Goal: Transaction & Acquisition: Book appointment/travel/reservation

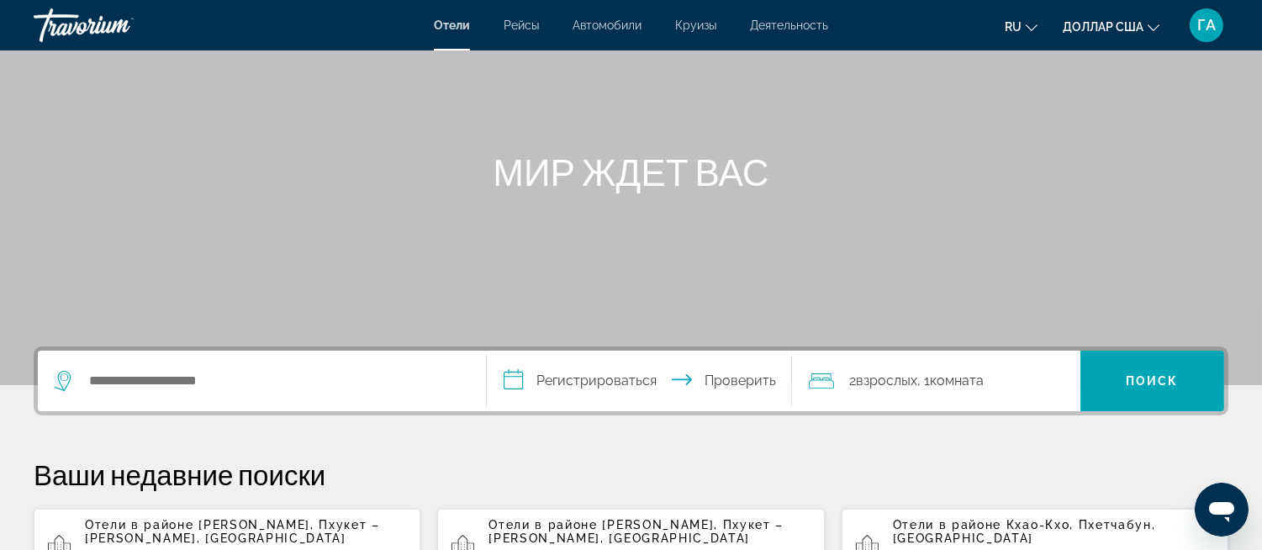
scroll to position [280, 0]
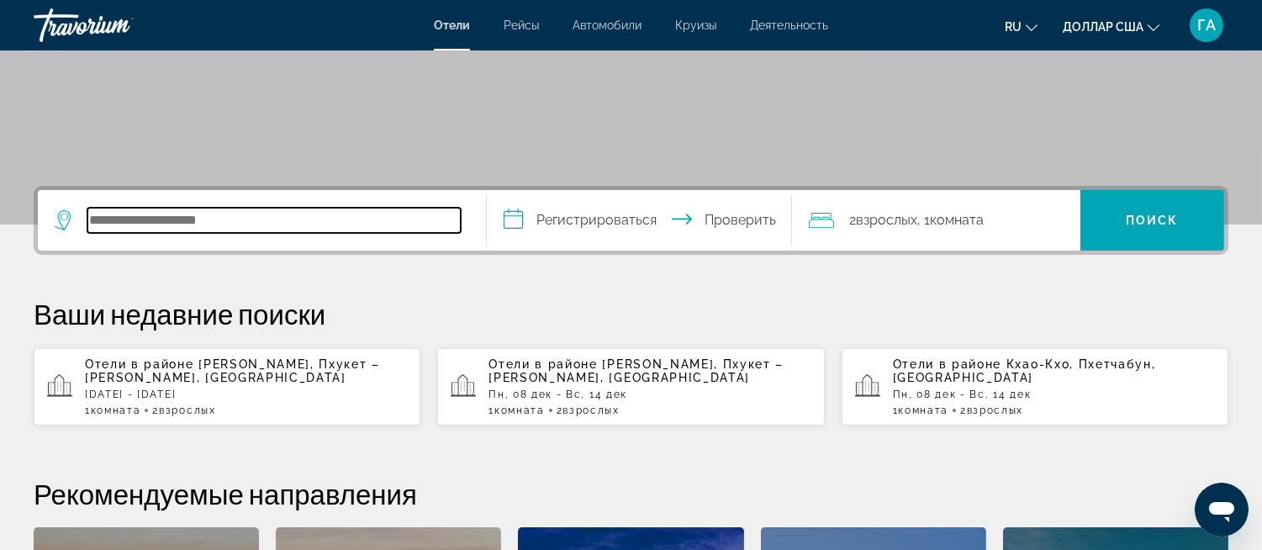
click at [103, 217] on input "Поиск отеля" at bounding box center [273, 220] width 373 height 25
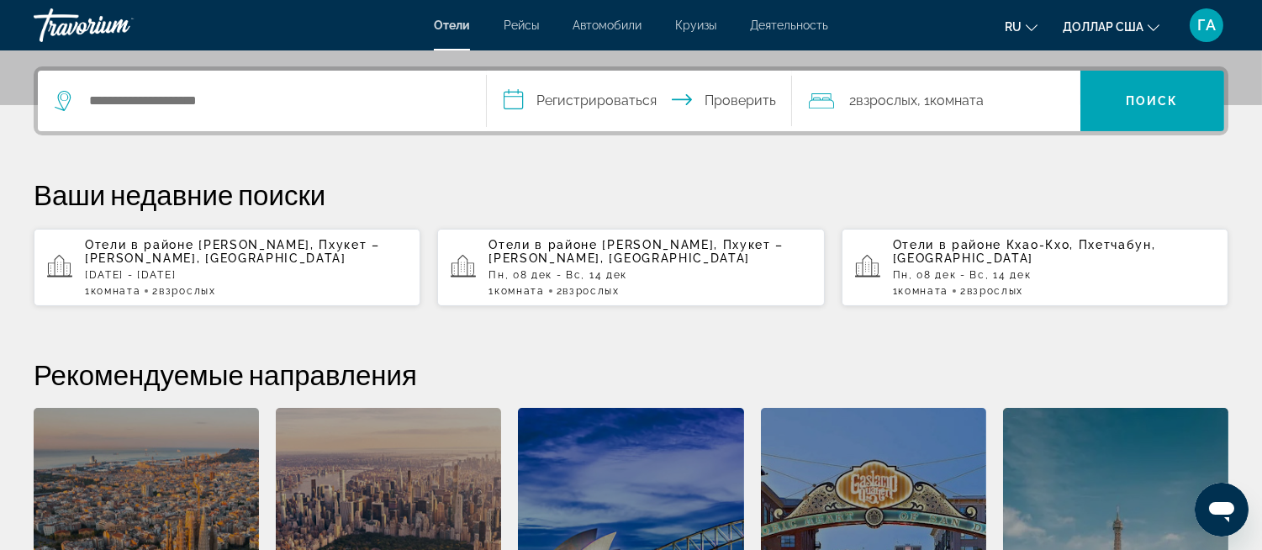
scroll to position [410, 0]
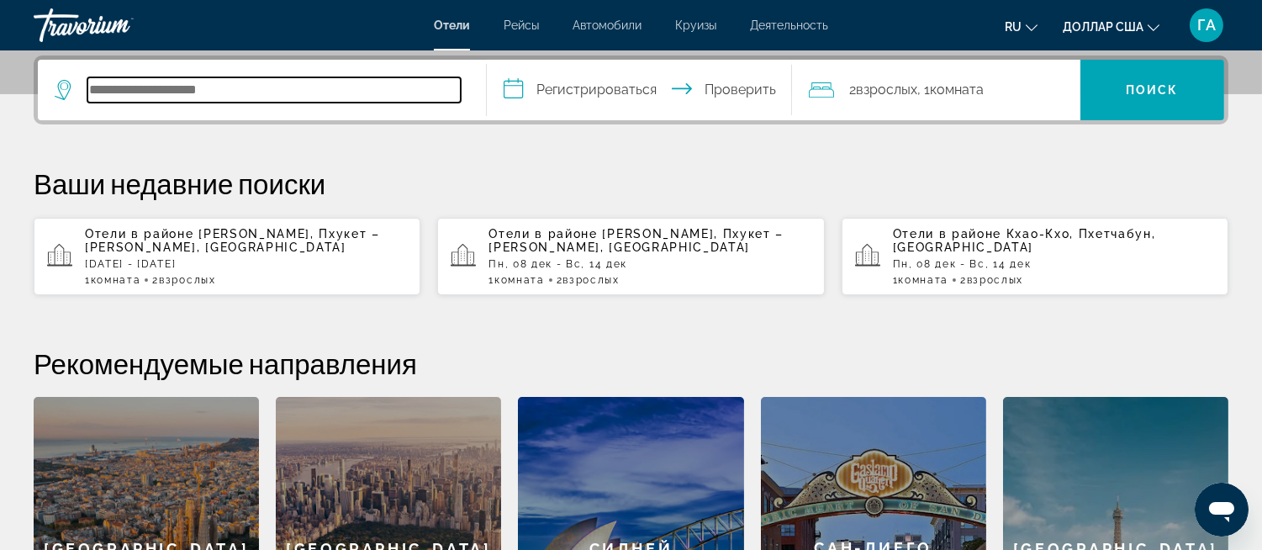
drag, startPoint x: 103, startPoint y: 217, endPoint x: 106, endPoint y: 84, distance: 132.9
click at [106, 87] on input "Поиск отеля" at bounding box center [273, 89] width 373 height 25
paste input "*********"
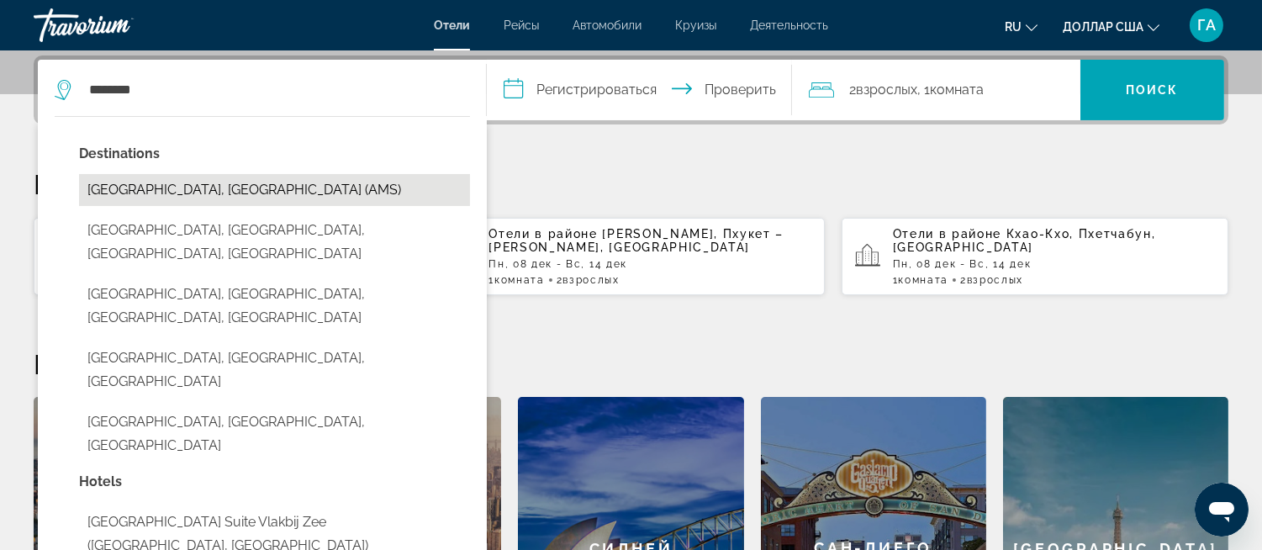
click at [212, 182] on button "Amsterdam, Netherlands (AMS)" at bounding box center [274, 190] width 391 height 32
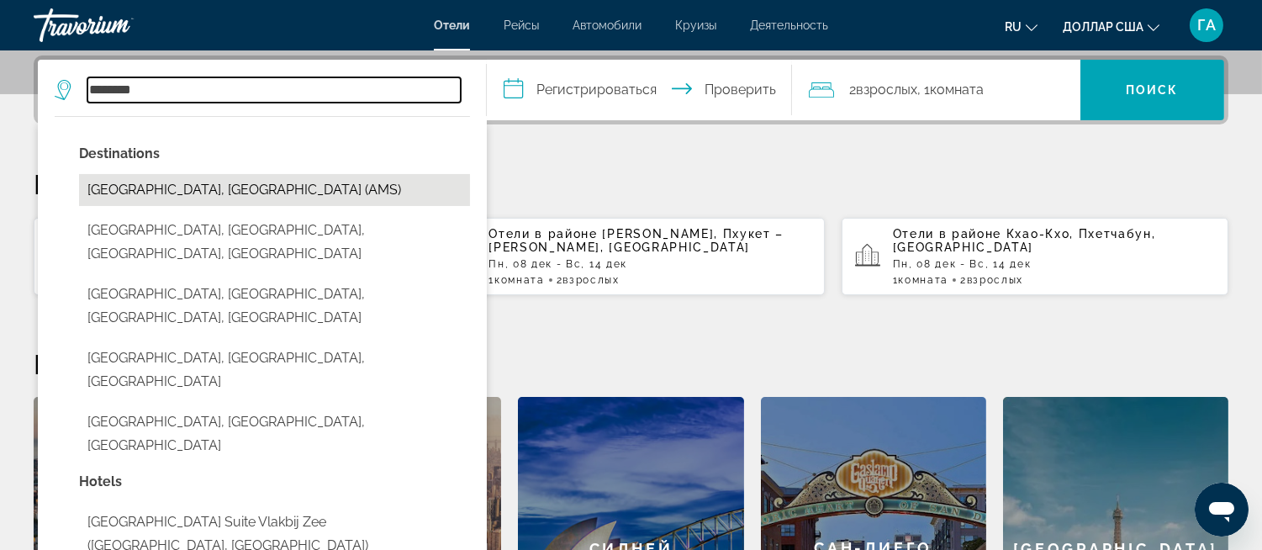
type input "**********"
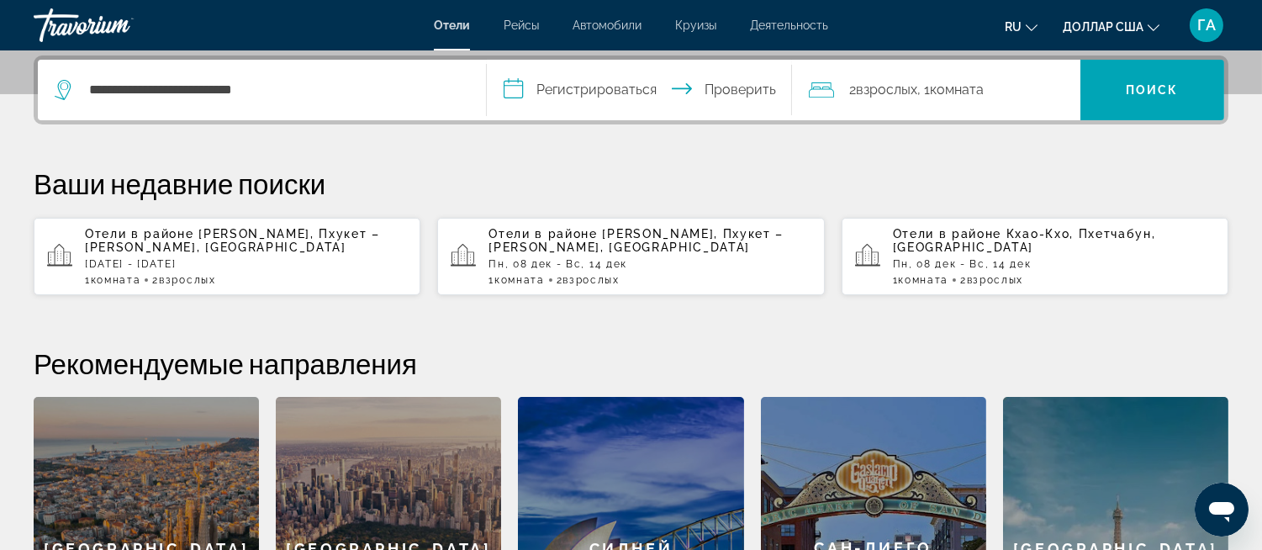
click at [518, 88] on input "**********" at bounding box center [643, 93] width 312 height 66
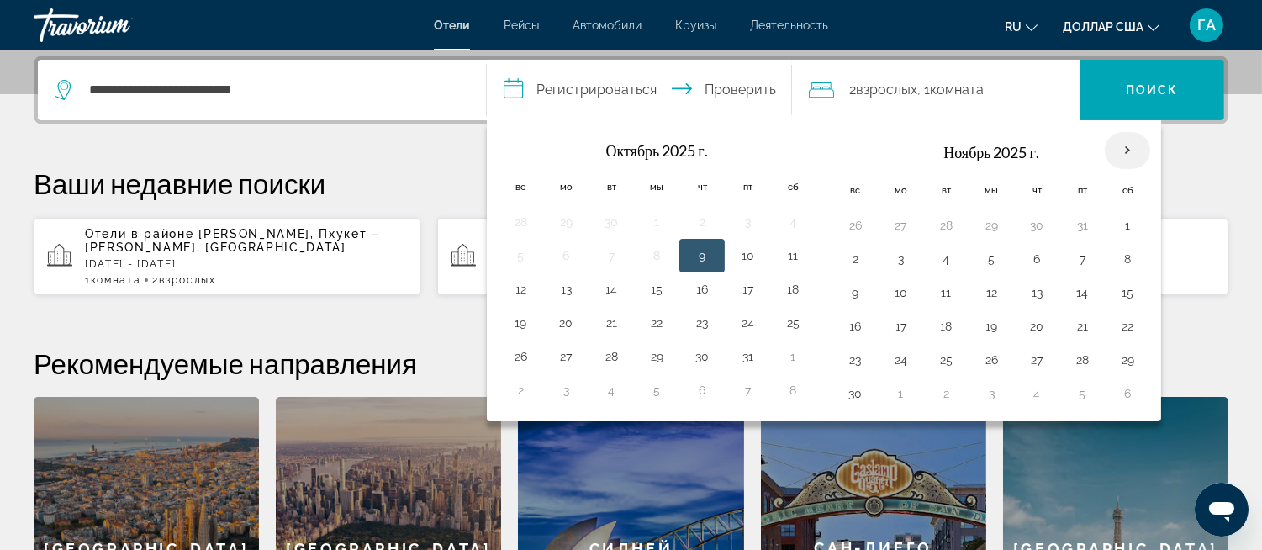
click at [918, 147] on th "В следующем месяце" at bounding box center [1127, 150] width 45 height 37
click at [918, 146] on th "В следующем месяце" at bounding box center [1127, 150] width 45 height 37
click at [918, 257] on button "6" at bounding box center [1037, 259] width 27 height 24
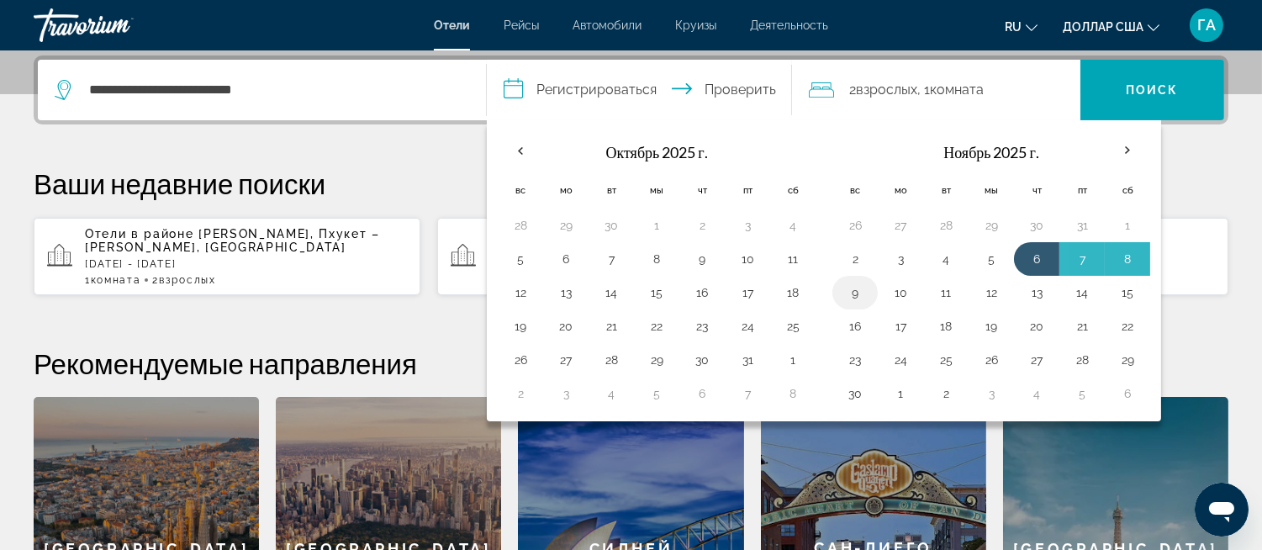
click at [853, 294] on button "9" at bounding box center [855, 293] width 27 height 24
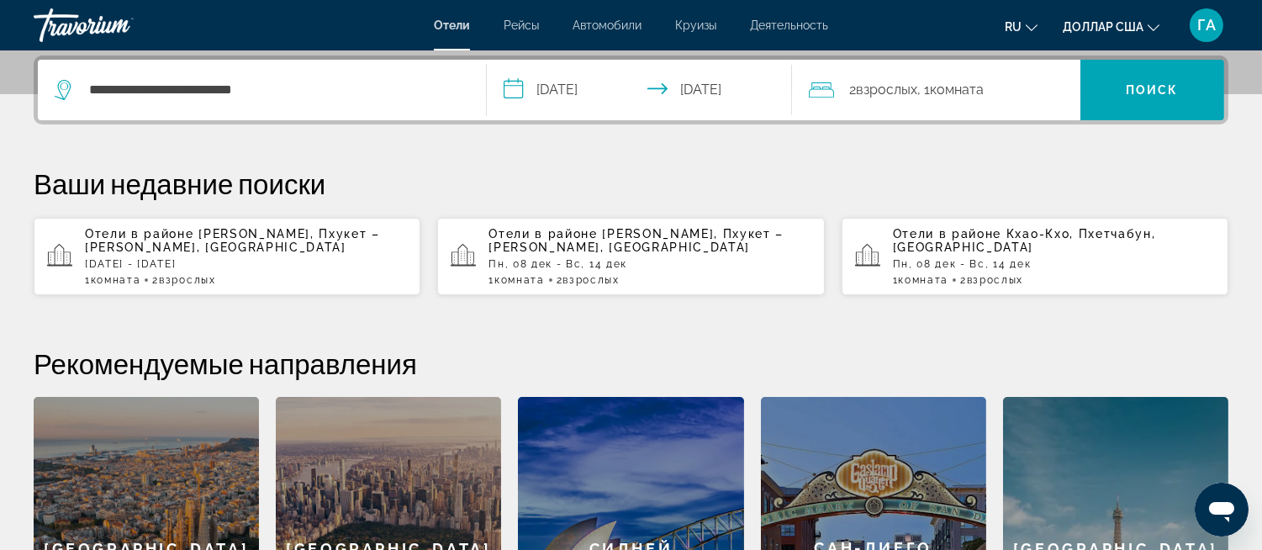
click at [521, 87] on input "**********" at bounding box center [643, 93] width 312 height 66
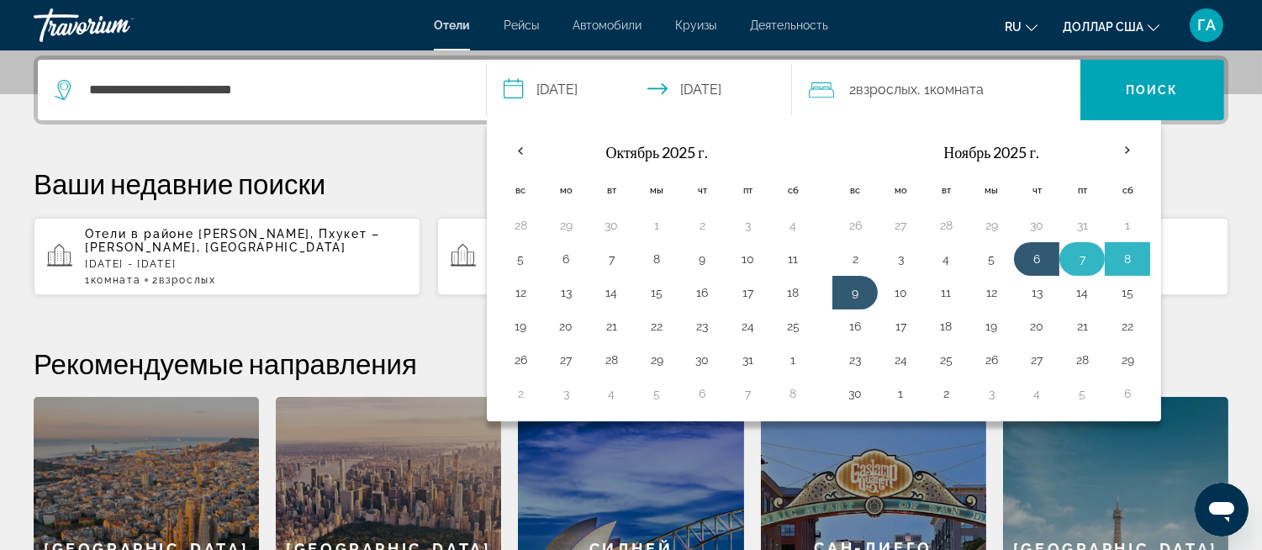
click at [918, 257] on button "7" at bounding box center [1082, 259] width 27 height 24
click at [903, 294] on button "10" at bounding box center [900, 293] width 27 height 24
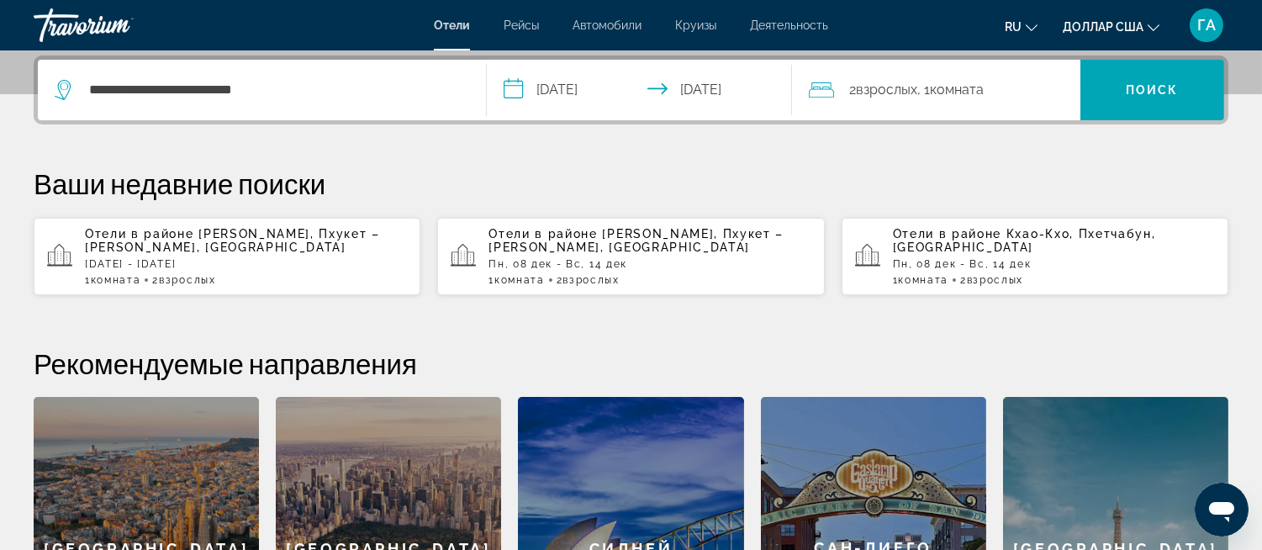
click at [517, 87] on input "**********" at bounding box center [643, 93] width 312 height 66
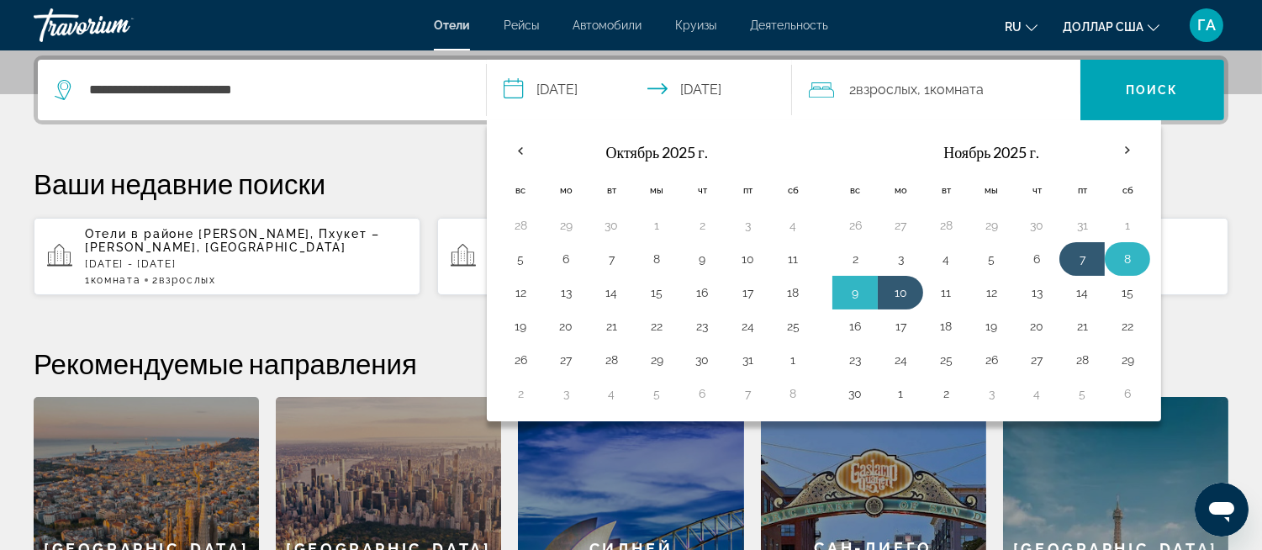
click at [918, 252] on button "8" at bounding box center [1127, 259] width 27 height 24
click at [897, 286] on button "10" at bounding box center [900, 293] width 27 height 24
type input "**********"
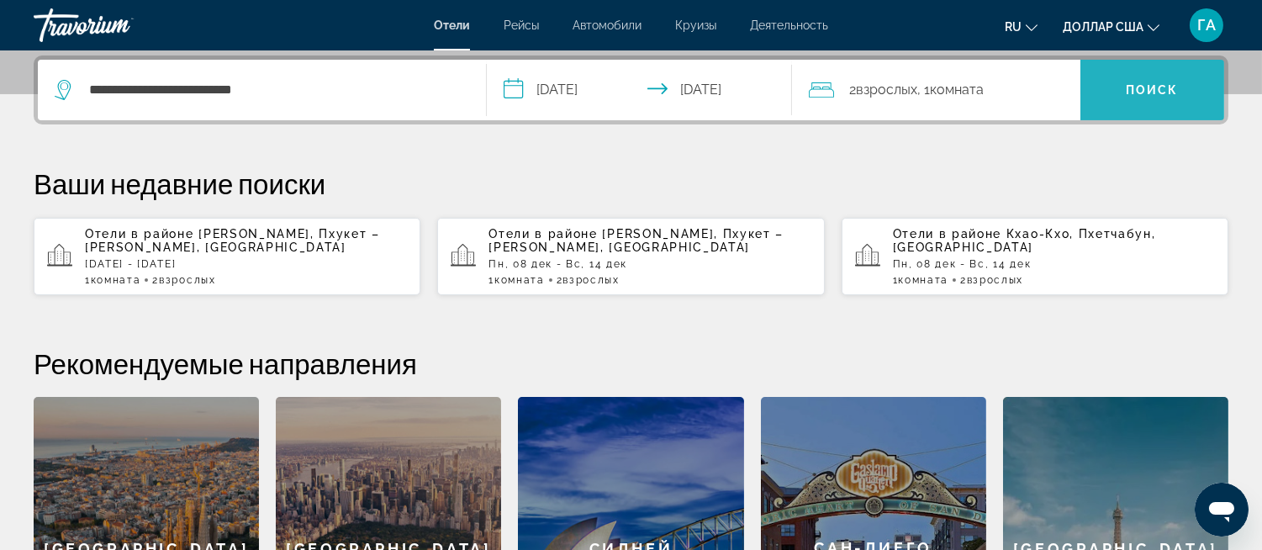
click at [918, 83] on font "Поиск" at bounding box center [1152, 89] width 53 height 13
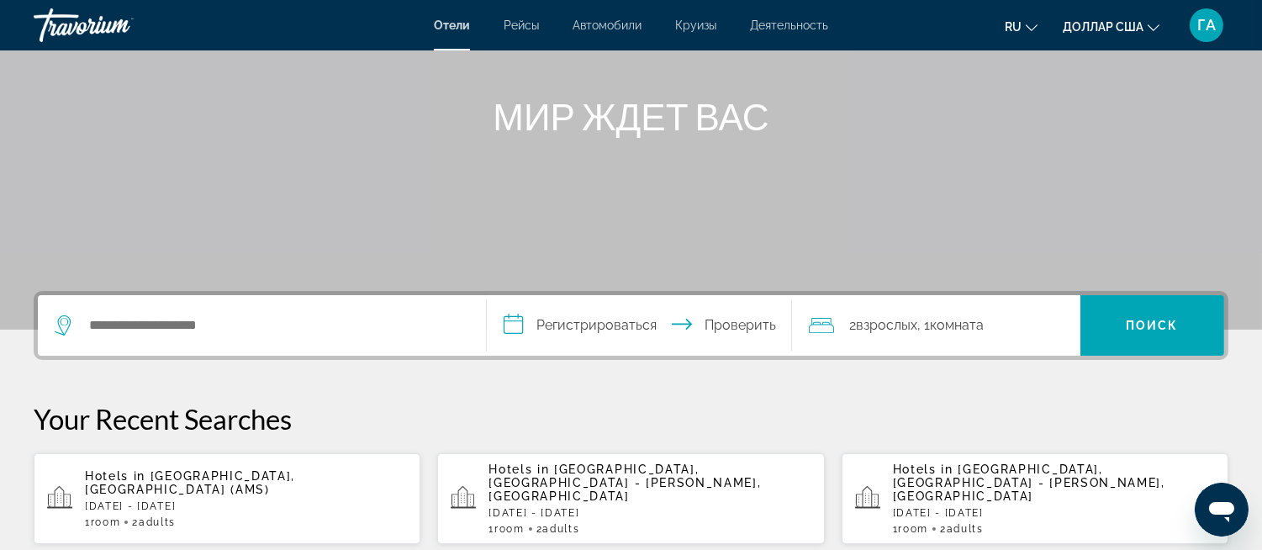
scroll to position [187, 0]
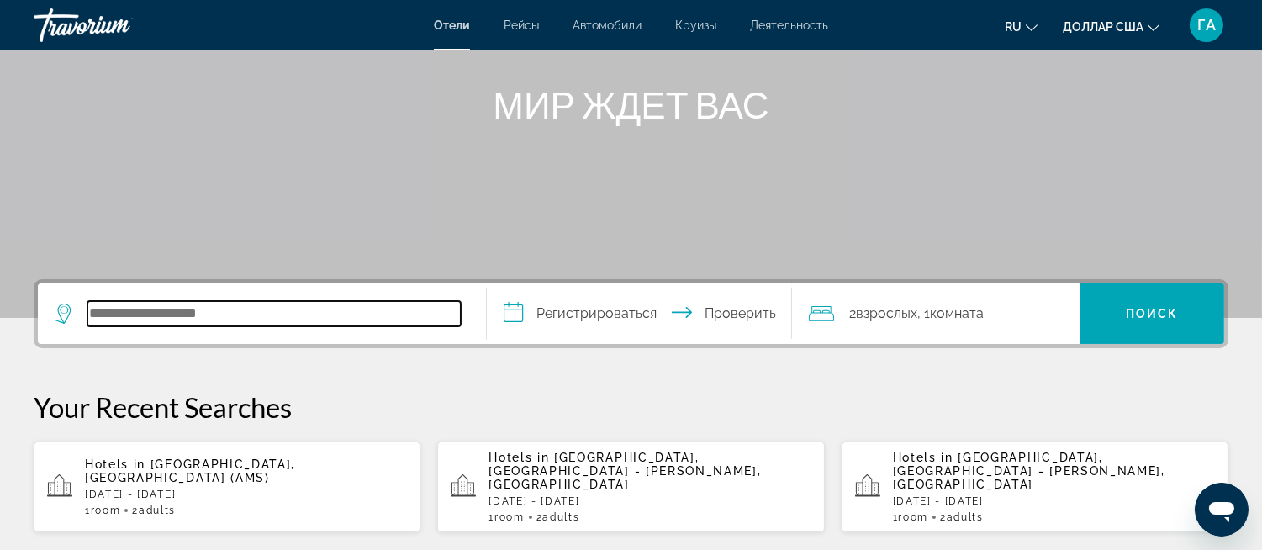
click at [114, 309] on input "Поиск отеля" at bounding box center [273, 313] width 373 height 25
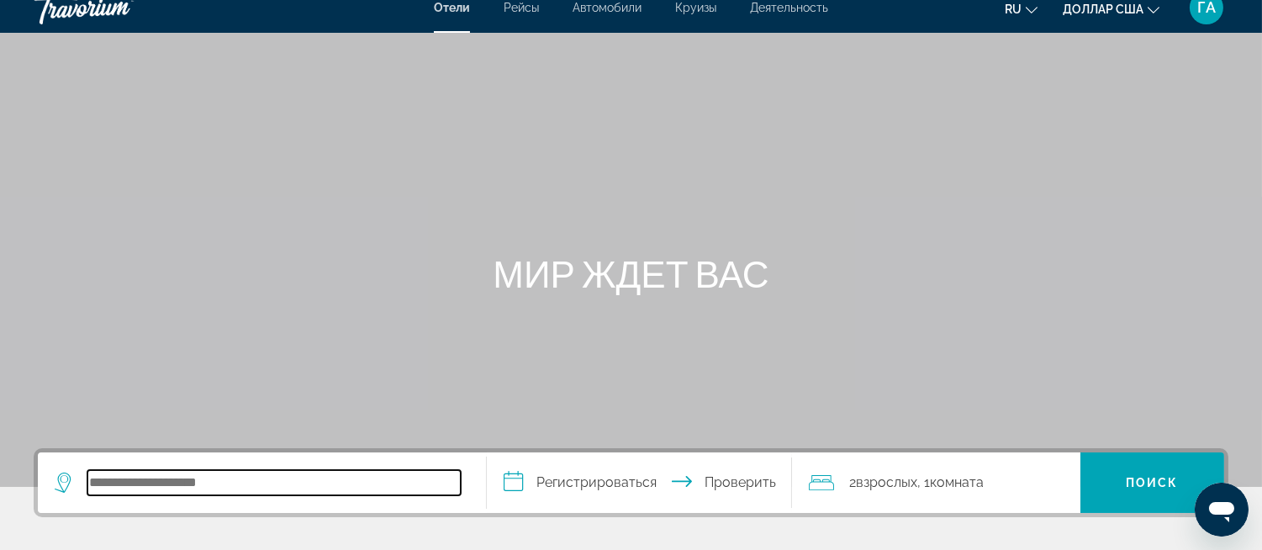
scroll to position [0, 0]
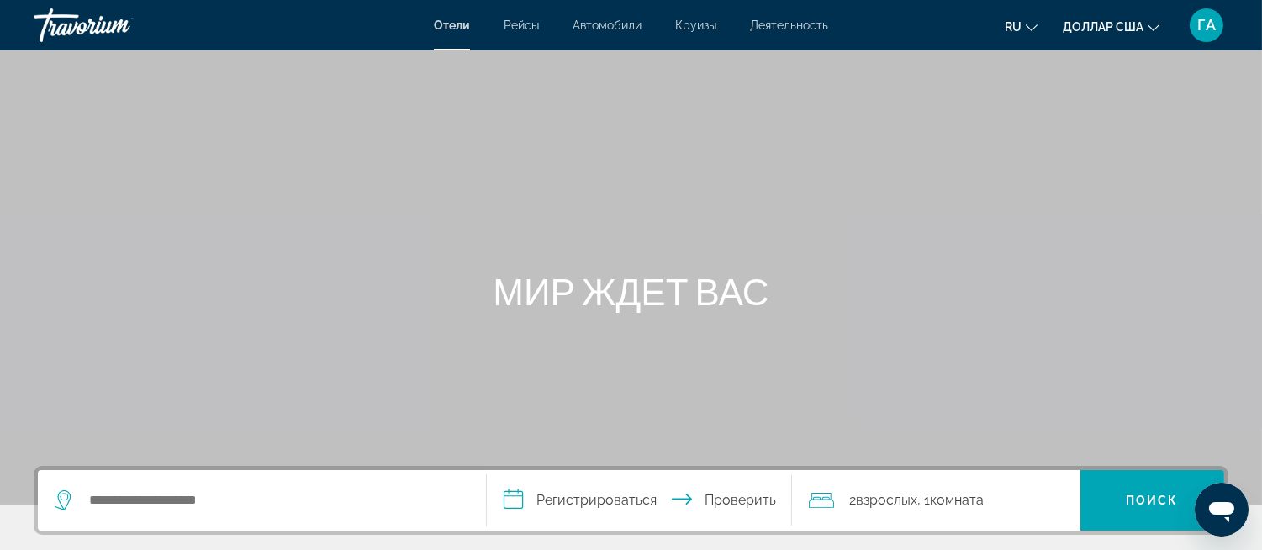
click at [527, 28] on font "Рейсы" at bounding box center [521, 25] width 35 height 13
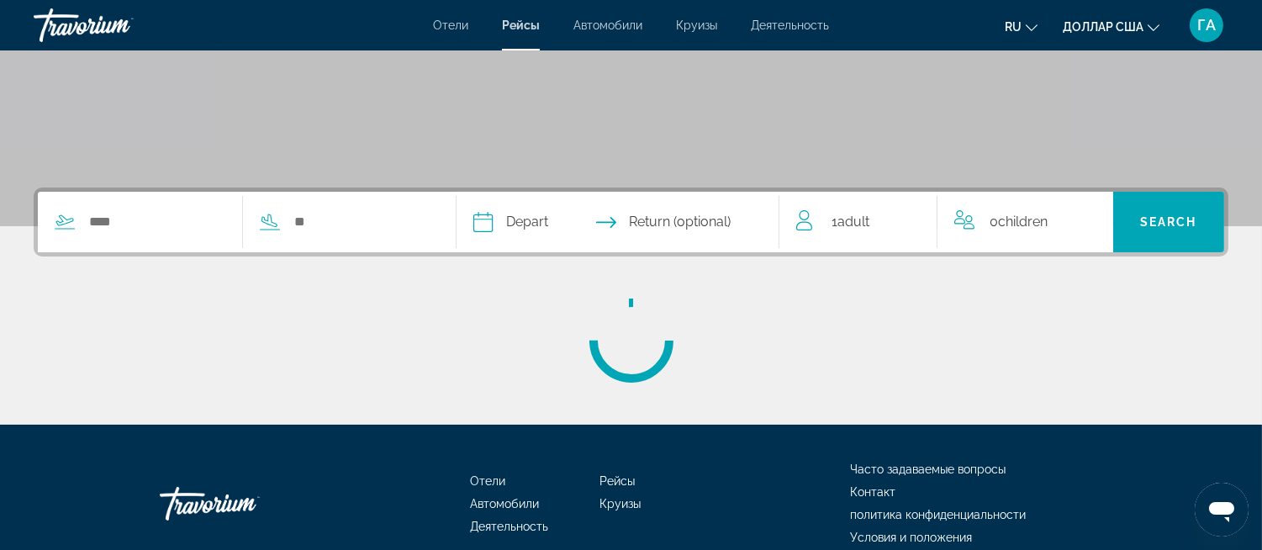
scroll to position [280, 0]
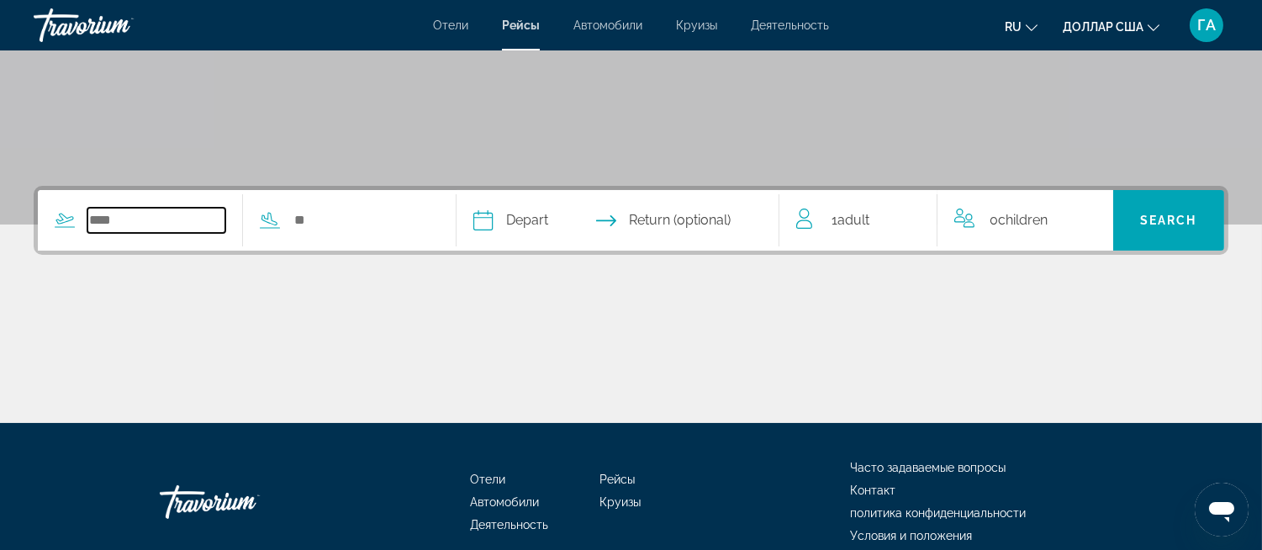
click at [107, 221] on input "Search widget" at bounding box center [156, 220] width 138 height 25
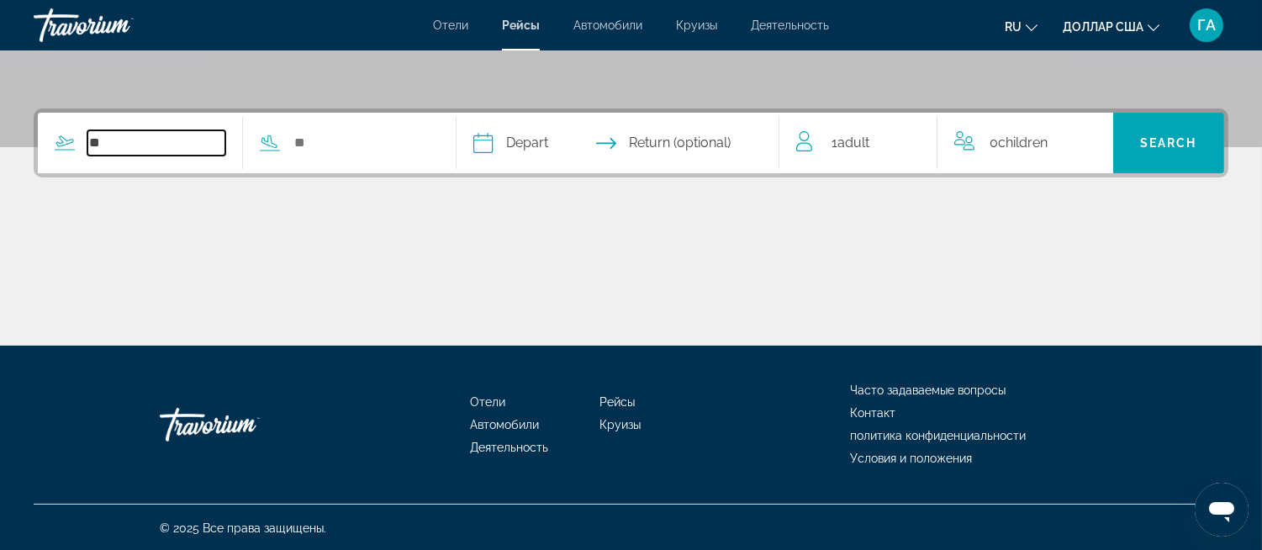
type input "*"
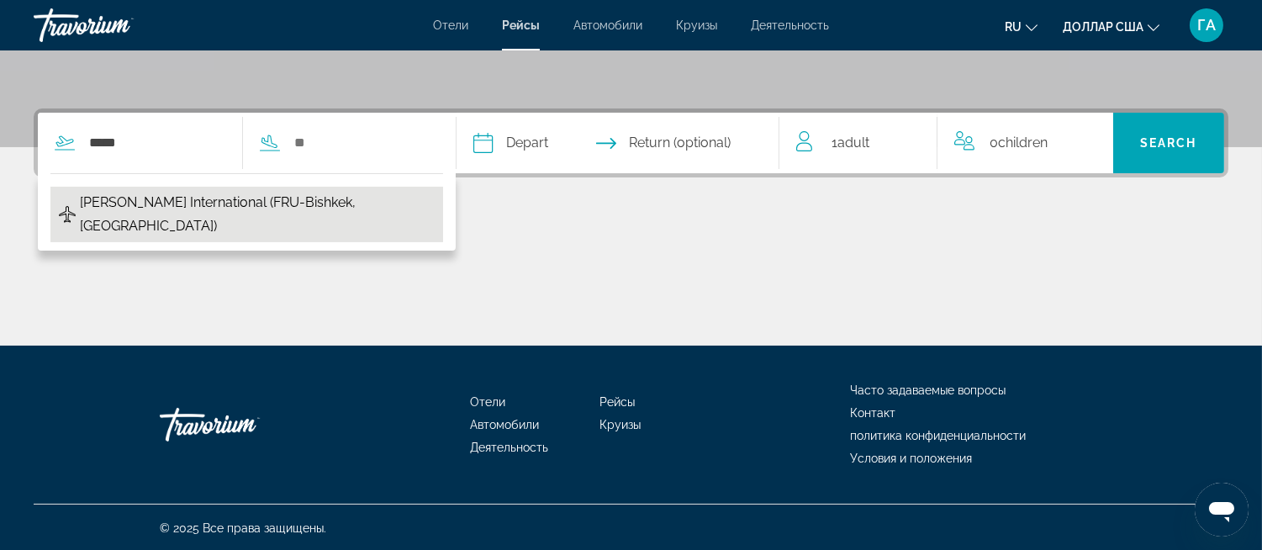
click at [154, 208] on span "Manas International (FRU-Bishkek, Kyrgyzstan)" at bounding box center [257, 214] width 355 height 47
type input "**********"
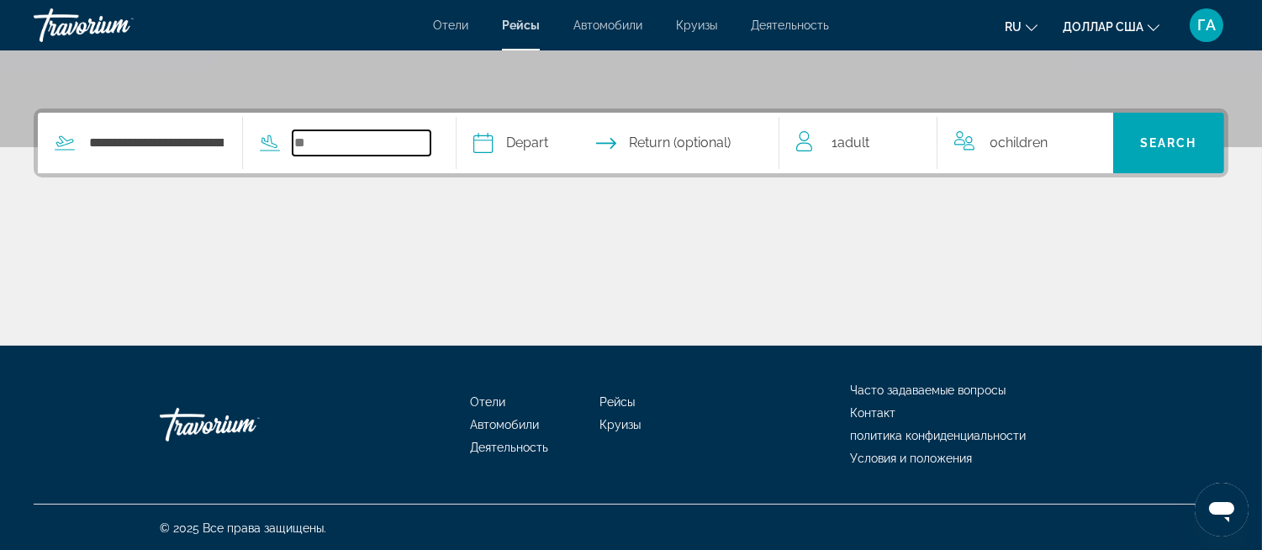
click at [322, 141] on input "Search widget" at bounding box center [362, 142] width 138 height 25
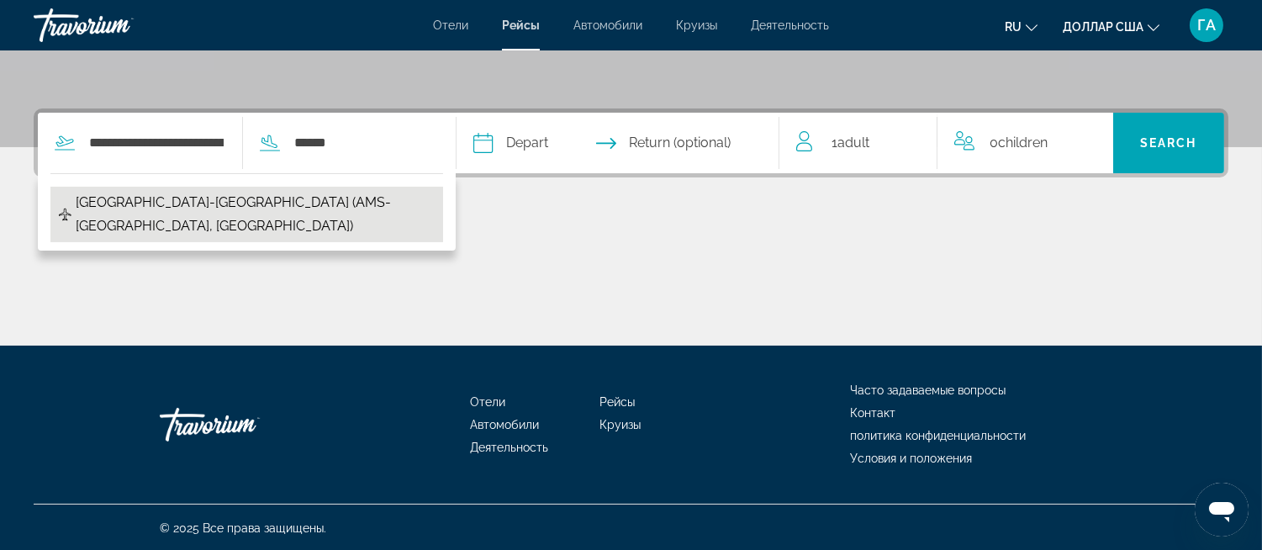
click at [324, 198] on span "Amsterdam-Schiphol Airport (AMS-Amsterdam, Netherlands)" at bounding box center [255, 214] width 359 height 47
type input "**********"
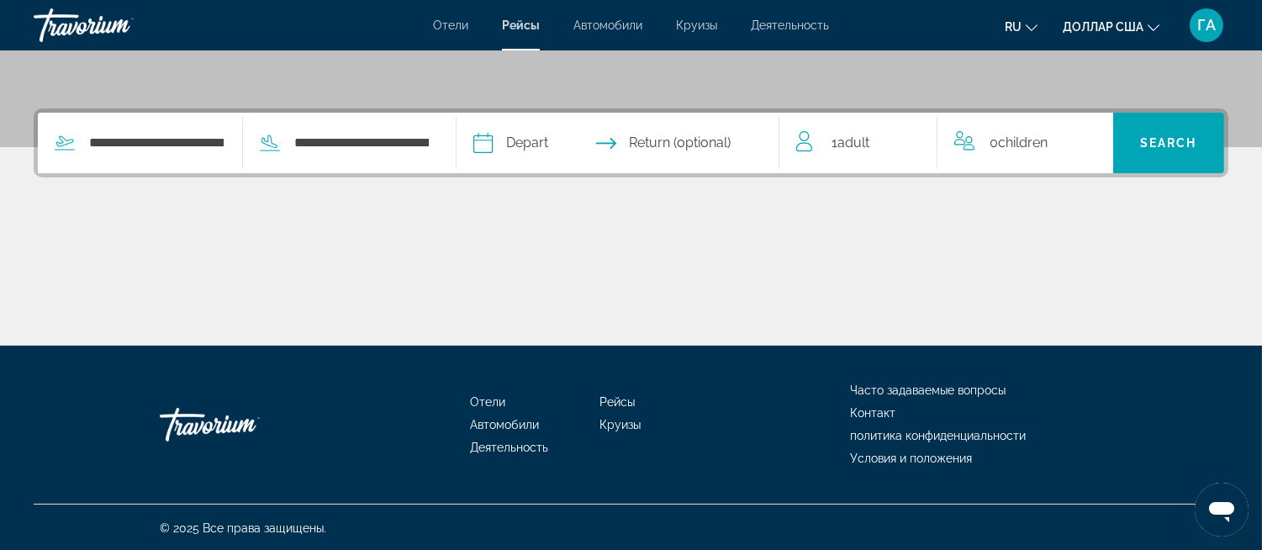
click at [511, 145] on input "Depart date" at bounding box center [549, 146] width 160 height 66
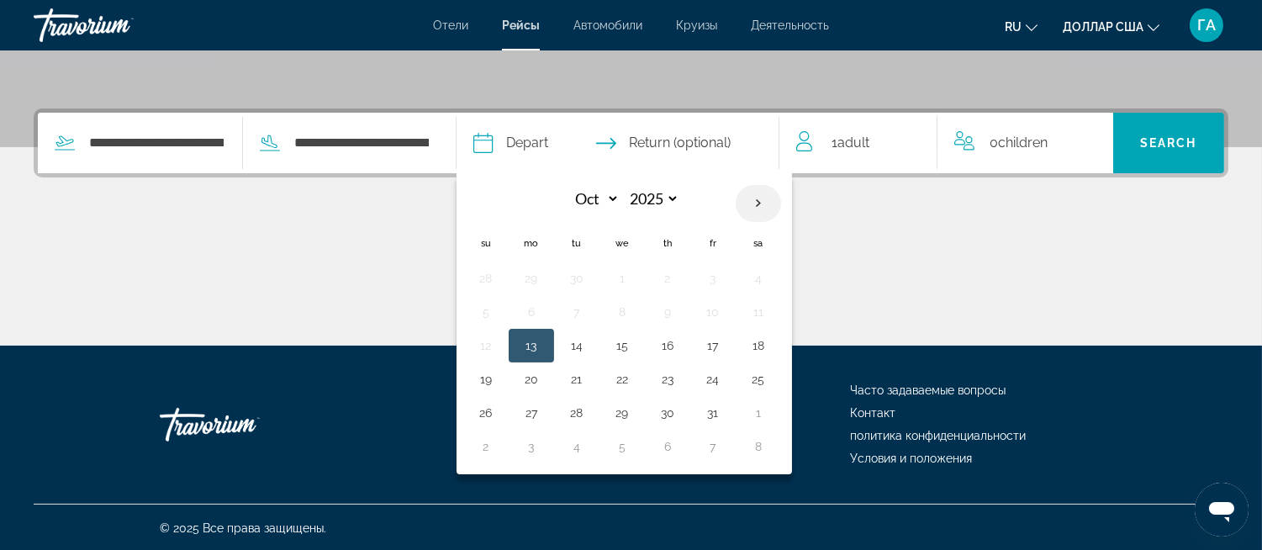
click at [781, 204] on th "Next month" at bounding box center [758, 203] width 45 height 37
select select "*"
select select "****"
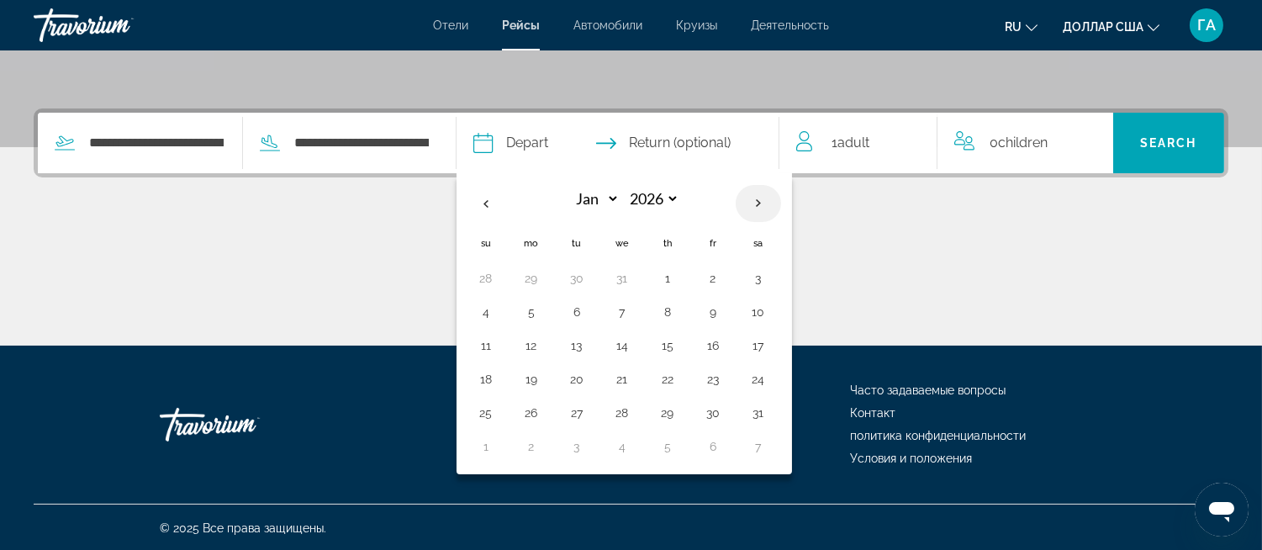
click at [781, 204] on th "Next month" at bounding box center [758, 203] width 45 height 37
select select "*"
click at [772, 316] on button "7" at bounding box center [758, 312] width 27 height 24
type input "**********"
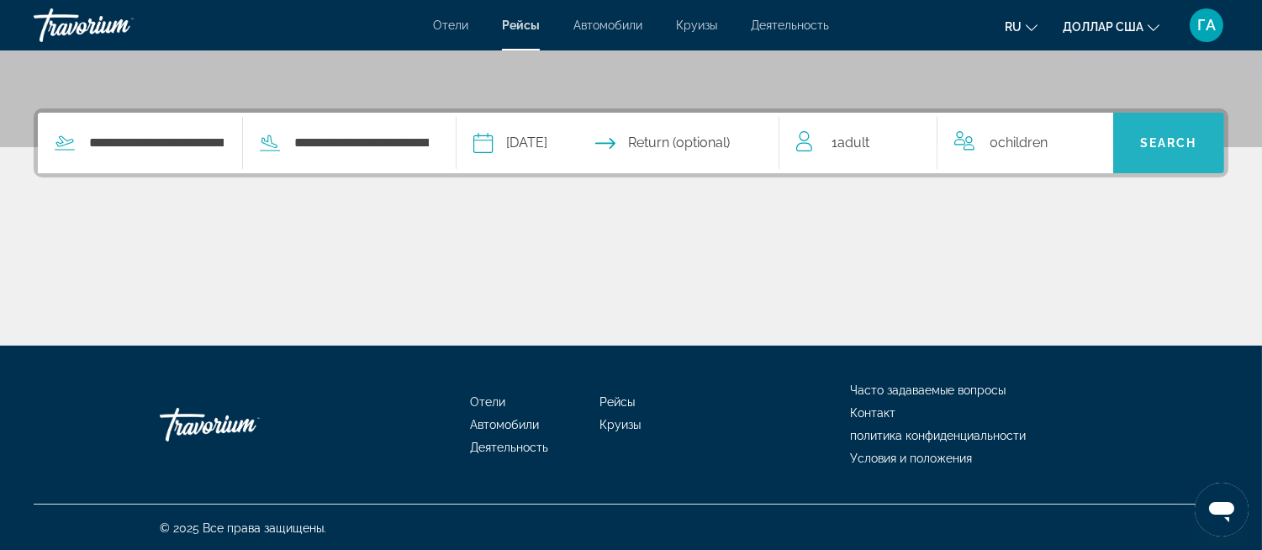
click at [1156, 140] on span "Search" at bounding box center [1168, 142] width 57 height 13
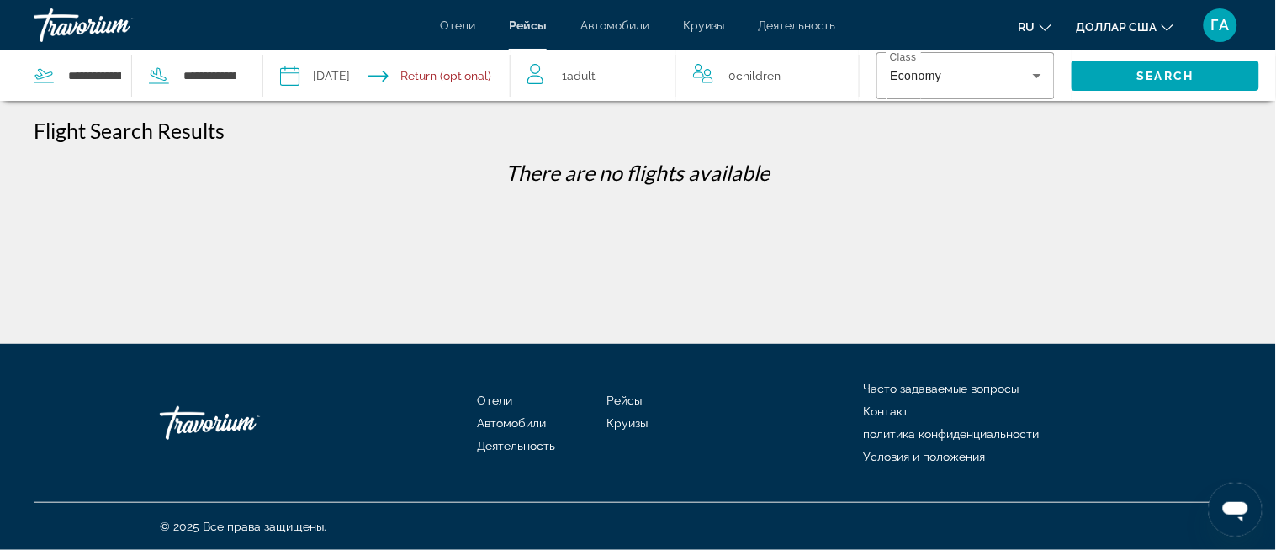
click at [458, 28] on font "Отели" at bounding box center [457, 25] width 35 height 13
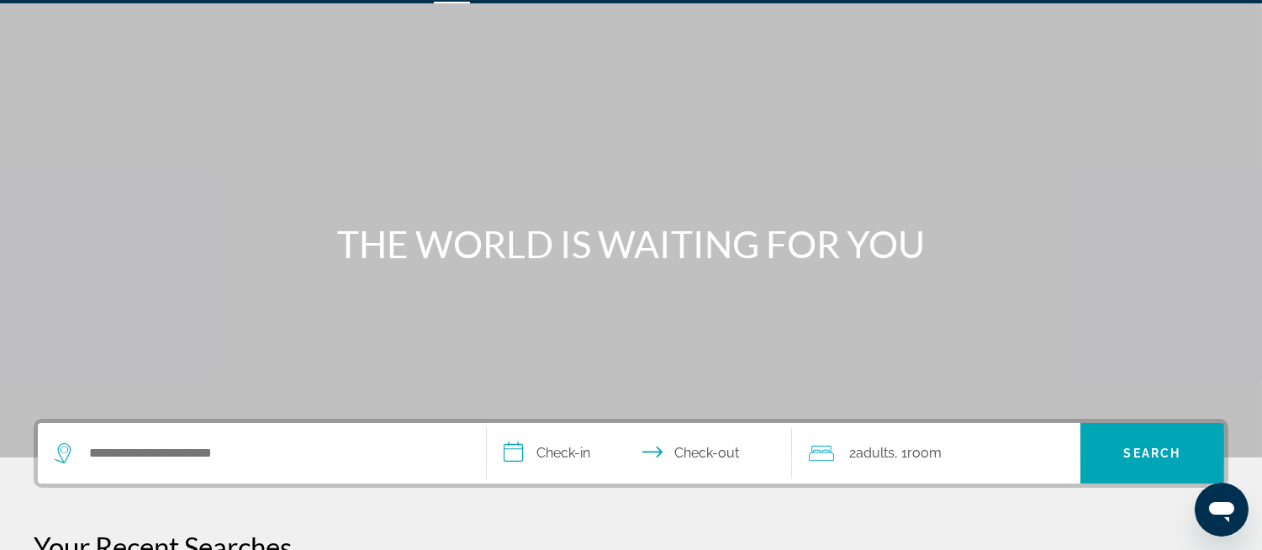
scroll to position [187, 0]
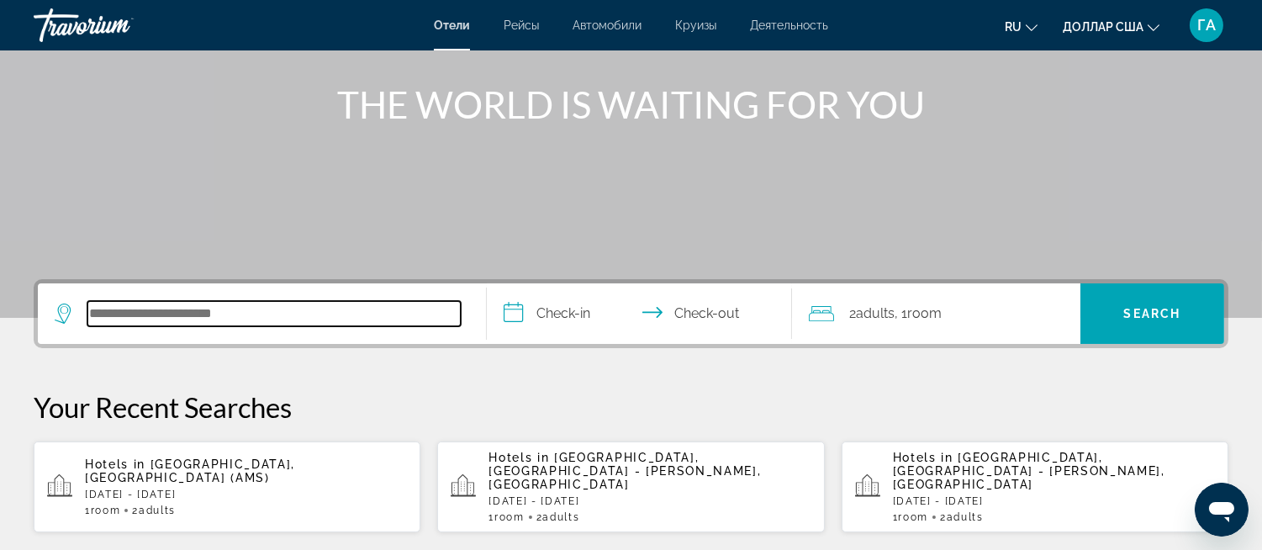
click at [110, 311] on input "Search hotel destination" at bounding box center [273, 313] width 373 height 25
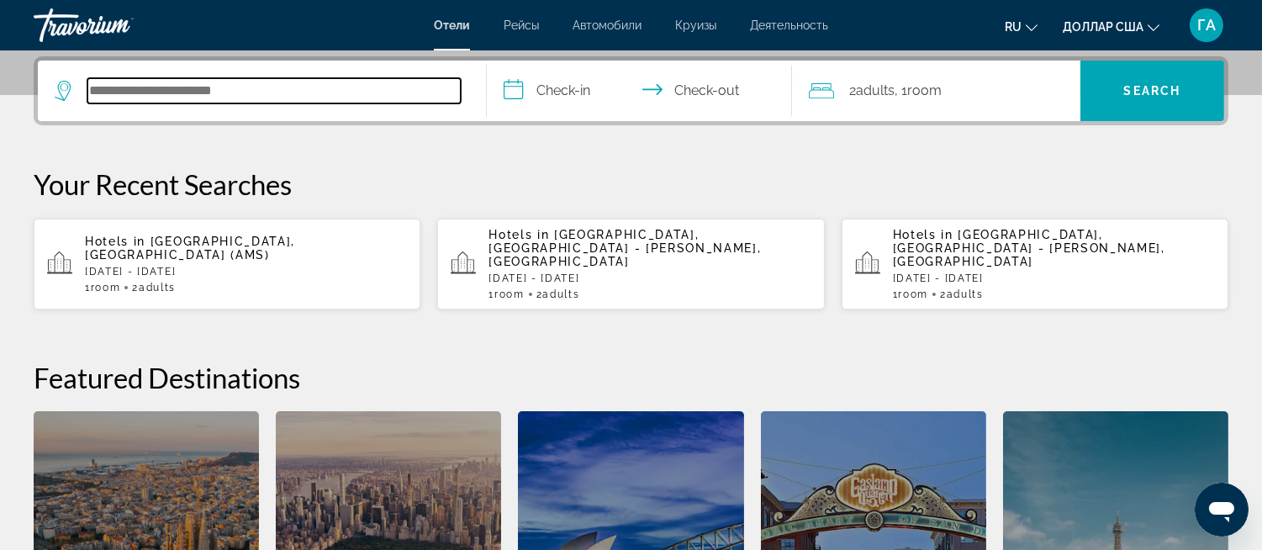
scroll to position [410, 0]
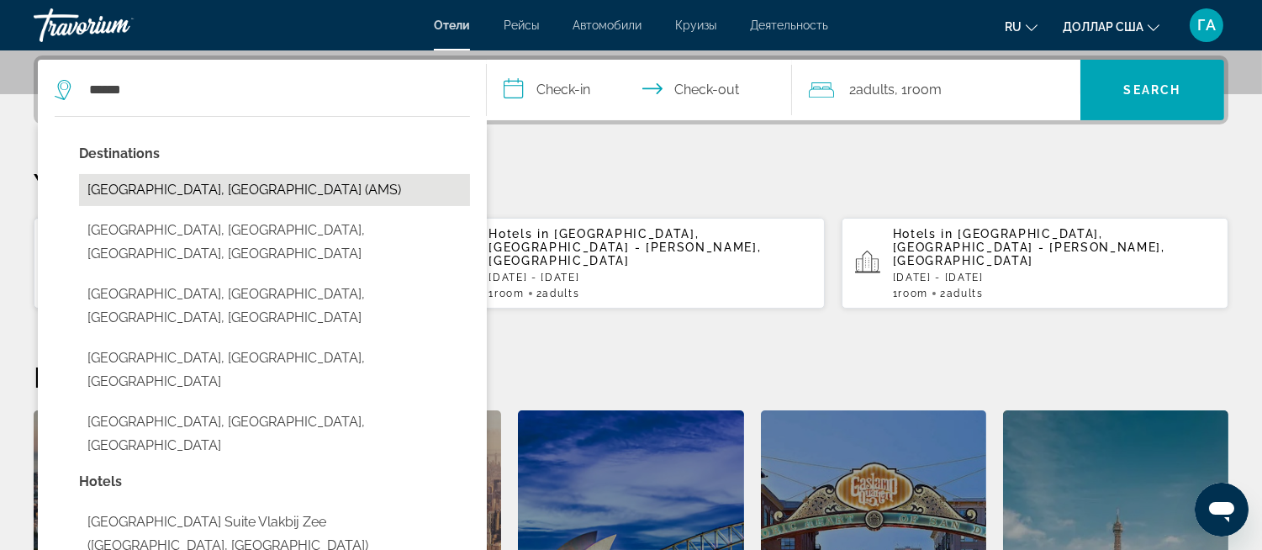
click at [216, 191] on button "[GEOGRAPHIC_DATA], [GEOGRAPHIC_DATA] (AMS)" at bounding box center [274, 190] width 391 height 32
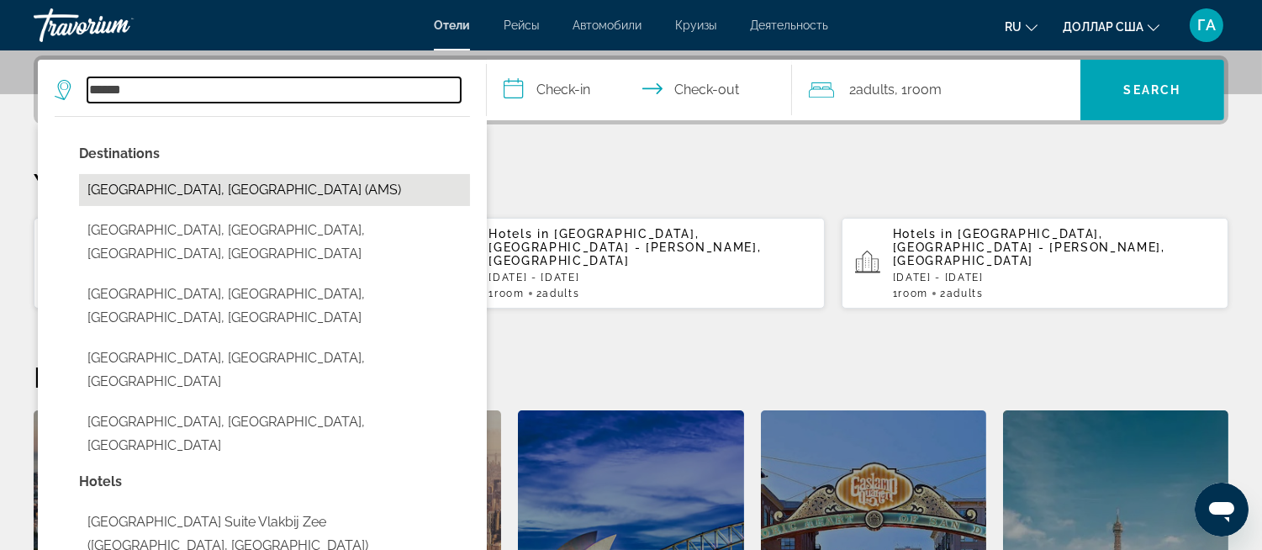
type input "**********"
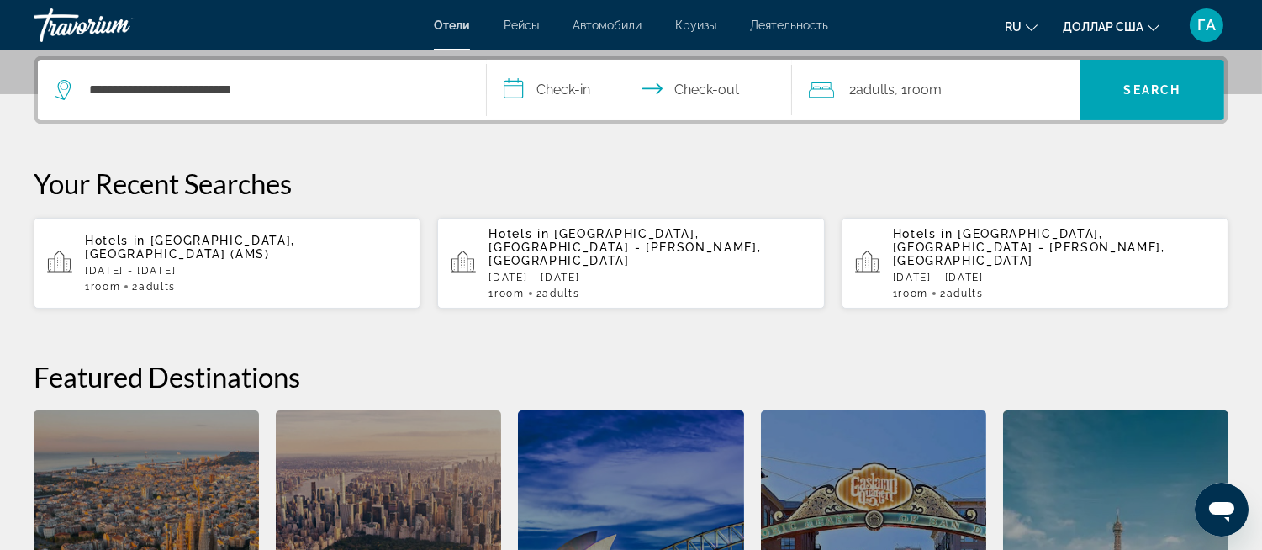
click at [513, 78] on input "**********" at bounding box center [643, 93] width 312 height 66
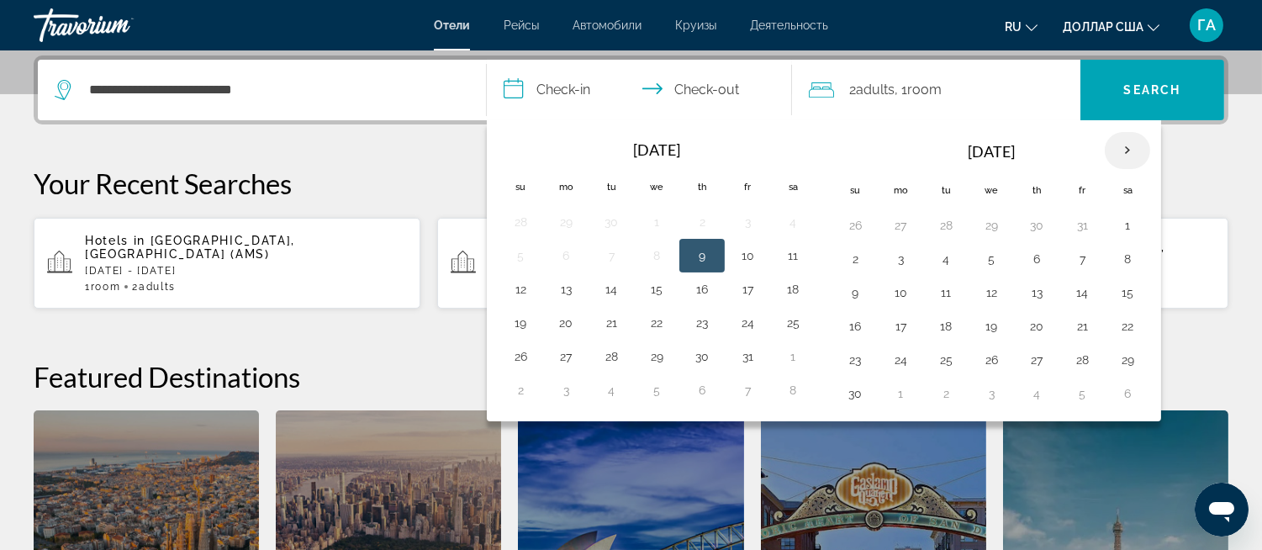
click at [1129, 145] on th "Next month" at bounding box center [1127, 150] width 45 height 37
click at [1129, 258] on button "7" at bounding box center [1127, 259] width 27 height 24
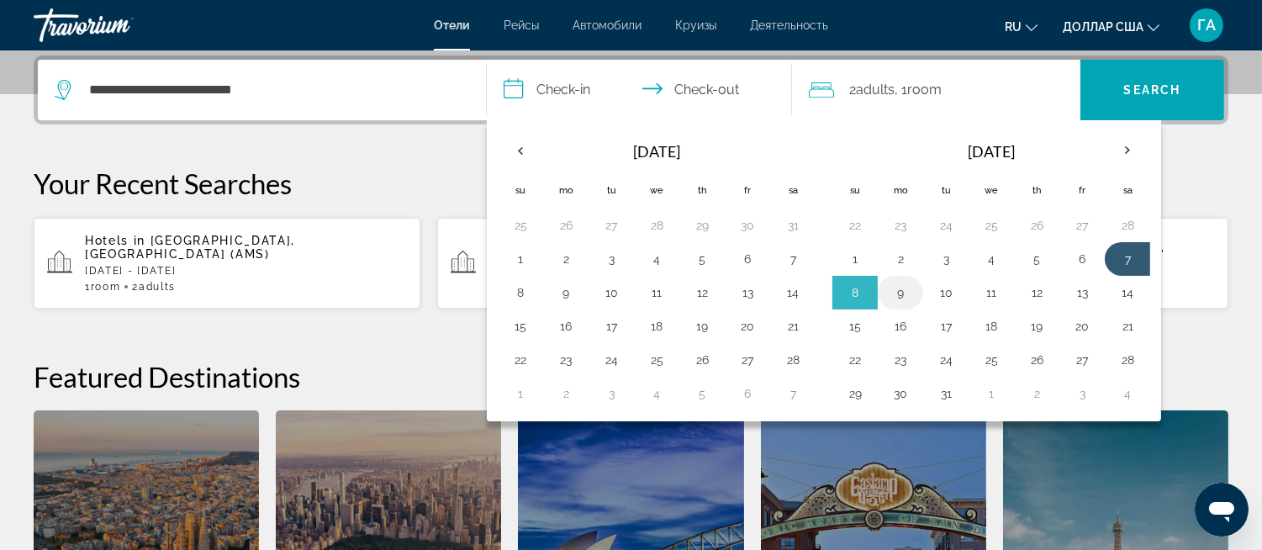
click at [903, 293] on button "9" at bounding box center [900, 293] width 27 height 24
type input "**********"
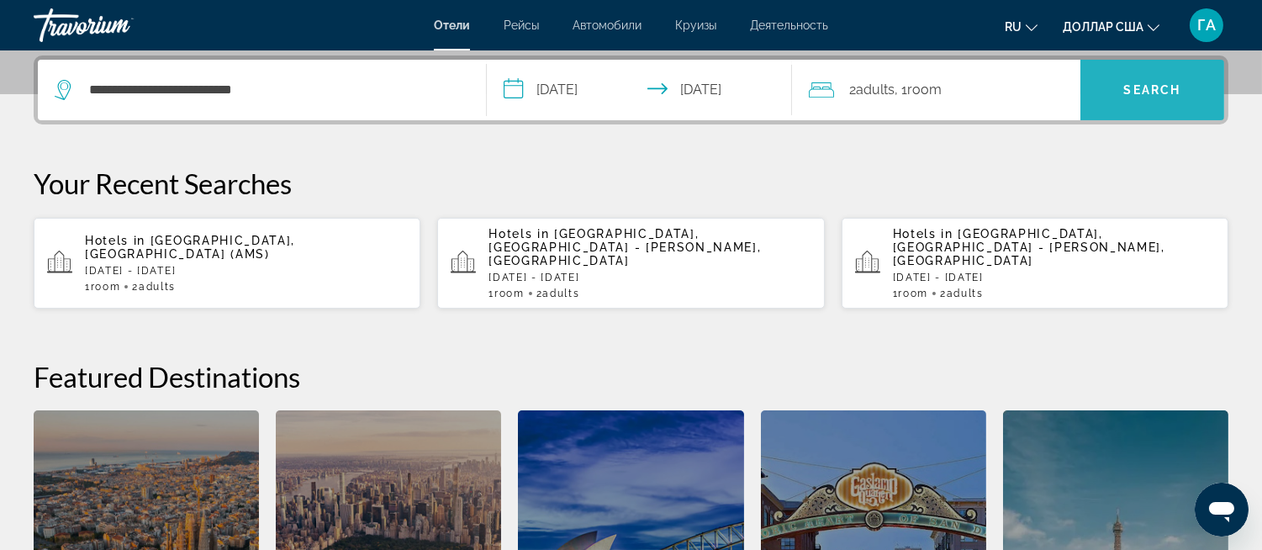
click at [1166, 77] on span "Search" at bounding box center [1153, 90] width 144 height 40
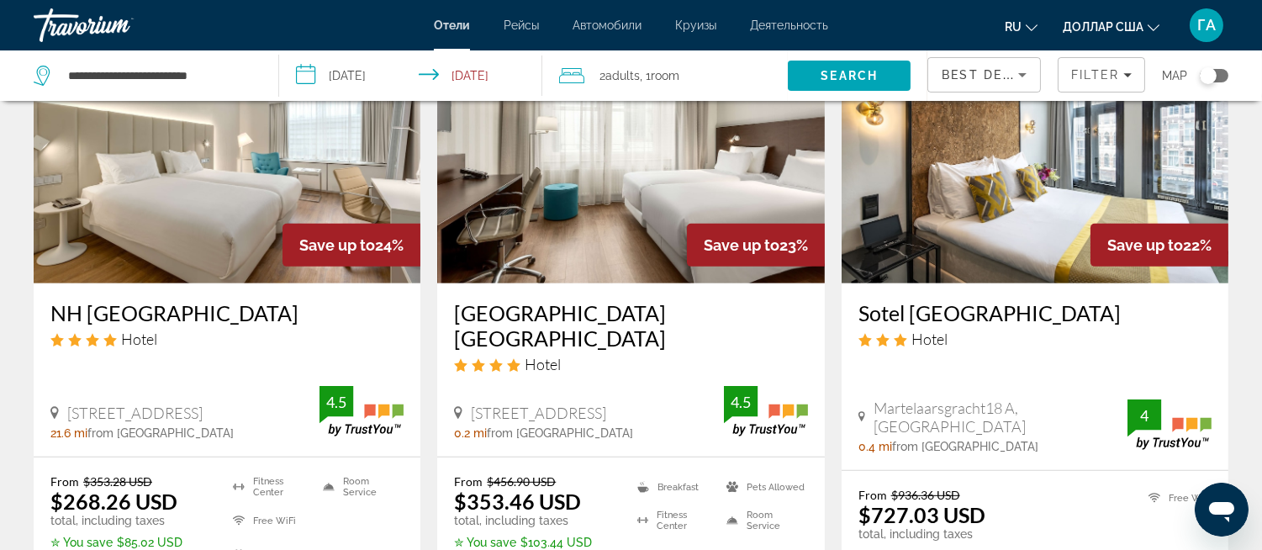
scroll to position [1441, 0]
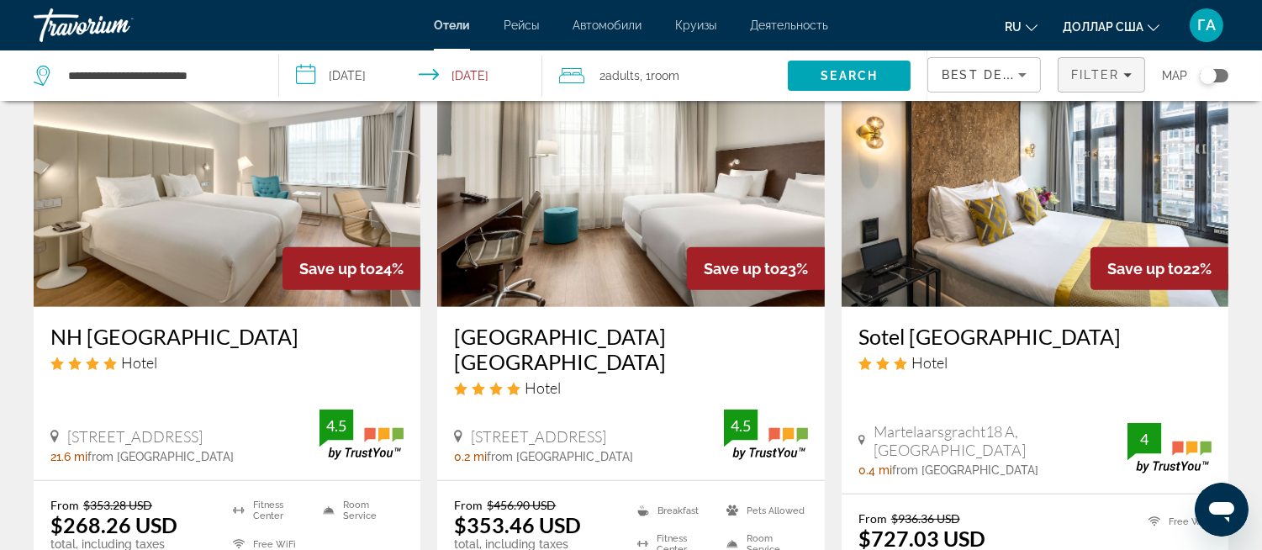
click at [1103, 71] on span "Filter" at bounding box center [1095, 74] width 48 height 13
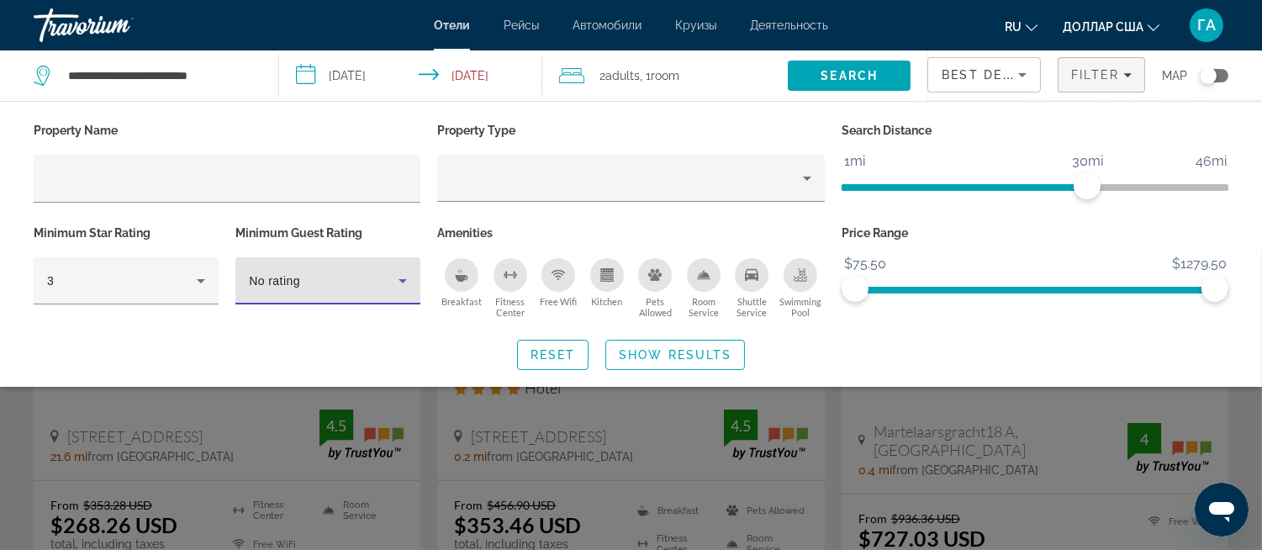
click at [402, 283] on icon "Hotel Filters" at bounding box center [403, 281] width 20 height 20
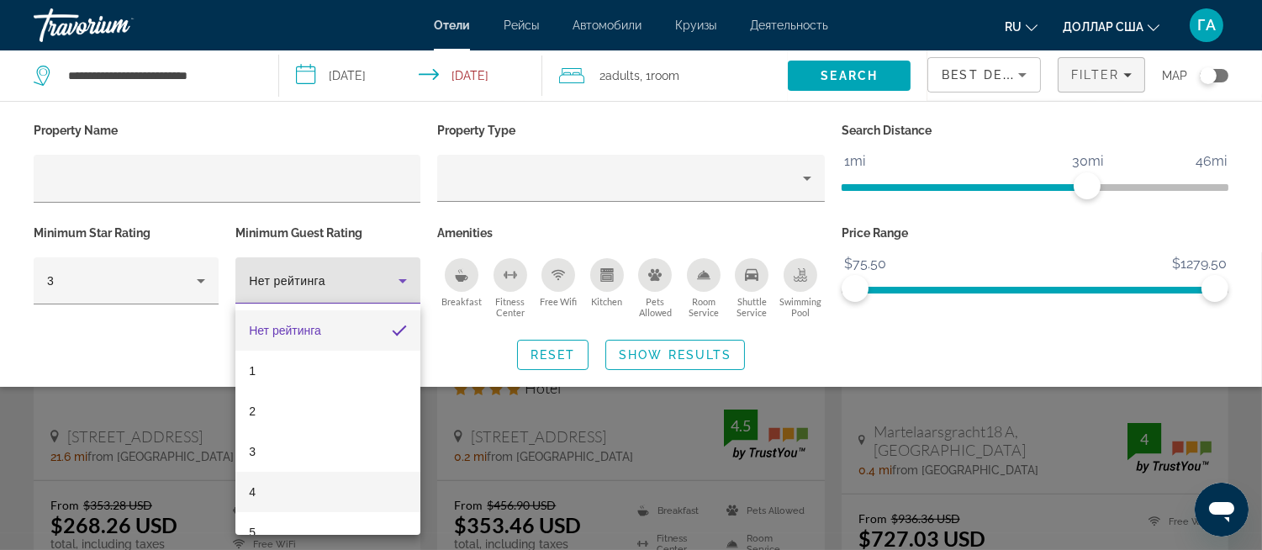
click at [297, 486] on mat-option "4" at bounding box center [327, 492] width 185 height 40
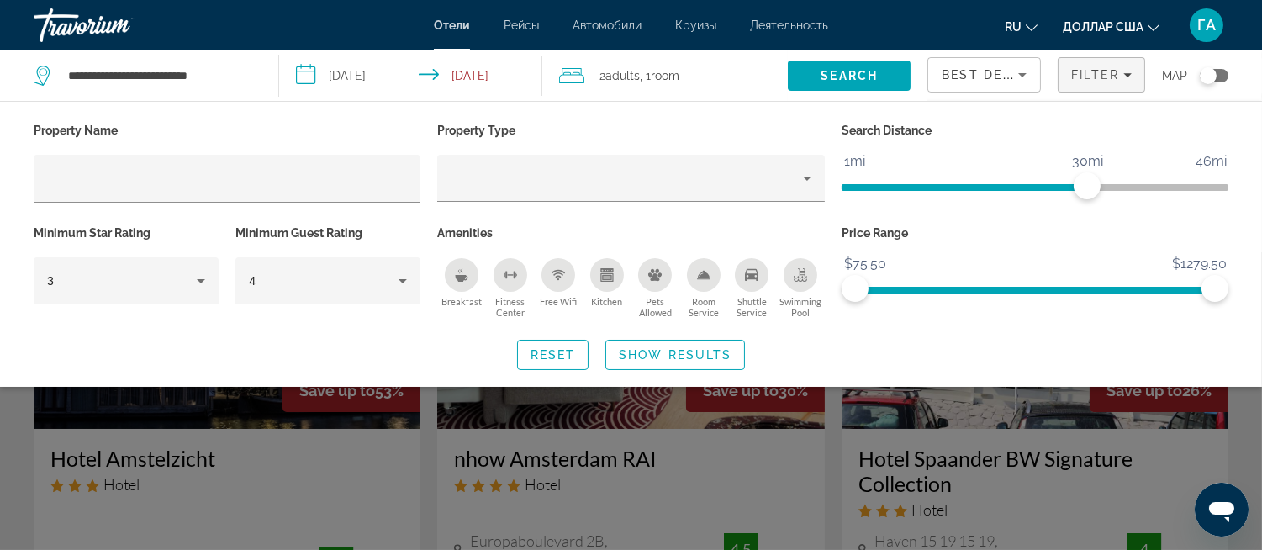
click at [457, 272] on icon "Breakfast" at bounding box center [461, 274] width 13 height 13
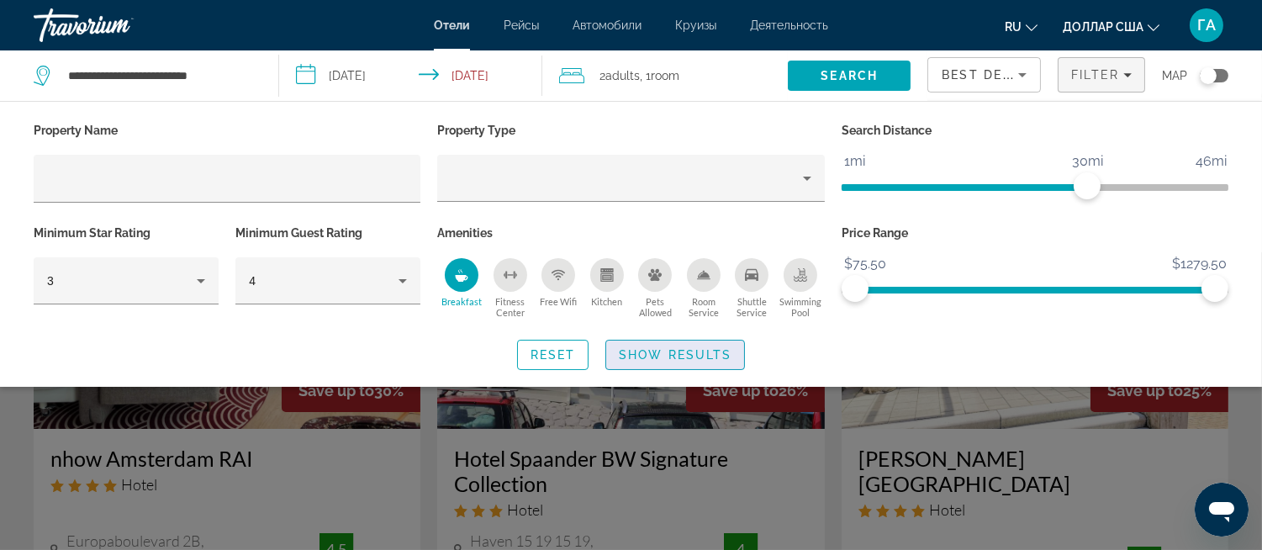
click at [671, 354] on span "Show Results" at bounding box center [675, 354] width 113 height 13
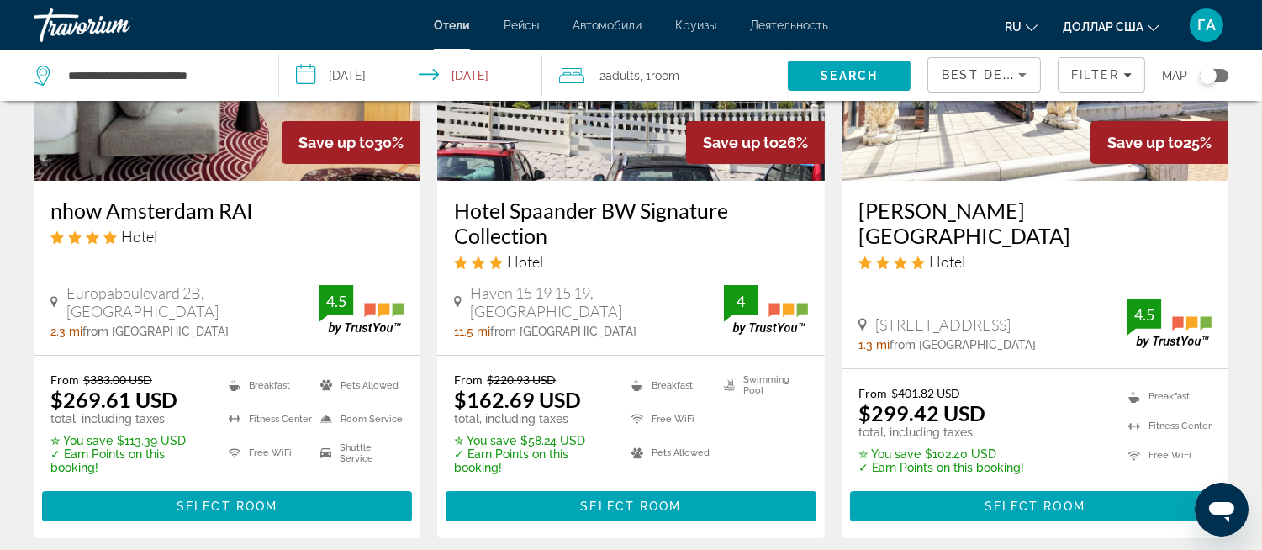
scroll to position [280, 0]
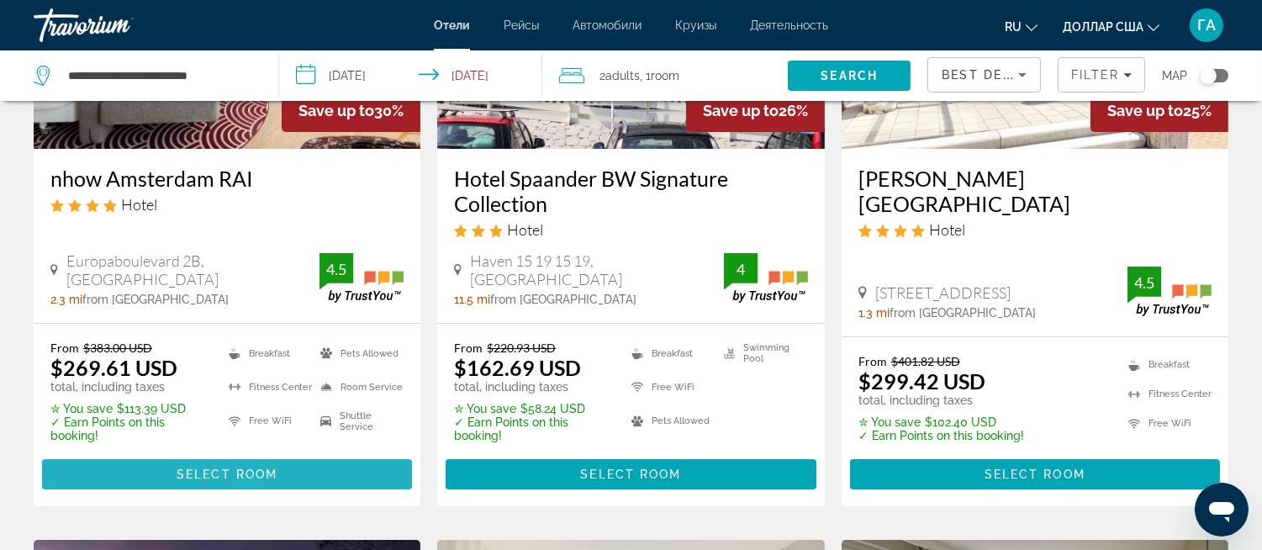
click at [224, 468] on span "Select Room" at bounding box center [227, 474] width 101 height 13
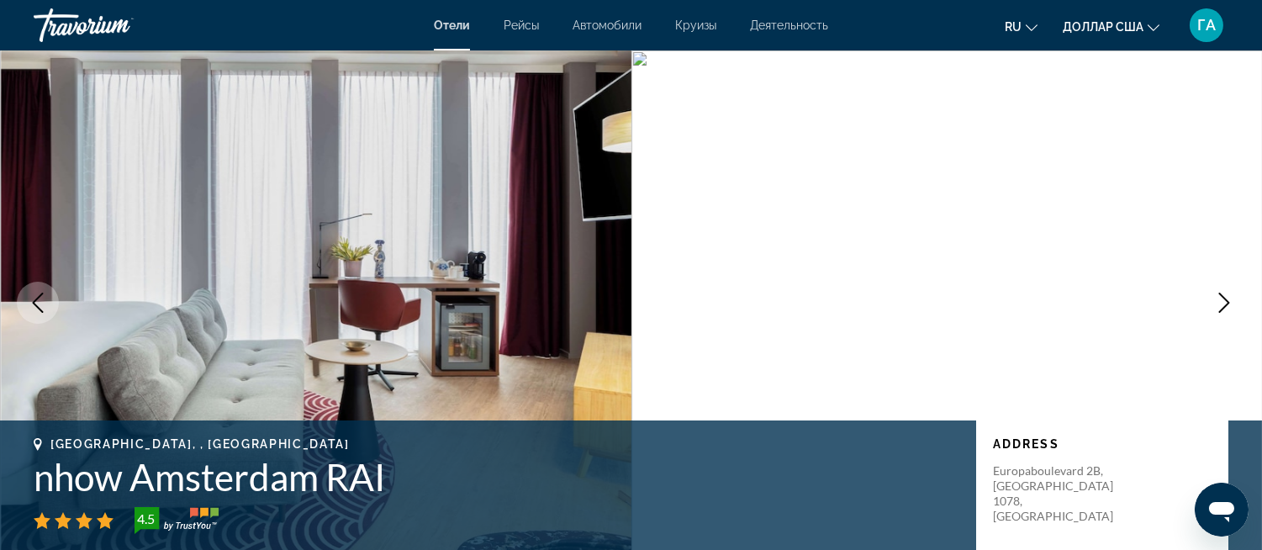
click at [1220, 300] on icon "Next image" at bounding box center [1224, 303] width 20 height 20
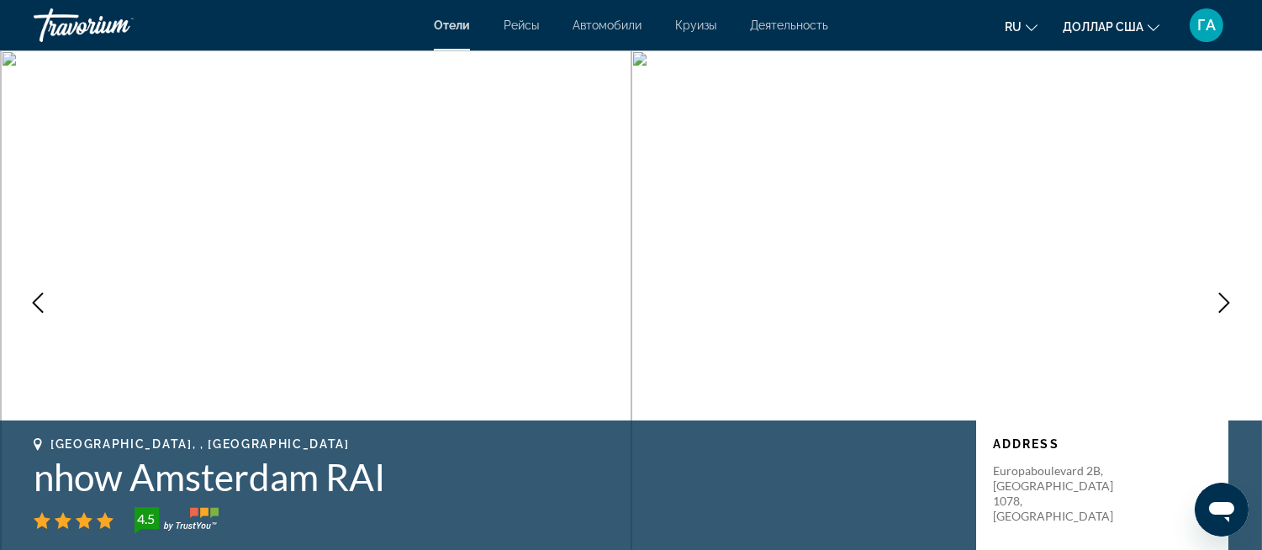
click at [1220, 300] on icon "Next image" at bounding box center [1224, 303] width 20 height 20
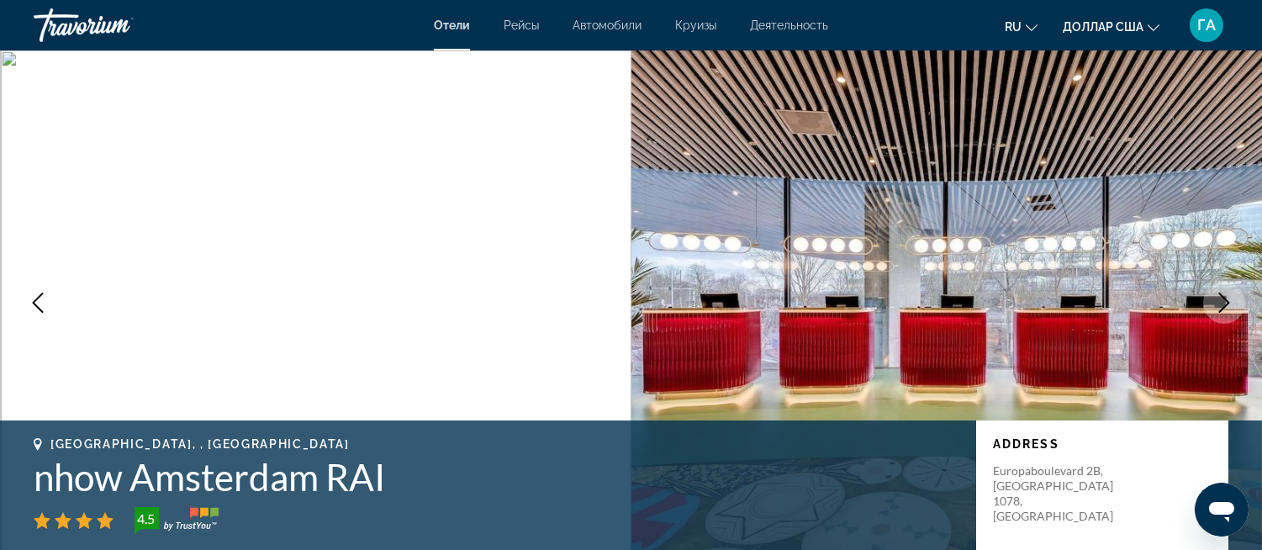
click at [1220, 300] on icon "Next image" at bounding box center [1224, 303] width 20 height 20
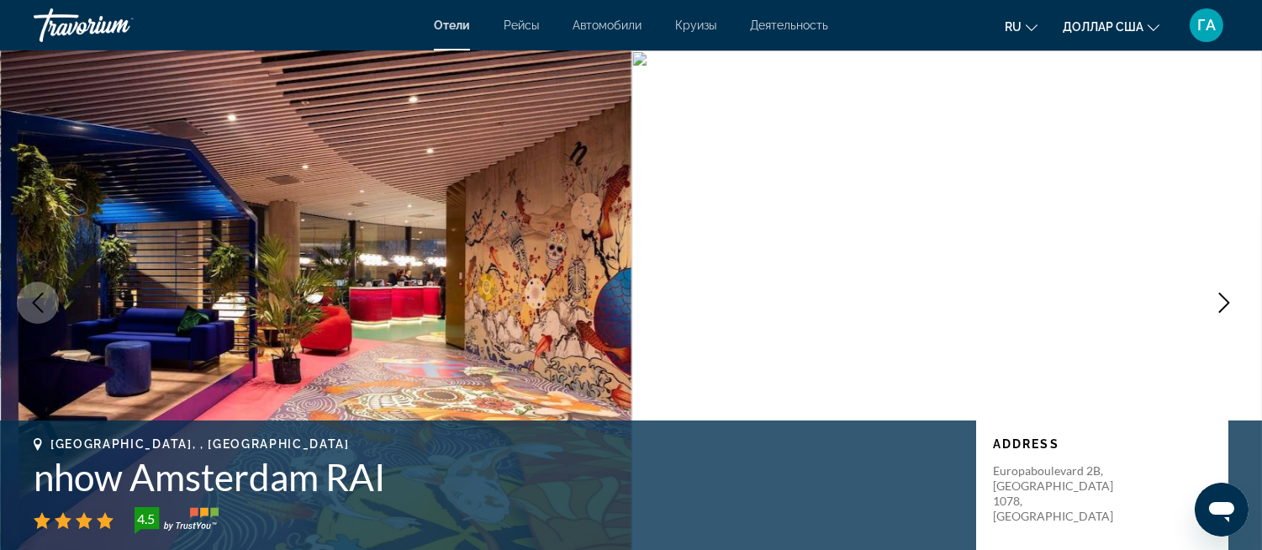
click at [1220, 300] on icon "Next image" at bounding box center [1224, 303] width 20 height 20
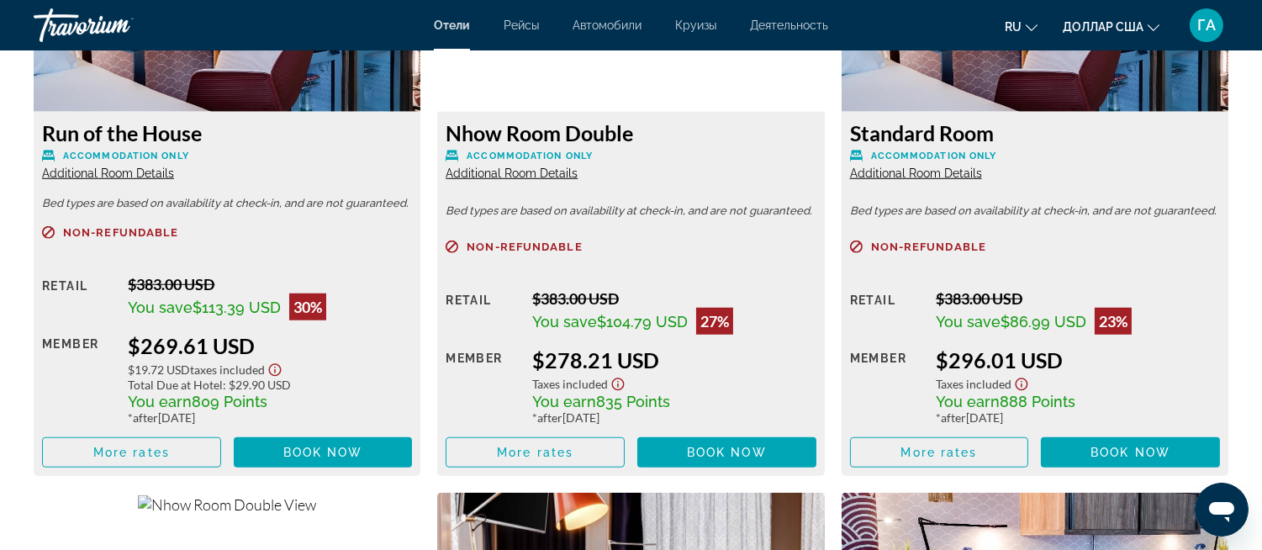
scroll to position [2242, 0]
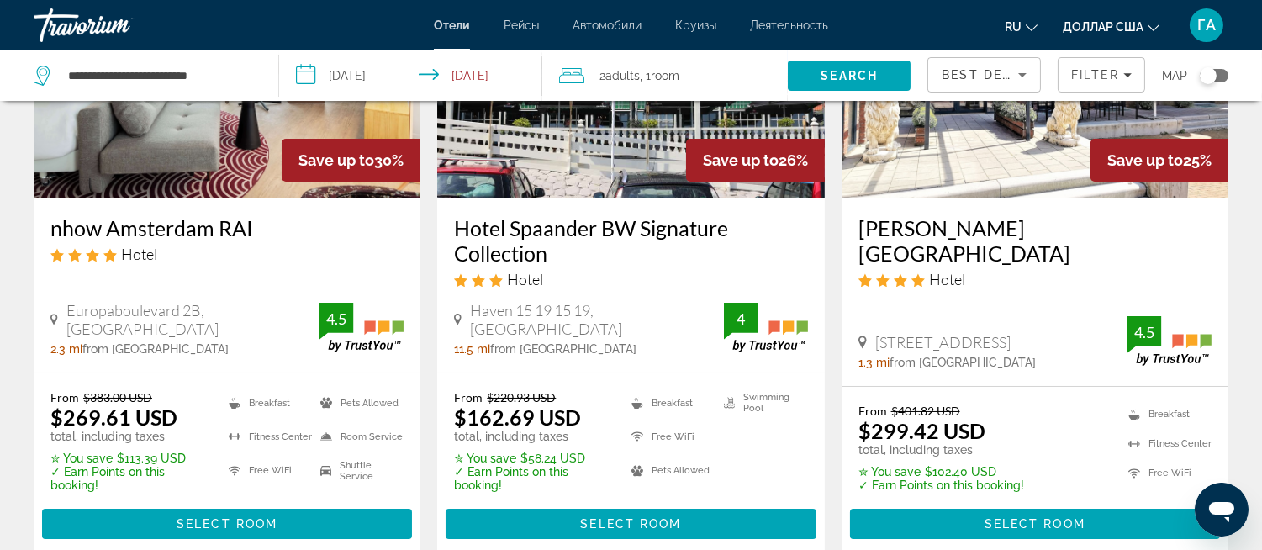
scroll to position [280, 0]
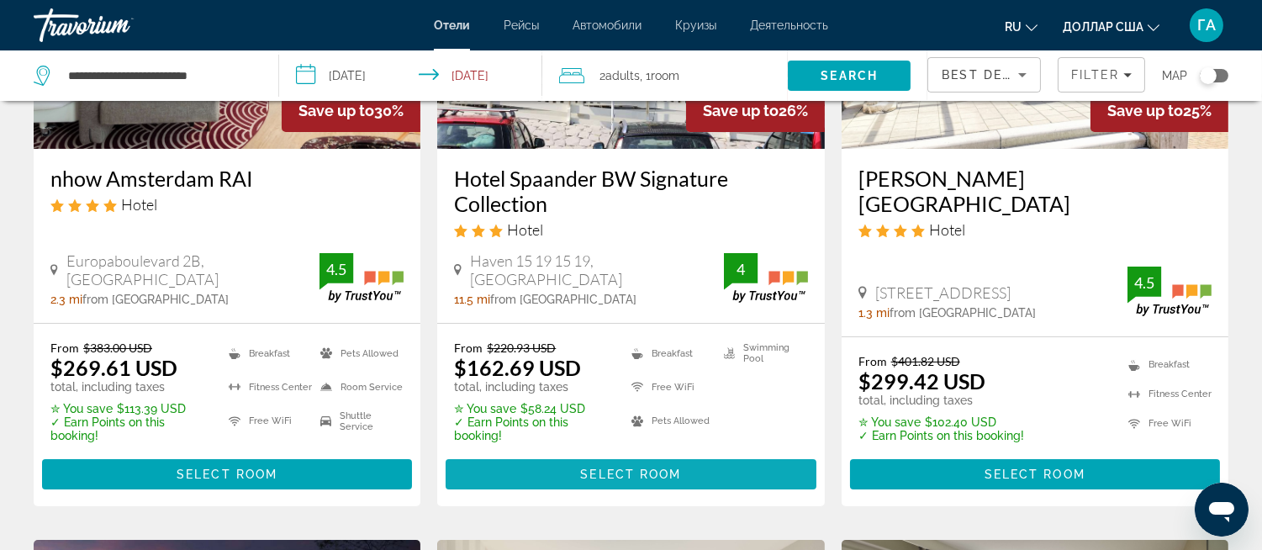
click at [565, 475] on span "Основное содержание" at bounding box center [631, 474] width 370 height 40
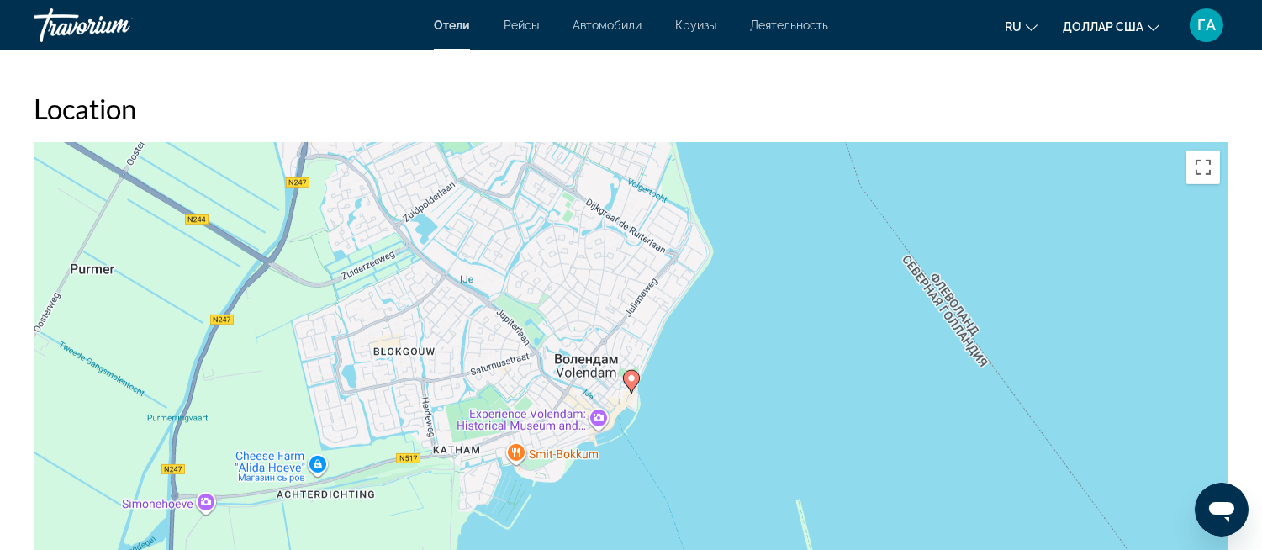
scroll to position [1497, 0]
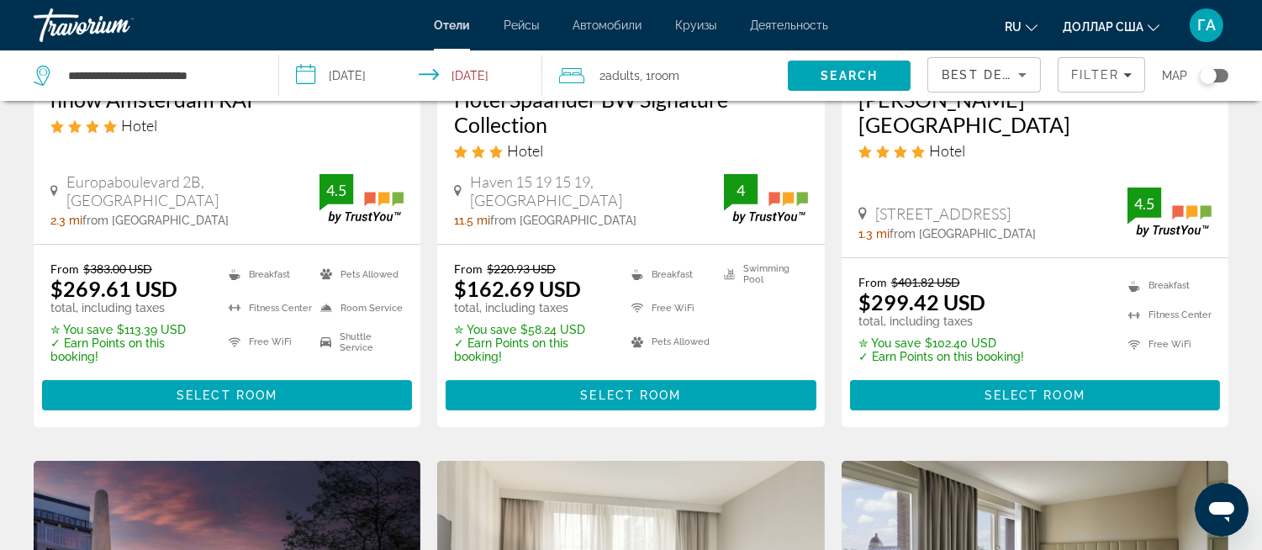
scroll to position [373, 0]
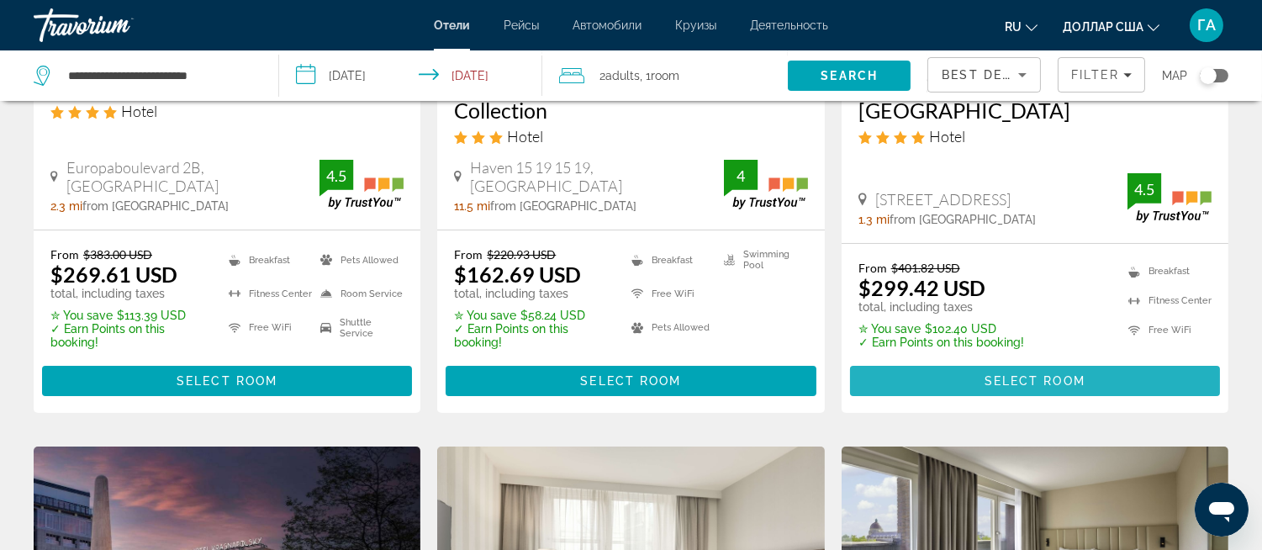
click at [994, 374] on span "Select Room" at bounding box center [1035, 380] width 101 height 13
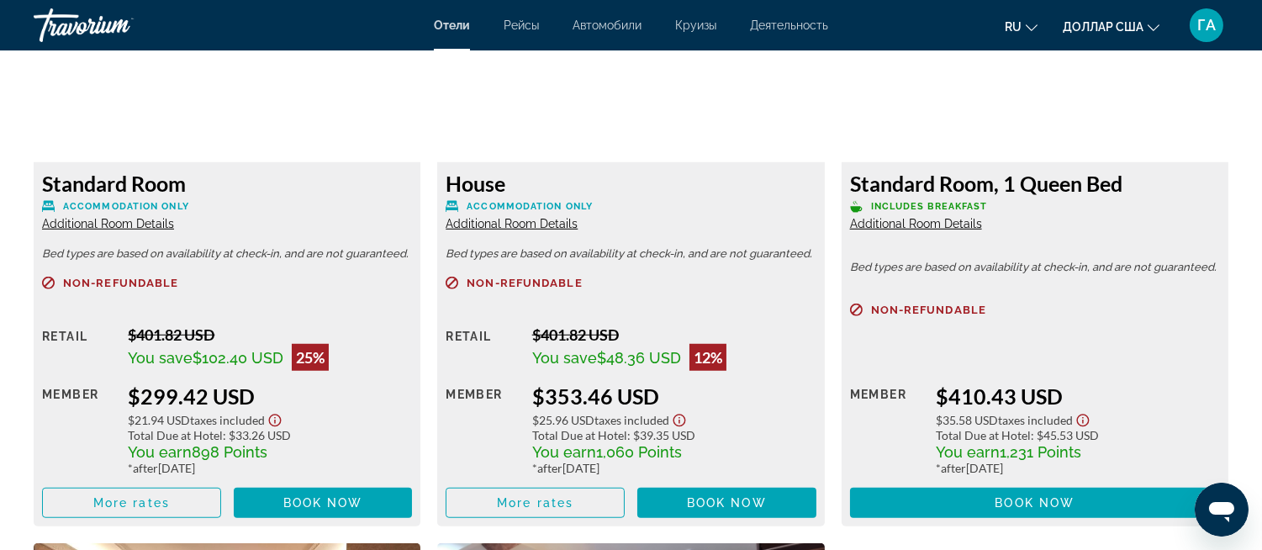
scroll to position [2335, 0]
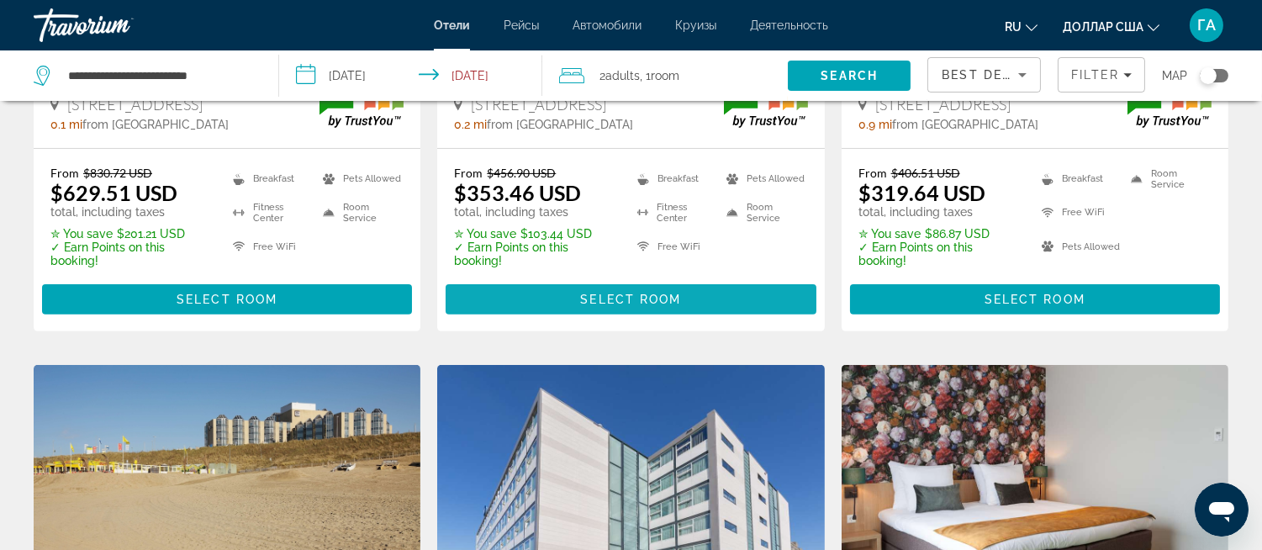
scroll to position [1121, 0]
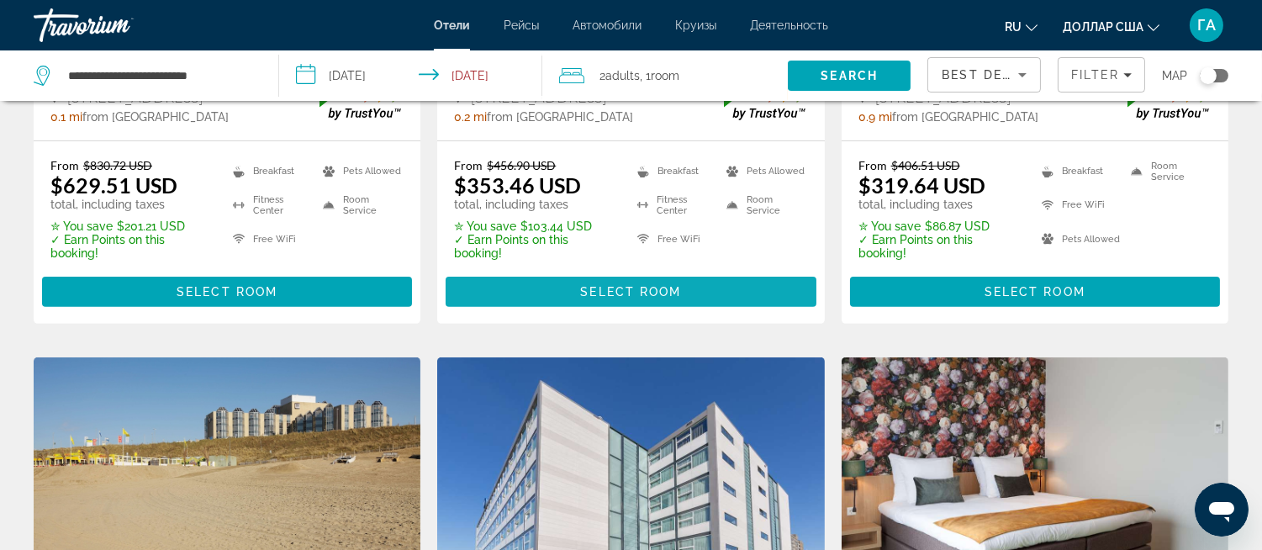
click at [620, 290] on span "Select Room" at bounding box center [630, 291] width 101 height 13
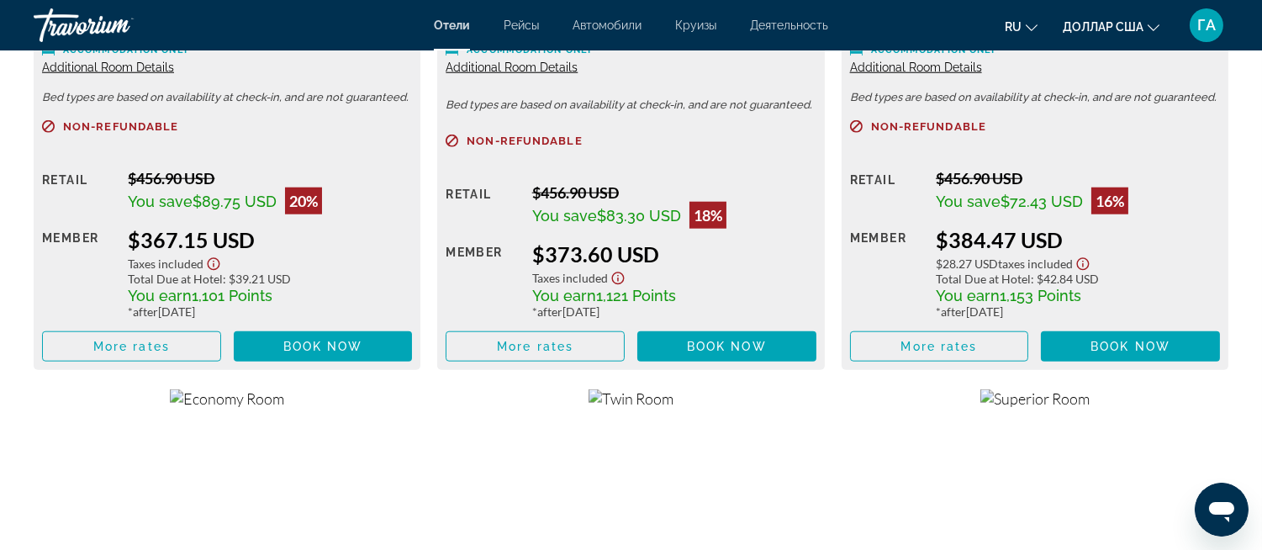
scroll to position [2803, 0]
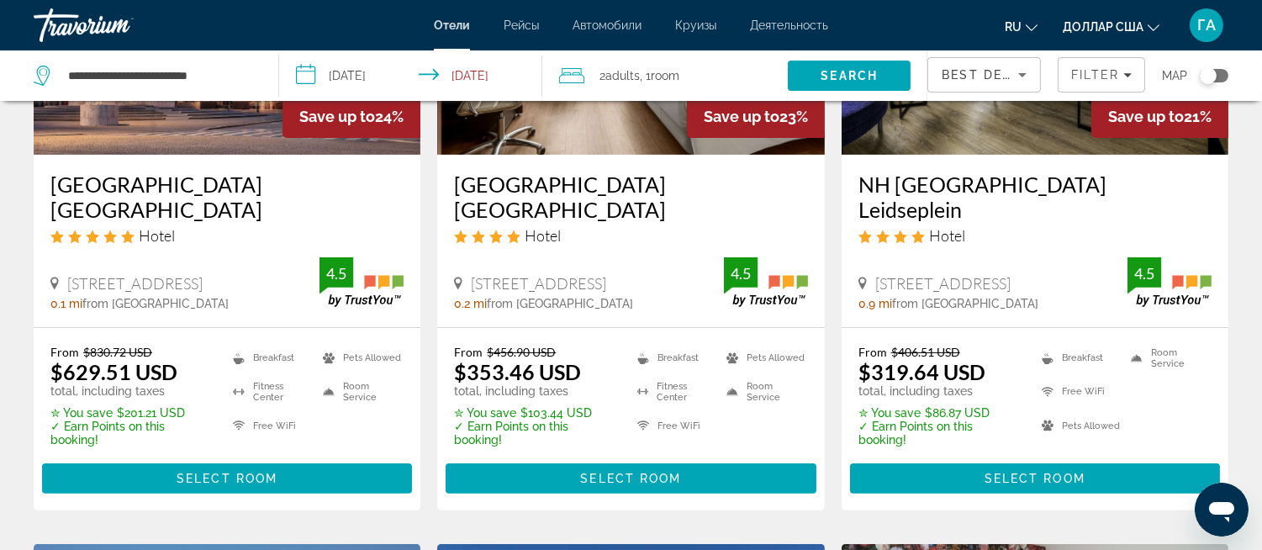
scroll to position [1028, 0]
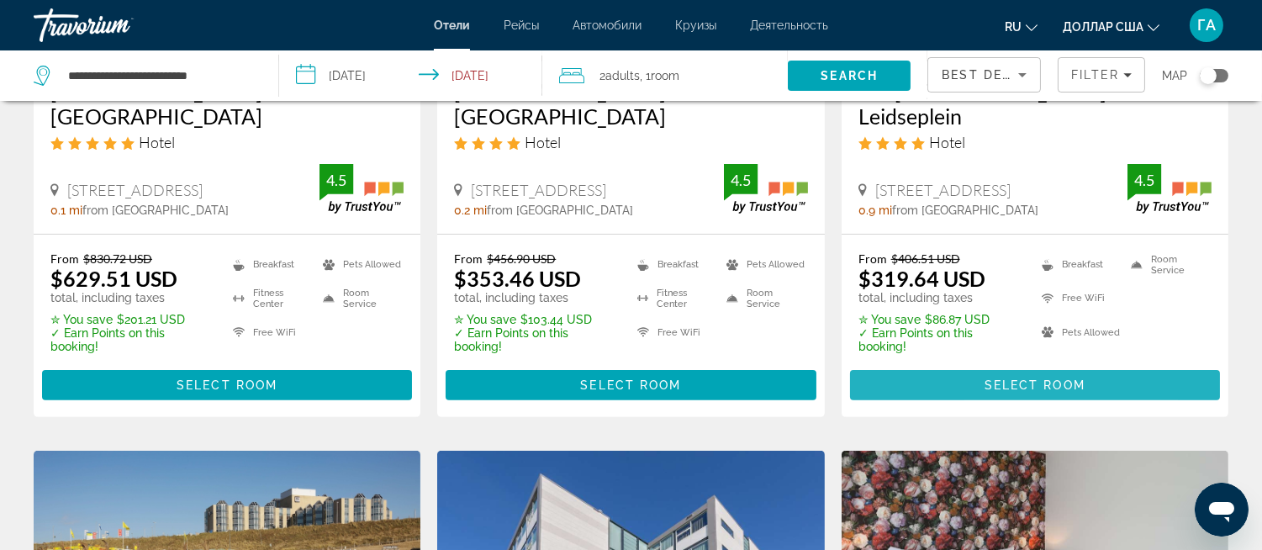
click at [986, 378] on span "Select Room" at bounding box center [1035, 384] width 101 height 13
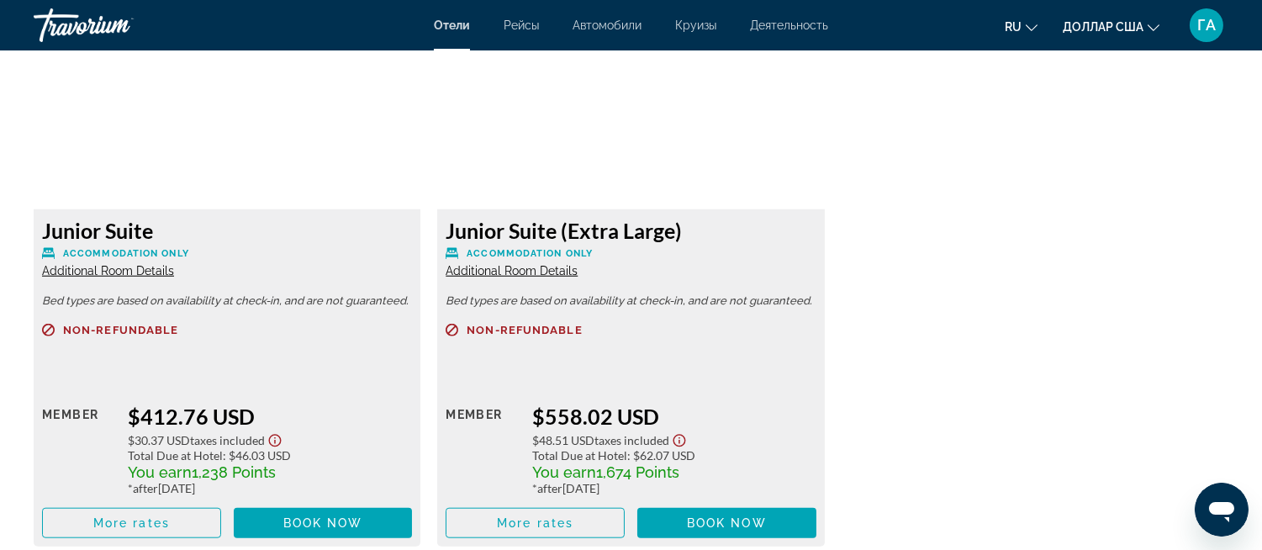
scroll to position [2990, 0]
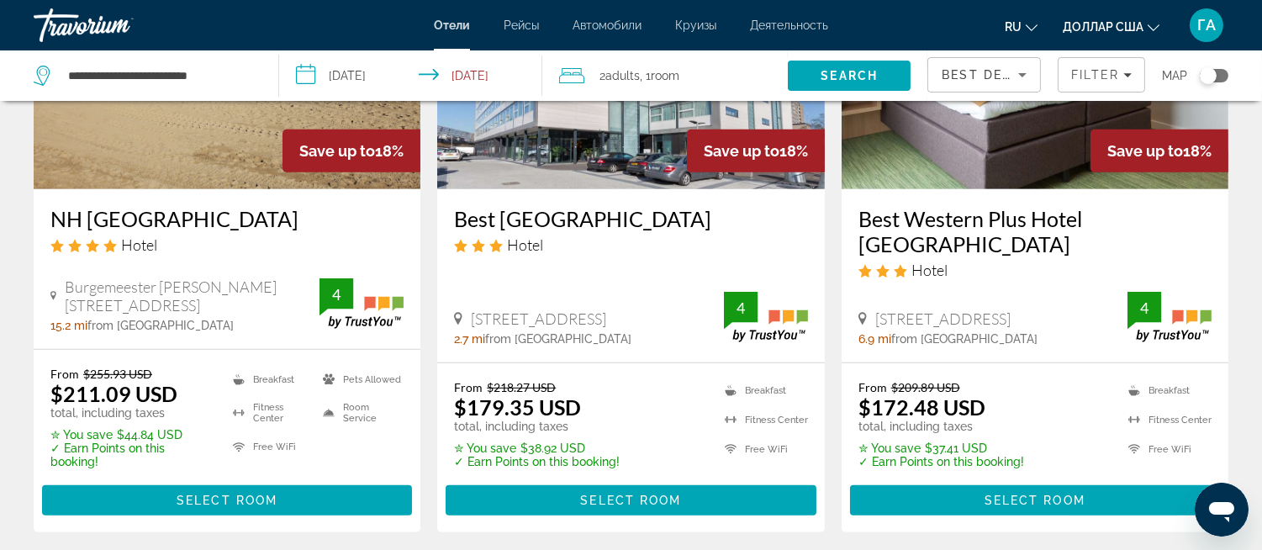
scroll to position [1588, 0]
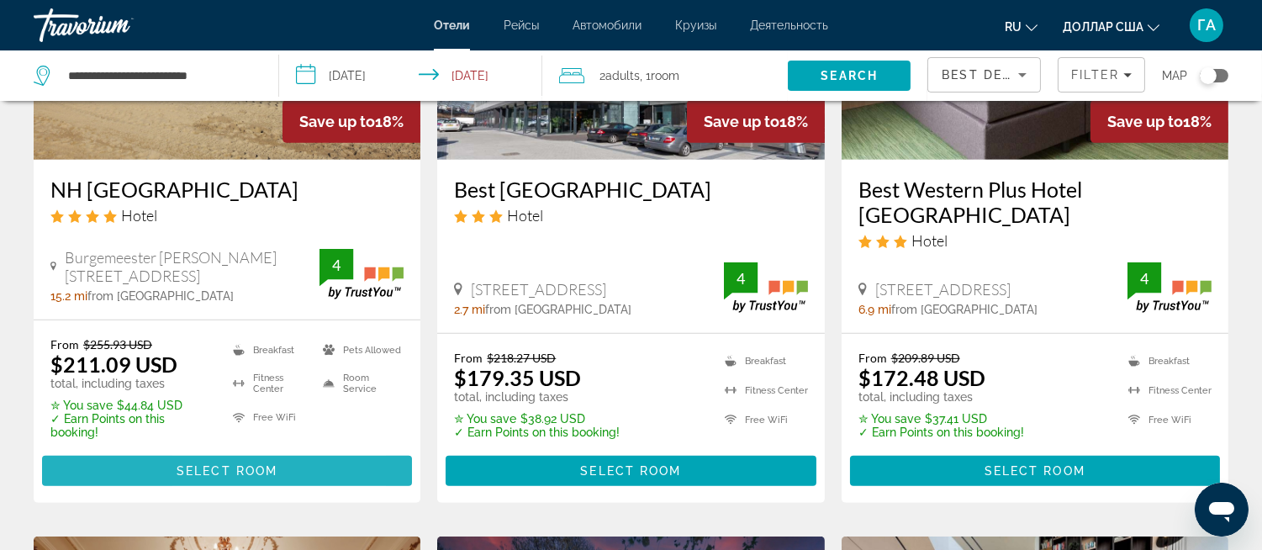
click at [186, 464] on span "Select Room" at bounding box center [227, 470] width 101 height 13
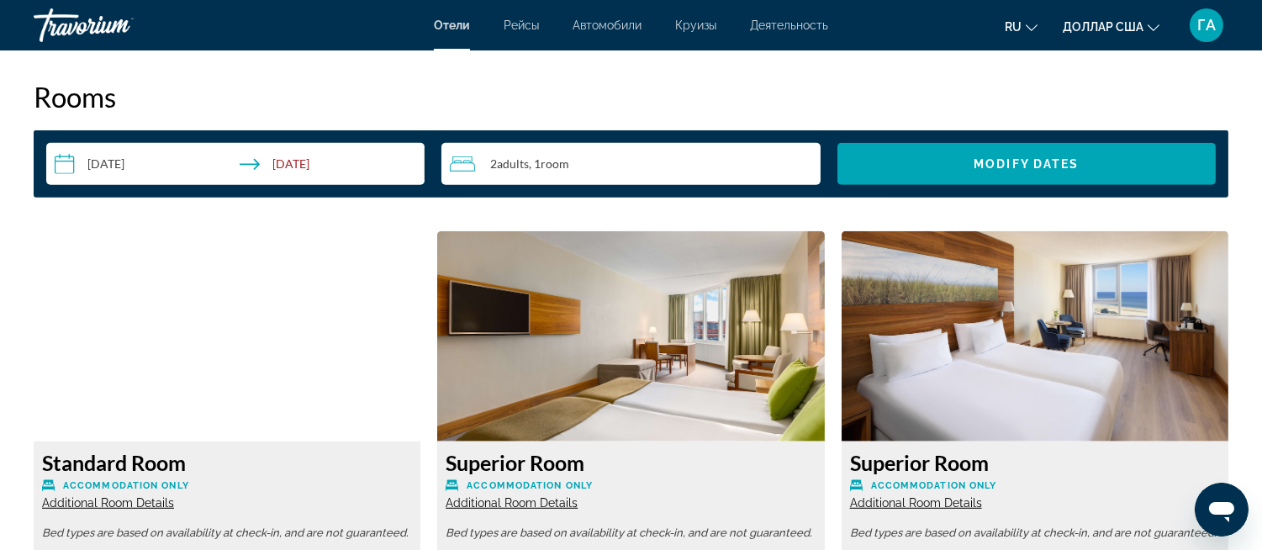
scroll to position [2149, 0]
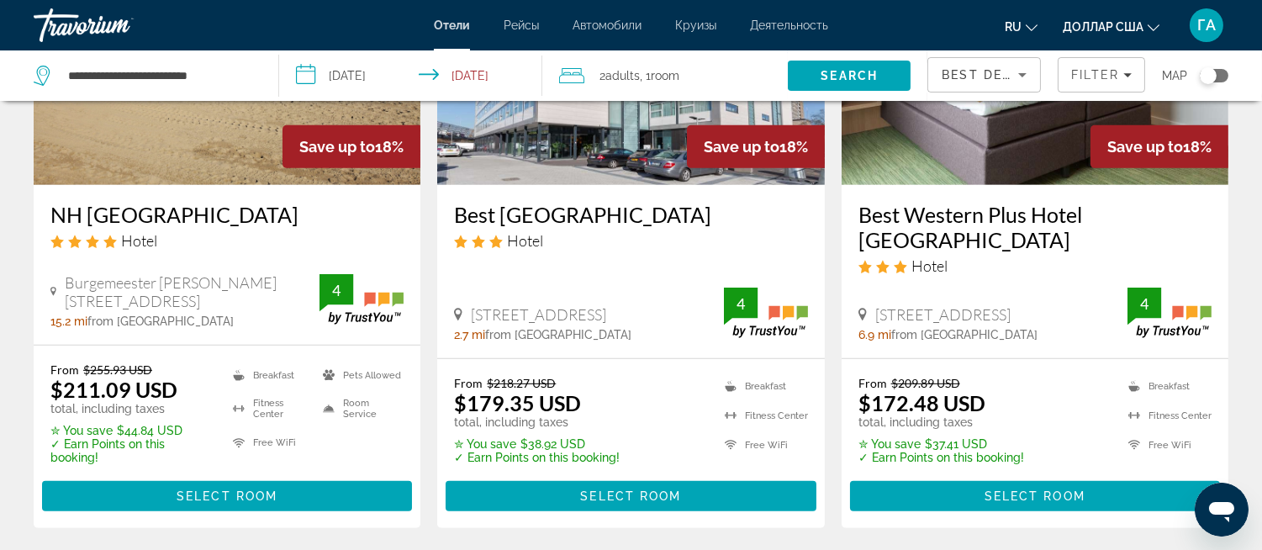
scroll to position [1588, 0]
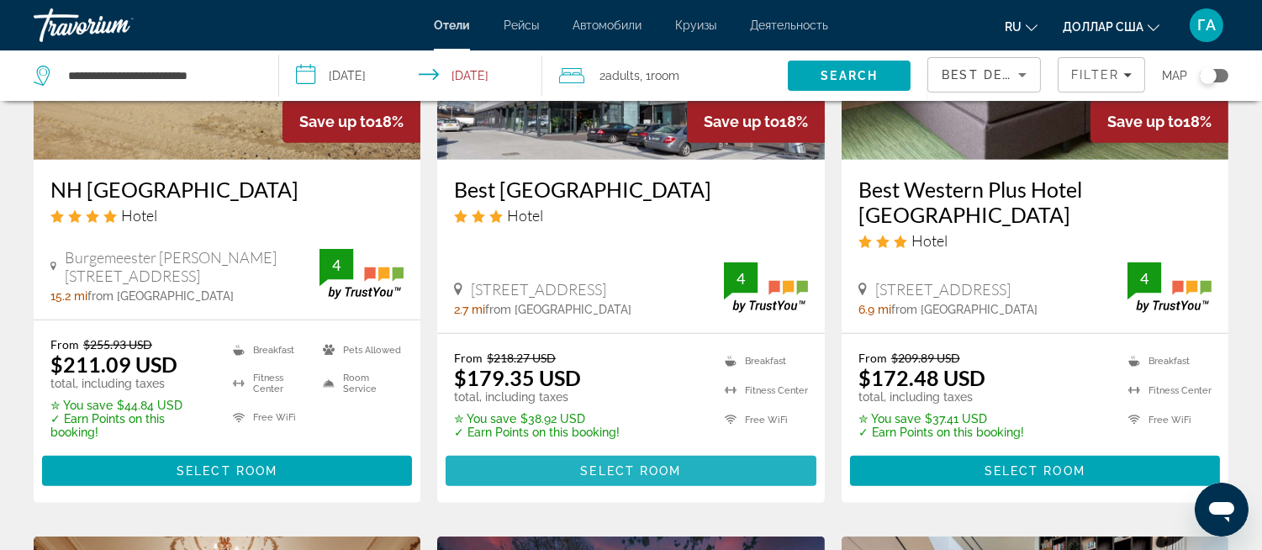
click at [595, 464] on span "Select Room" at bounding box center [630, 470] width 101 height 13
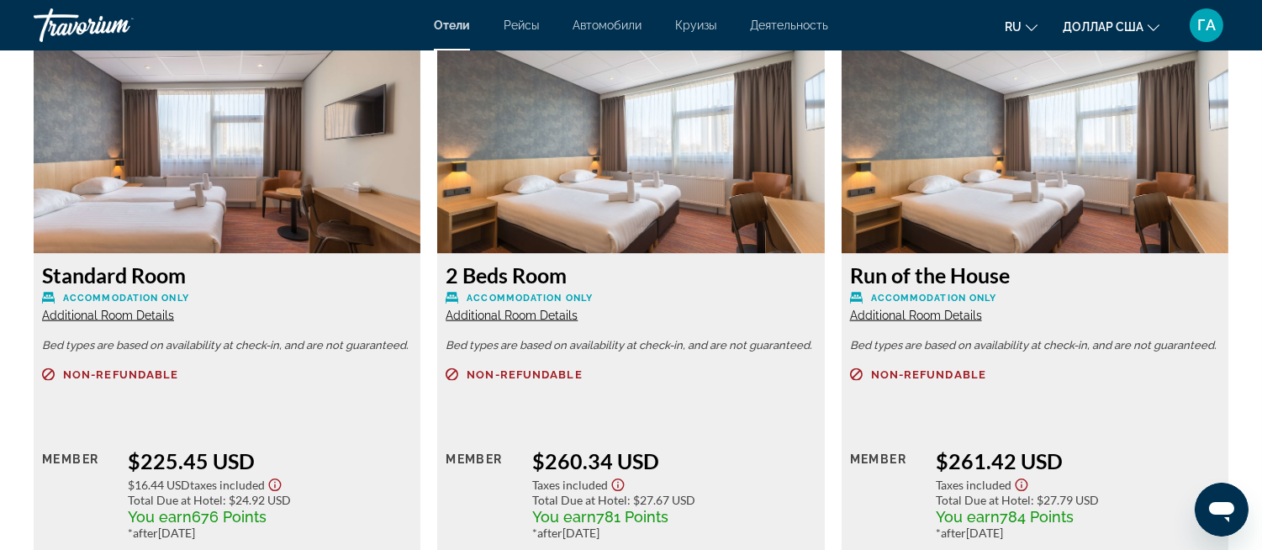
scroll to position [3644, 0]
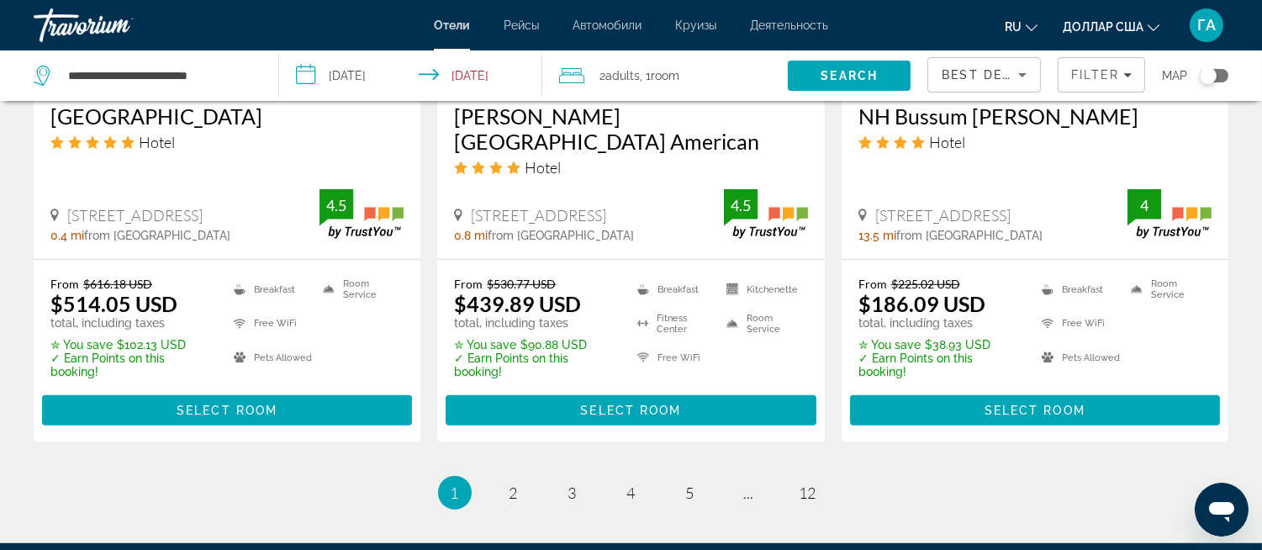
scroll to position [2335, 0]
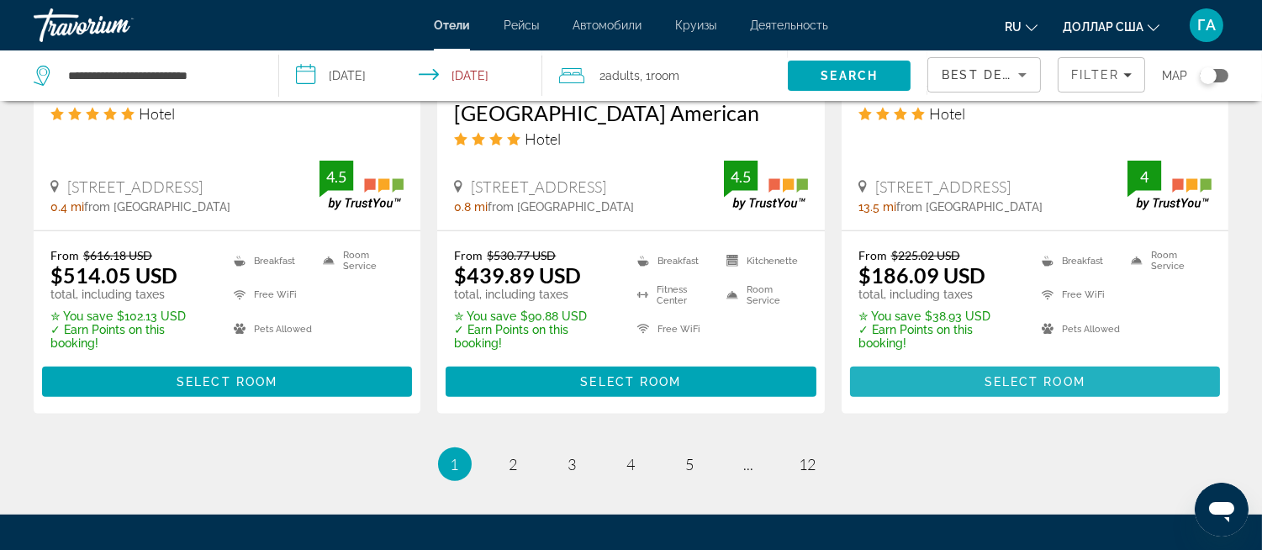
click at [1011, 375] on span "Select Room" at bounding box center [1035, 381] width 101 height 13
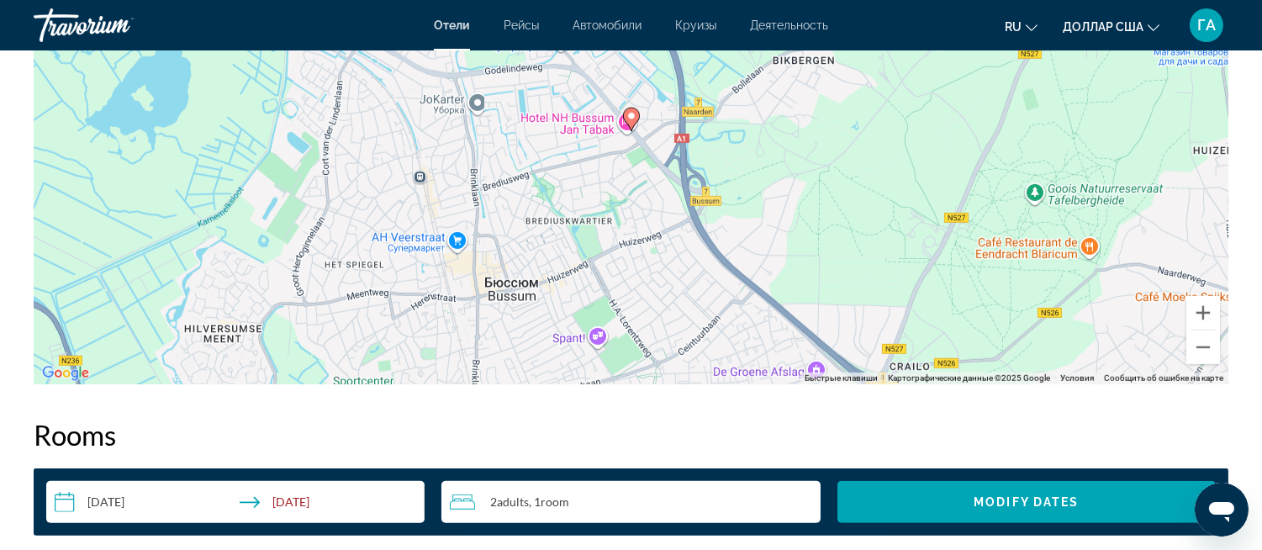
scroll to position [1400, 0]
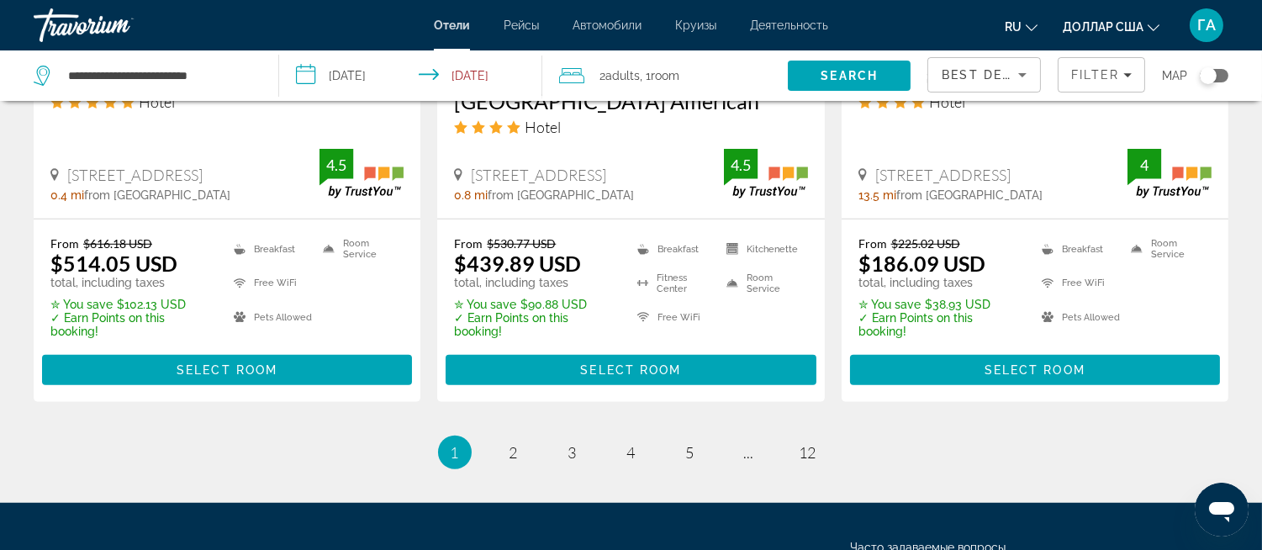
scroll to position [2469, 0]
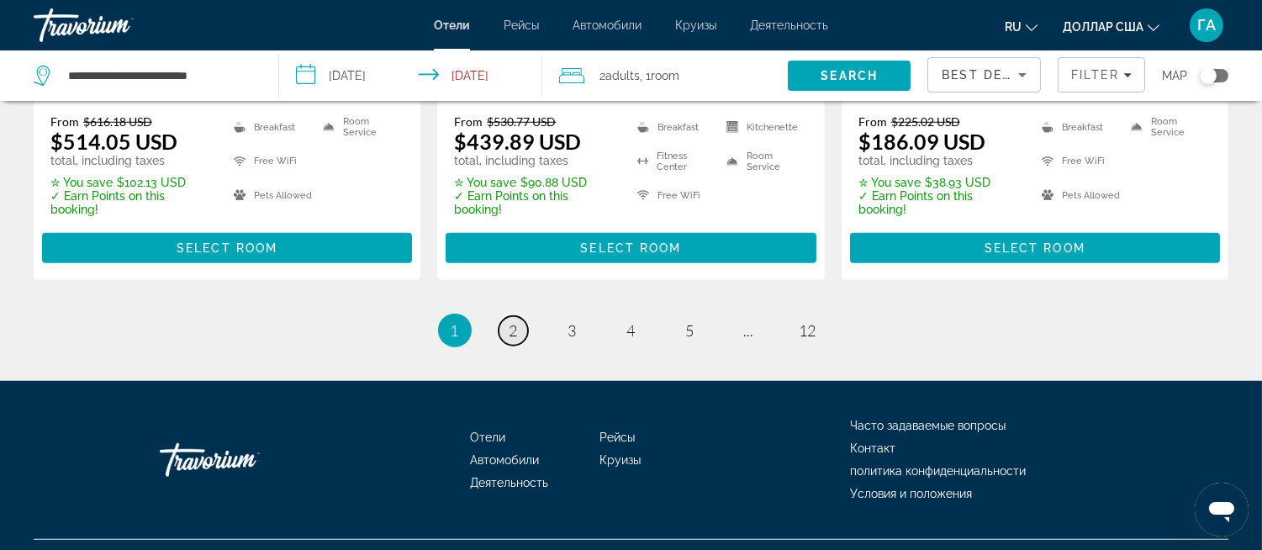
click at [513, 321] on span "2" at bounding box center [514, 330] width 8 height 19
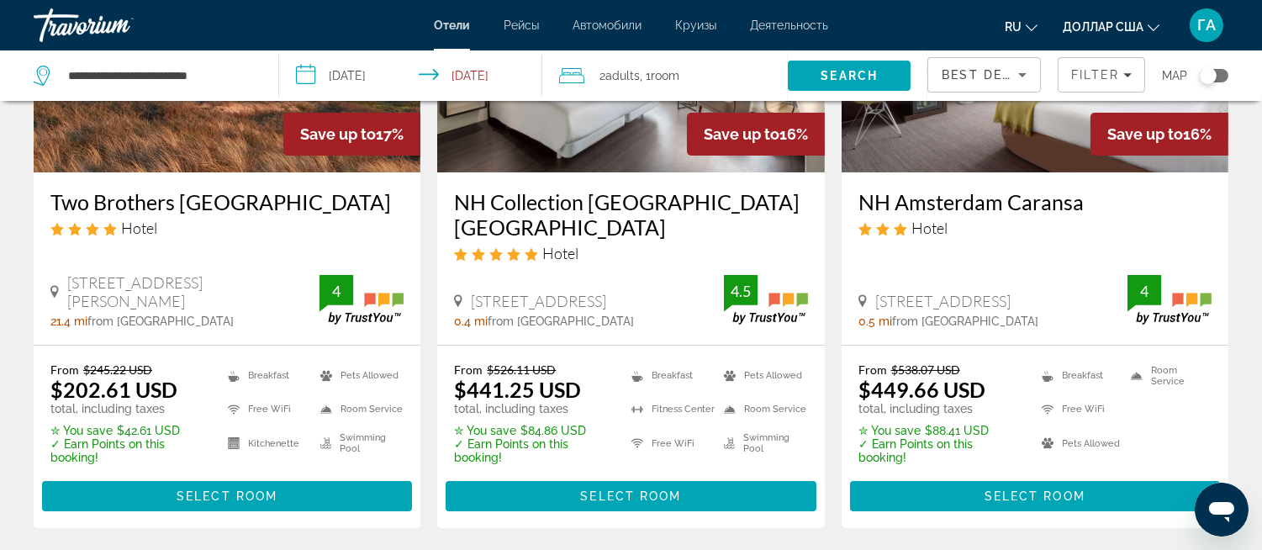
scroll to position [280, 0]
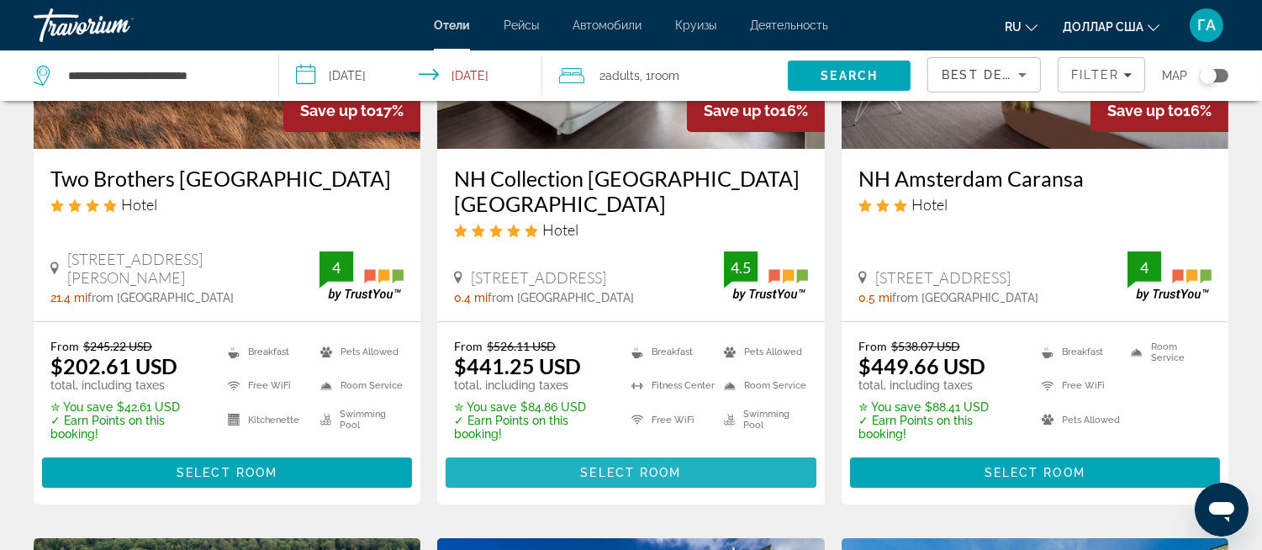
click at [582, 473] on span "Select Room" at bounding box center [630, 472] width 101 height 13
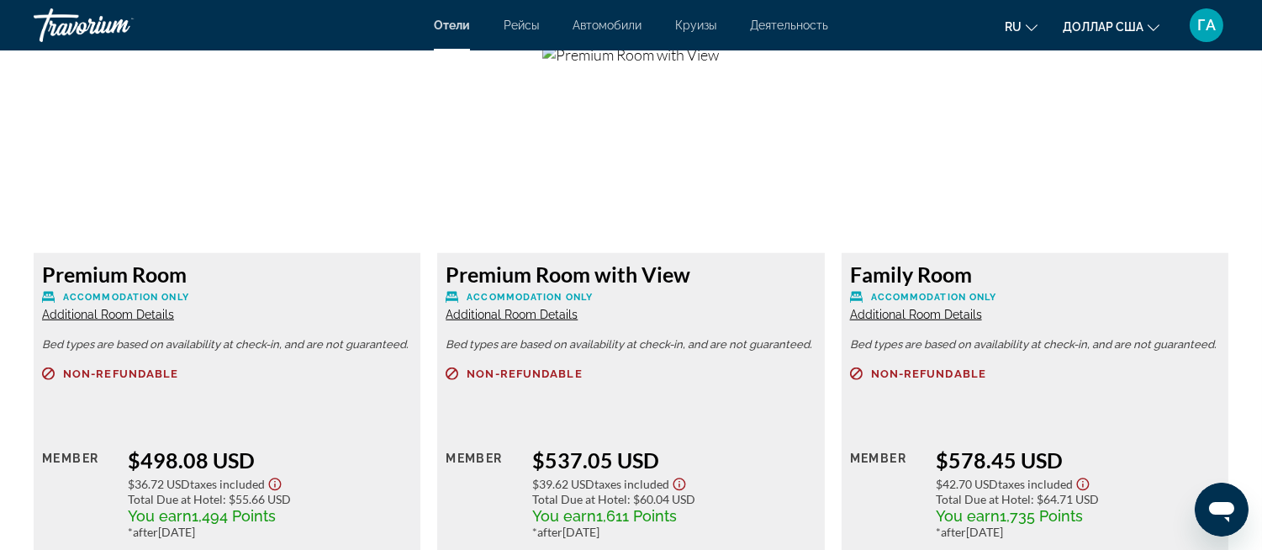
scroll to position [2896, 0]
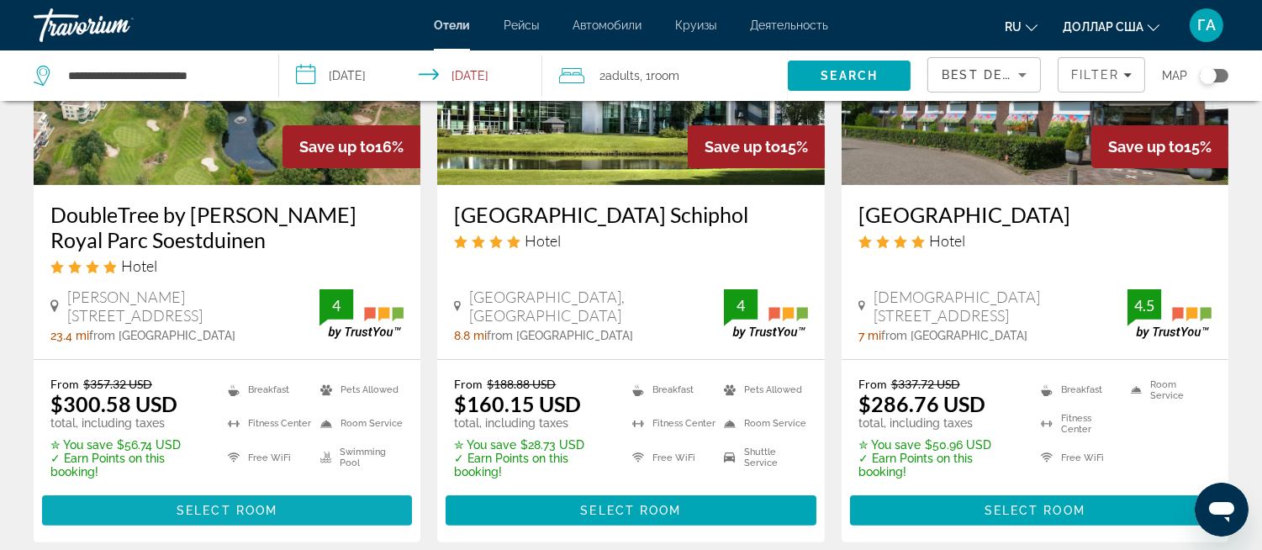
scroll to position [934, 0]
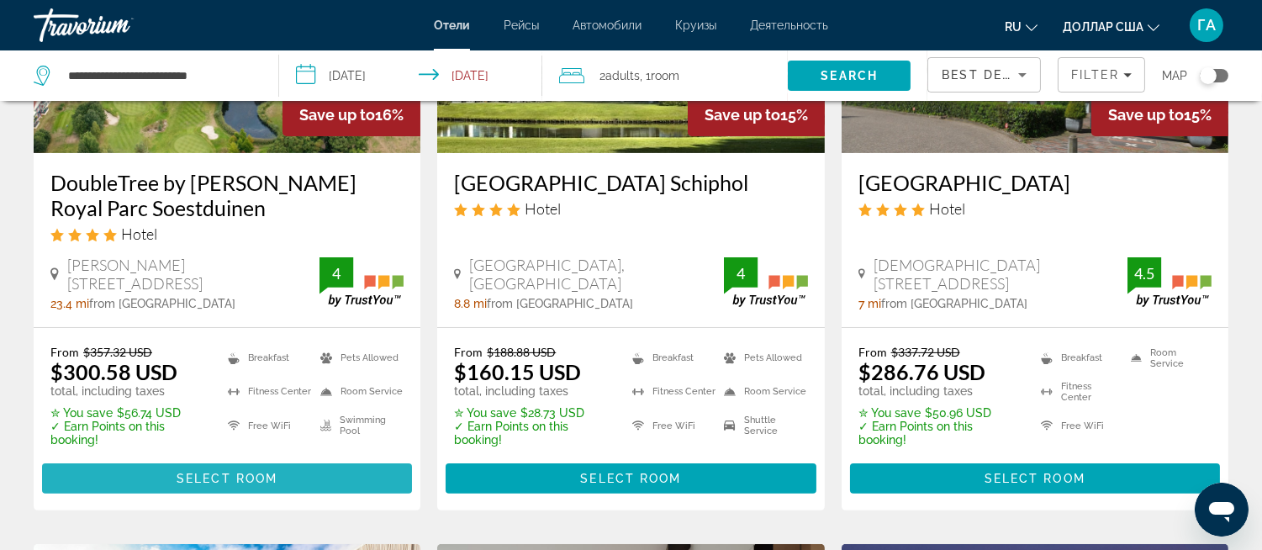
click at [220, 477] on span "Select Room" at bounding box center [227, 478] width 101 height 13
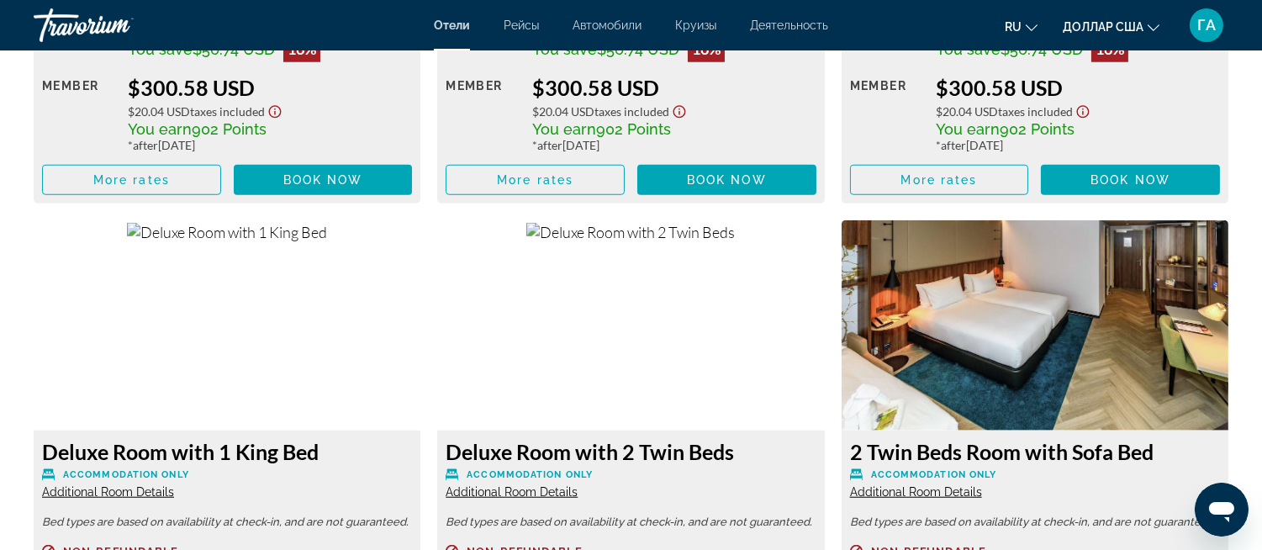
scroll to position [2803, 0]
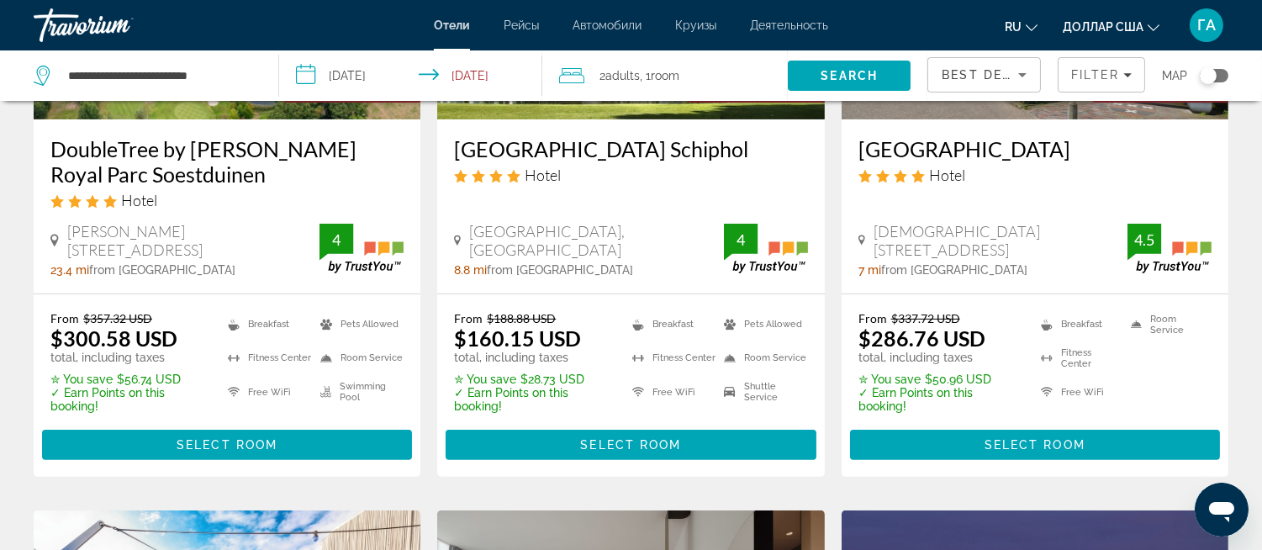
scroll to position [1028, 0]
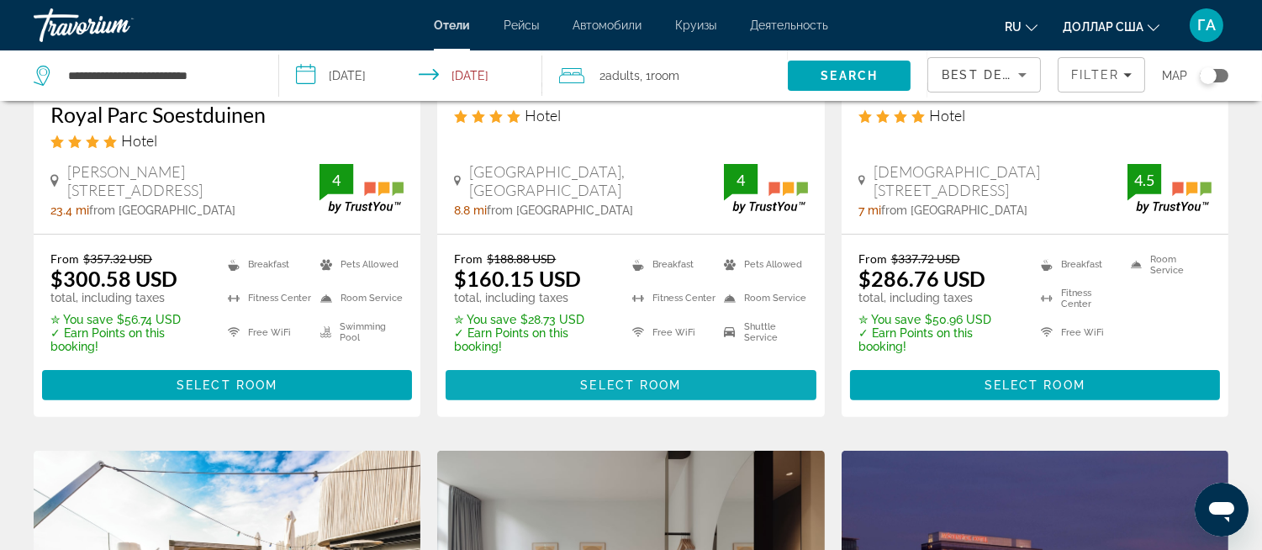
click at [583, 385] on span "Select Room" at bounding box center [630, 384] width 101 height 13
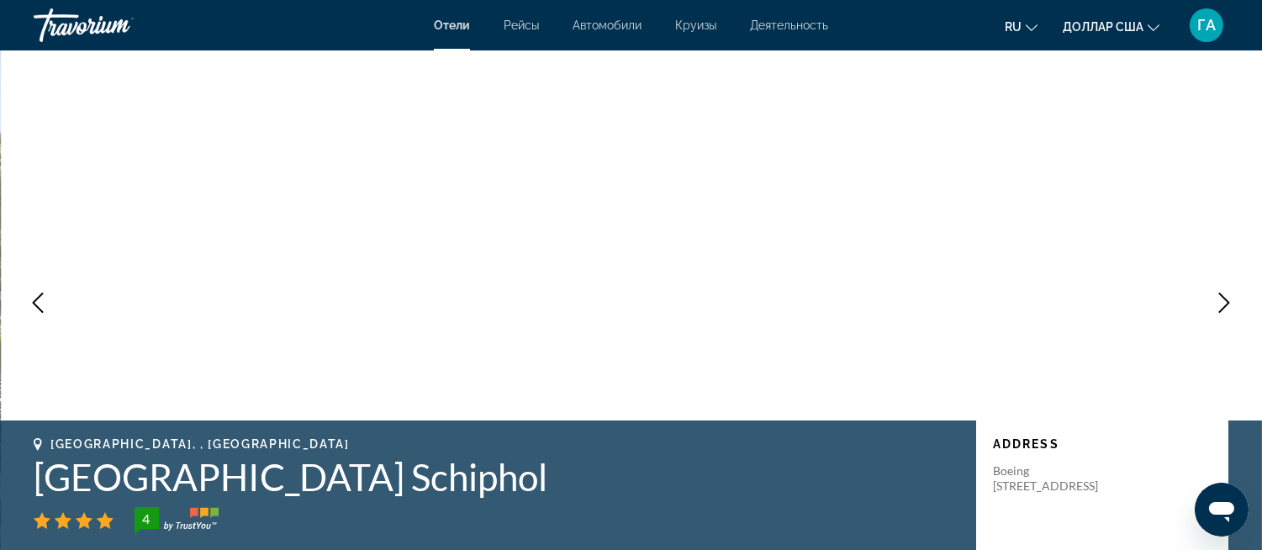
scroll to position [1635, 0]
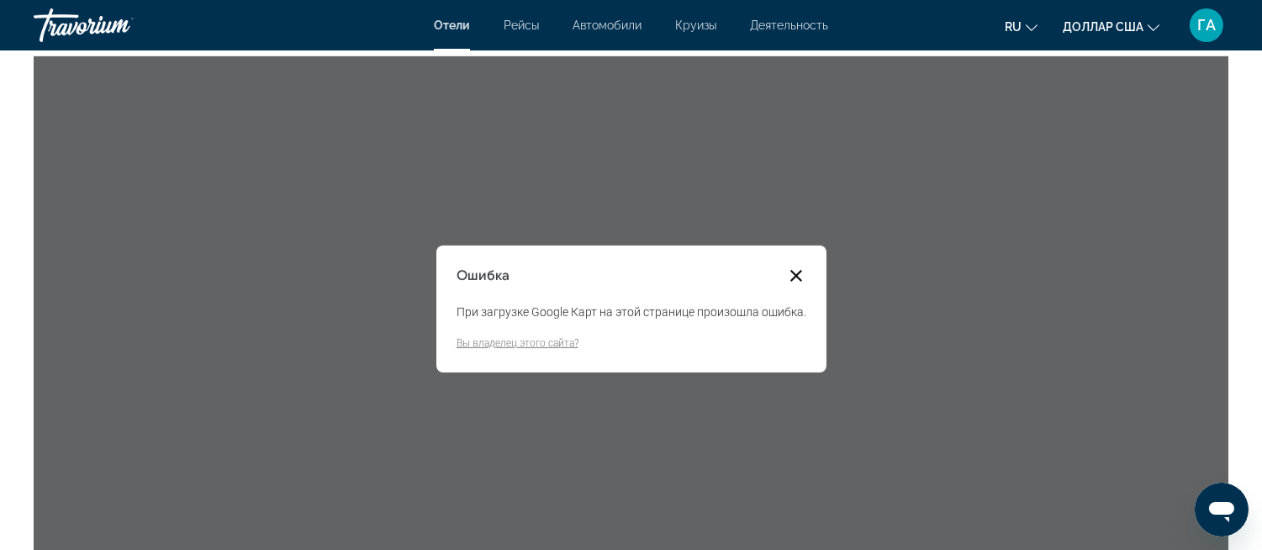
click at [793, 273] on button "Закрыть диалоговое окно" at bounding box center [796, 276] width 20 height 20
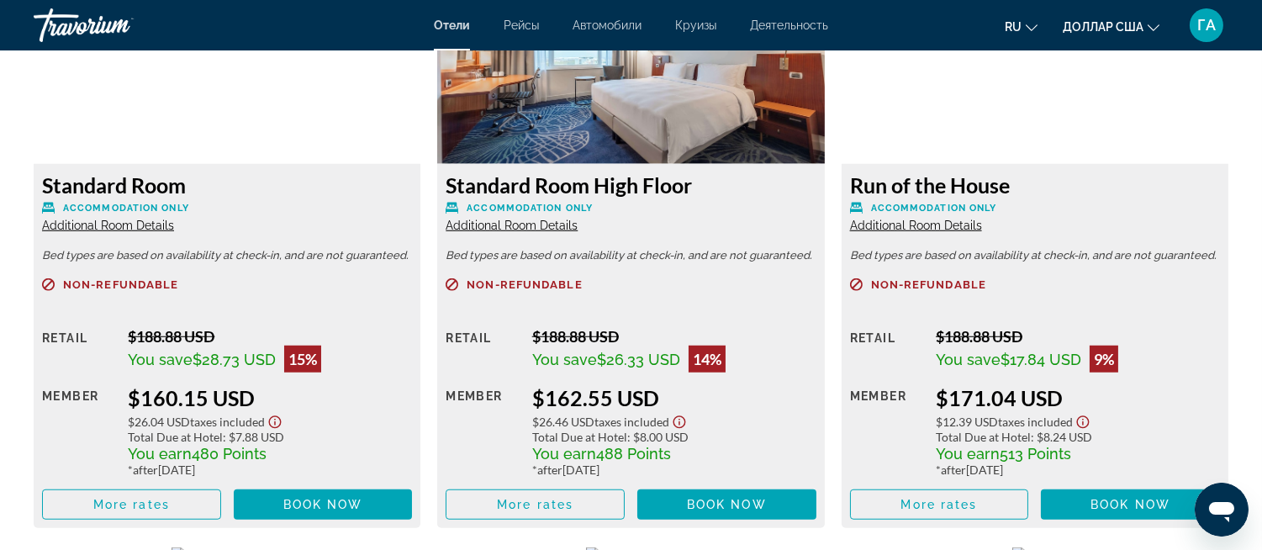
scroll to position [2364, 0]
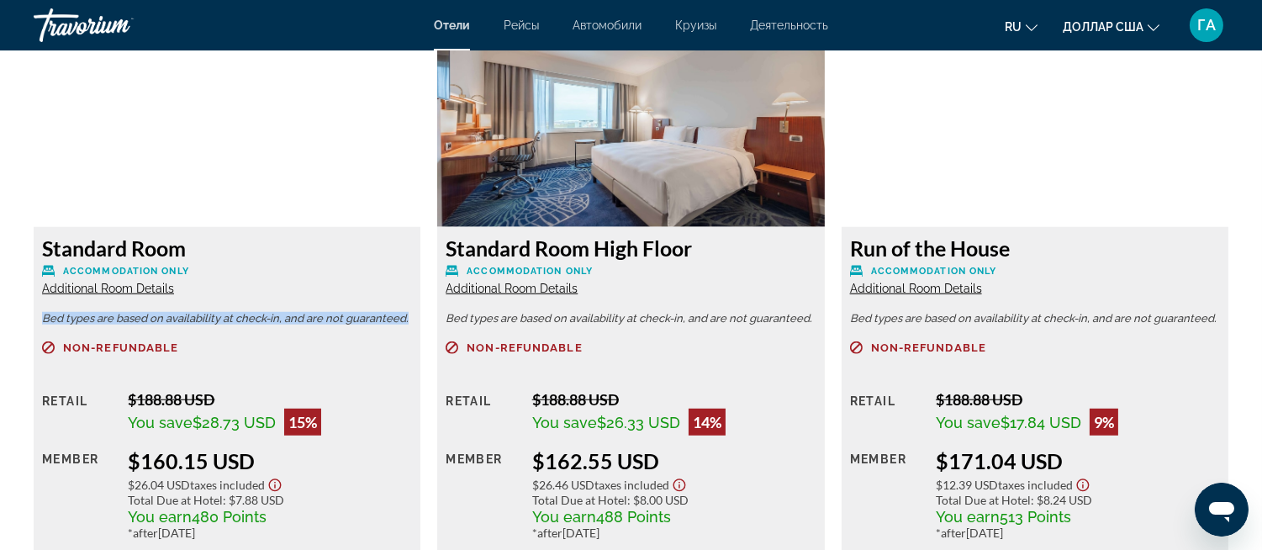
drag, startPoint x: 45, startPoint y: 312, endPoint x: 413, endPoint y: 324, distance: 368.6
click at [413, 324] on div "Standard Room Accommodation Only Additional Room Details Bed types are based on…" at bounding box center [227, 409] width 387 height 364
copy p "Bed types are based on availability at check-in, and are not guaranteed."
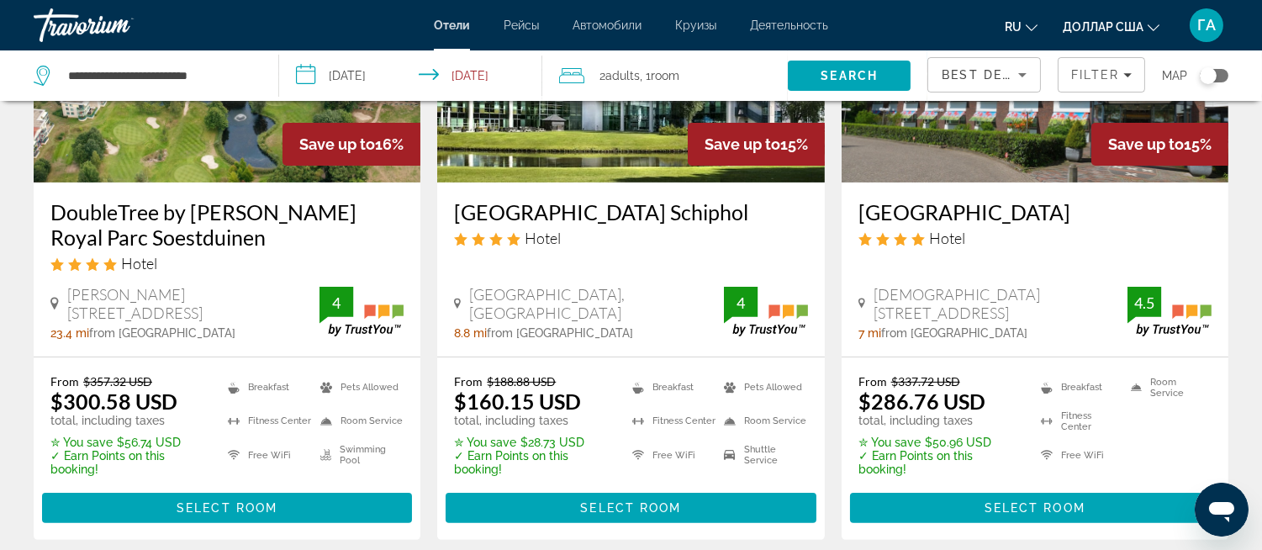
scroll to position [934, 0]
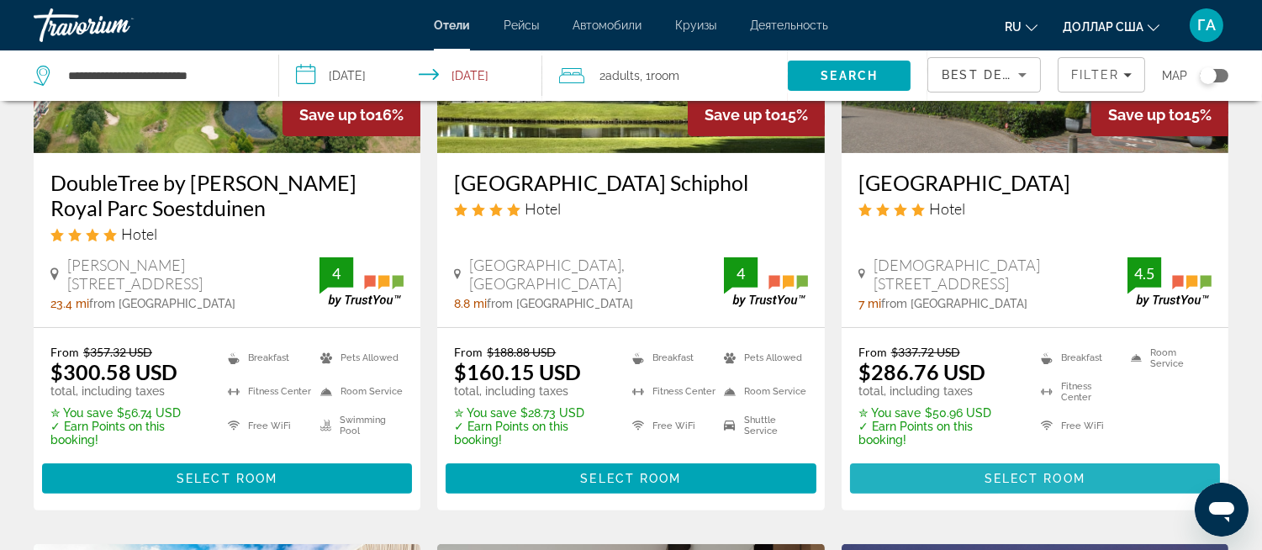
click at [1002, 473] on span "Select Room" at bounding box center [1035, 478] width 101 height 13
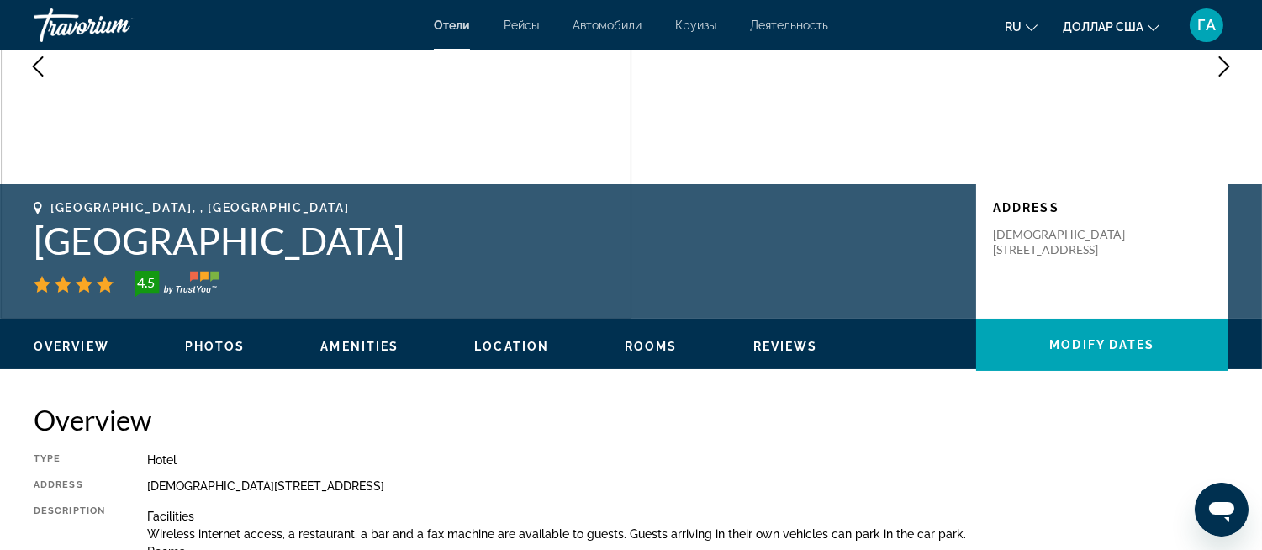
scroll to position [187, 0]
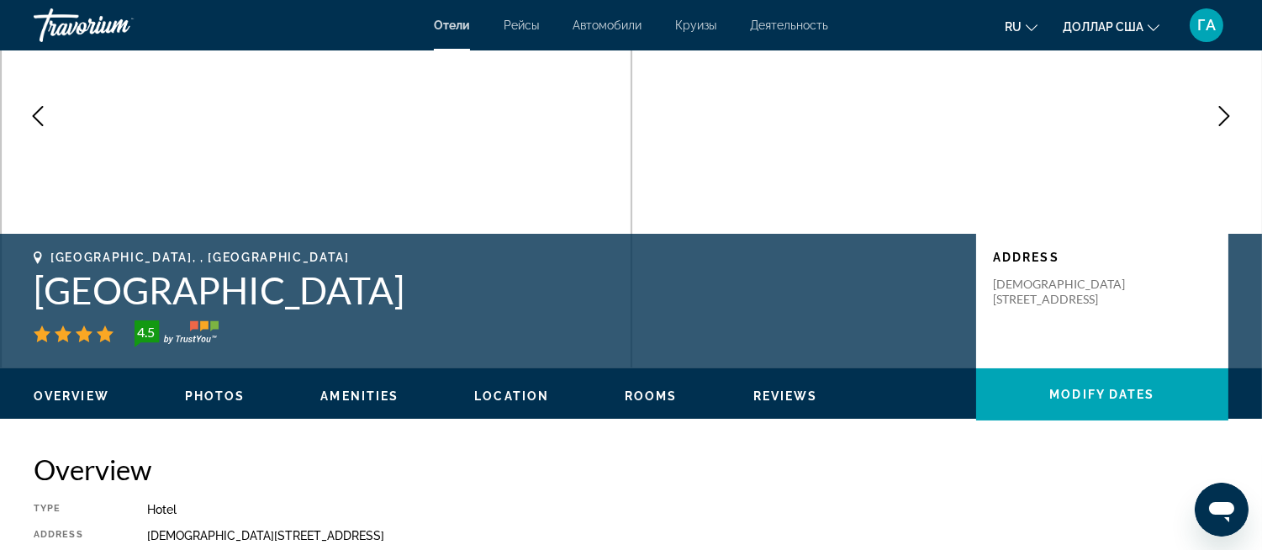
drag, startPoint x: 34, startPoint y: 282, endPoint x: 429, endPoint y: 308, distance: 396.1
click at [429, 308] on h1 "Grand Hotel Amstelveen" at bounding box center [497, 290] width 926 height 44
copy h1 "Grand Hotel Amstelveen"
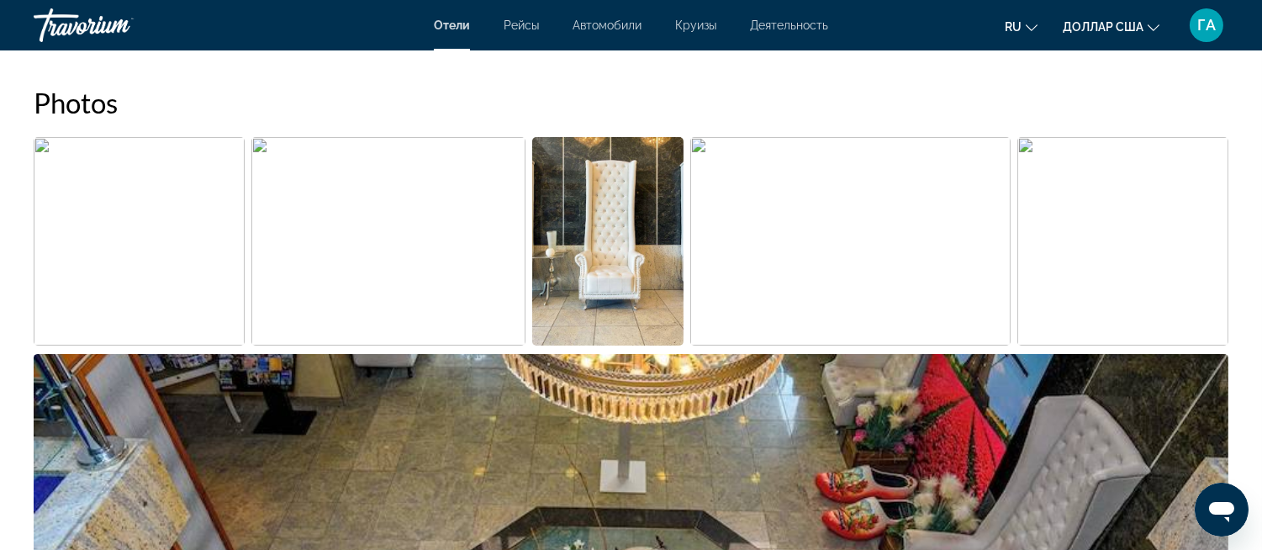
scroll to position [747, 0]
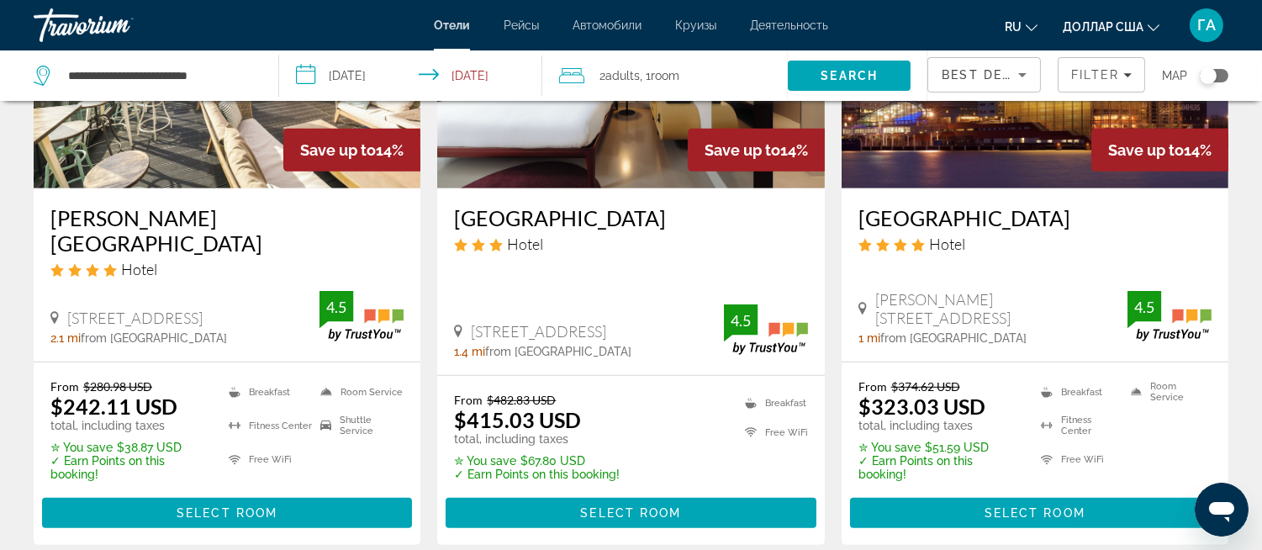
scroll to position [1588, 0]
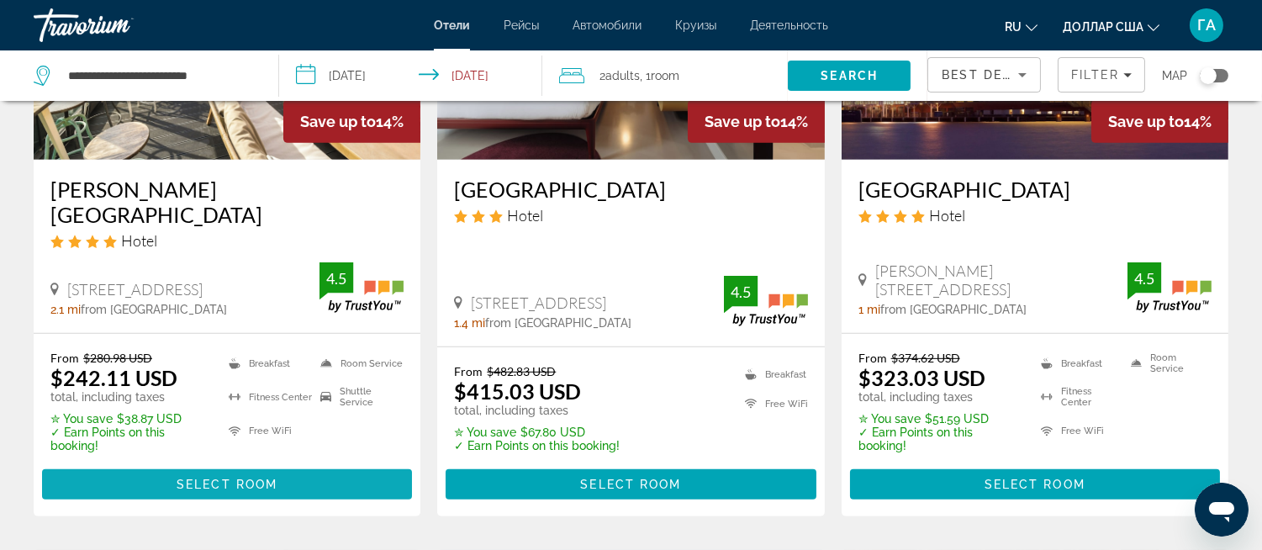
click at [210, 485] on span "Select Room" at bounding box center [227, 484] width 101 height 13
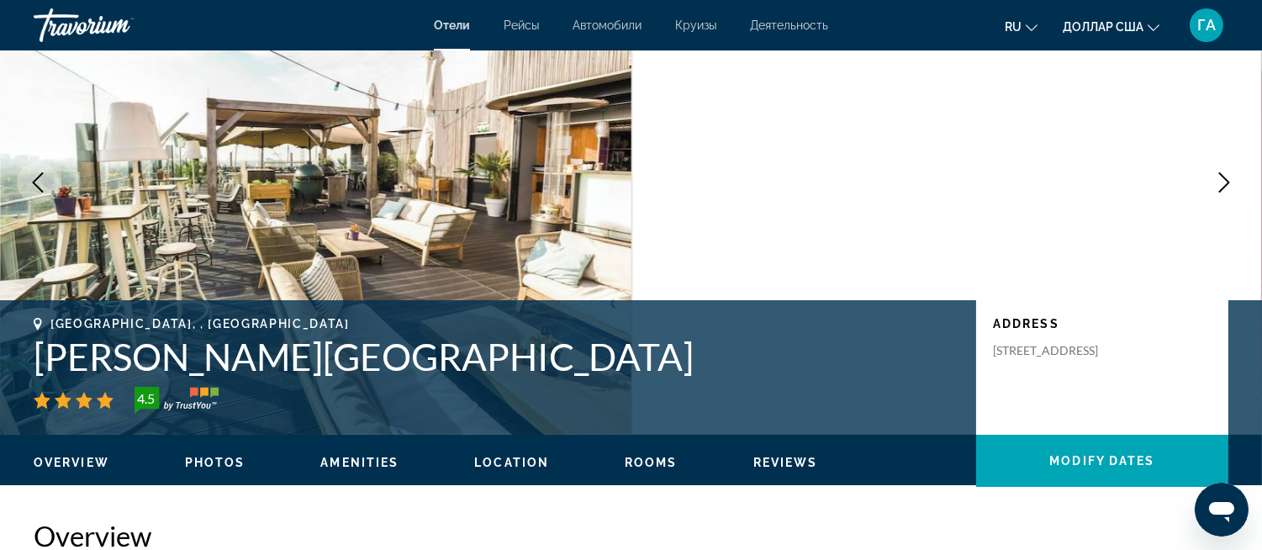
scroll to position [93, 0]
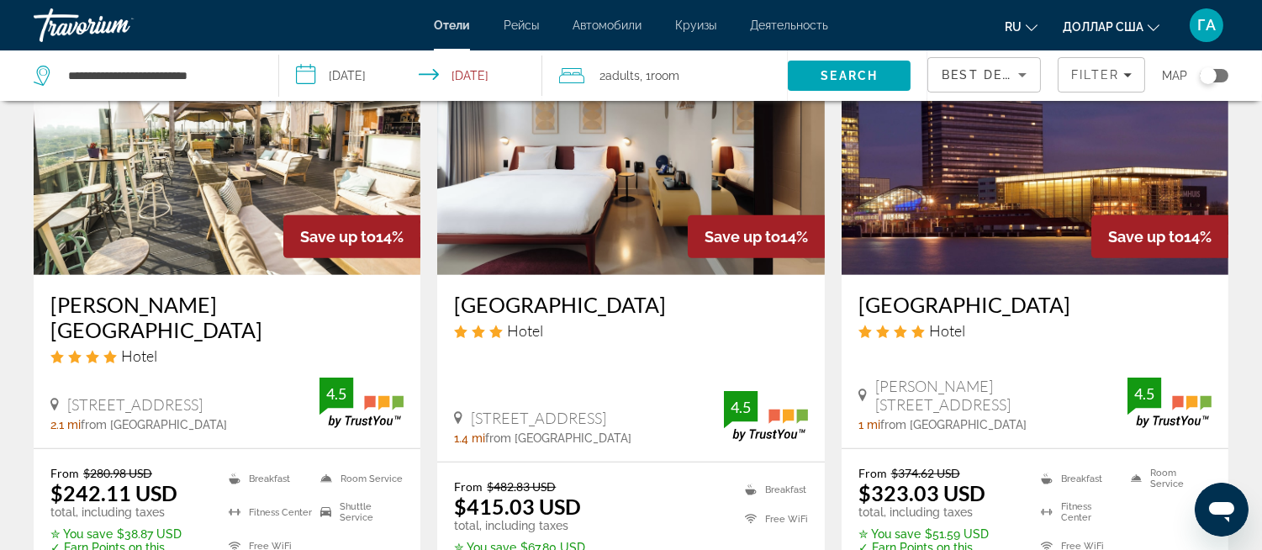
scroll to position [1588, 0]
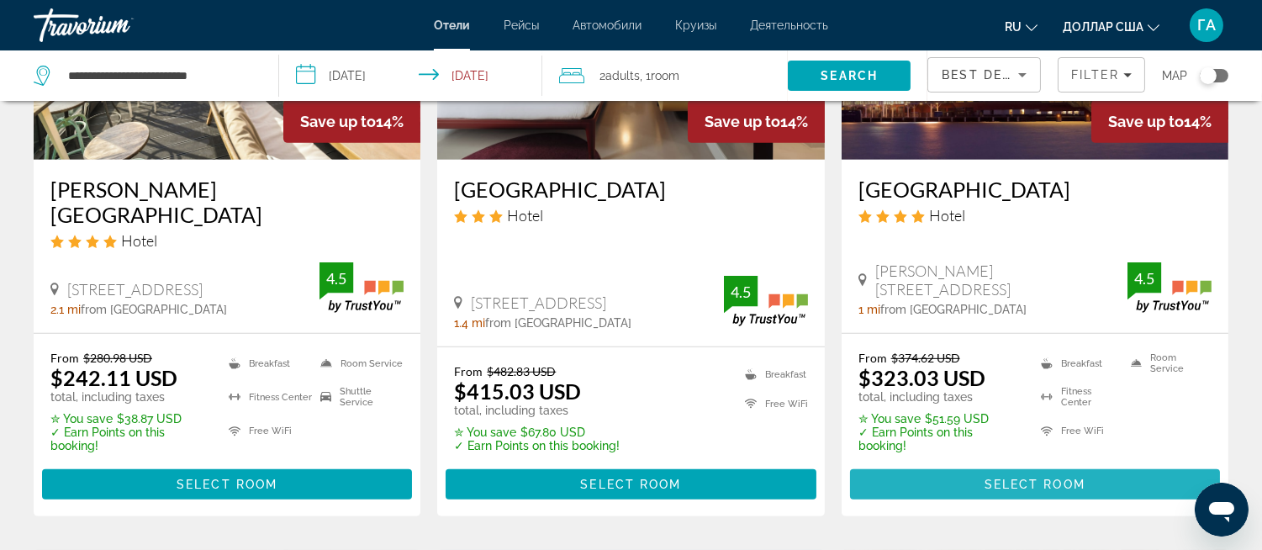
click at [1011, 480] on span "Select Room" at bounding box center [1035, 484] width 101 height 13
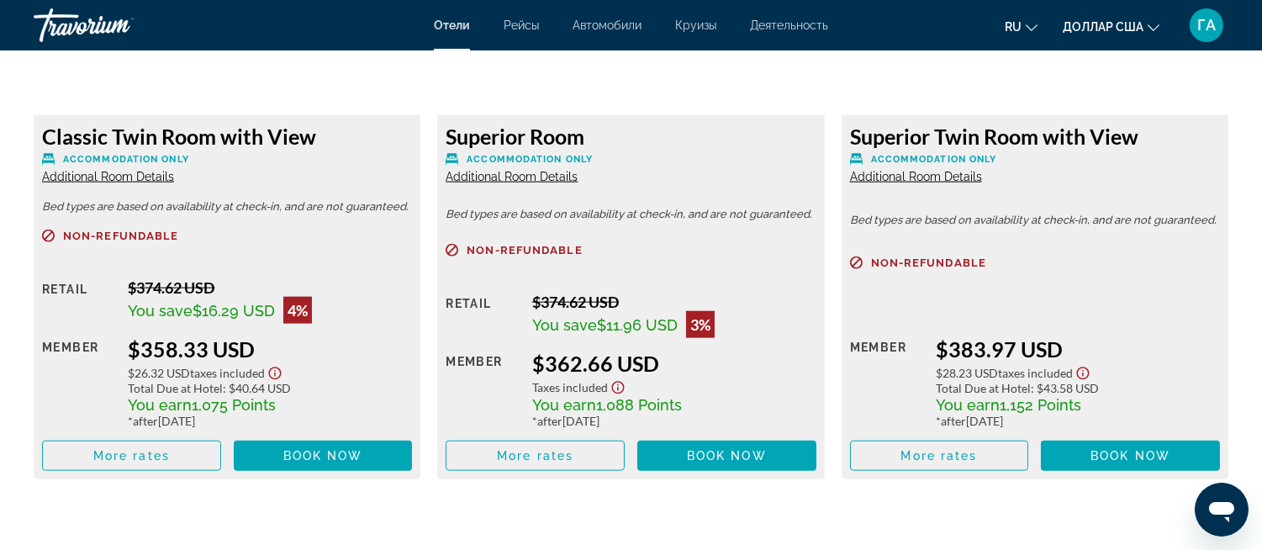
scroll to position [3644, 0]
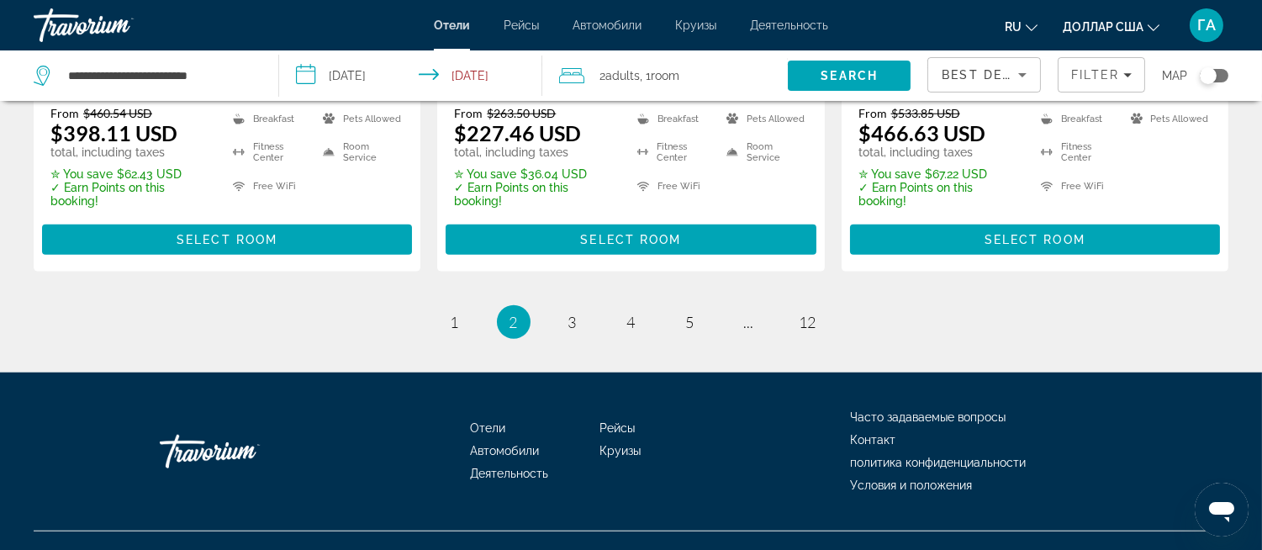
scroll to position [2519, 0]
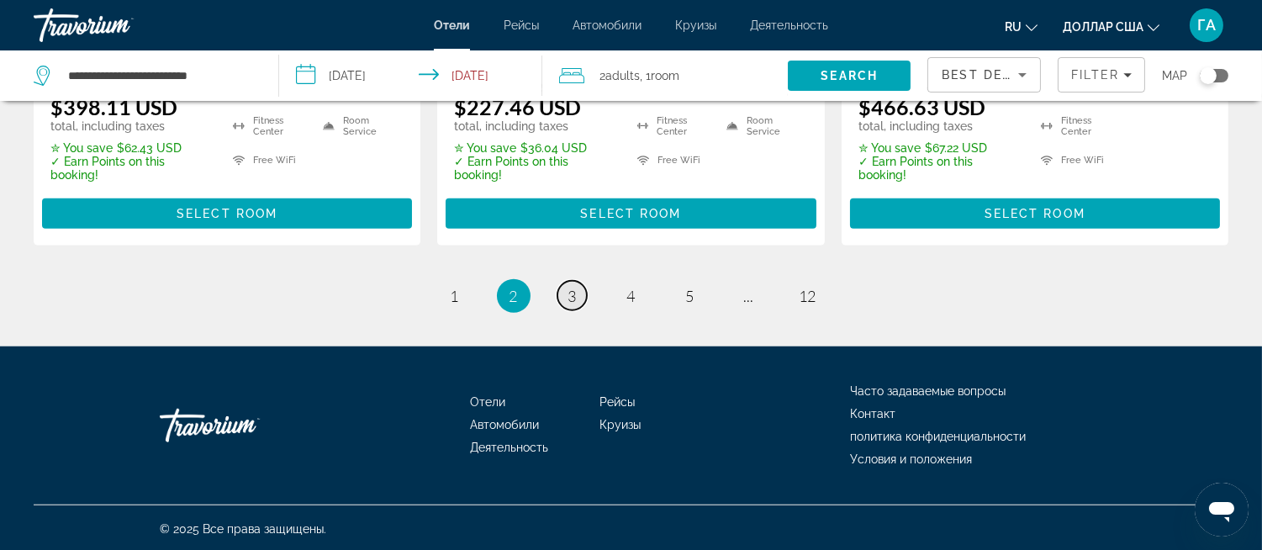
click at [574, 292] on span "3" at bounding box center [573, 296] width 8 height 19
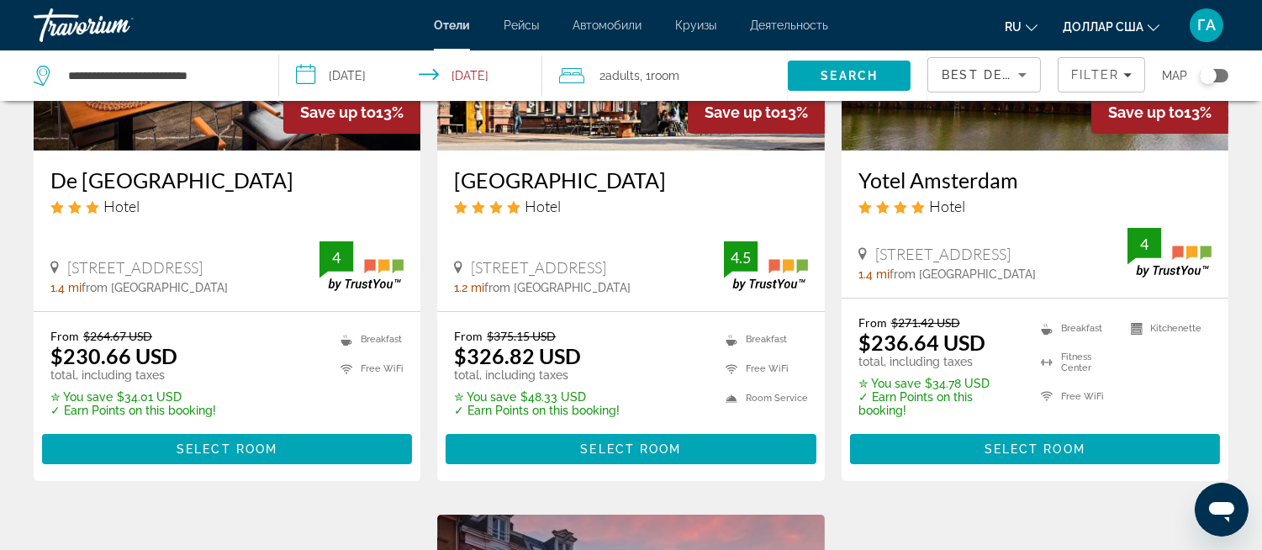
scroll to position [280, 0]
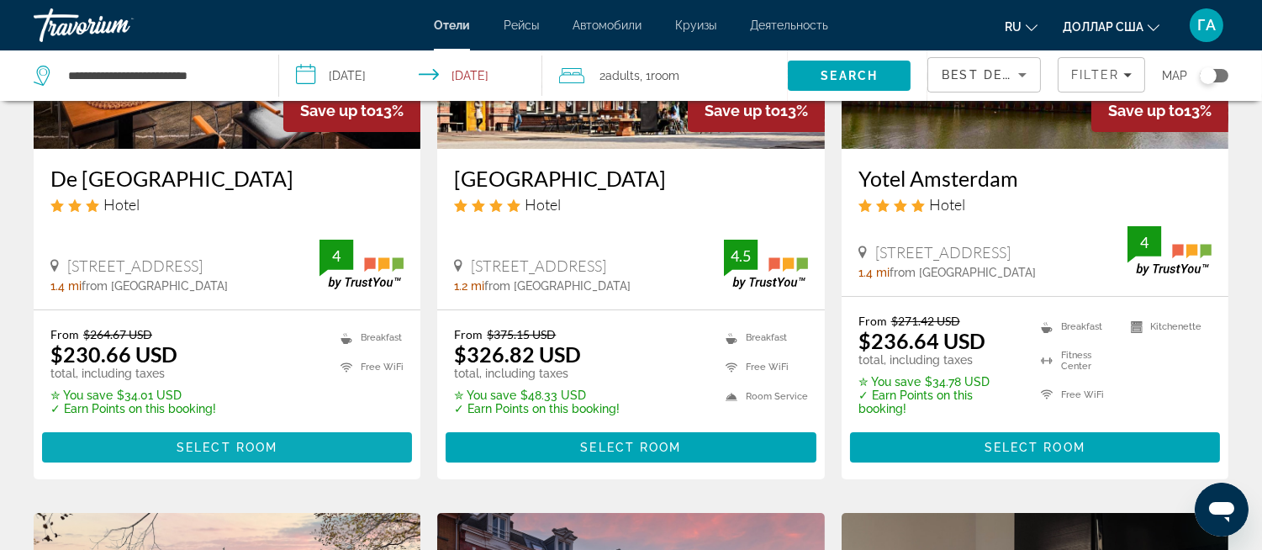
click at [220, 446] on span "Select Room" at bounding box center [227, 447] width 101 height 13
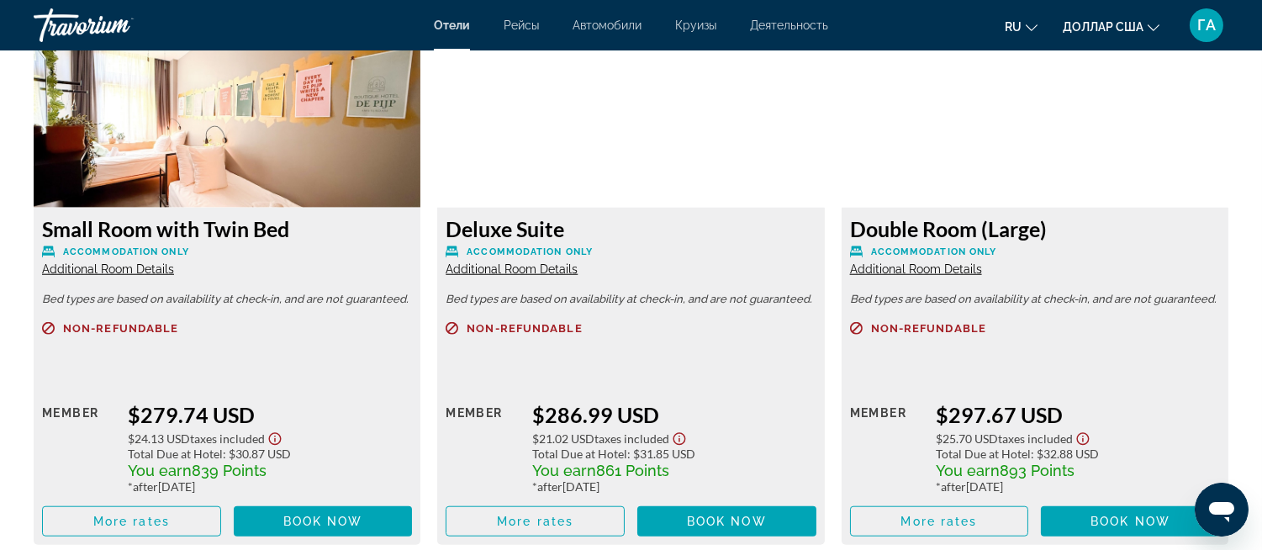
scroll to position [3038, 0]
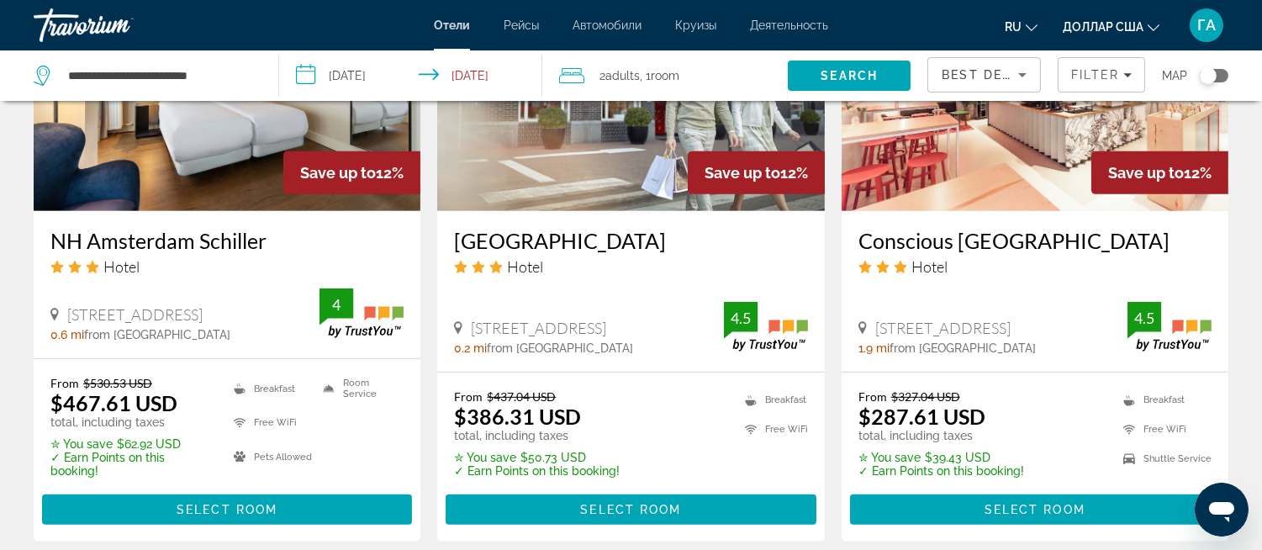
scroll to position [1588, 0]
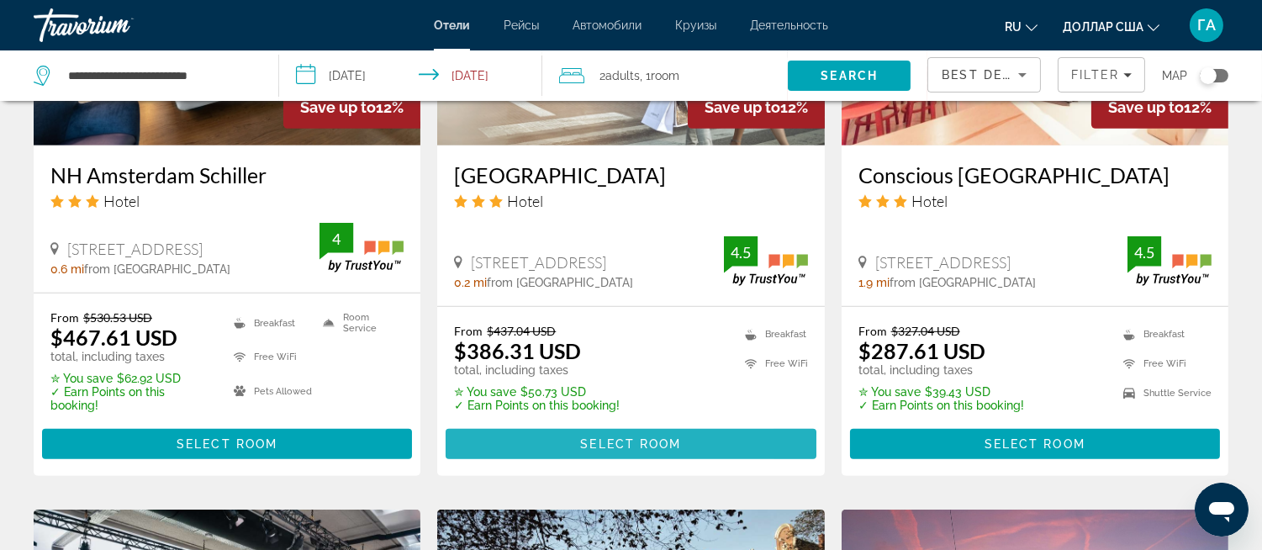
click at [581, 437] on span "Select Room" at bounding box center [630, 443] width 101 height 13
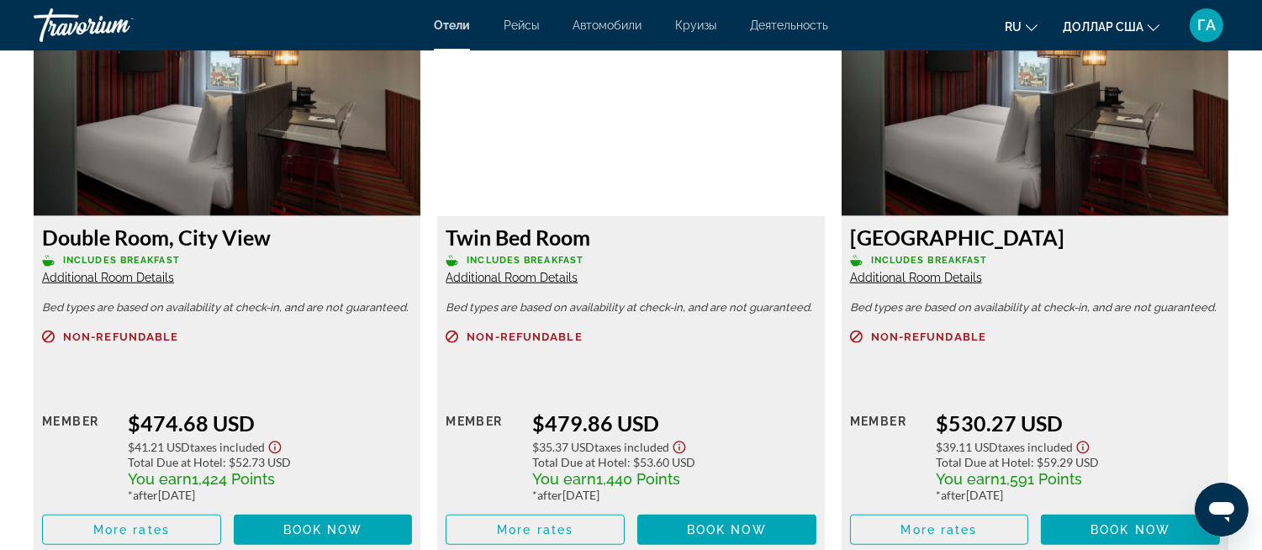
scroll to position [3083, 0]
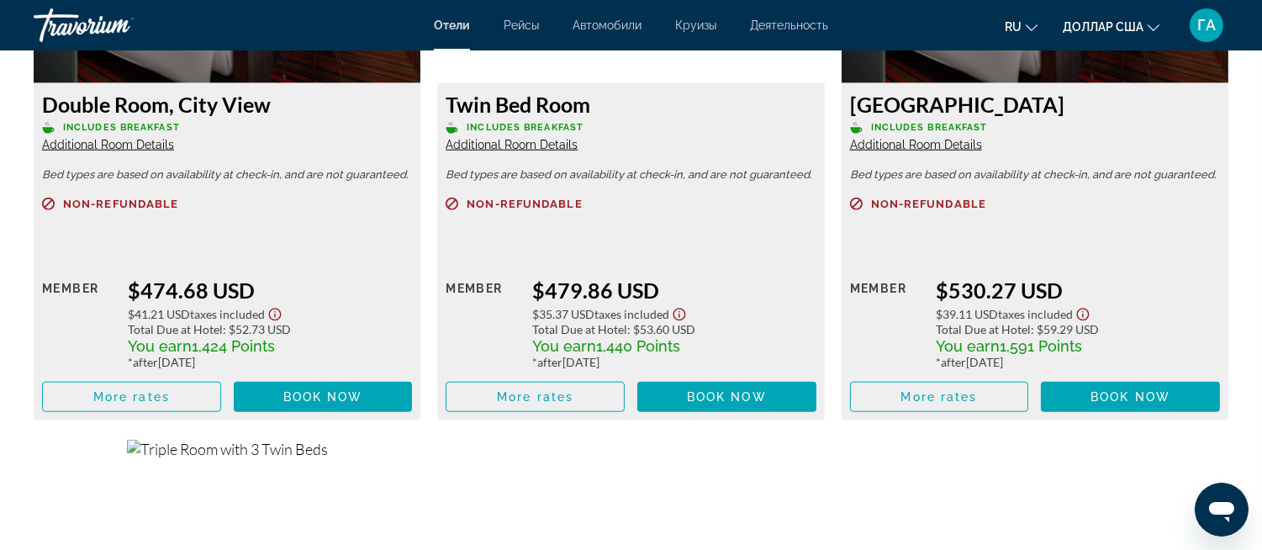
drag, startPoint x: 45, startPoint y: 101, endPoint x: 288, endPoint y: 102, distance: 243.9
click at [288, 102] on h3 "Double Room, City View" at bounding box center [227, 104] width 370 height 25
copy h3 "Double Room, City View"
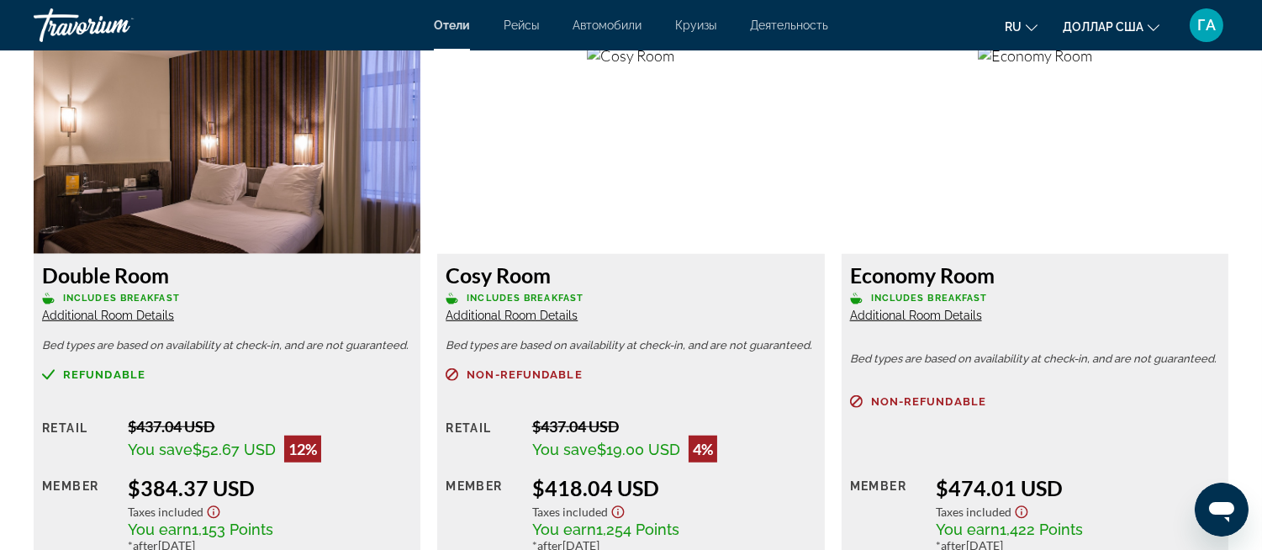
scroll to position [2429, 0]
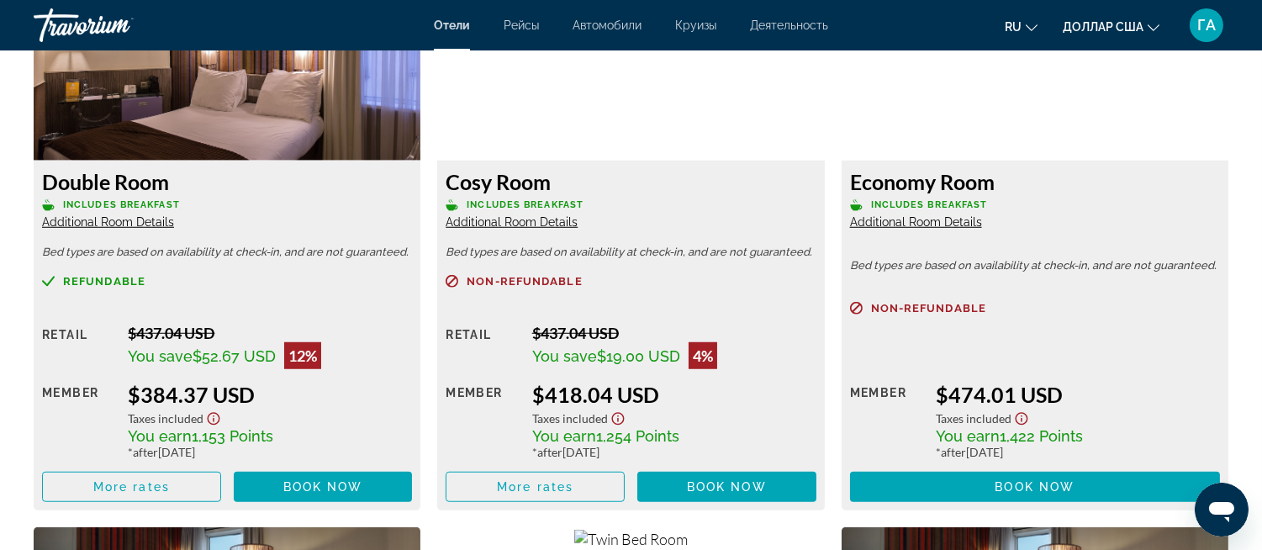
drag, startPoint x: 69, startPoint y: 177, endPoint x: 170, endPoint y: 178, distance: 100.9
click at [170, 178] on h3 "Double Room" at bounding box center [227, 181] width 370 height 25
copy h3 "Double Room"
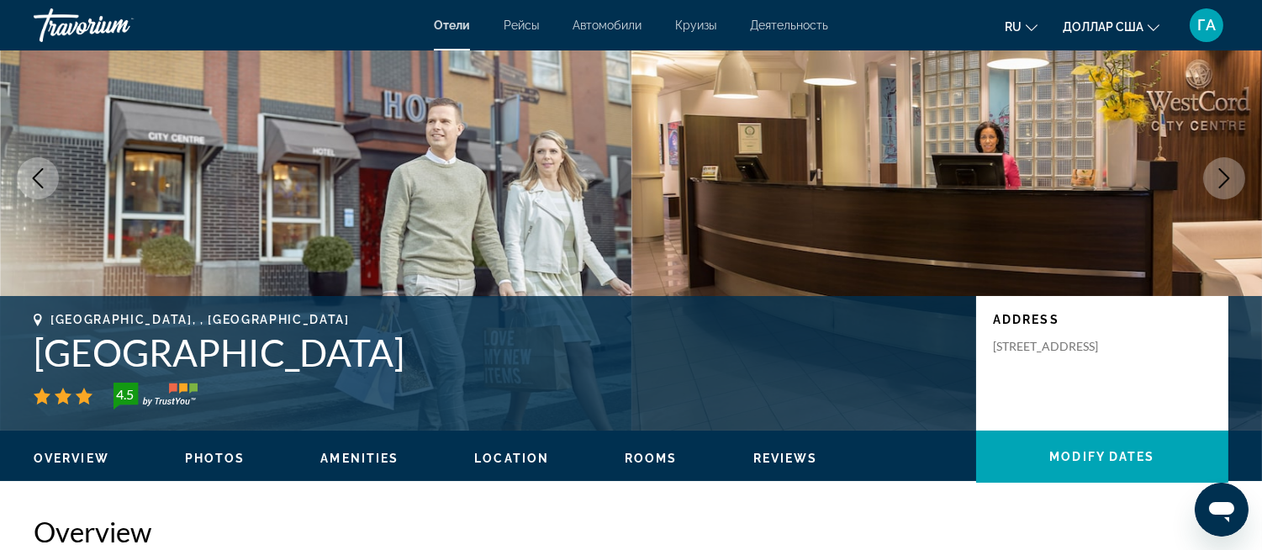
scroll to position [93, 0]
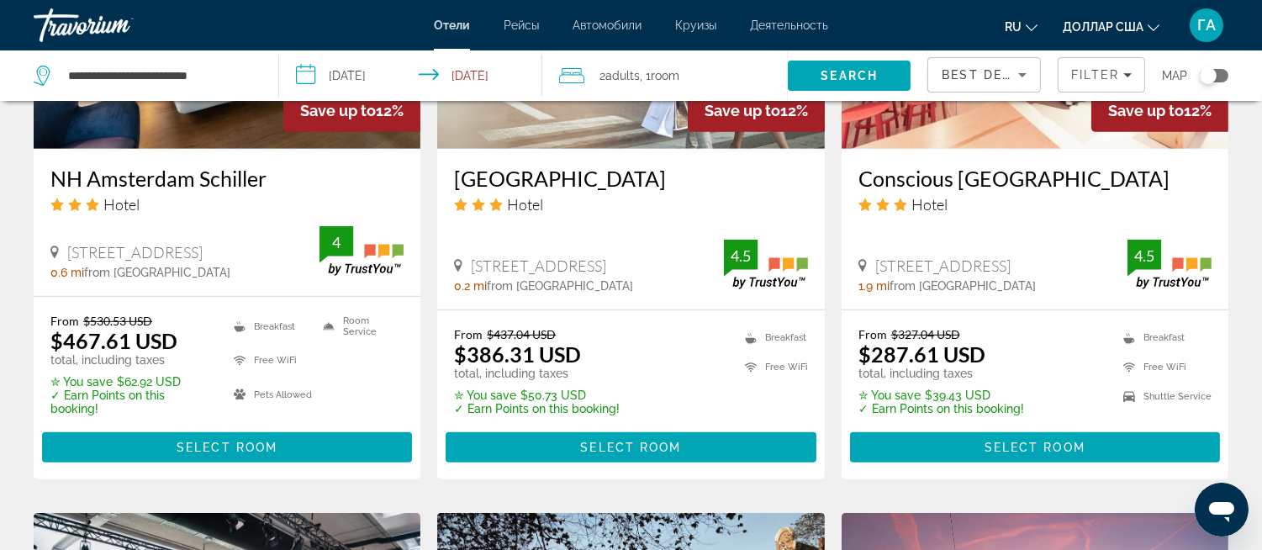
scroll to position [1588, 0]
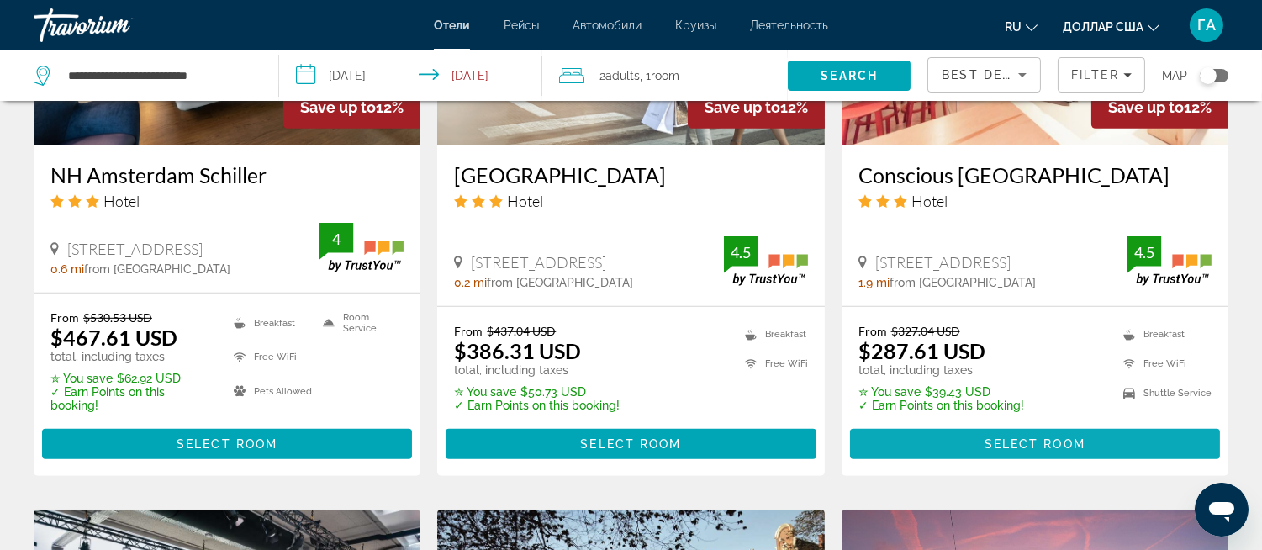
click at [955, 436] on span "Основное содержание" at bounding box center [1035, 444] width 370 height 40
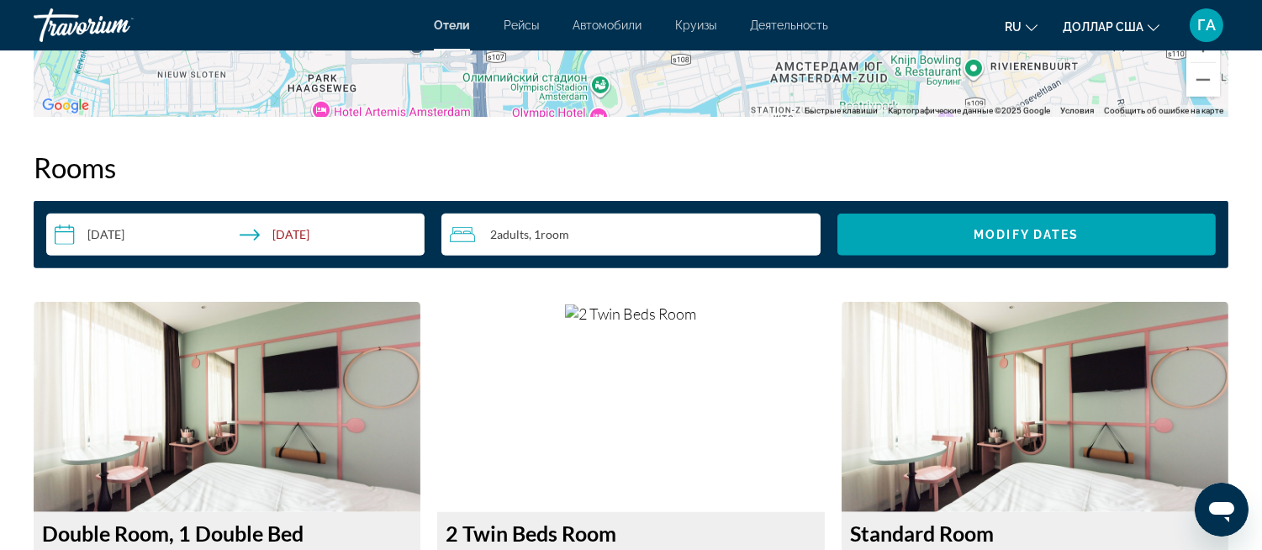
scroll to position [2055, 0]
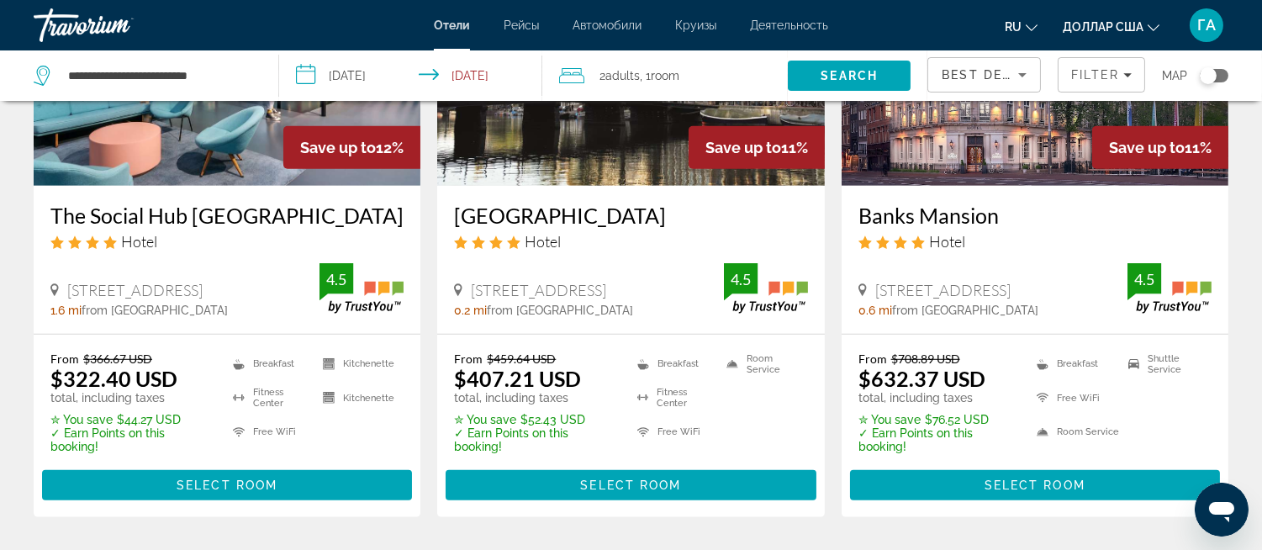
scroll to position [2188, 0]
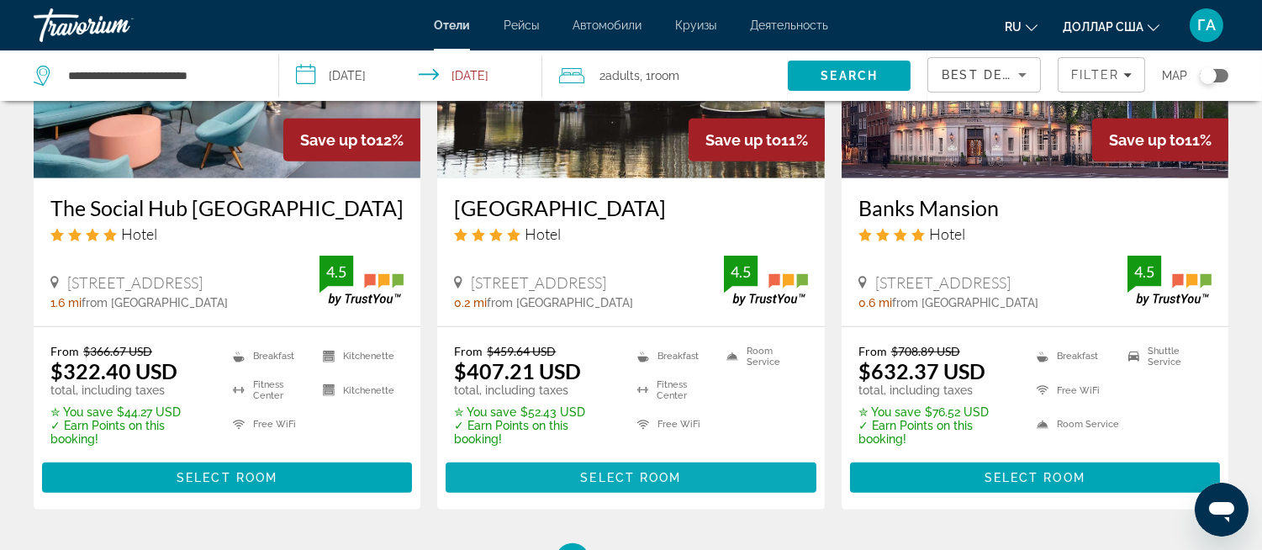
click at [547, 489] on span "Основное содержание" at bounding box center [631, 478] width 370 height 40
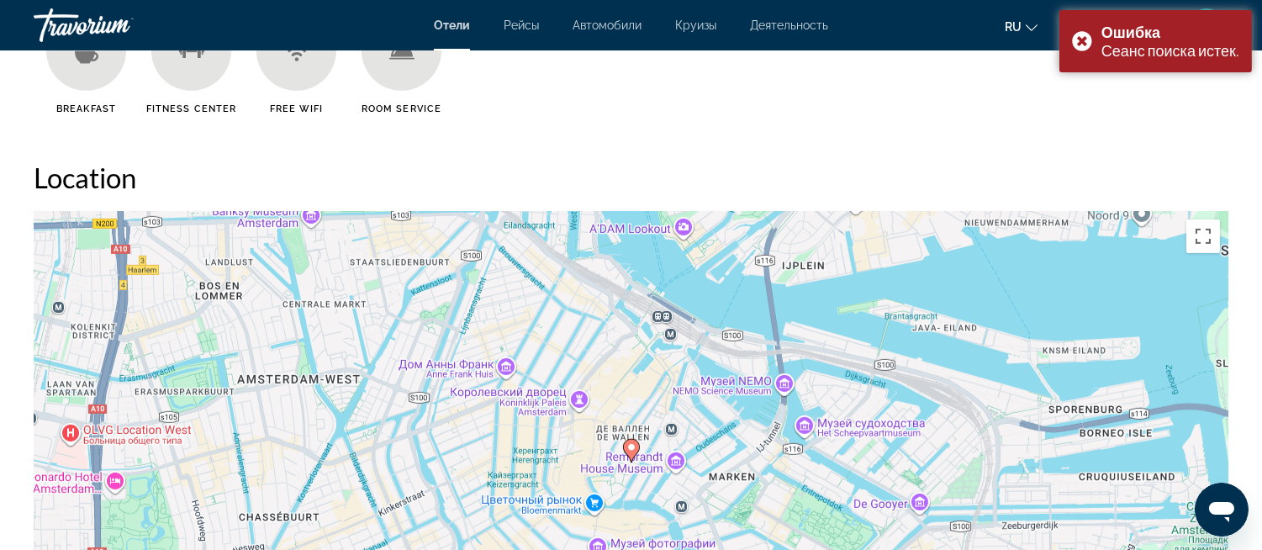
scroll to position [1401, 0]
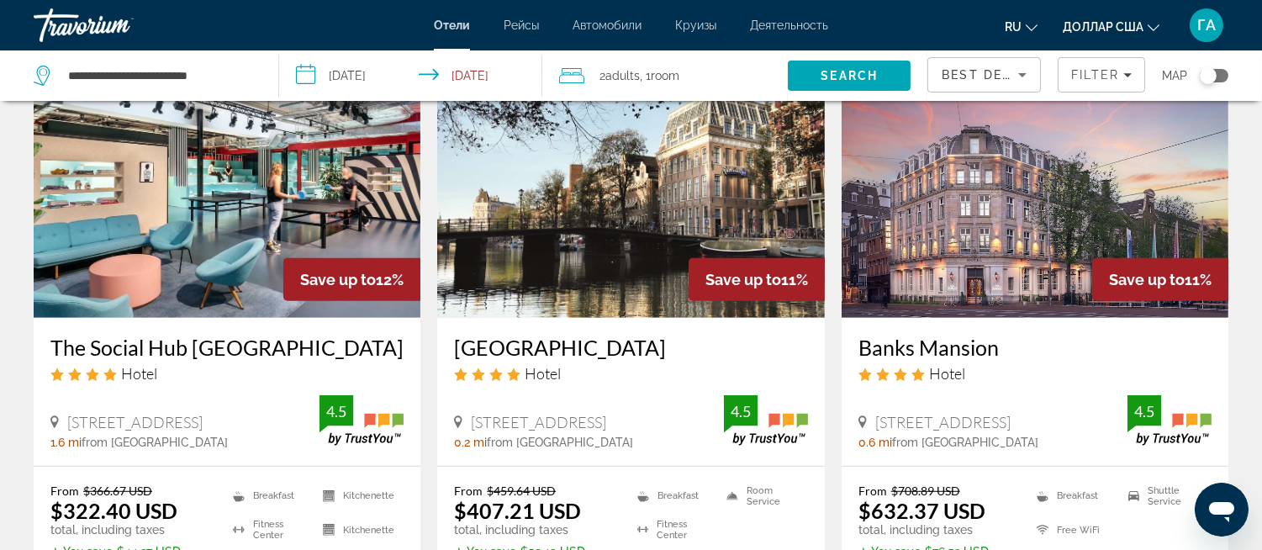
scroll to position [2335, 0]
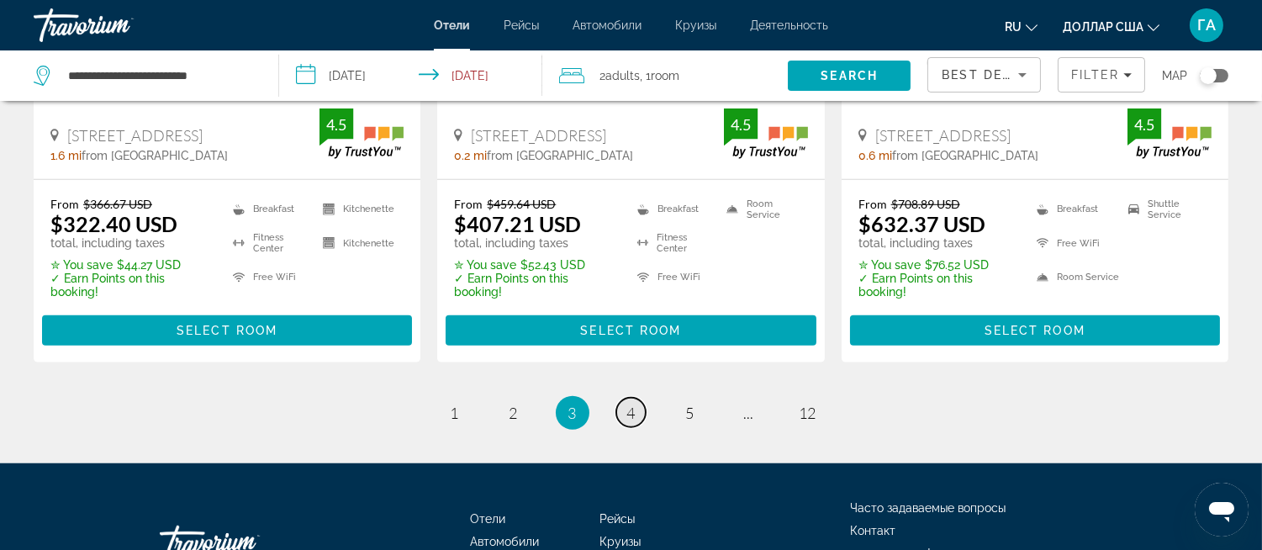
click at [627, 422] on span "4" at bounding box center [631, 413] width 8 height 19
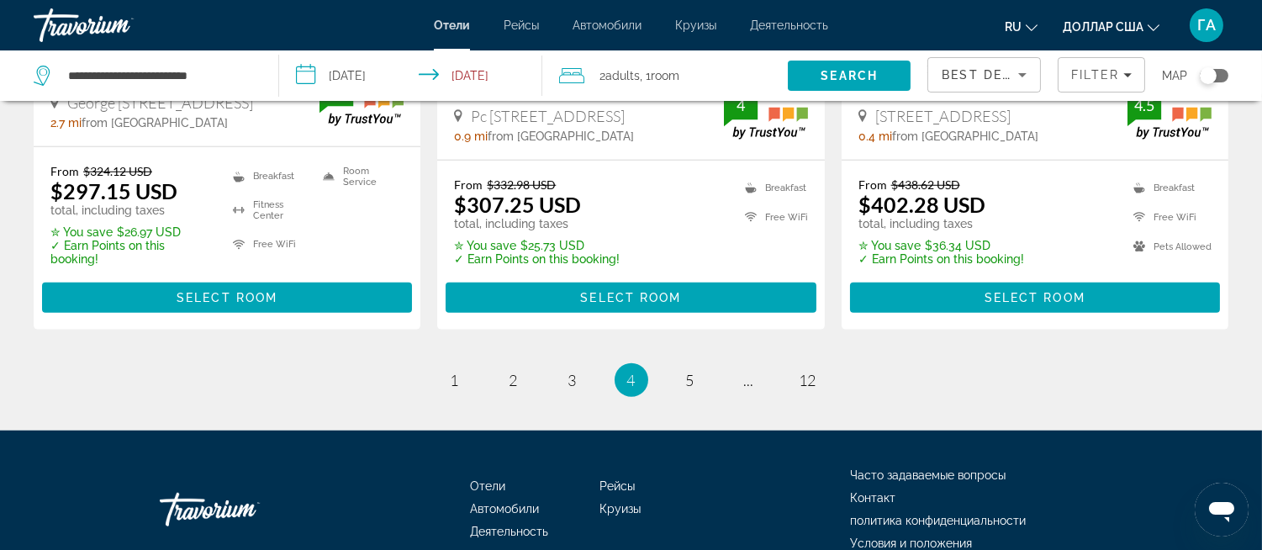
scroll to position [2431, 0]
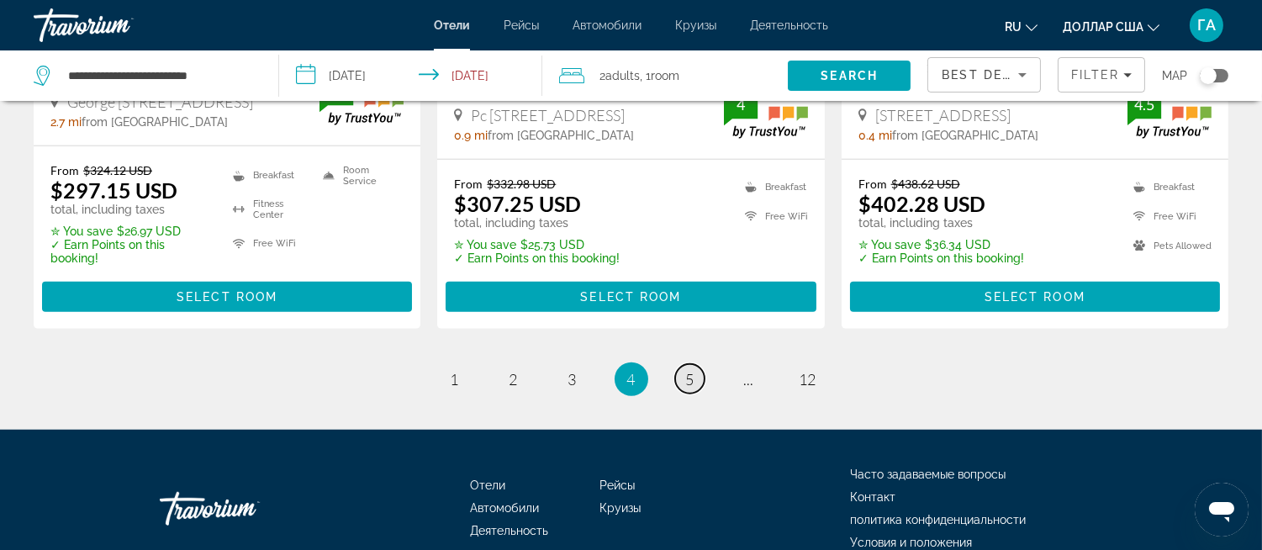
click at [686, 370] on span "5" at bounding box center [690, 379] width 8 height 19
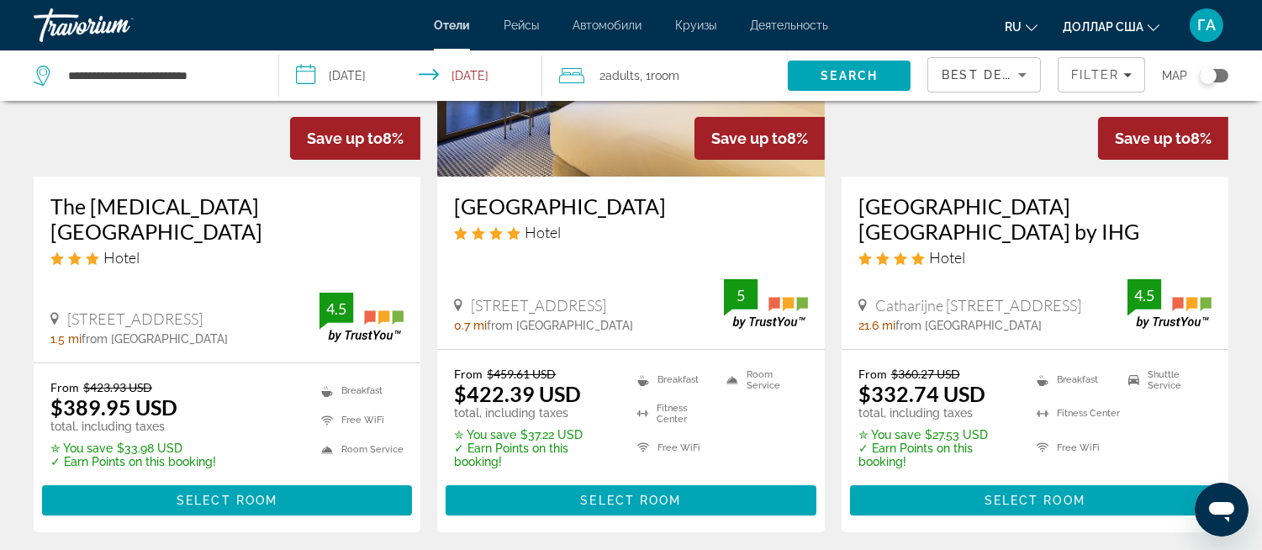
scroll to position [373, 0]
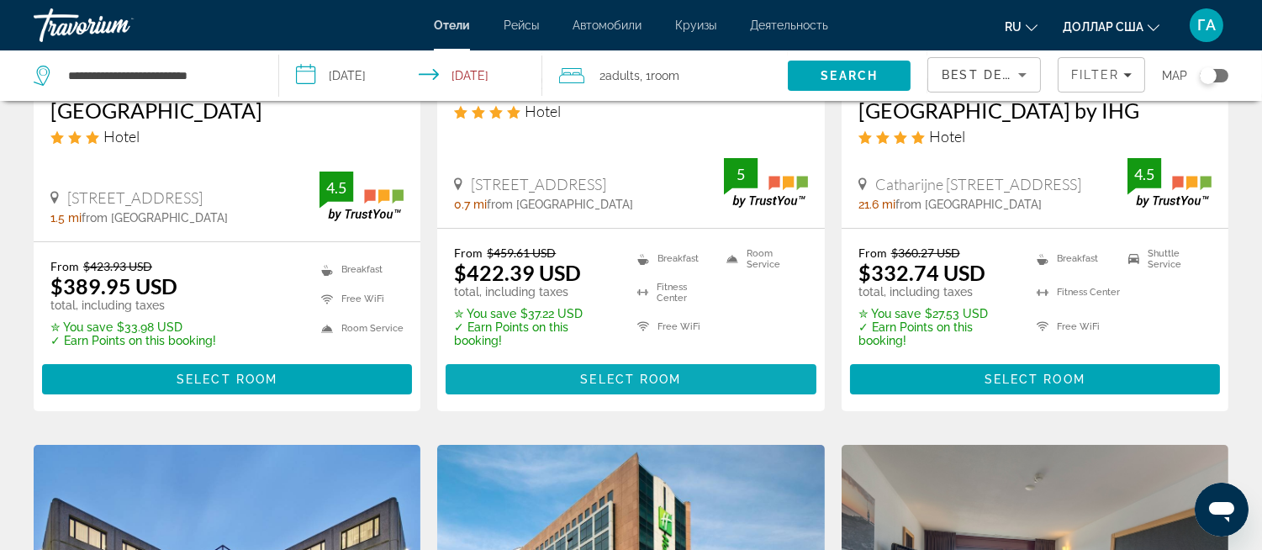
click at [600, 376] on span "Select Room" at bounding box center [630, 379] width 101 height 13
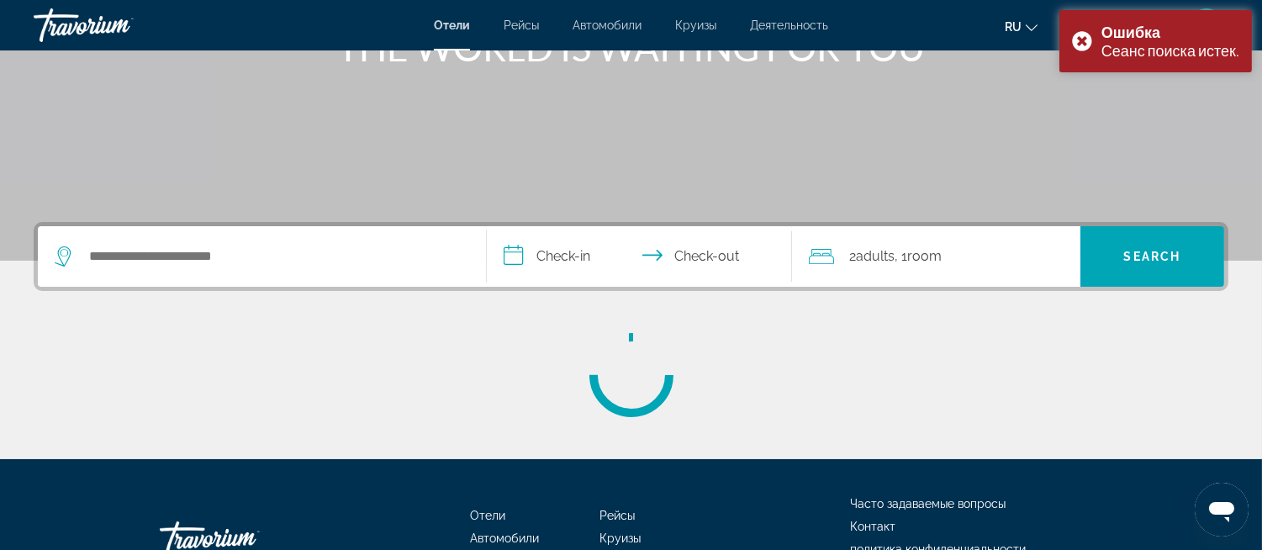
scroll to position [357, 0]
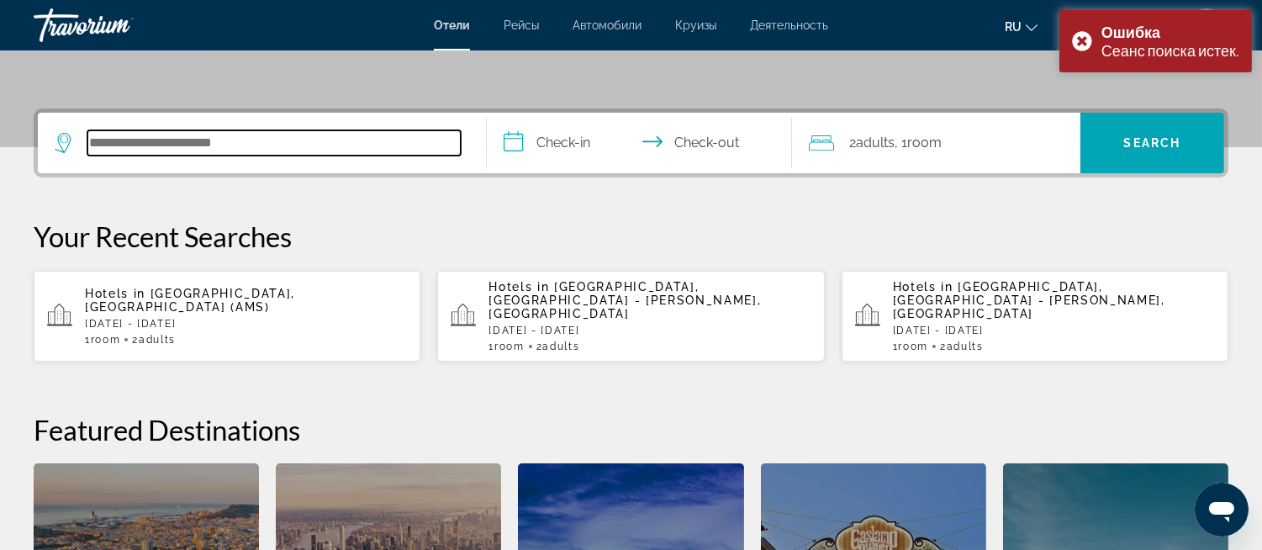
click at [129, 136] on input "Search hotel destination" at bounding box center [273, 142] width 373 height 25
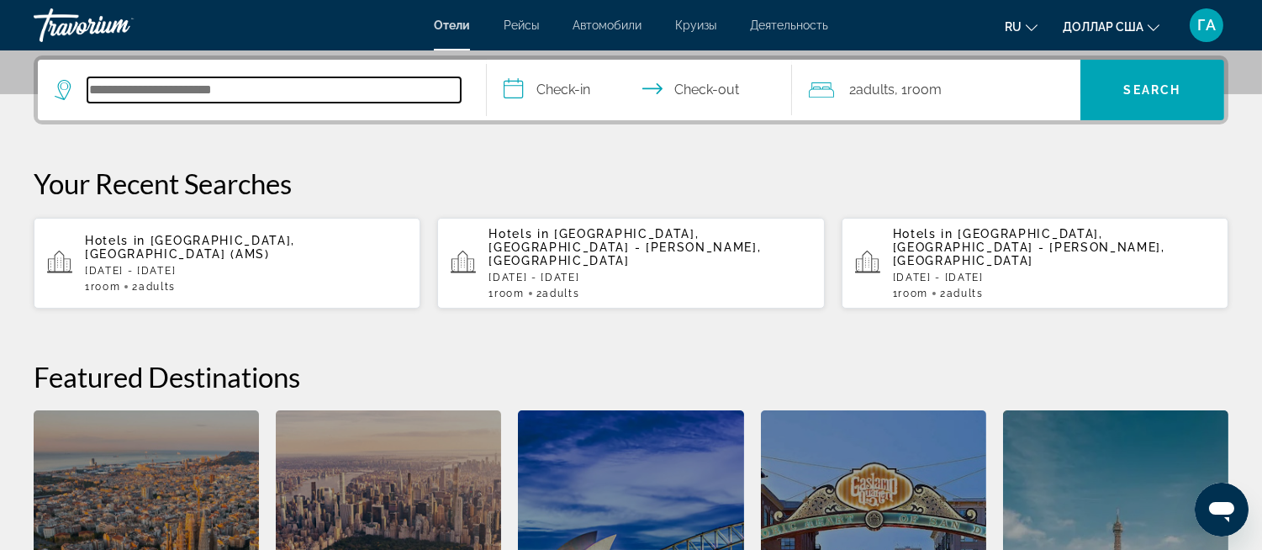
paste input "******"
click at [145, 87] on input "******" at bounding box center [273, 89] width 373 height 25
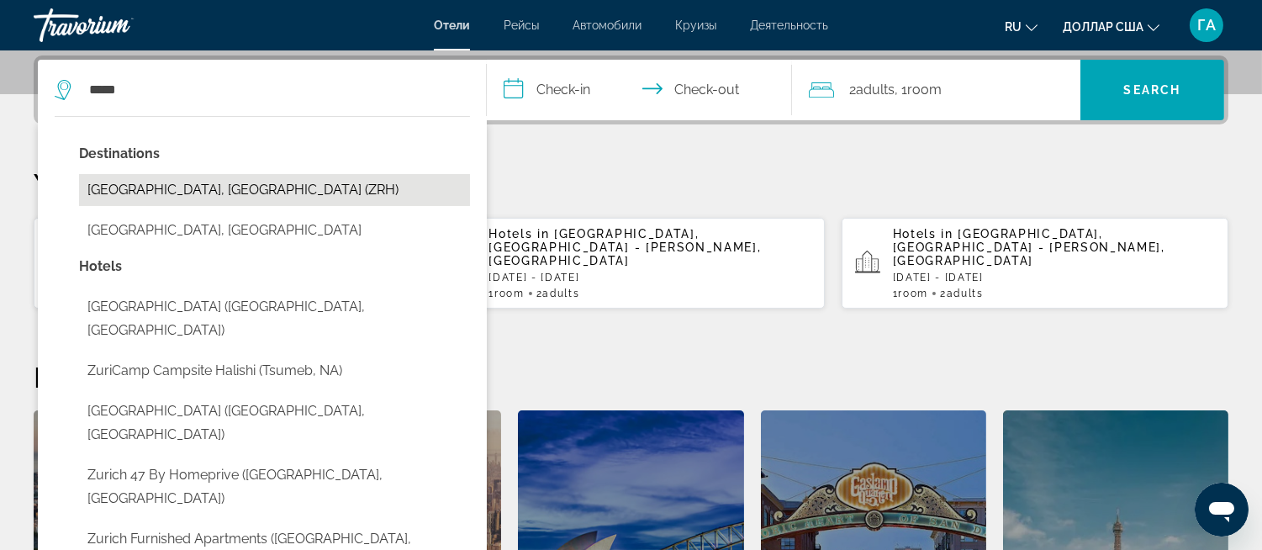
click at [183, 189] on button "Zurich, Switzerland (ZRH)" at bounding box center [274, 190] width 391 height 32
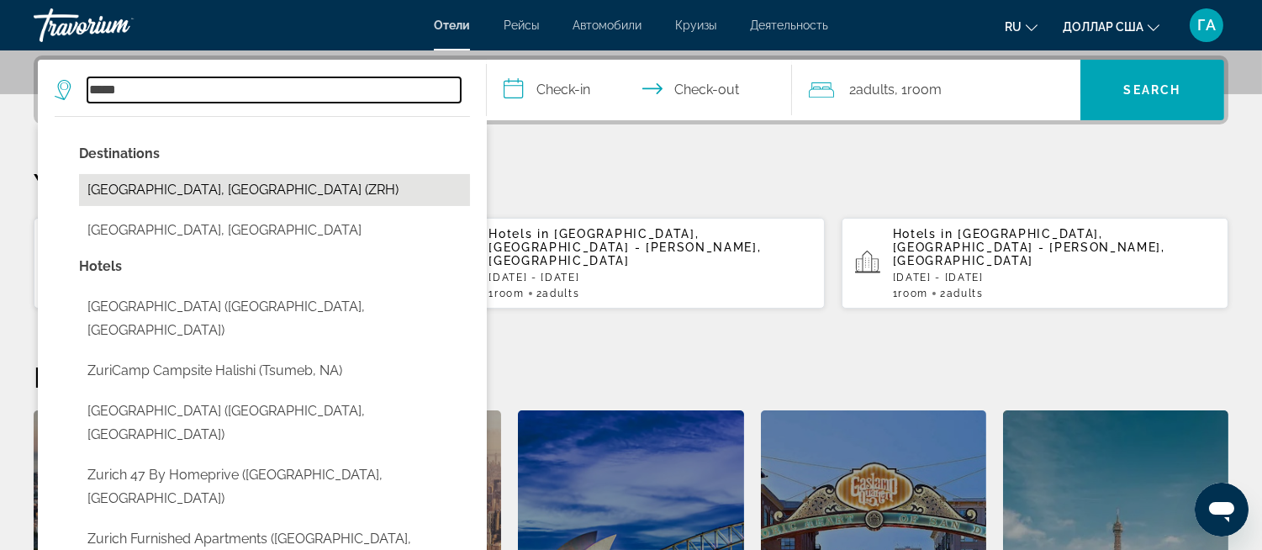
type input "**********"
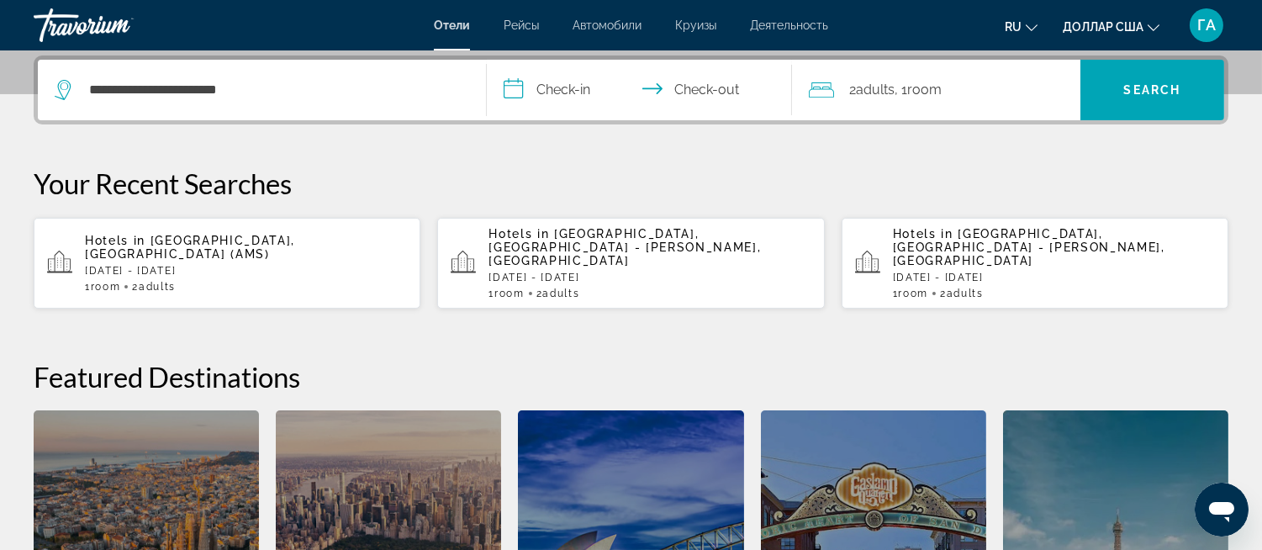
click at [513, 87] on input "**********" at bounding box center [643, 93] width 312 height 66
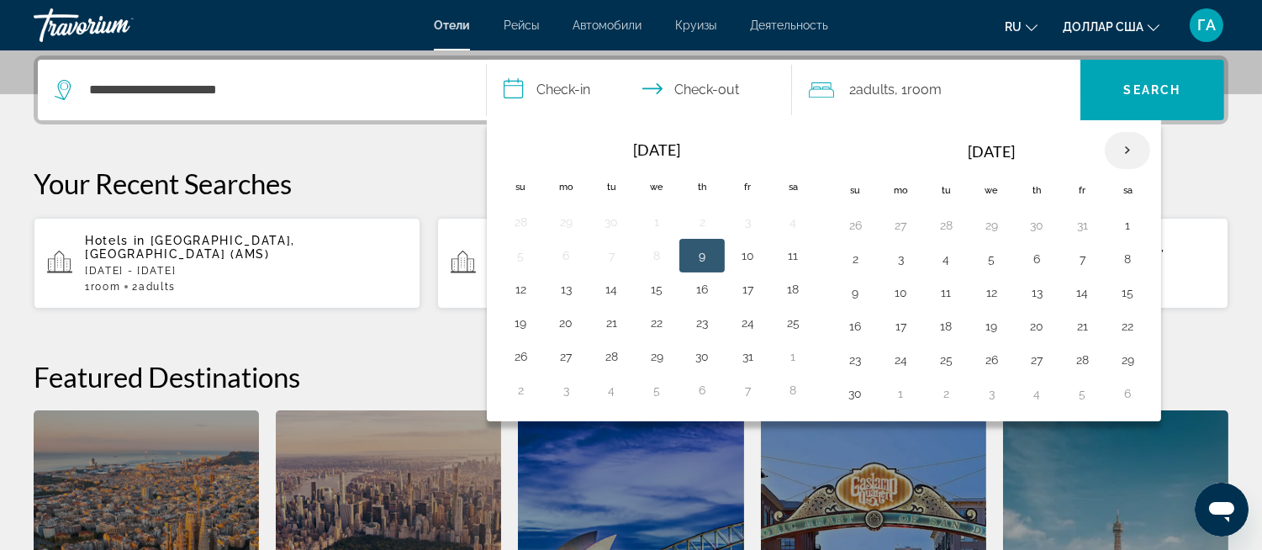
click at [1130, 145] on th "Next month" at bounding box center [1127, 150] width 45 height 37
click at [1130, 146] on th "Next month" at bounding box center [1127, 150] width 45 height 37
click at [862, 331] on button "15" at bounding box center [855, 327] width 27 height 24
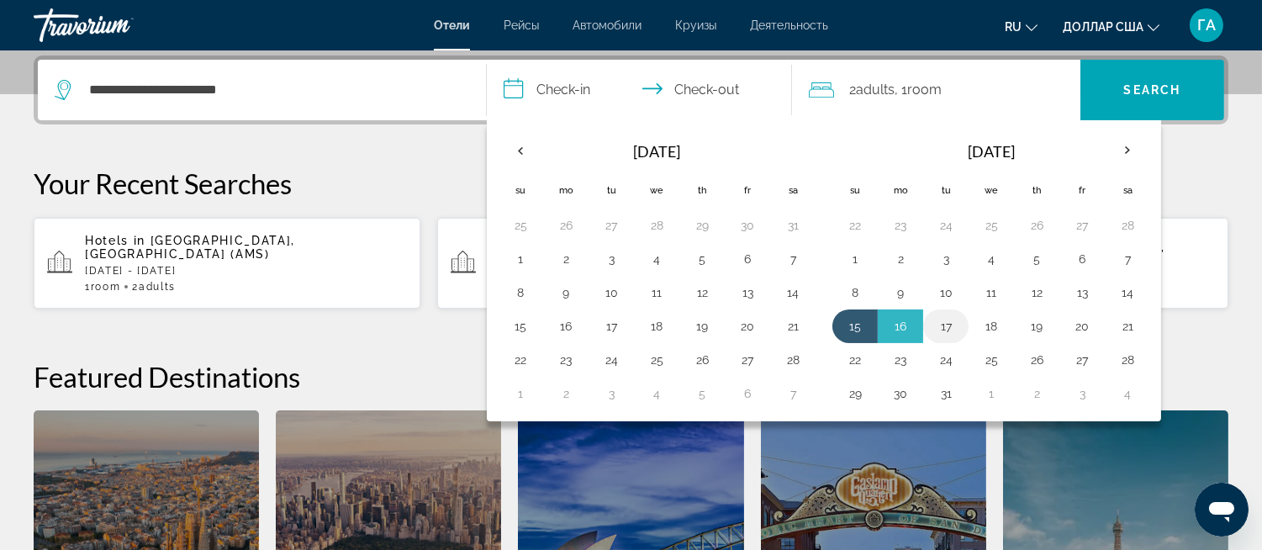
click at [950, 328] on button "17" at bounding box center [946, 327] width 27 height 24
type input "**********"
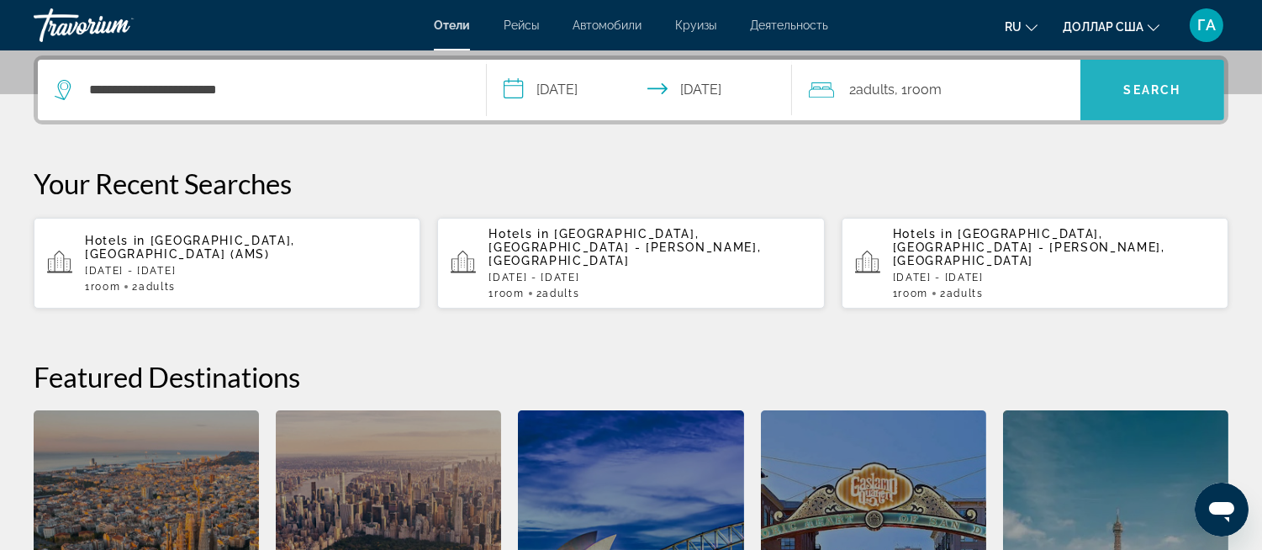
click at [1136, 83] on span "Search" at bounding box center [1152, 89] width 57 height 13
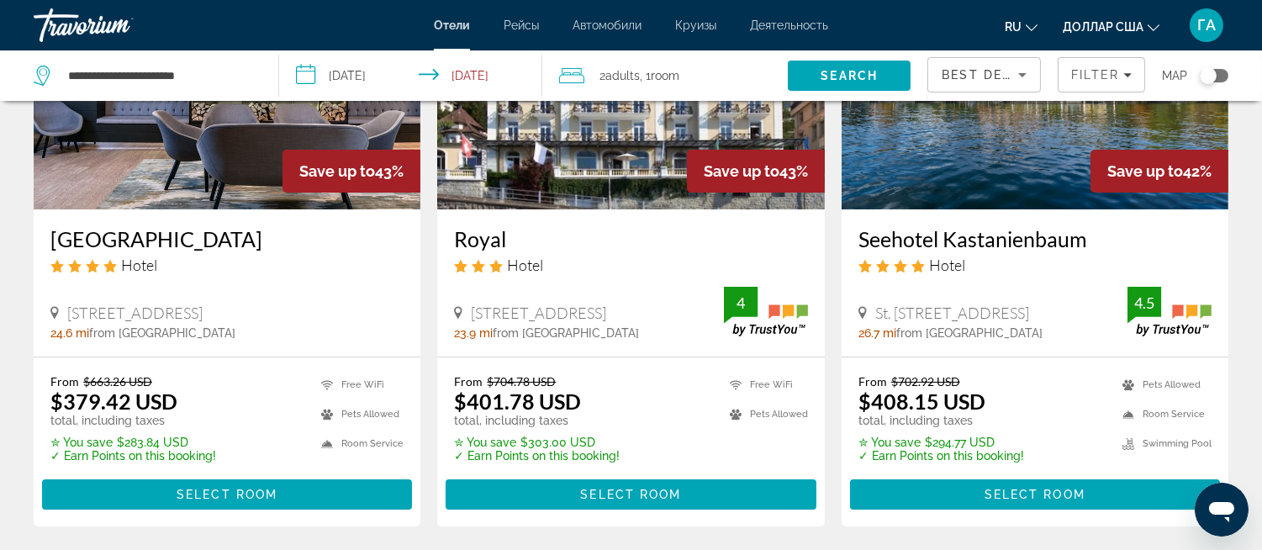
scroll to position [187, 0]
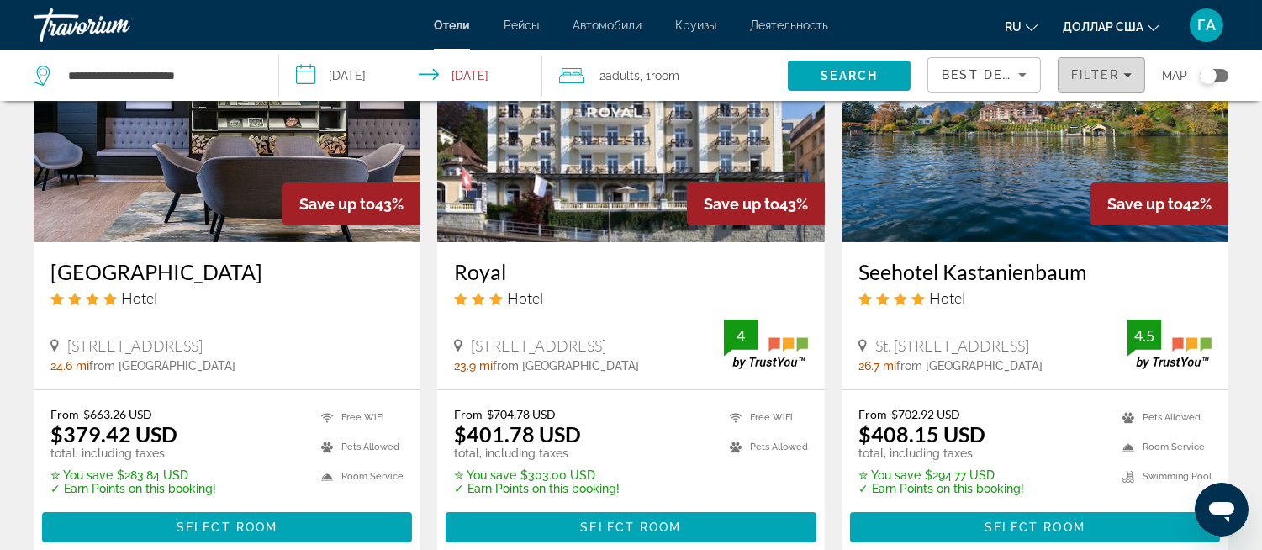
click at [1116, 78] on span "Filter" at bounding box center [1095, 74] width 48 height 13
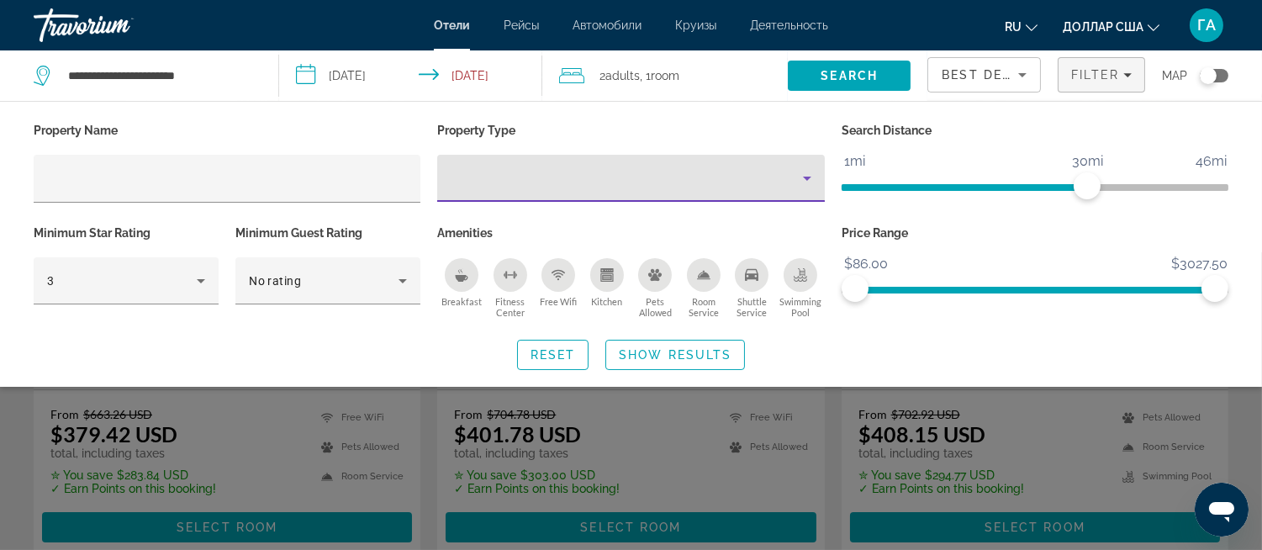
click at [518, 180] on div "Property type" at bounding box center [627, 178] width 352 height 20
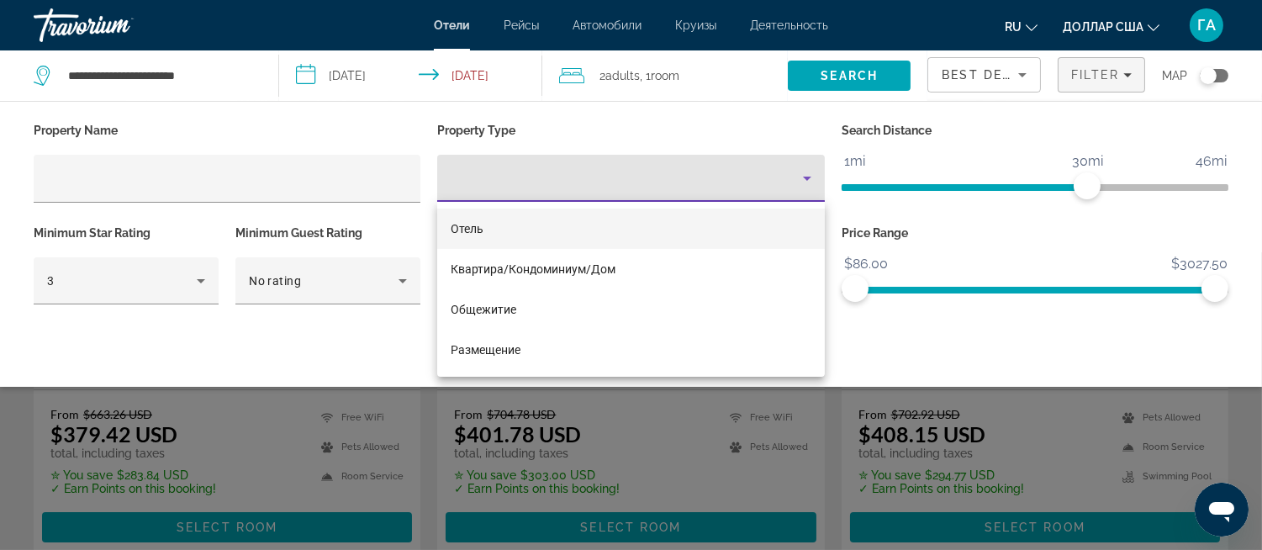
click at [389, 230] on div at bounding box center [631, 275] width 1262 height 550
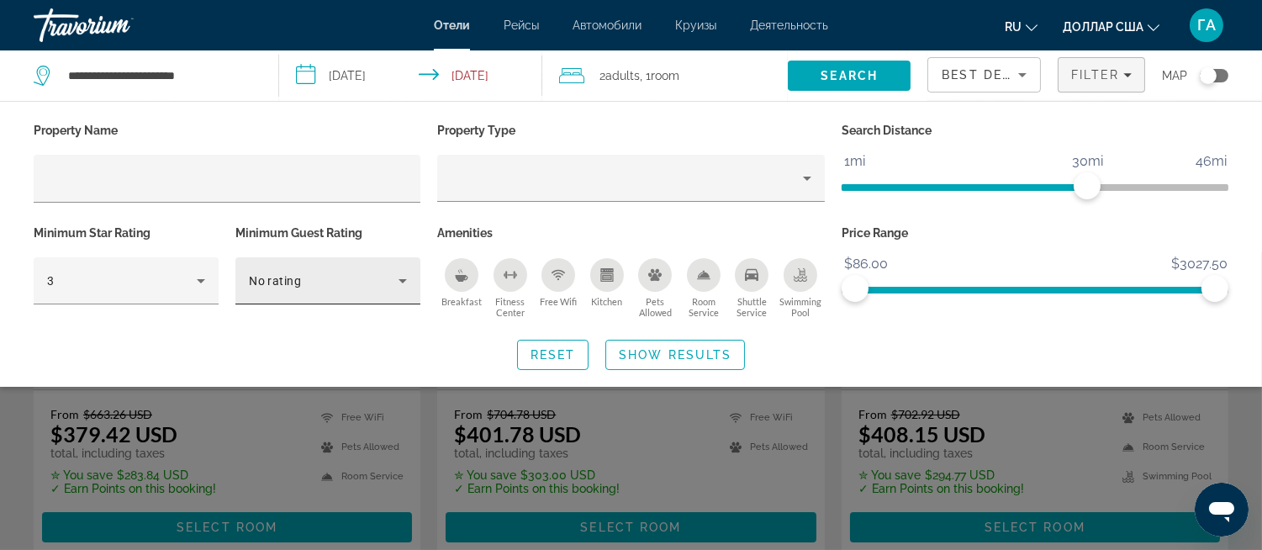
click at [399, 281] on icon "Hotel Filters" at bounding box center [403, 281] width 20 height 20
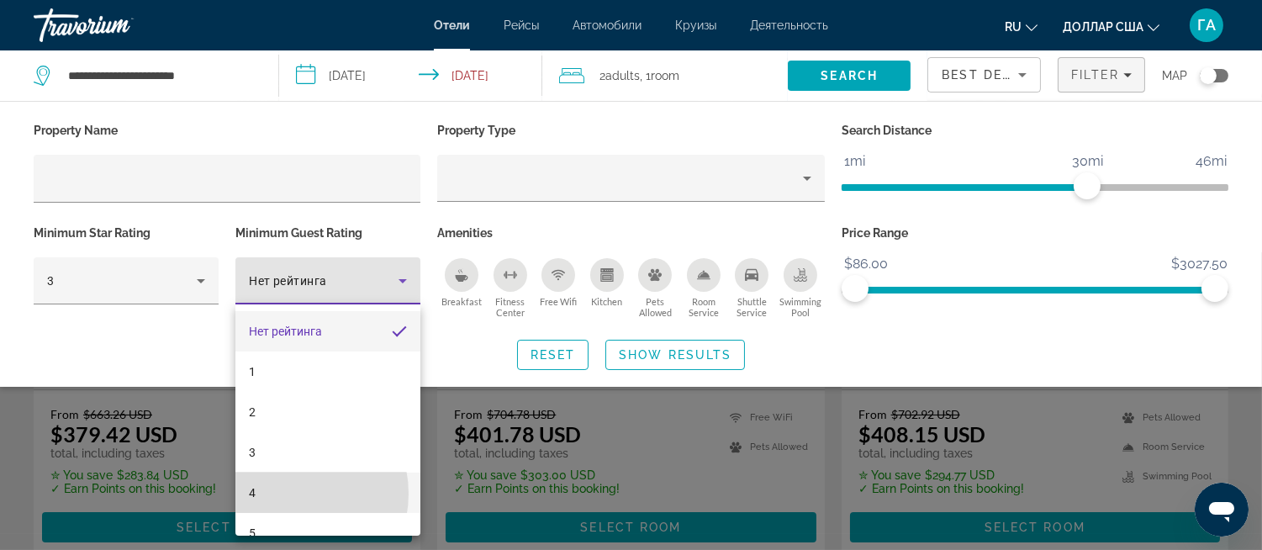
click at [288, 494] on mat-option "4" at bounding box center [327, 493] width 185 height 40
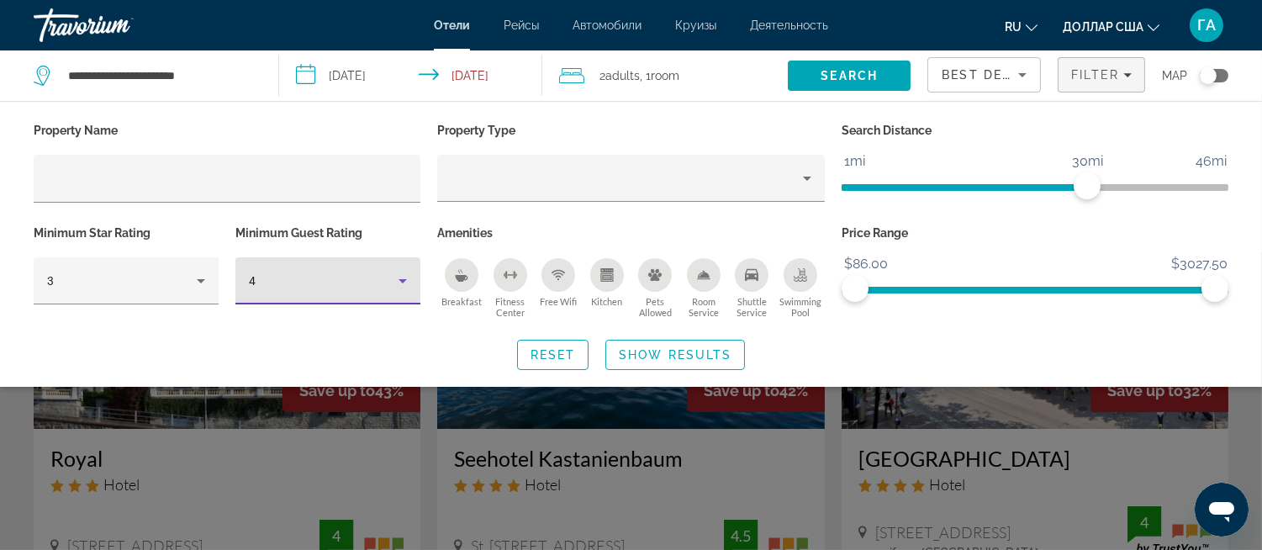
click at [463, 276] on icon "Breakfast" at bounding box center [462, 278] width 13 height 7
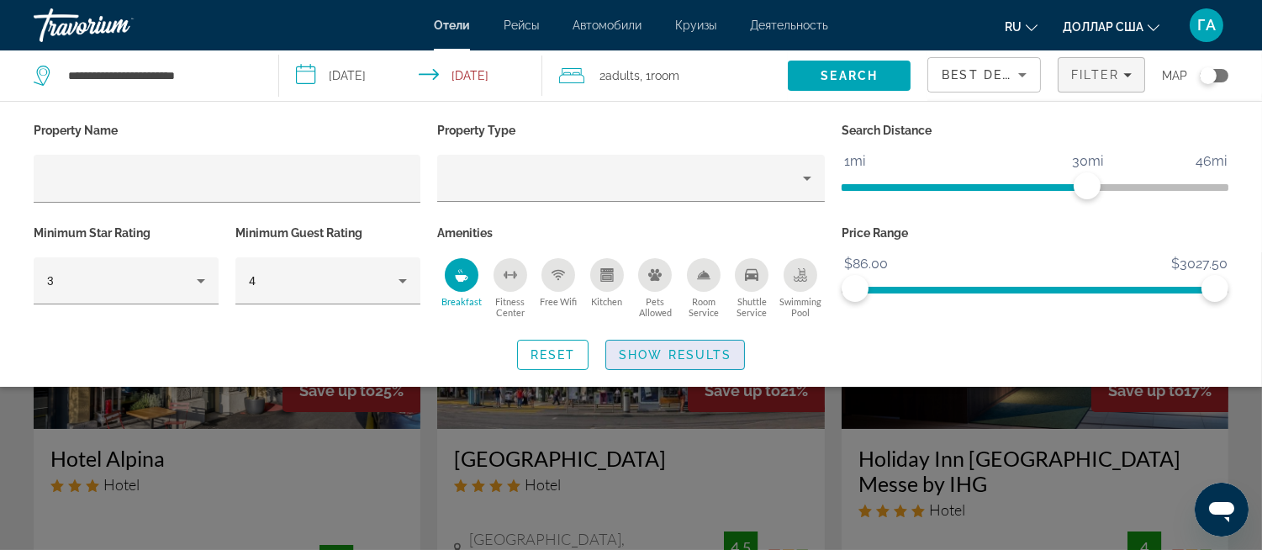
click at [660, 363] on span "Search widget" at bounding box center [675, 355] width 138 height 40
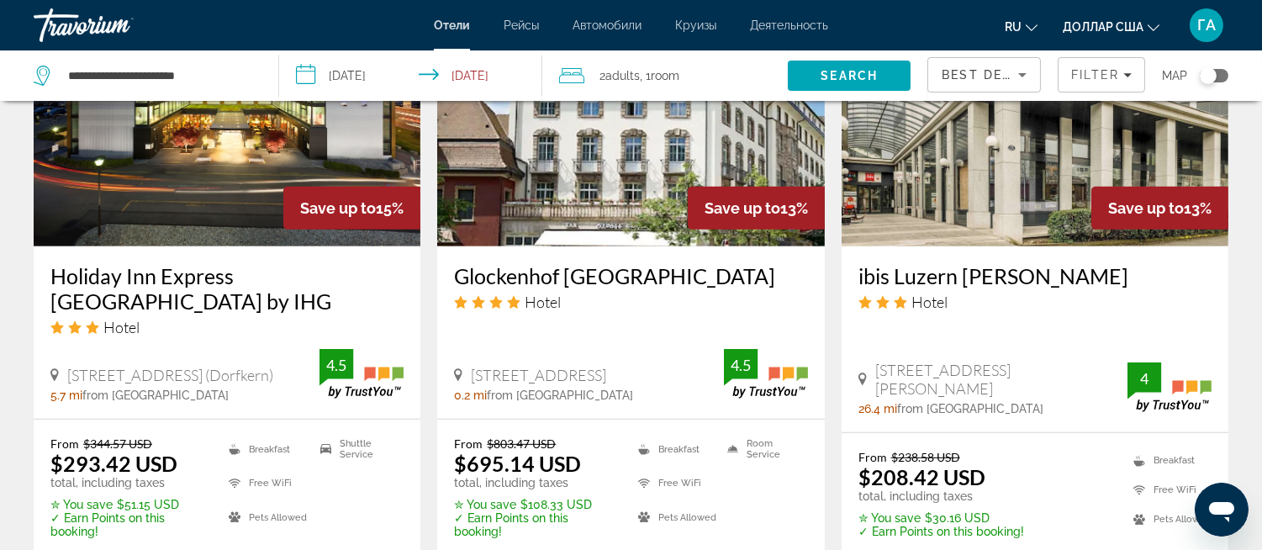
scroll to position [1494, 0]
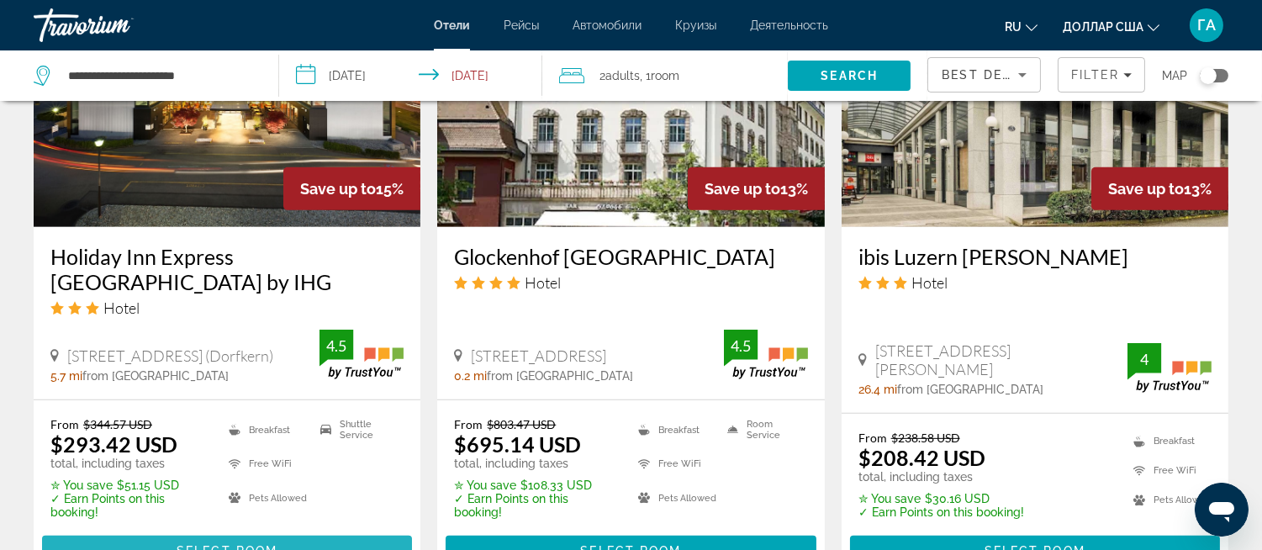
click at [222, 544] on span "Select Room" at bounding box center [227, 550] width 101 height 13
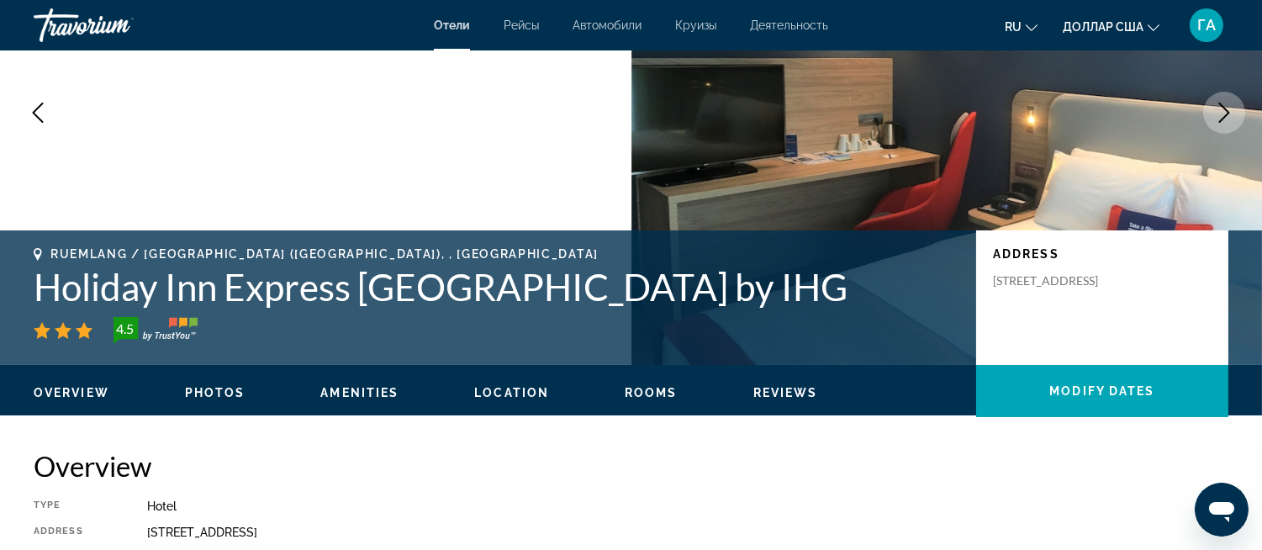
scroll to position [187, 0]
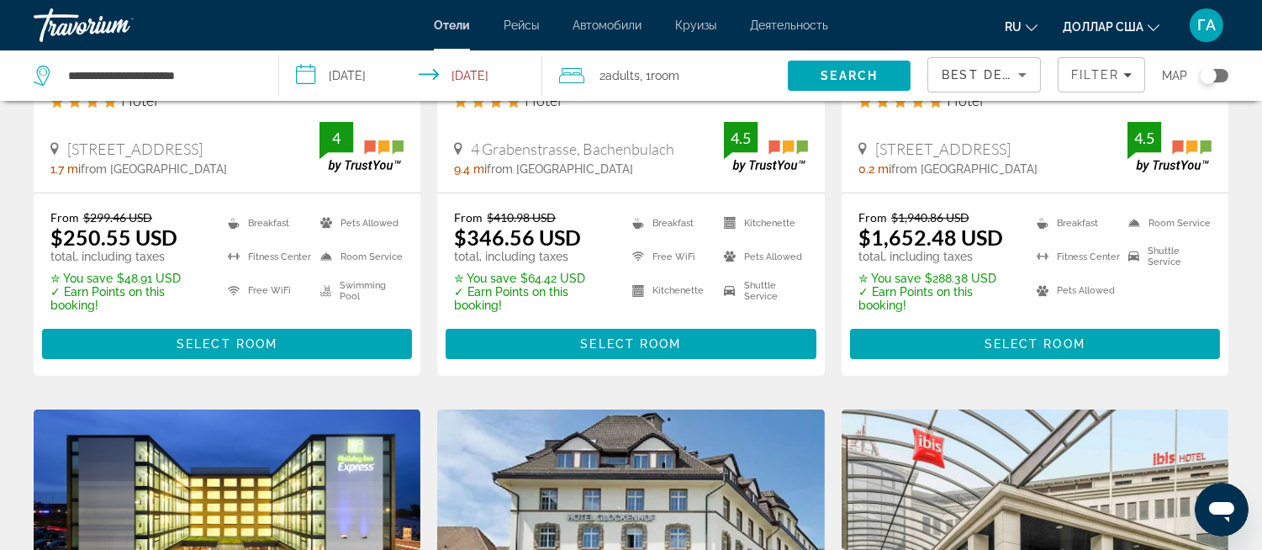
scroll to position [934, 0]
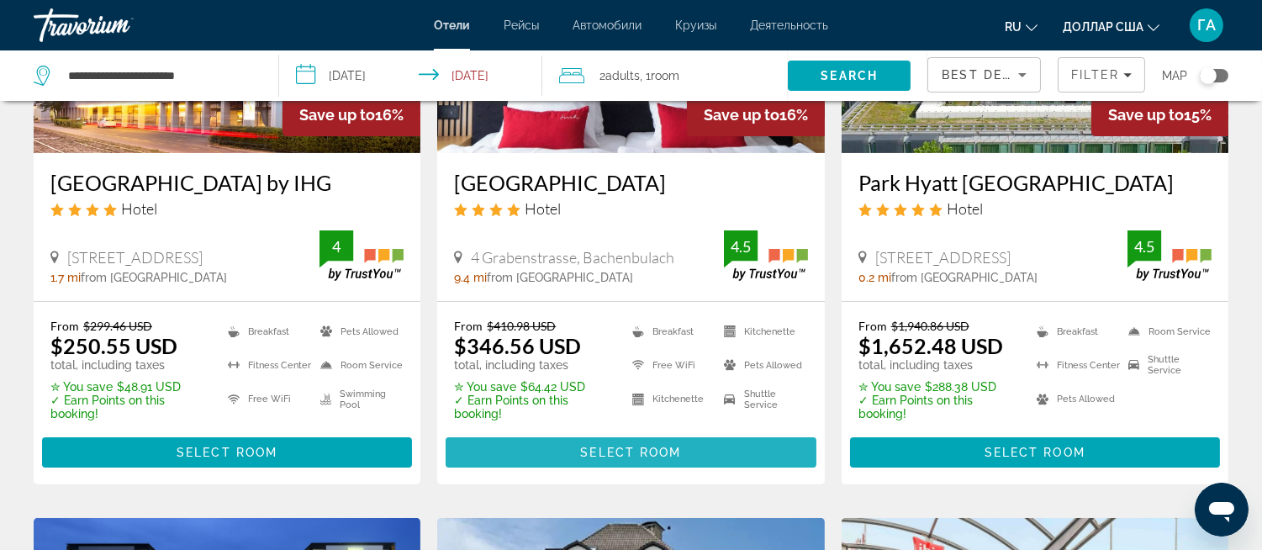
click at [624, 446] on span "Select Room" at bounding box center [630, 452] width 101 height 13
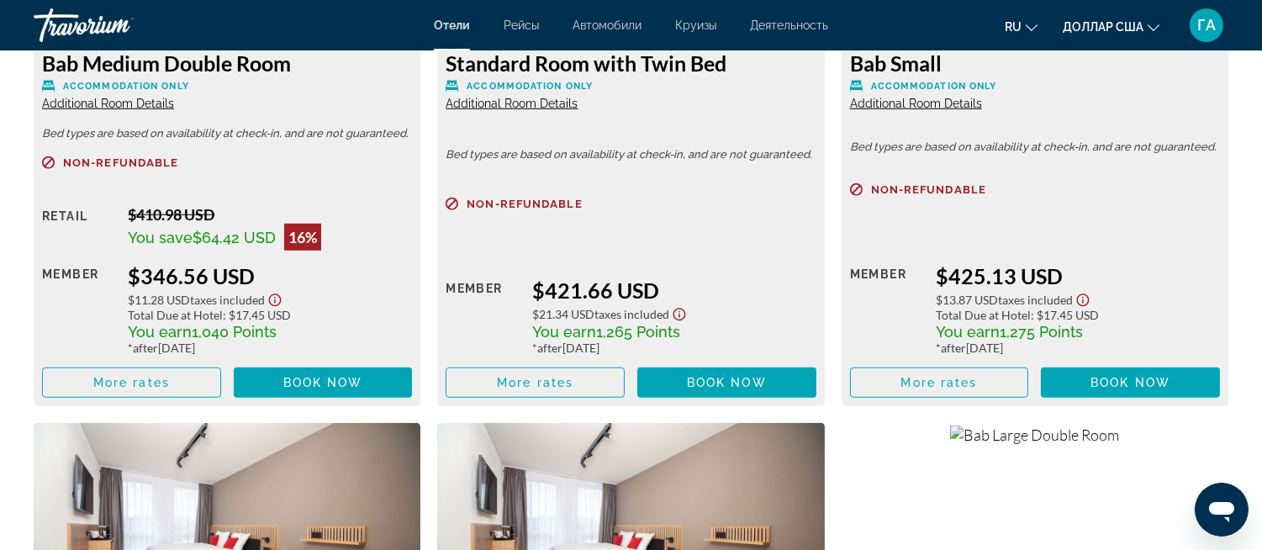
scroll to position [2429, 0]
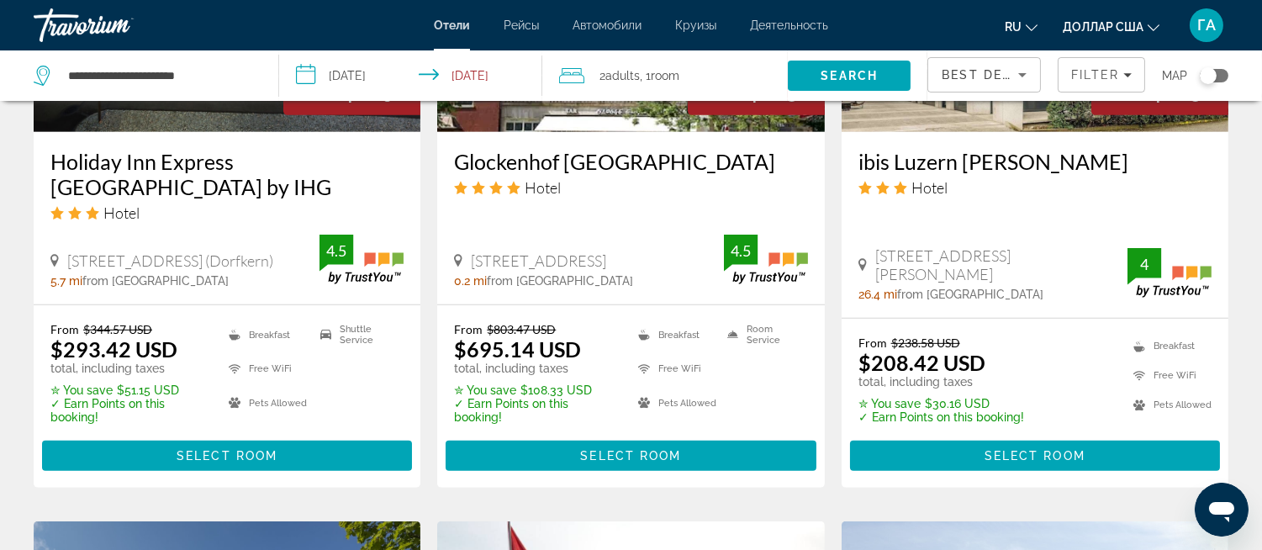
scroll to position [1588, 0]
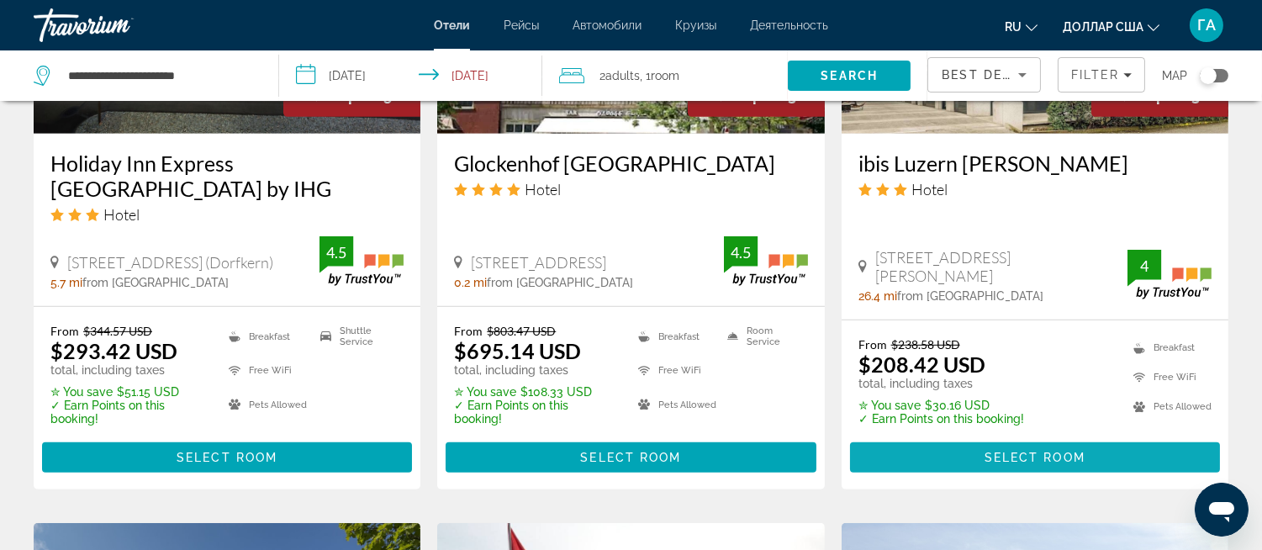
click at [989, 437] on span "Основное содержание" at bounding box center [1035, 457] width 370 height 40
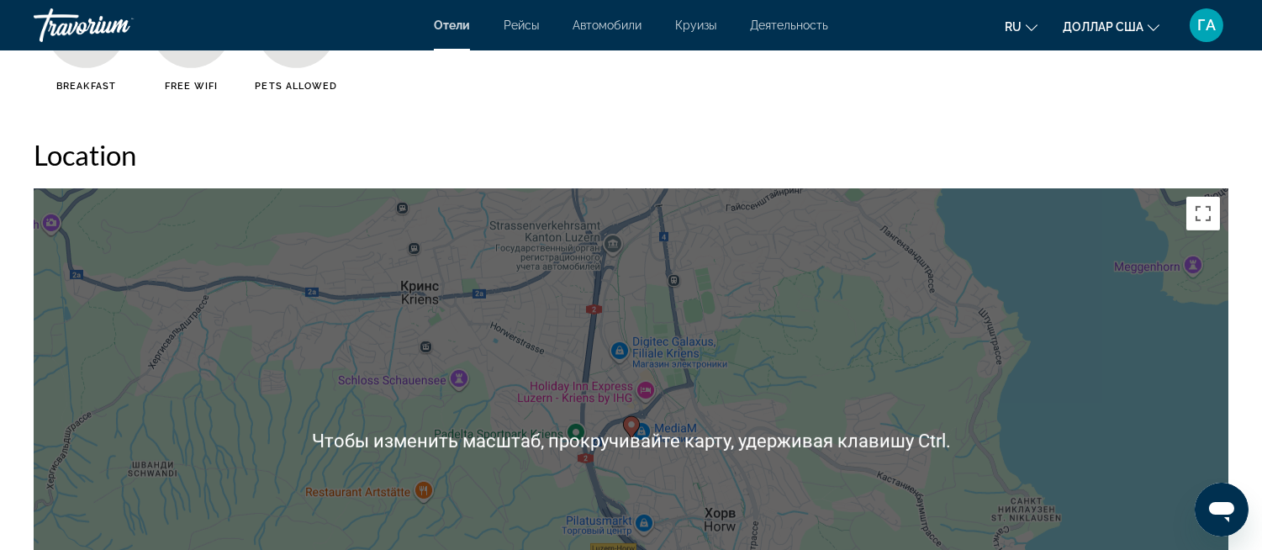
scroll to position [1214, 0]
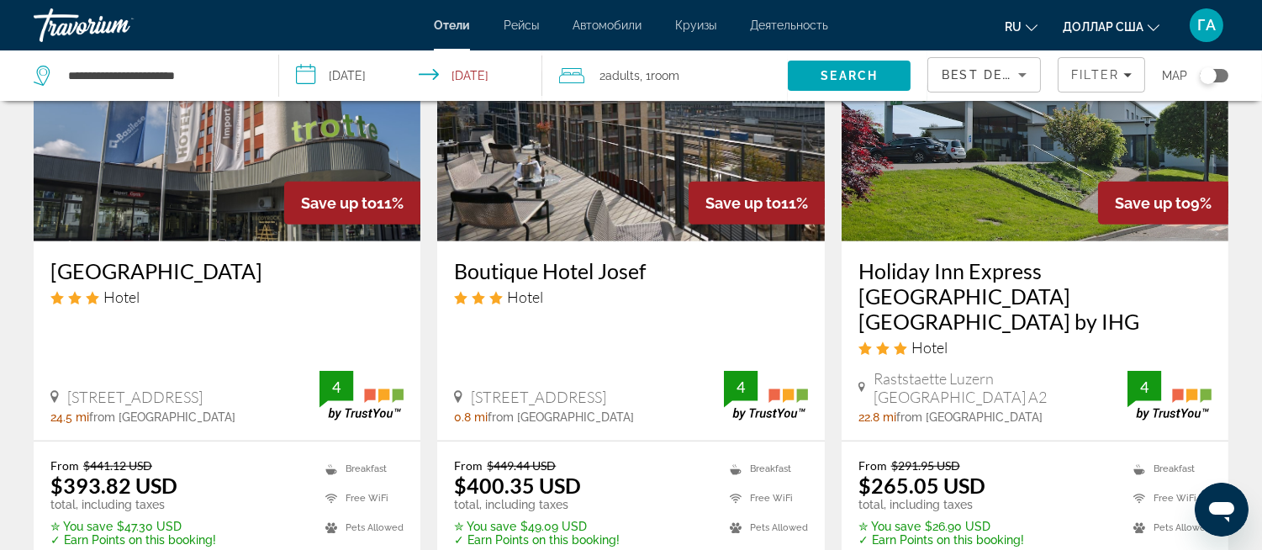
scroll to position [2149, 0]
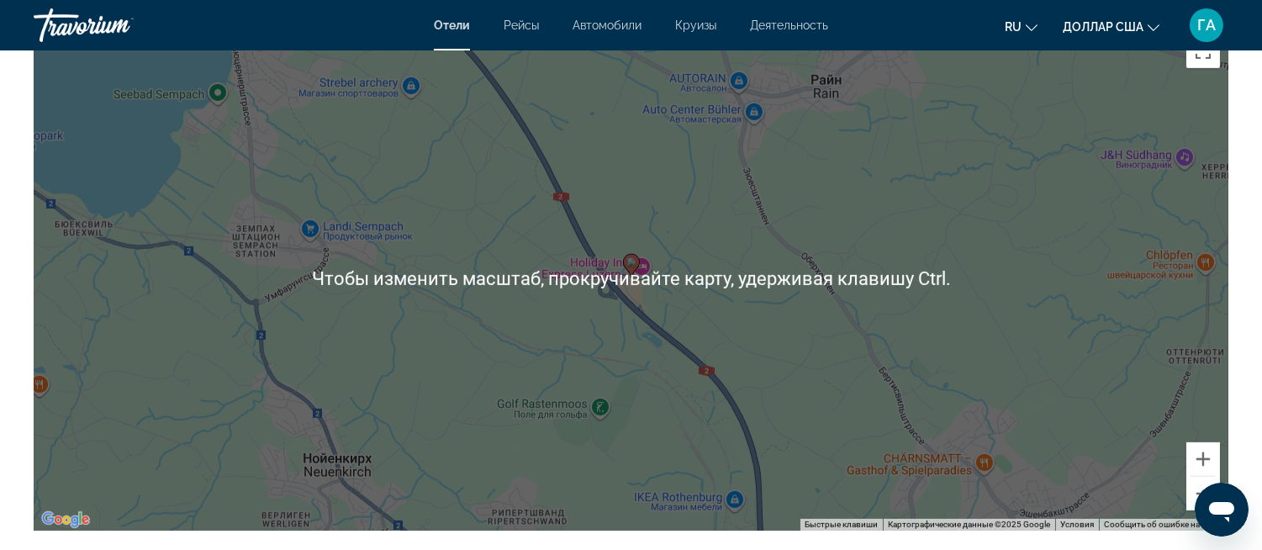
scroll to position [1401, 0]
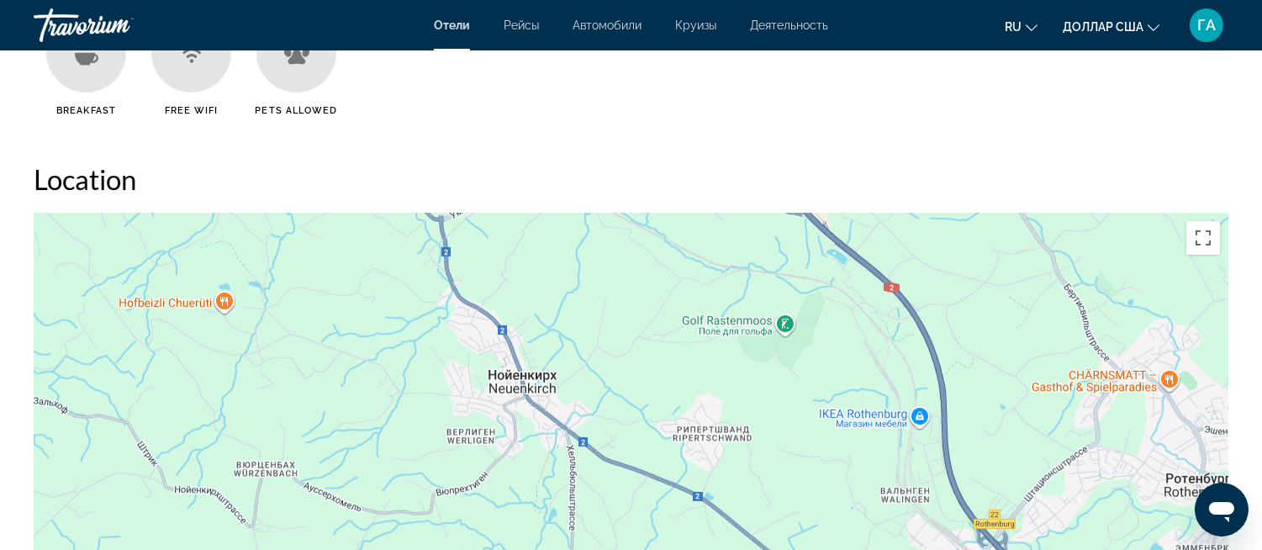
drag, startPoint x: 751, startPoint y: 389, endPoint x: 934, endPoint y: 119, distance: 325.6
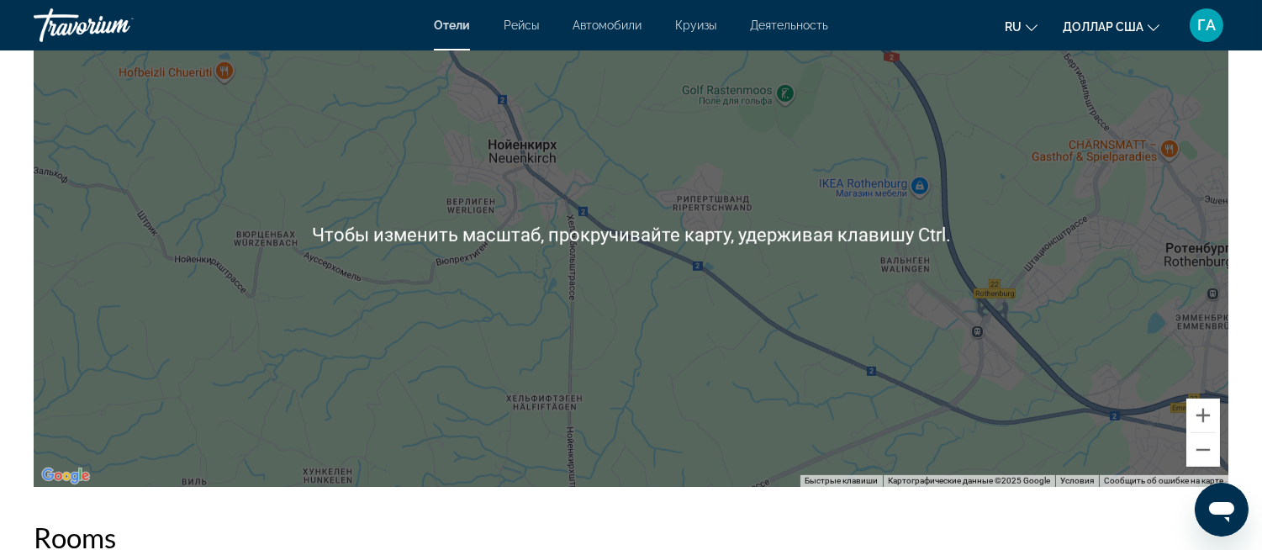
scroll to position [1682, 0]
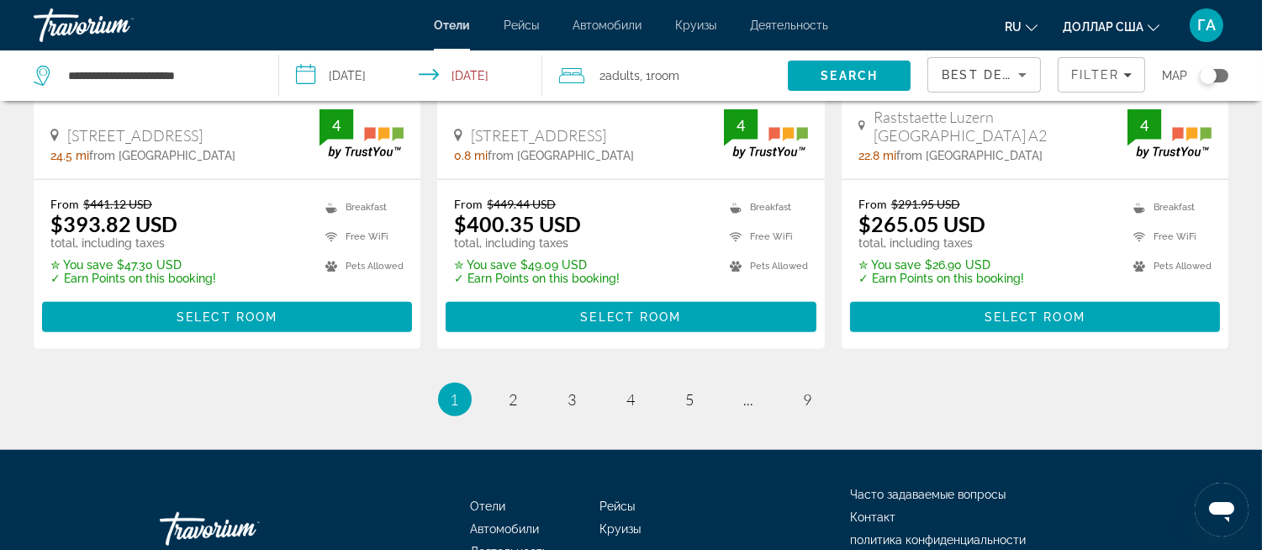
scroll to position [2457, 0]
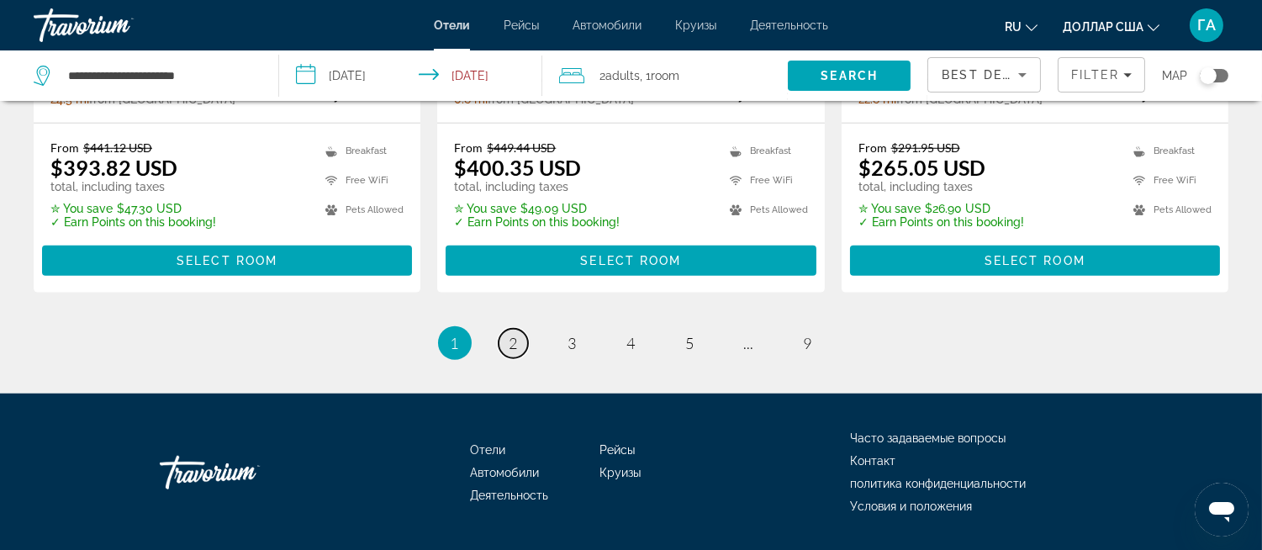
click at [510, 334] on span "2" at bounding box center [514, 343] width 8 height 19
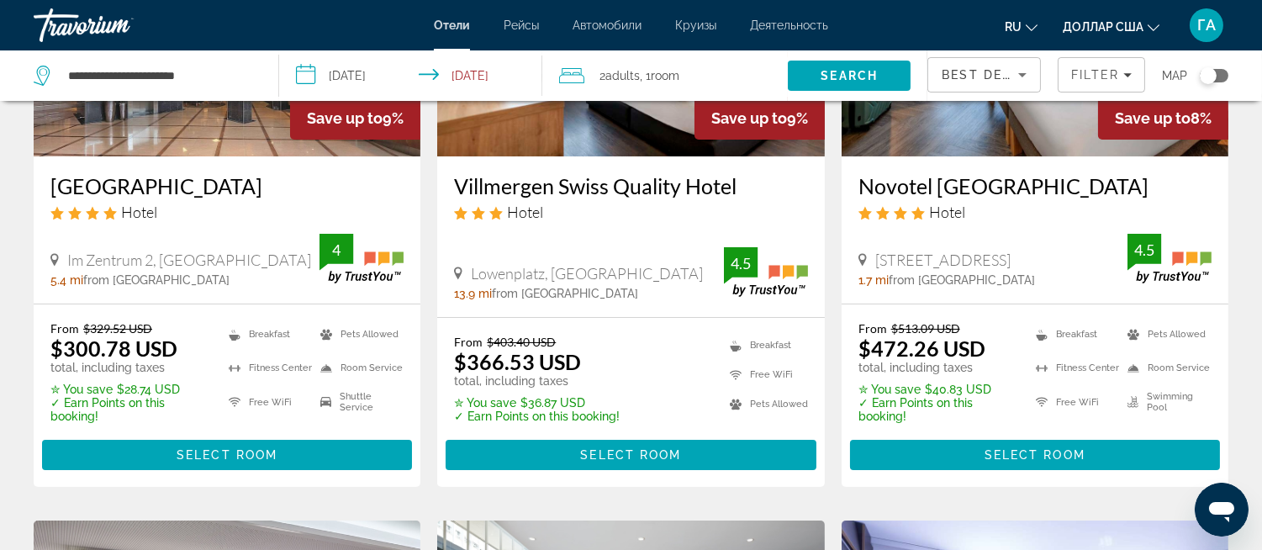
scroll to position [280, 0]
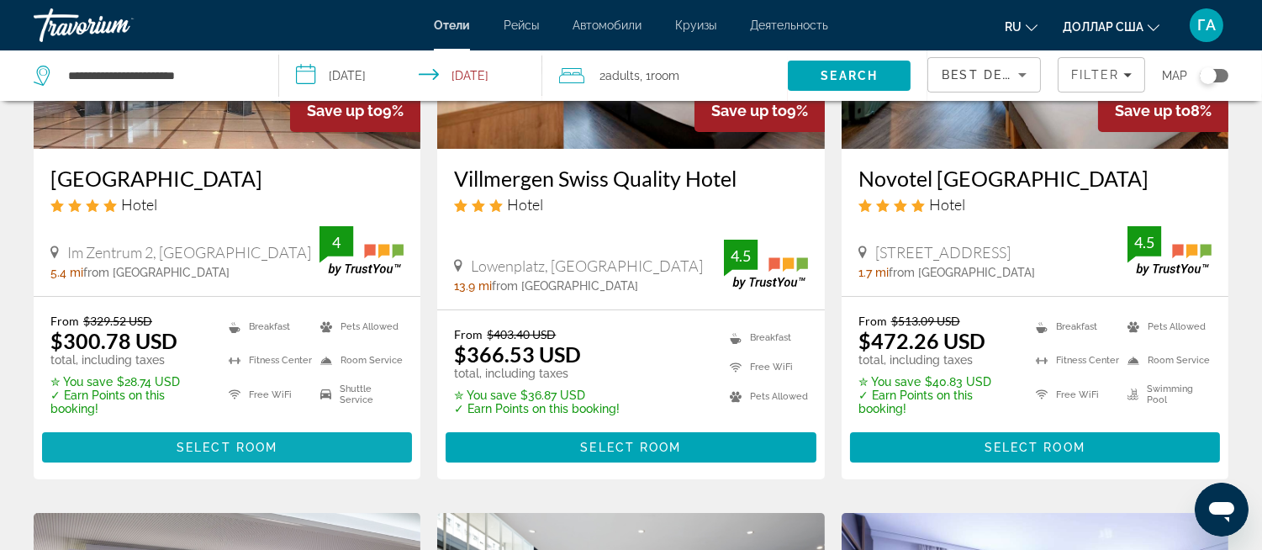
click at [296, 440] on span "Основное содержание" at bounding box center [227, 447] width 370 height 40
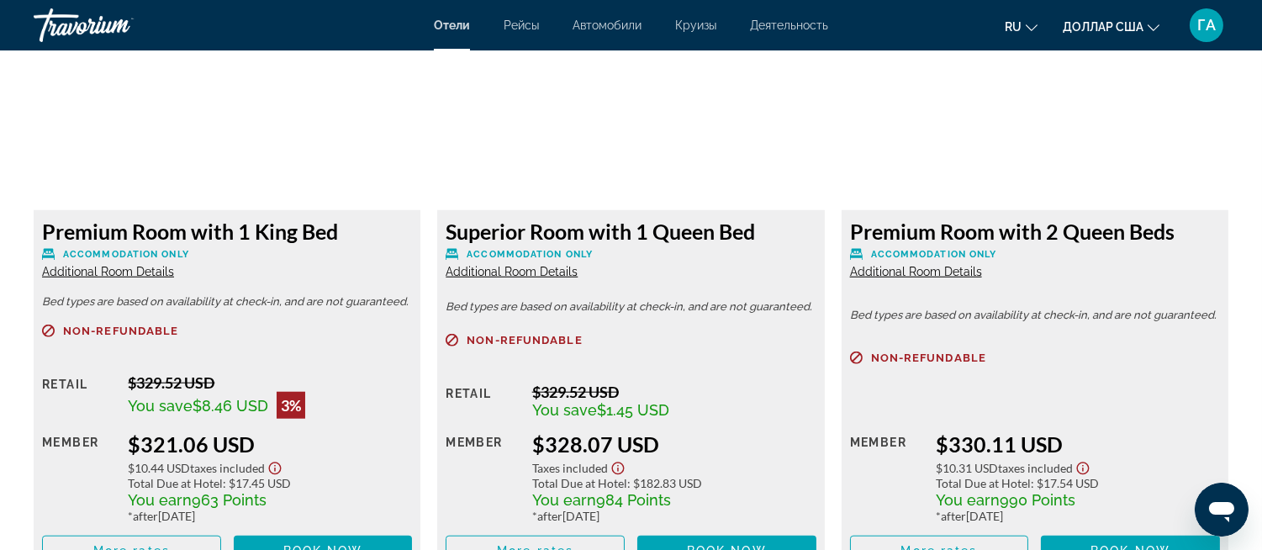
scroll to position [2896, 0]
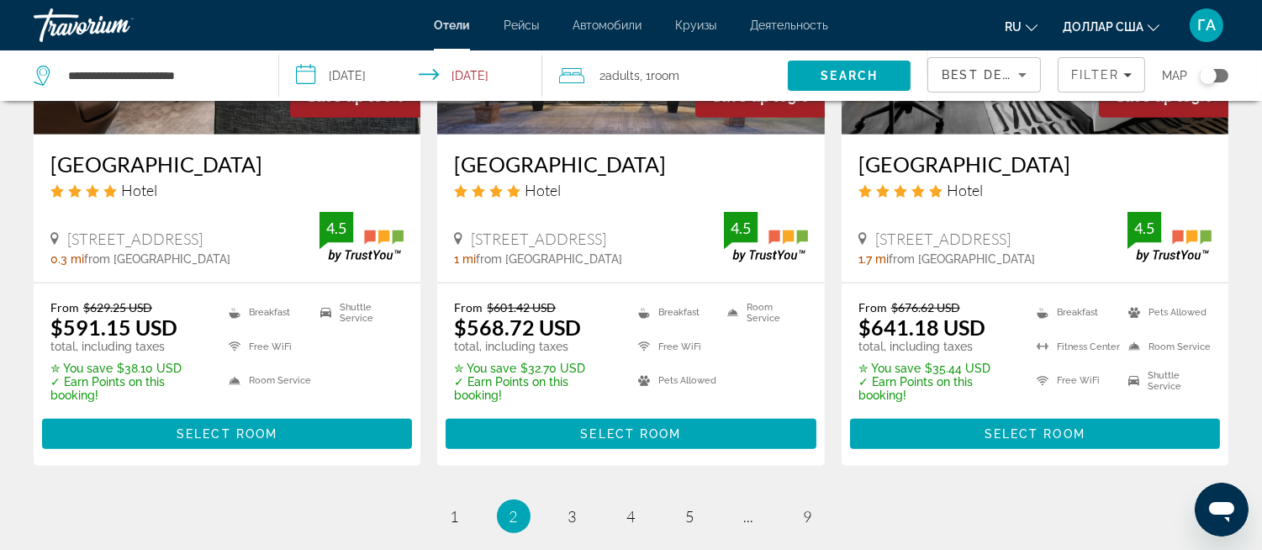
scroll to position [2419, 0]
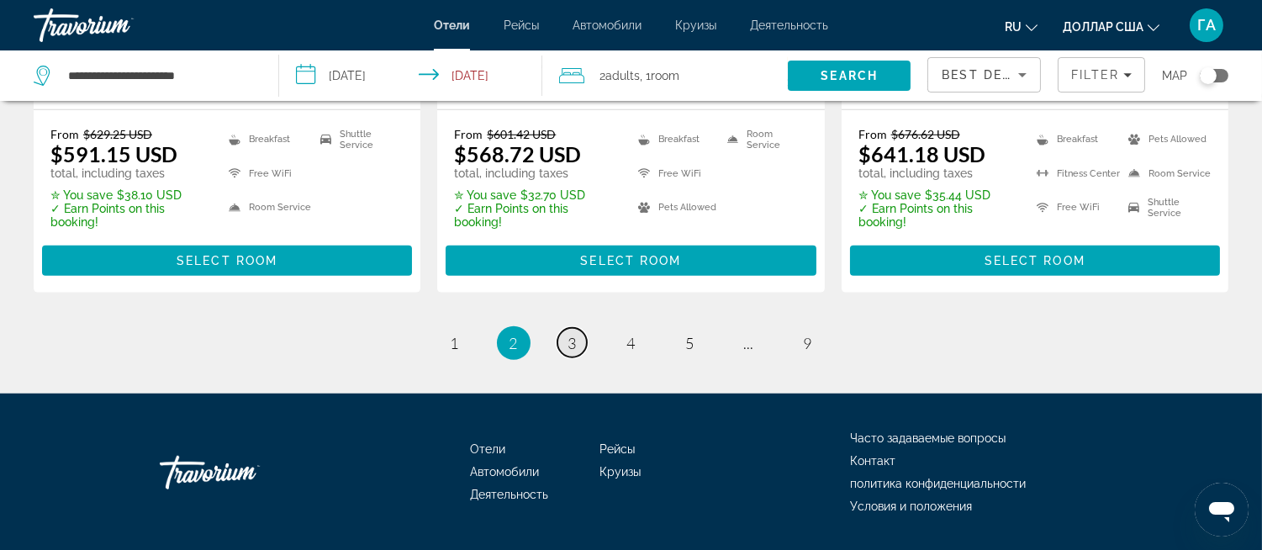
click at [576, 334] on span "3" at bounding box center [573, 343] width 8 height 19
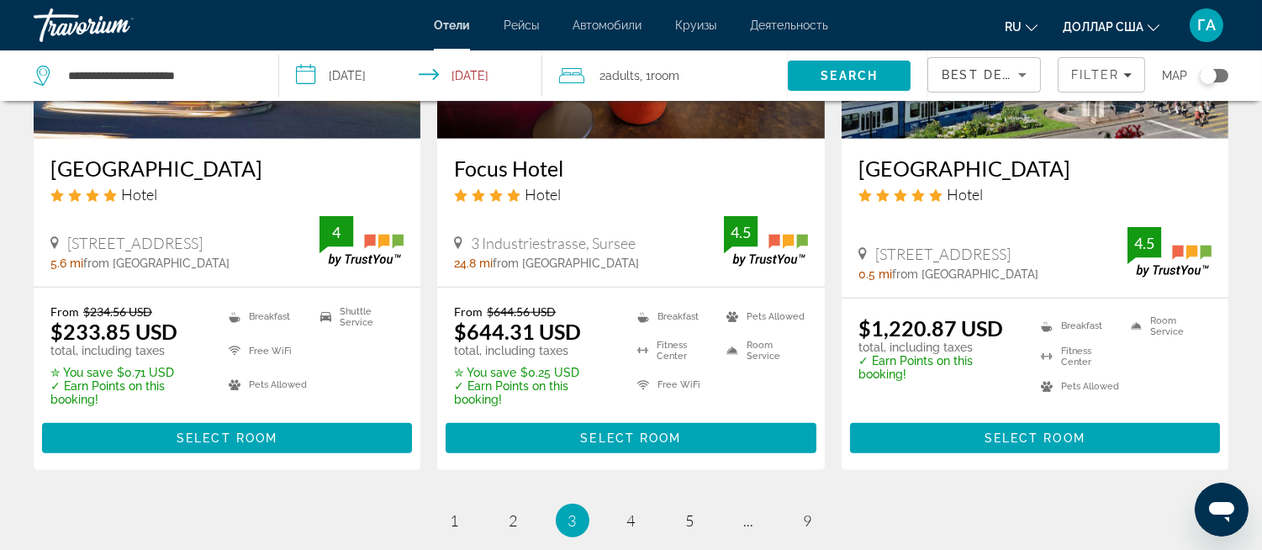
scroll to position [2242, 0]
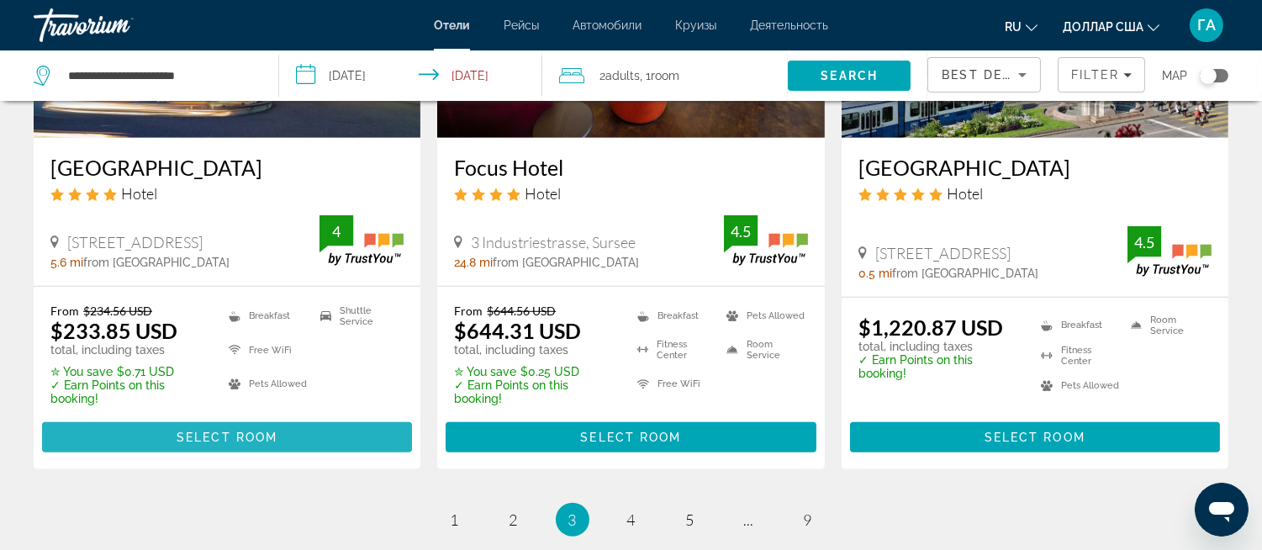
click at [235, 431] on span "Select Room" at bounding box center [227, 437] width 101 height 13
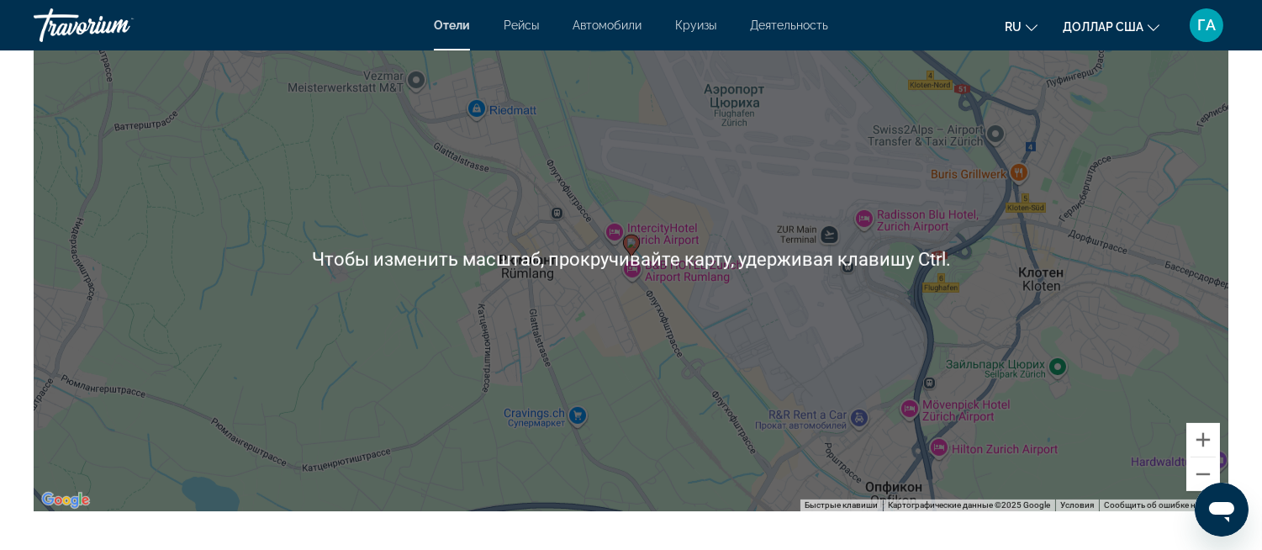
scroll to position [1682, 0]
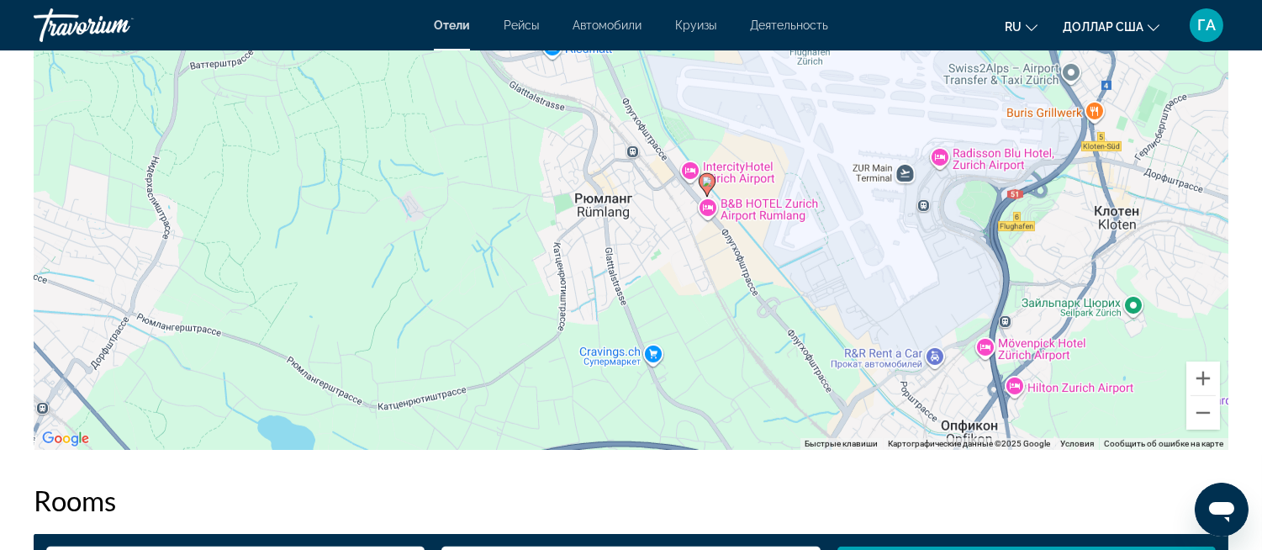
drag, startPoint x: 923, startPoint y: 235, endPoint x: 1009, endPoint y: 182, distance: 100.8
click at [1009, 182] on div "Чтобы активировать перетаскивание с помощью клавиатуры, нажмите Alt + Ввод. Пос…" at bounding box center [631, 197] width 1195 height 505
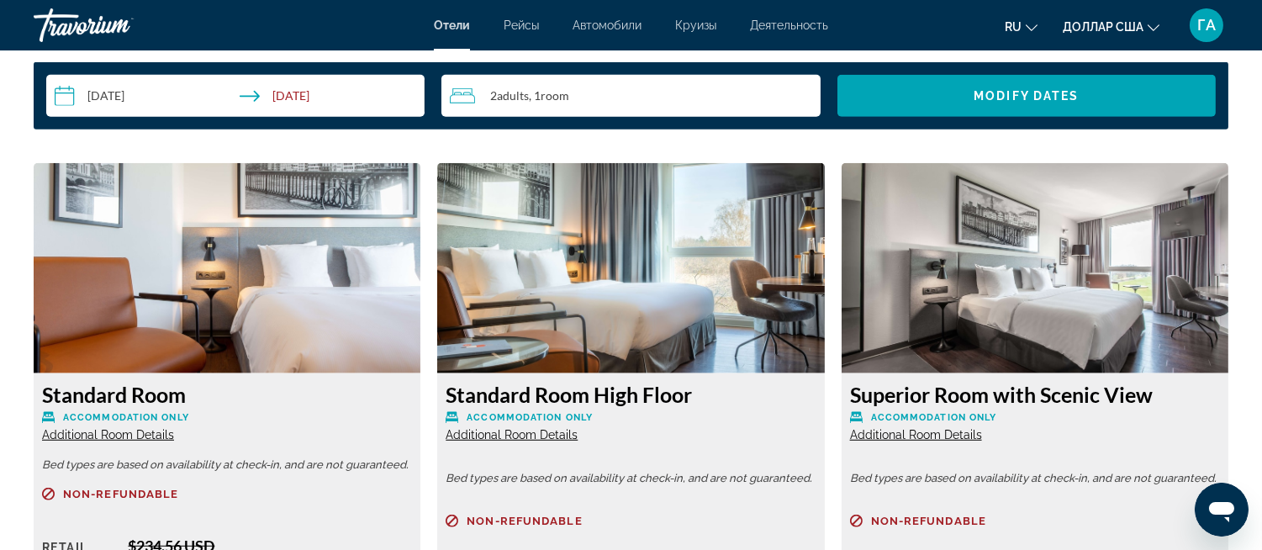
scroll to position [2149, 0]
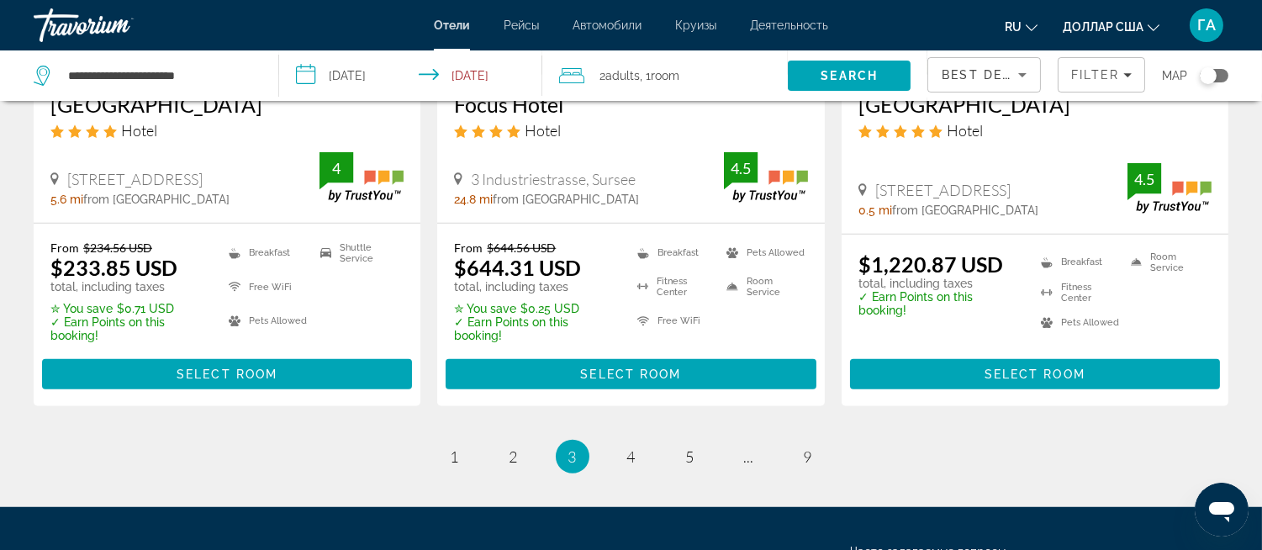
scroll to position [2335, 0]
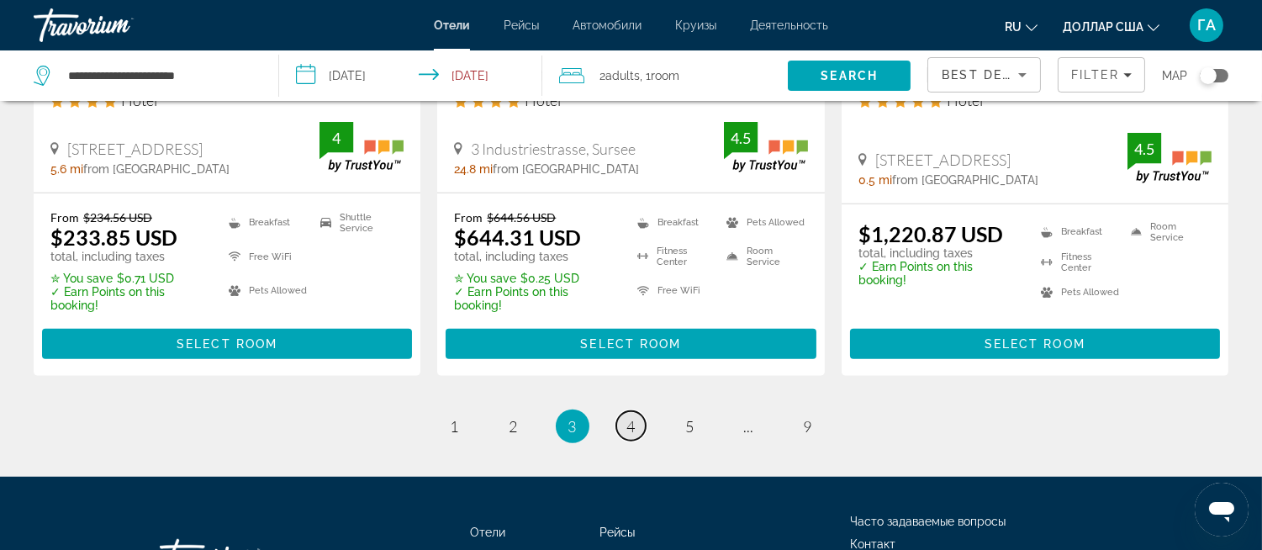
click at [633, 412] on link "page 4" at bounding box center [630, 425] width 29 height 29
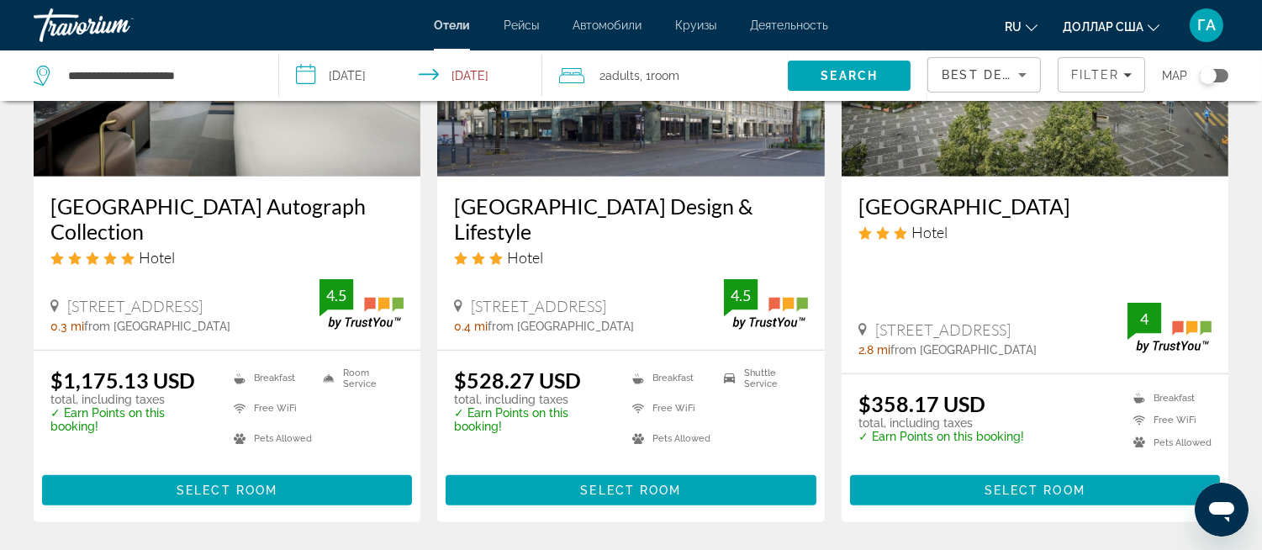
scroll to position [2242, 0]
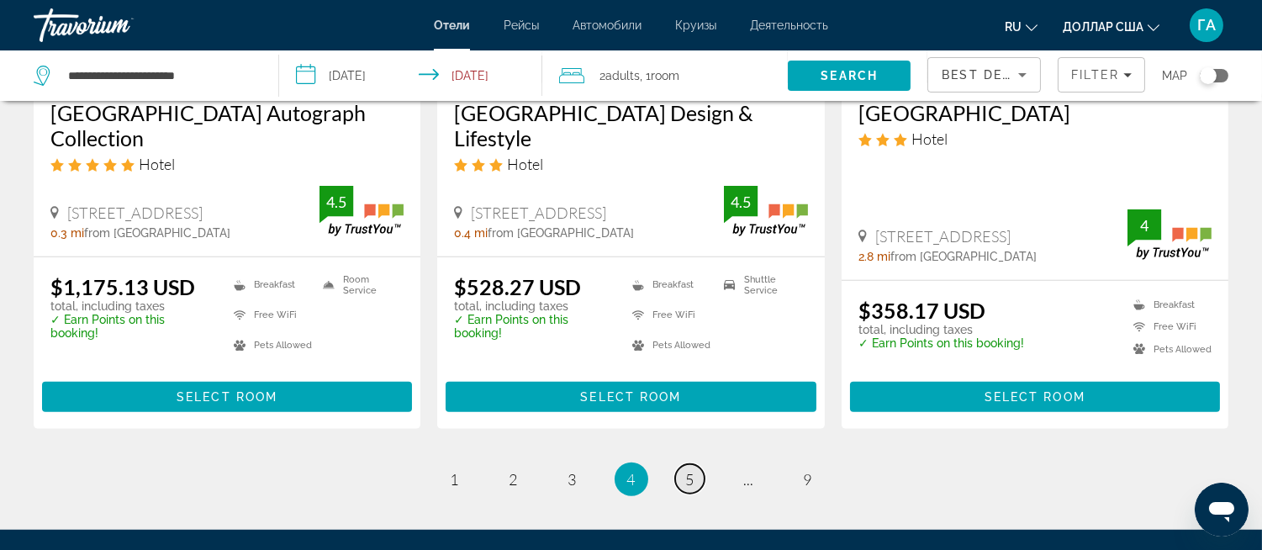
click at [693, 470] on span "5" at bounding box center [690, 479] width 8 height 19
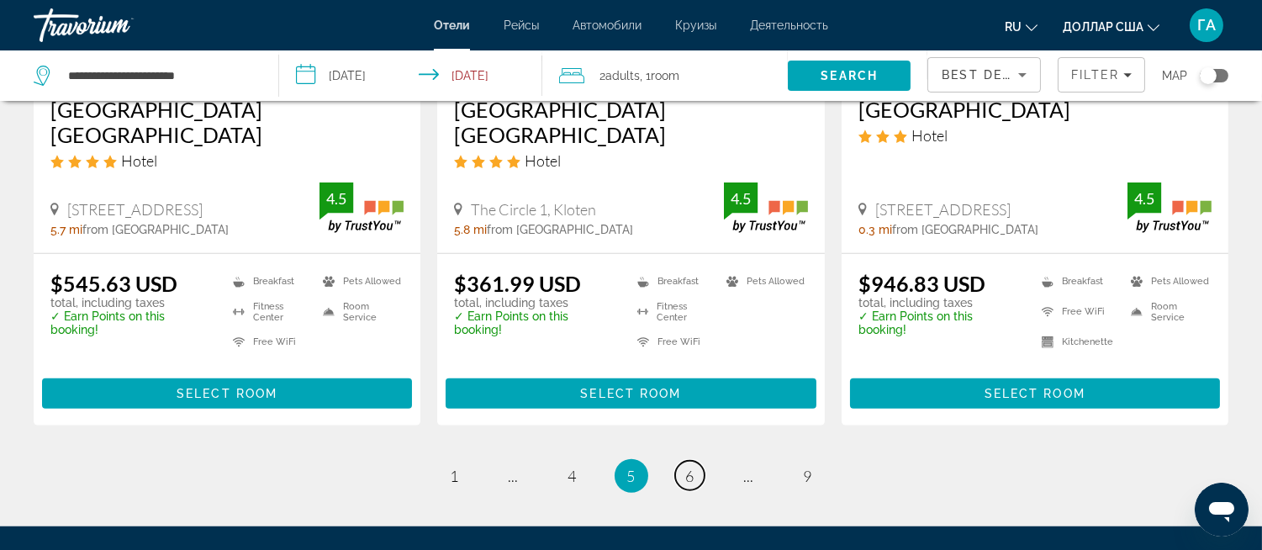
scroll to position [2149, 0]
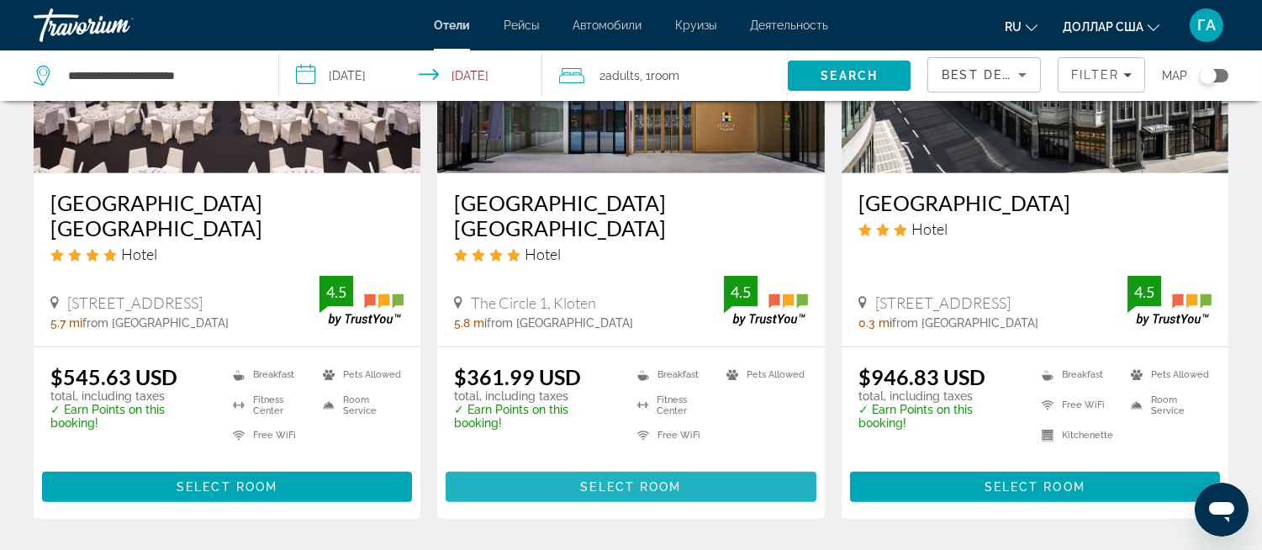
click at [659, 480] on span "Select Room" at bounding box center [630, 486] width 101 height 13
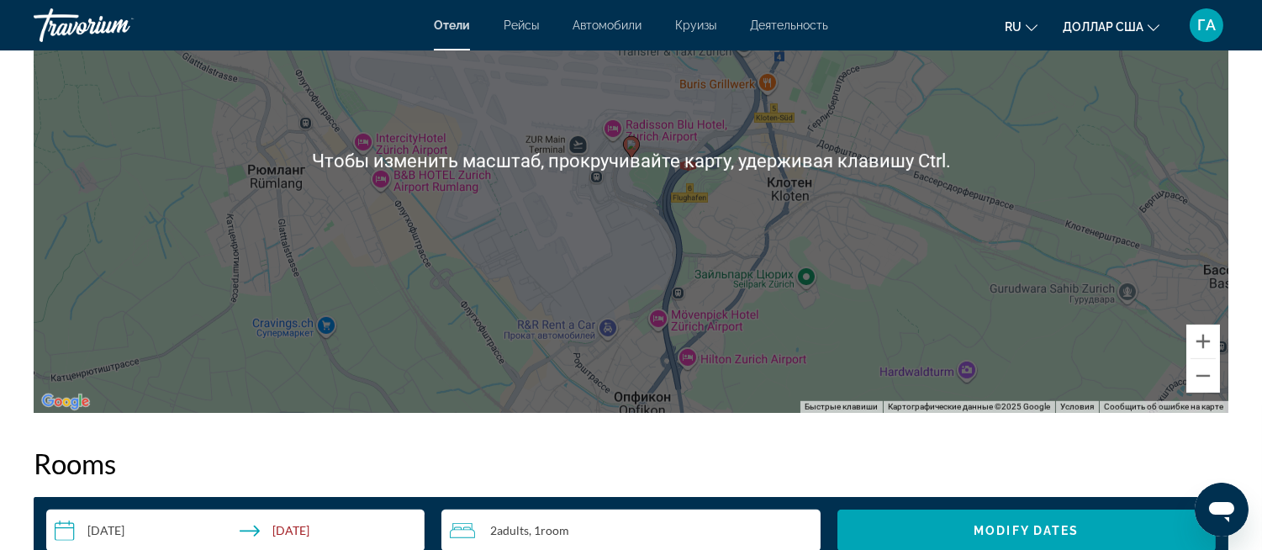
scroll to position [1682, 0]
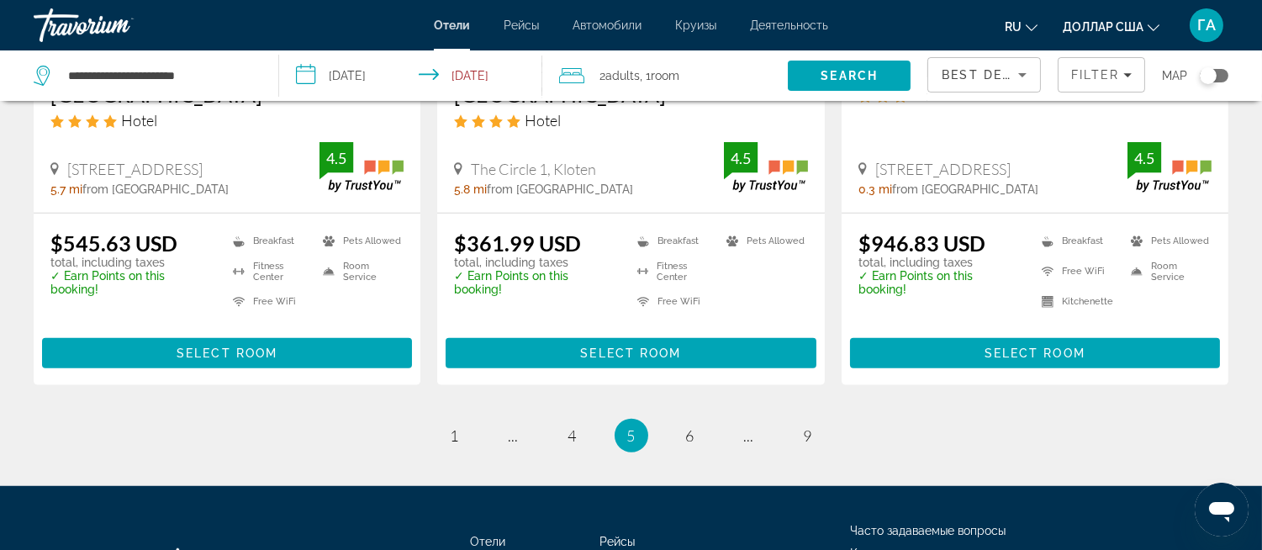
scroll to position [2376, 0]
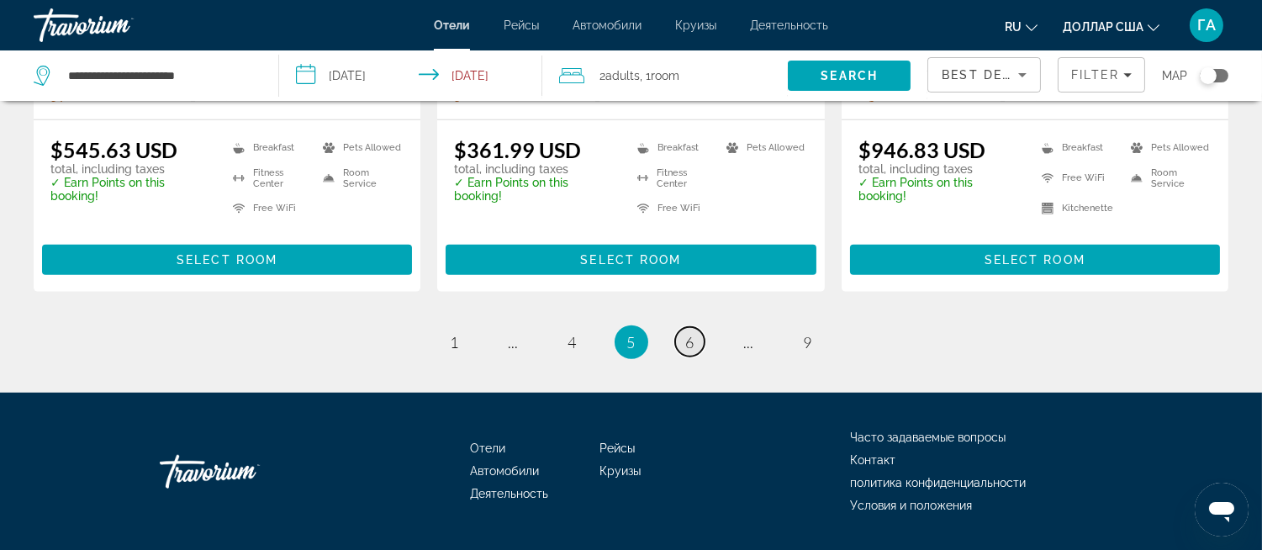
click at [696, 327] on link "page 6" at bounding box center [689, 341] width 29 height 29
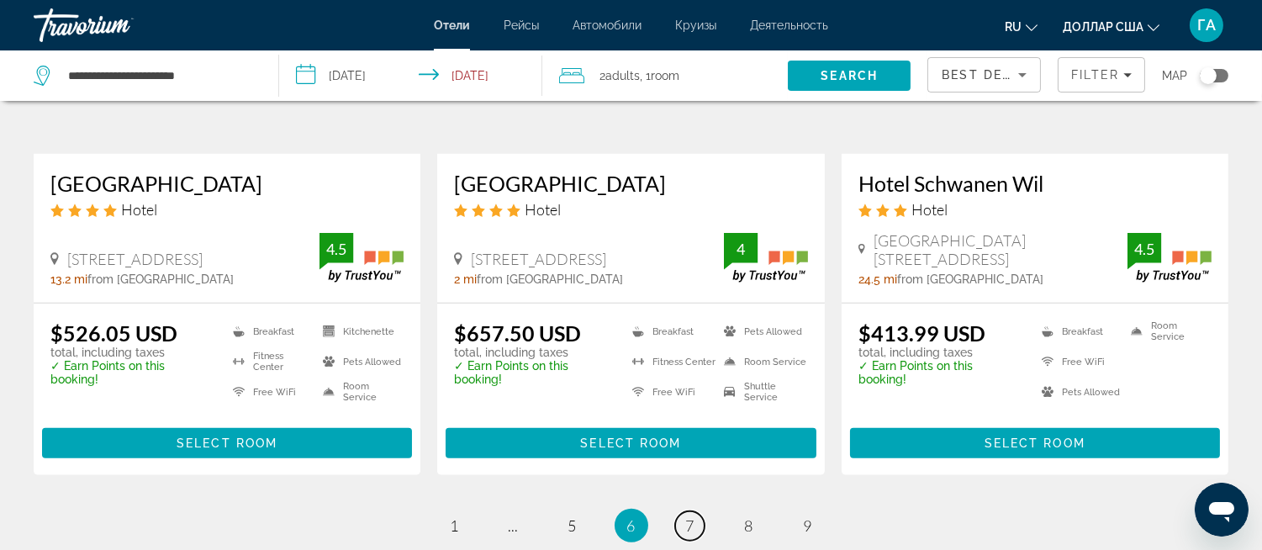
scroll to position [2242, 0]
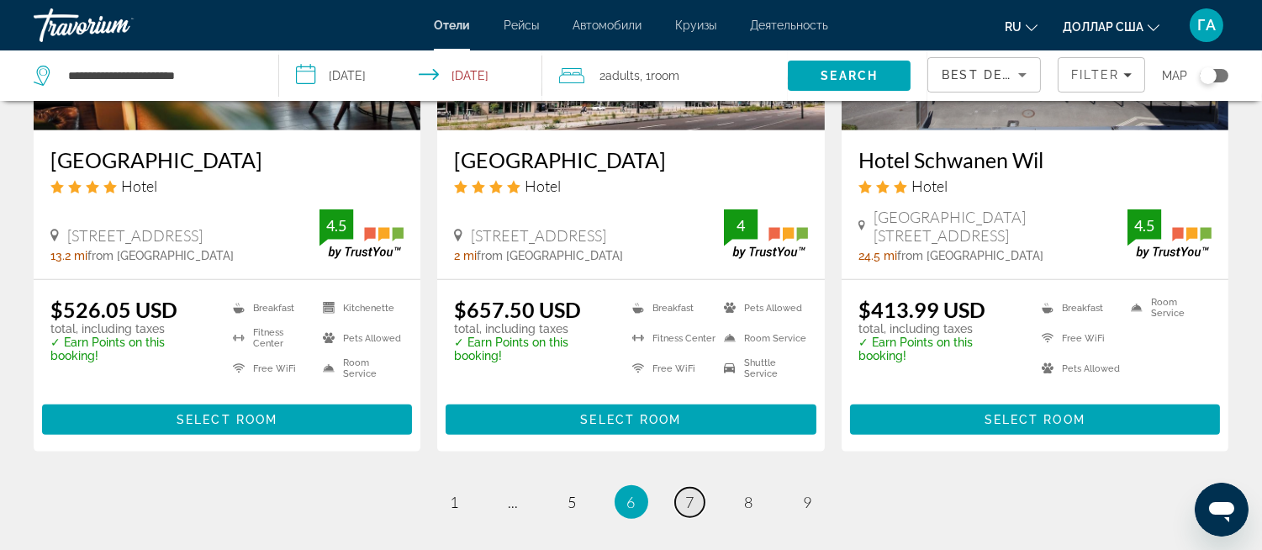
click at [694, 488] on link "page 7" at bounding box center [689, 502] width 29 height 29
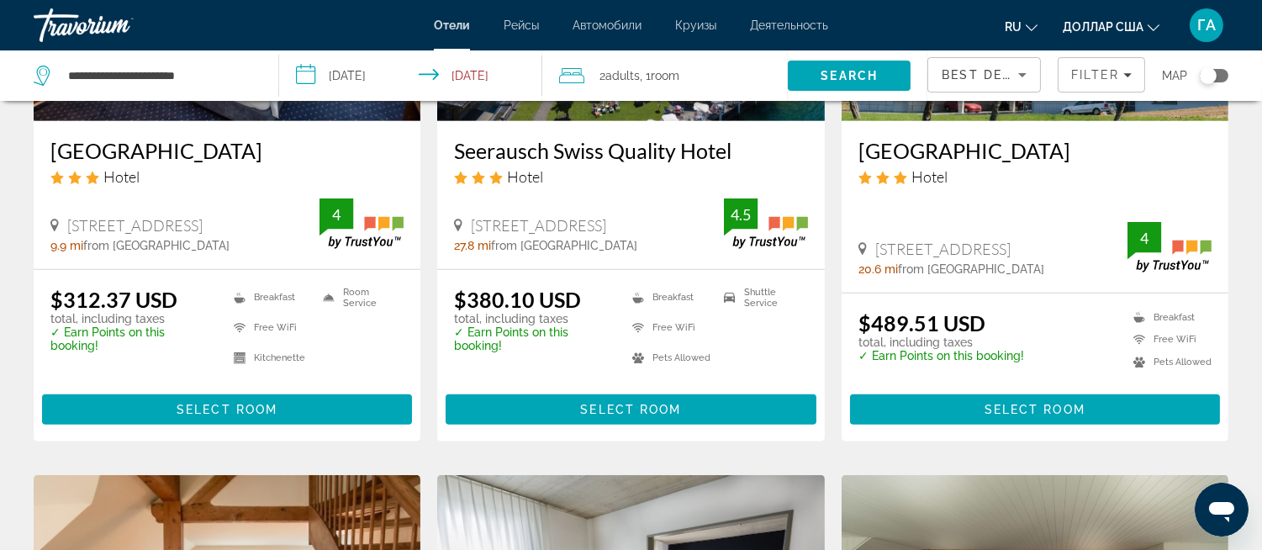
scroll to position [1588, 0]
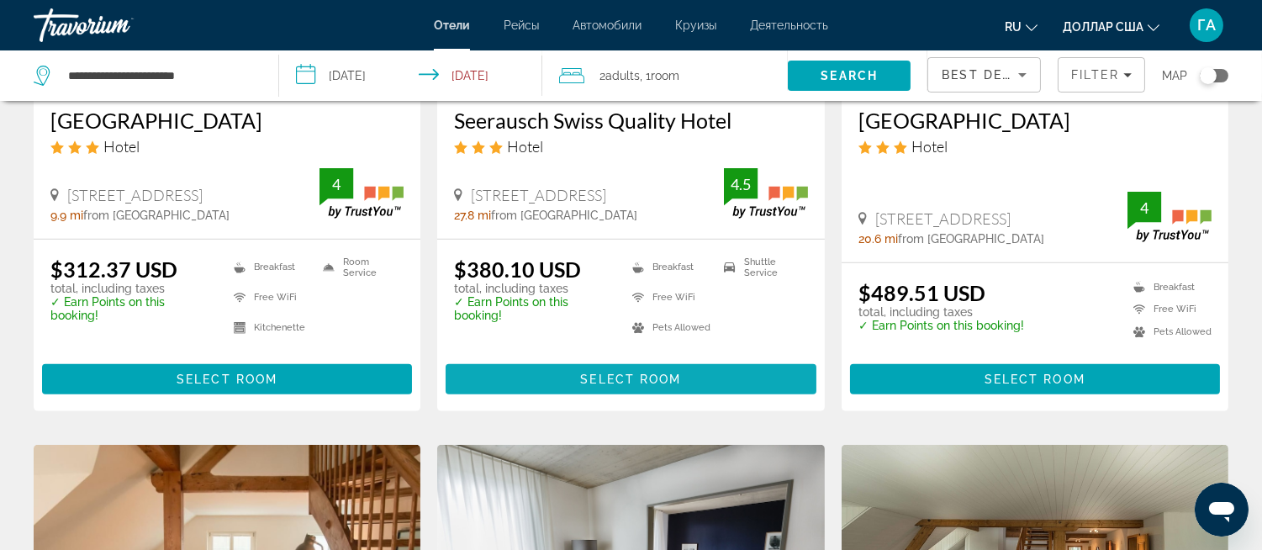
click at [611, 374] on span "Select Room" at bounding box center [630, 379] width 101 height 13
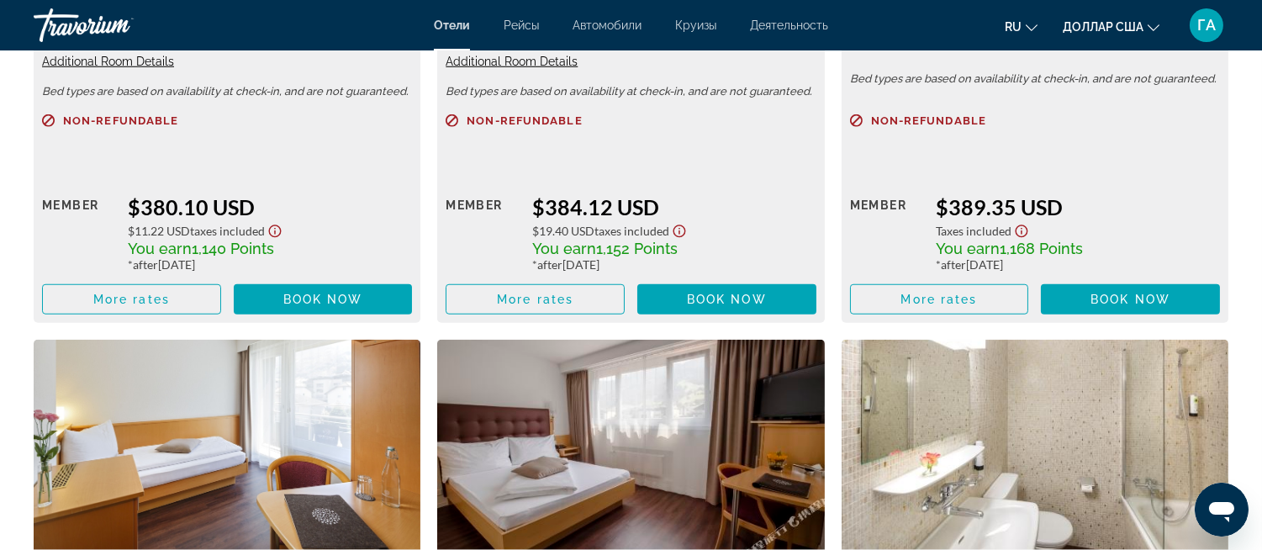
scroll to position [2896, 0]
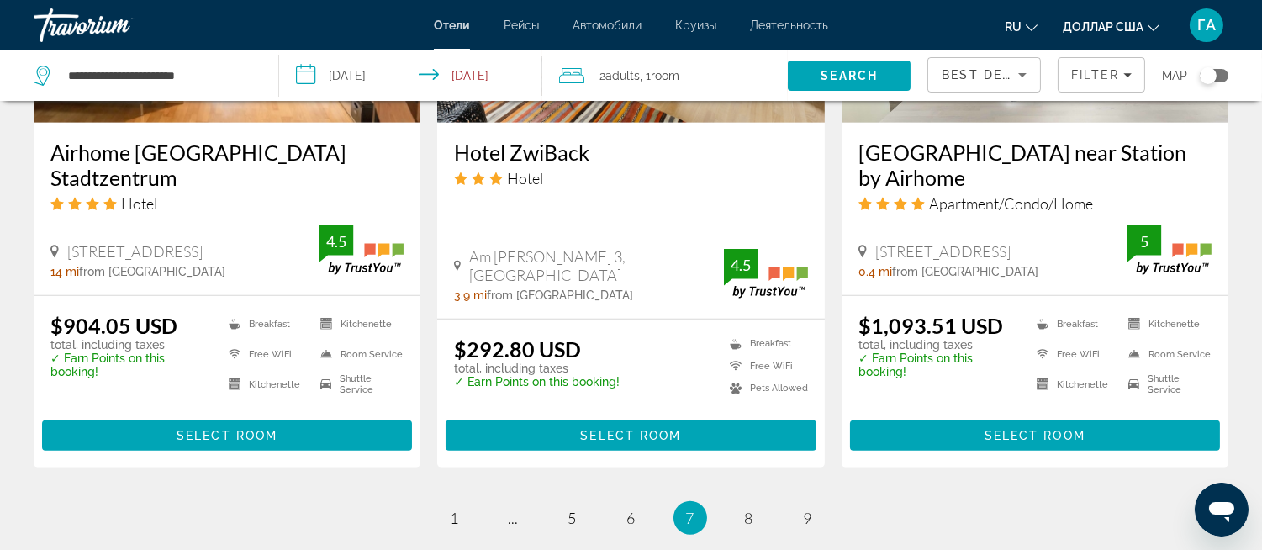
scroll to position [2399, 0]
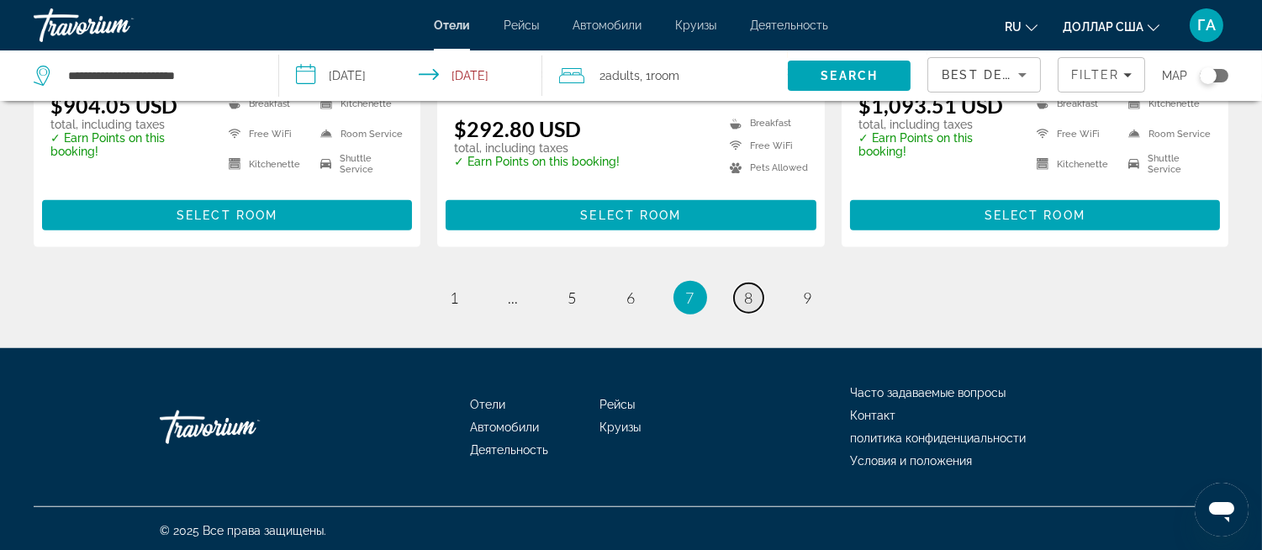
click at [752, 304] on link "page 8" at bounding box center [748, 297] width 29 height 29
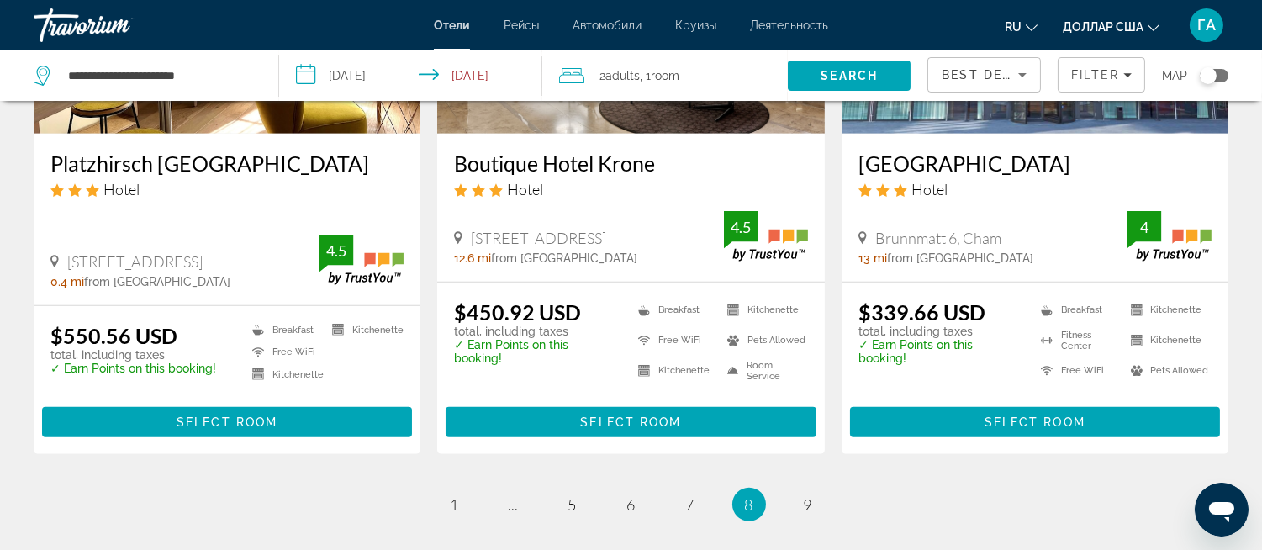
scroll to position [2242, 0]
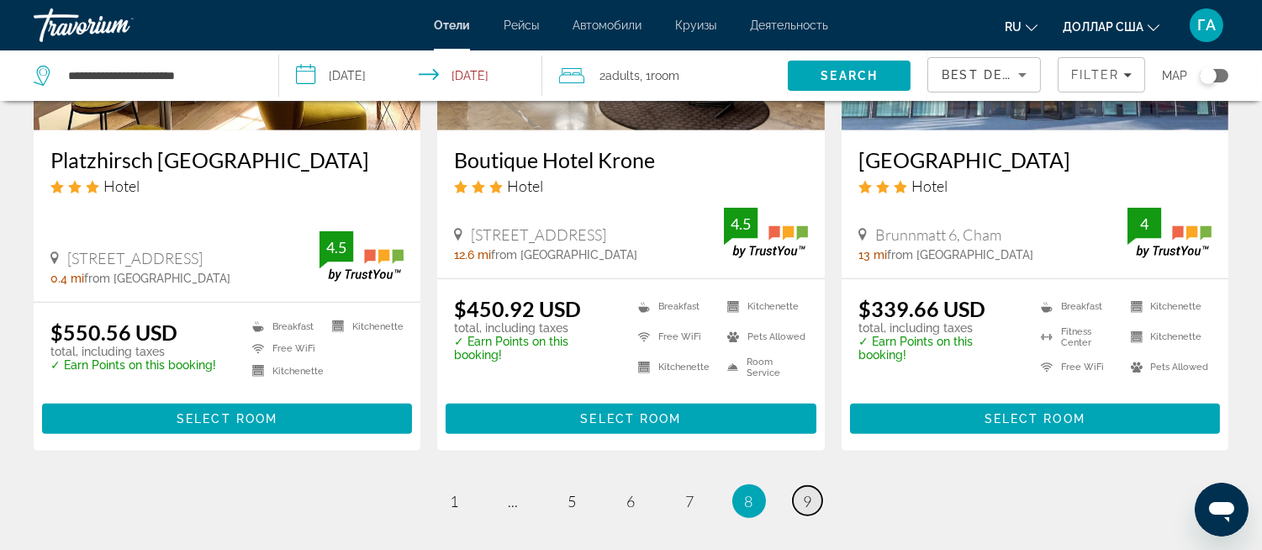
click at [817, 486] on link "page 9" at bounding box center [807, 500] width 29 height 29
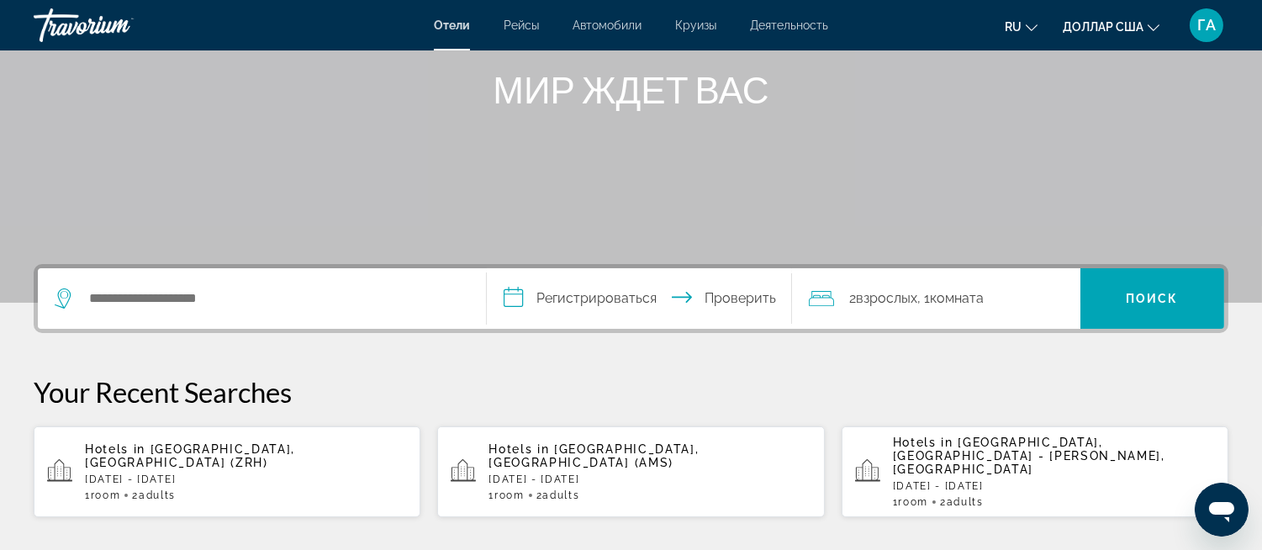
scroll to position [373, 0]
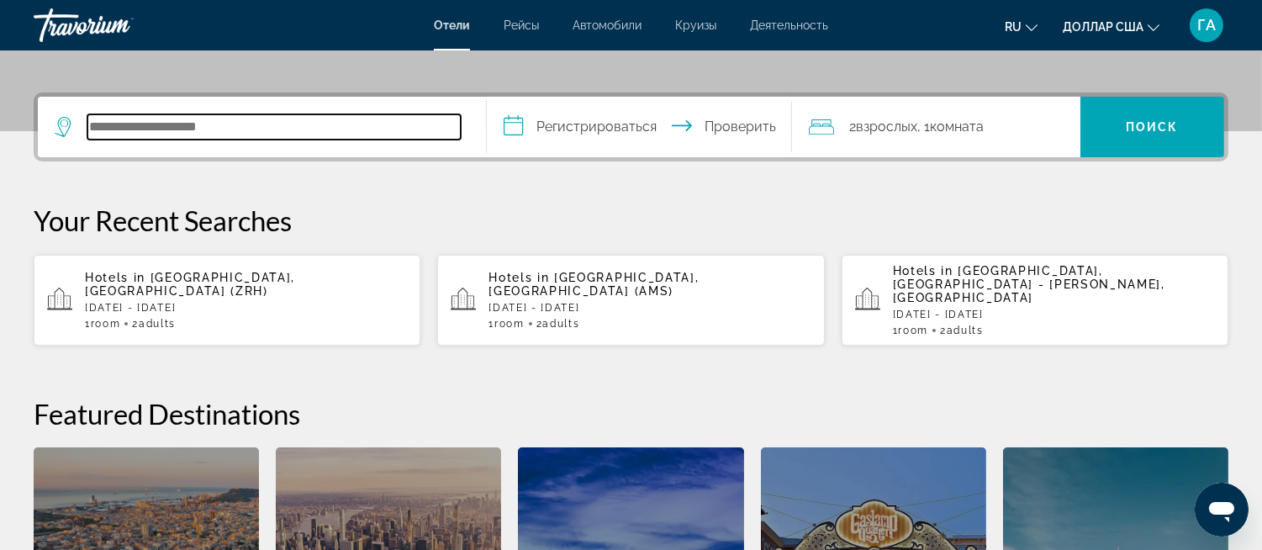
paste input "********"
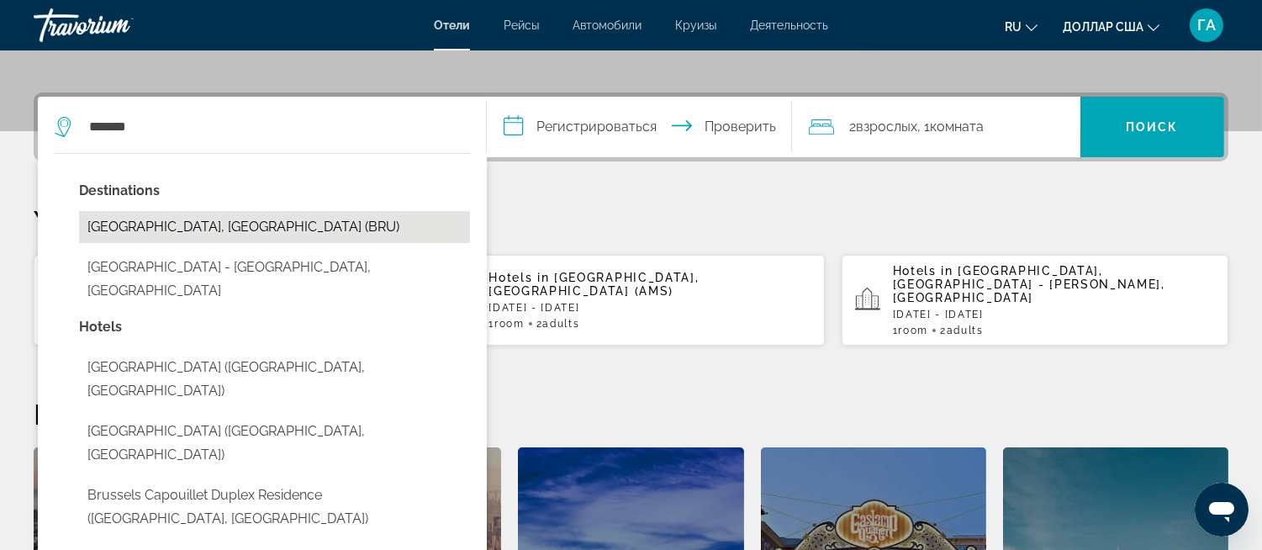
click at [199, 217] on button "[GEOGRAPHIC_DATA], [GEOGRAPHIC_DATA] (BRU)" at bounding box center [274, 227] width 391 height 32
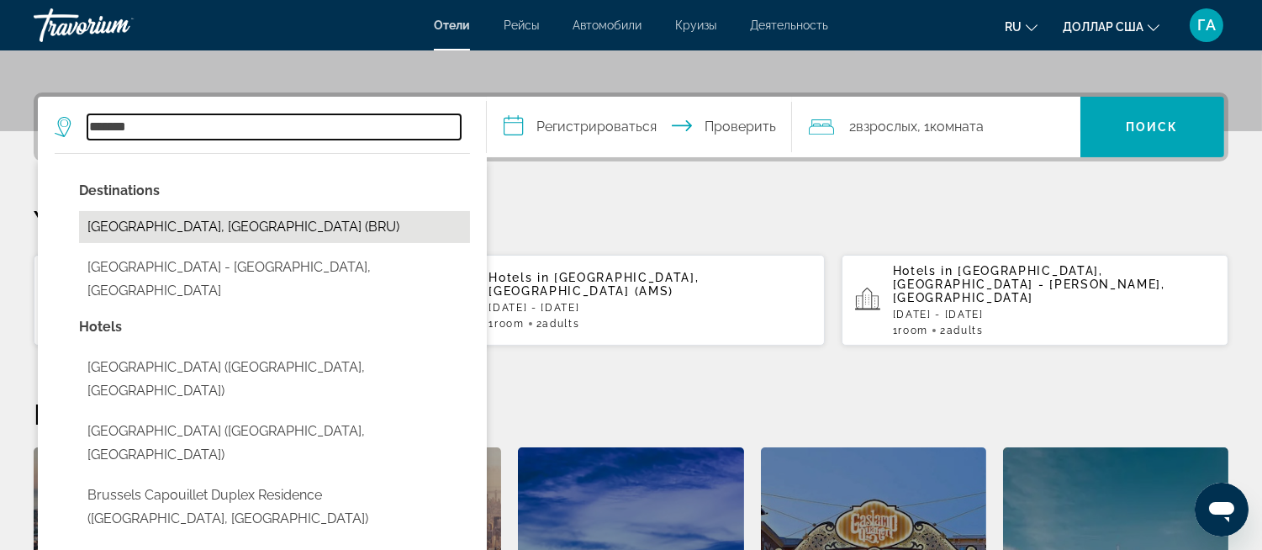
type input "**********"
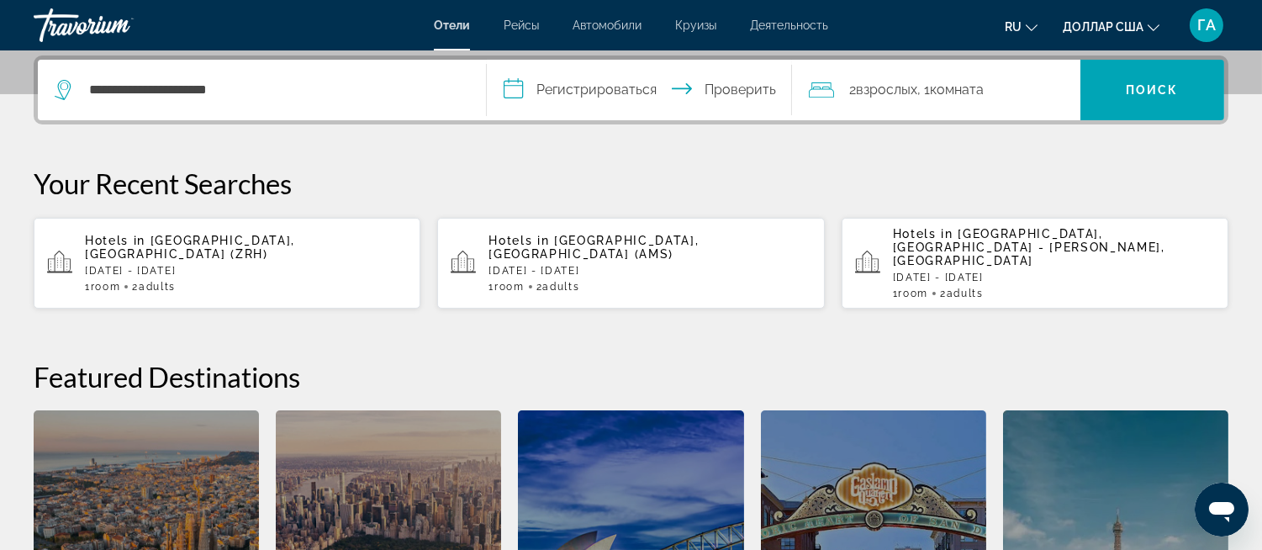
click at [516, 85] on input "**********" at bounding box center [643, 93] width 312 height 66
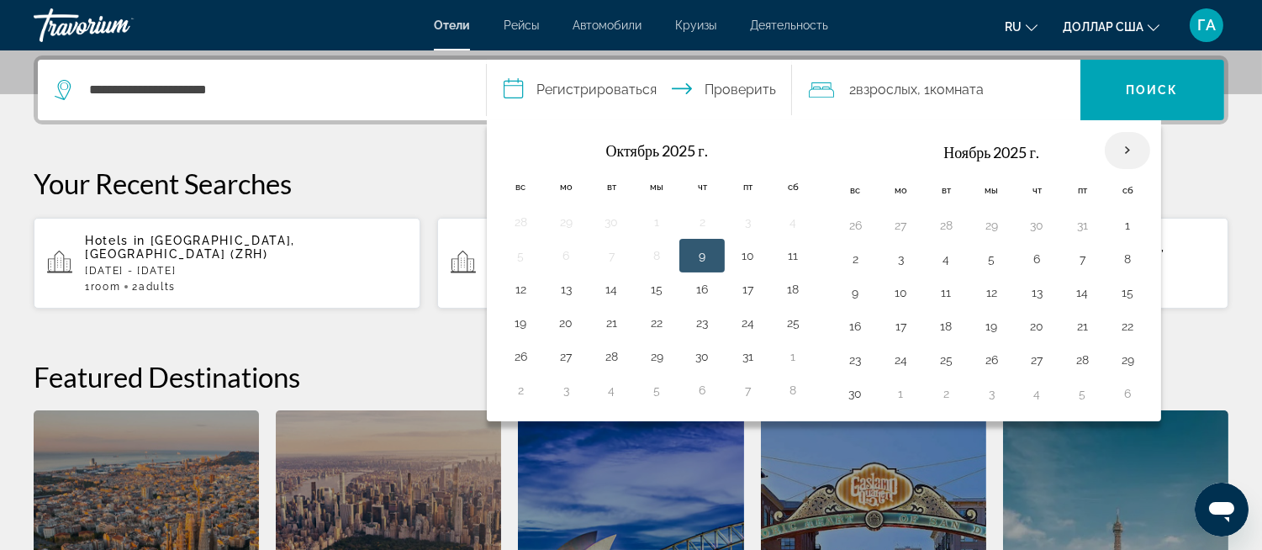
click at [1133, 148] on th "В следующем месяце" at bounding box center [1127, 150] width 45 height 37
click at [1133, 147] on th "В следующем месяце" at bounding box center [1127, 150] width 45 height 37
click at [753, 293] on button "17" at bounding box center [747, 293] width 27 height 24
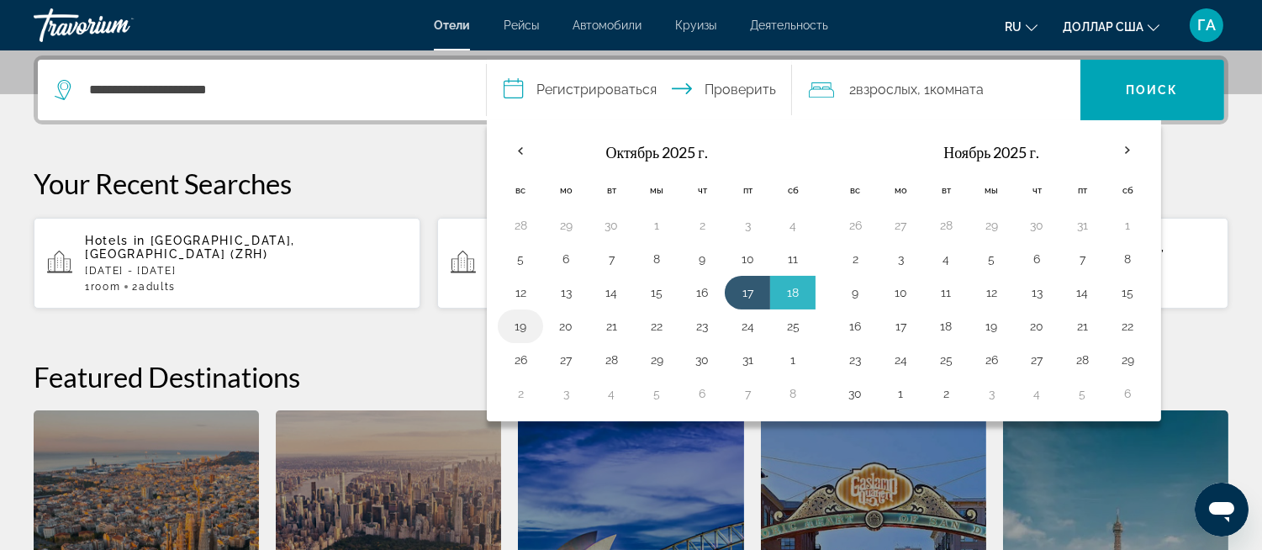
click at [519, 325] on button "19" at bounding box center [520, 327] width 27 height 24
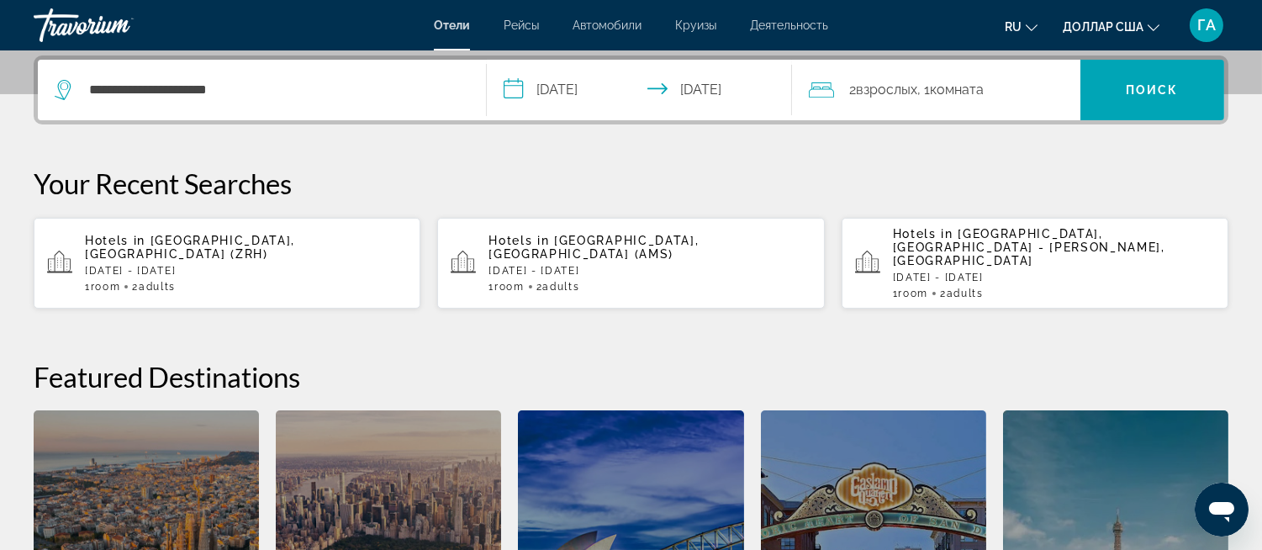
click at [511, 91] on input "**********" at bounding box center [643, 93] width 312 height 66
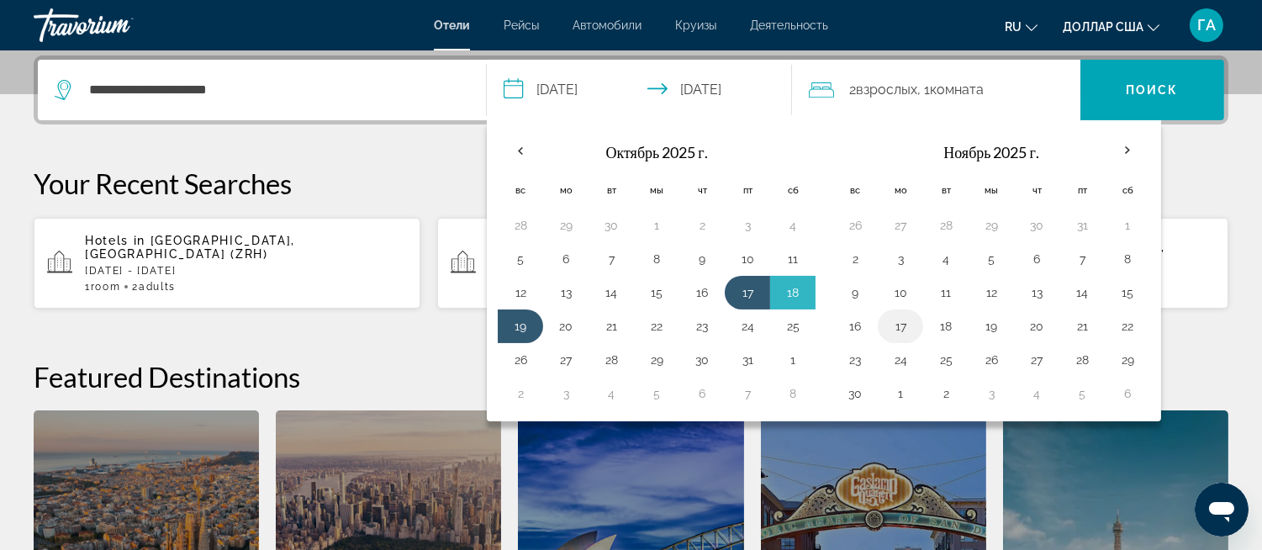
click at [897, 328] on button "17" at bounding box center [900, 327] width 27 height 24
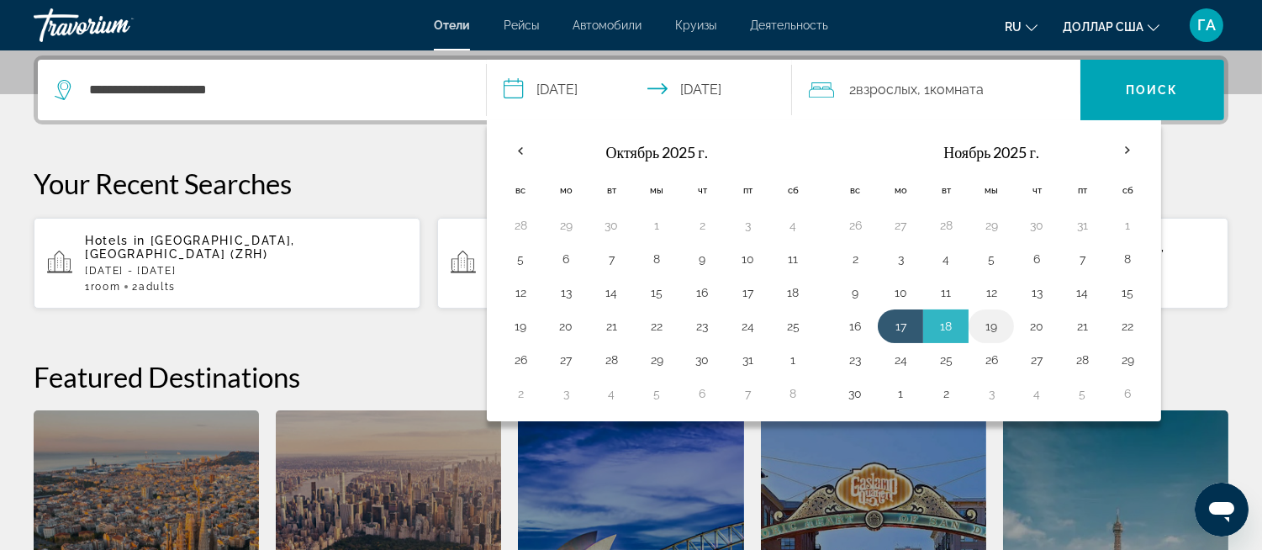
click at [997, 329] on button "19" at bounding box center [991, 327] width 27 height 24
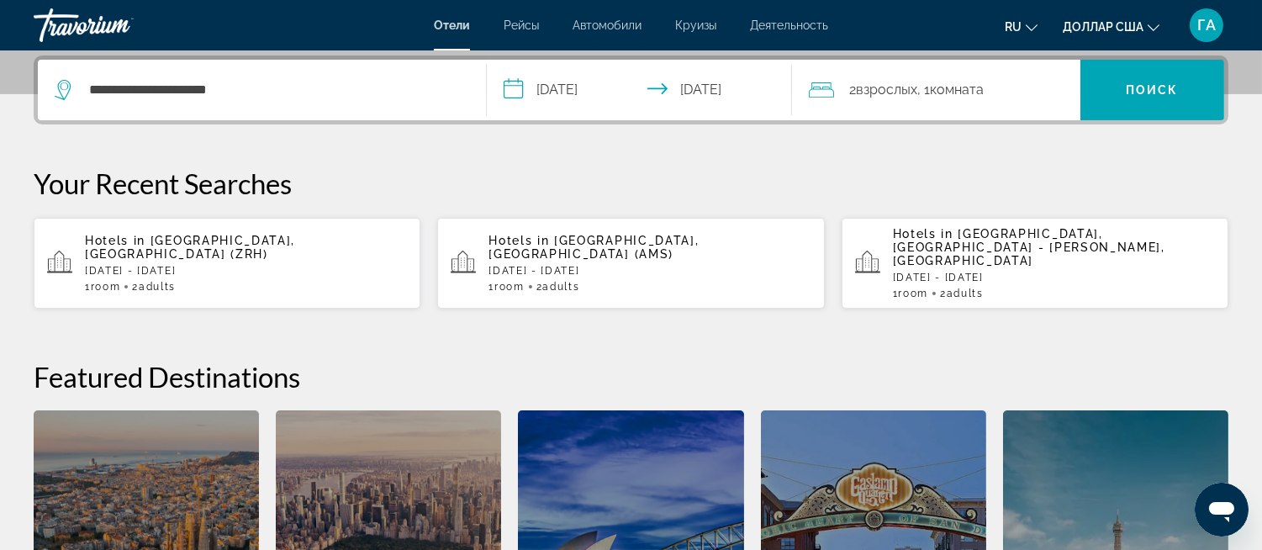
click at [509, 84] on input "**********" at bounding box center [643, 93] width 312 height 66
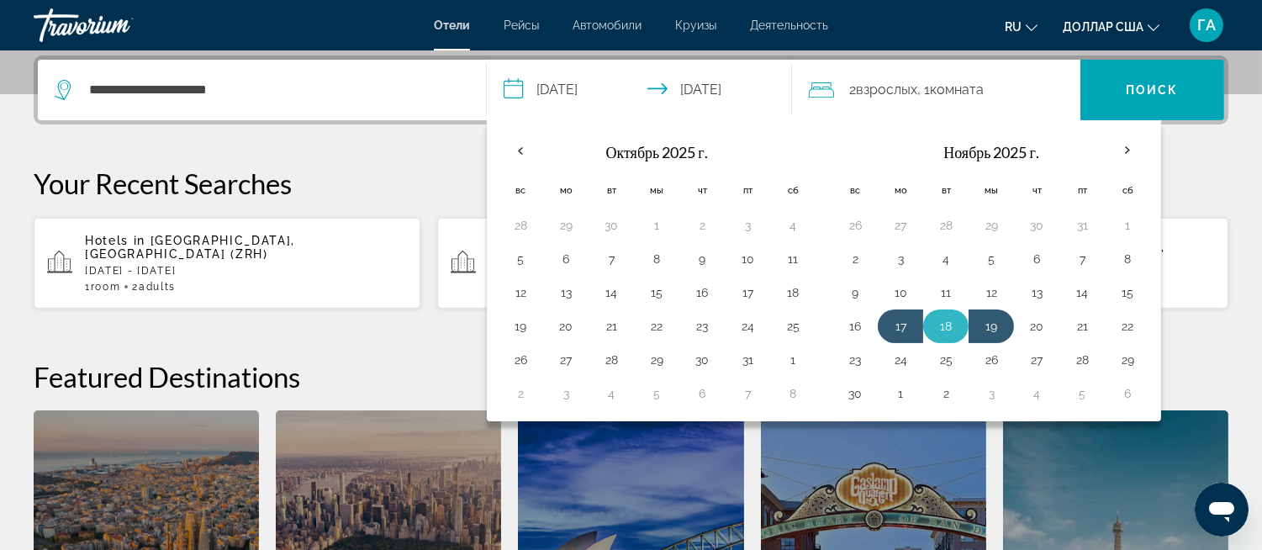
click at [947, 329] on button "18" at bounding box center [946, 327] width 27 height 24
click at [1039, 330] on button "20" at bounding box center [1037, 327] width 27 height 24
type input "**********"
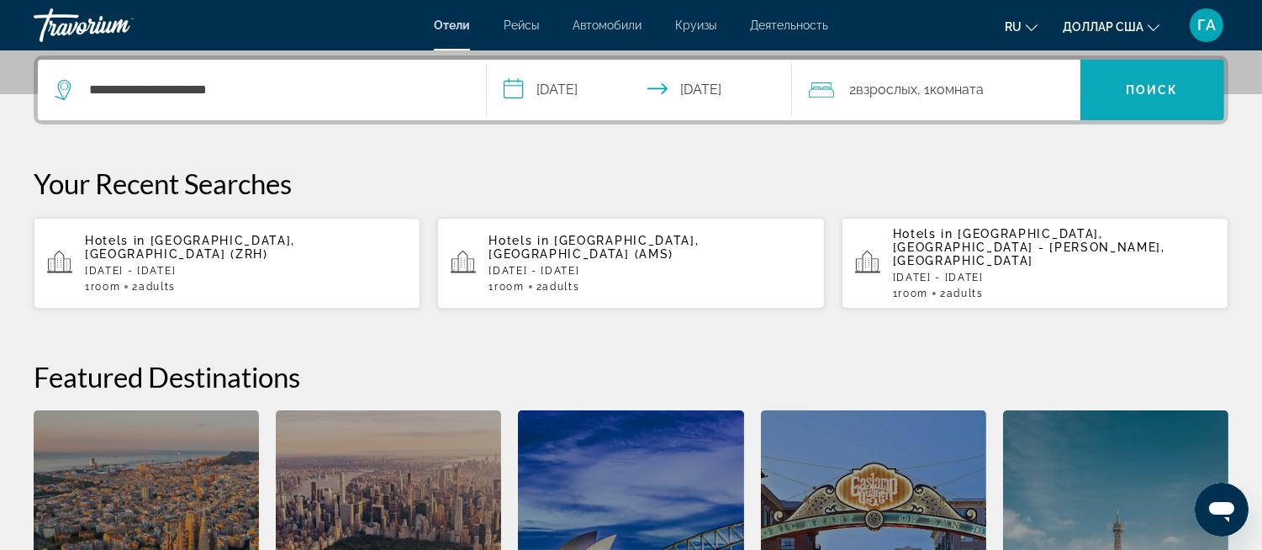
click at [1154, 88] on font "Поиск" at bounding box center [1152, 89] width 53 height 13
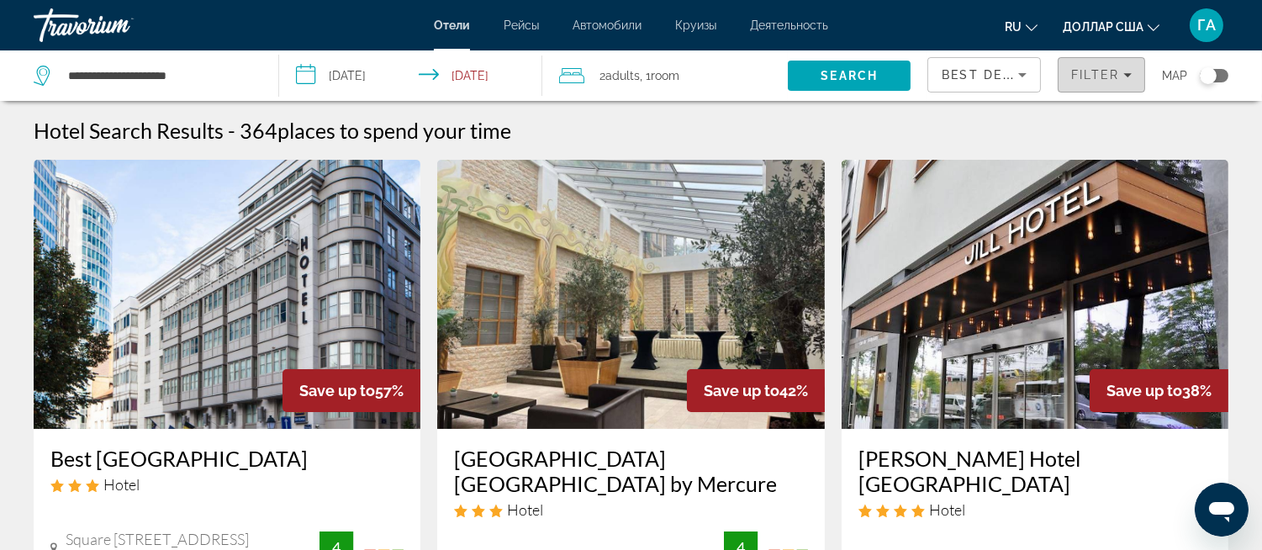
click at [1093, 76] on span "Filter" at bounding box center [1095, 74] width 48 height 13
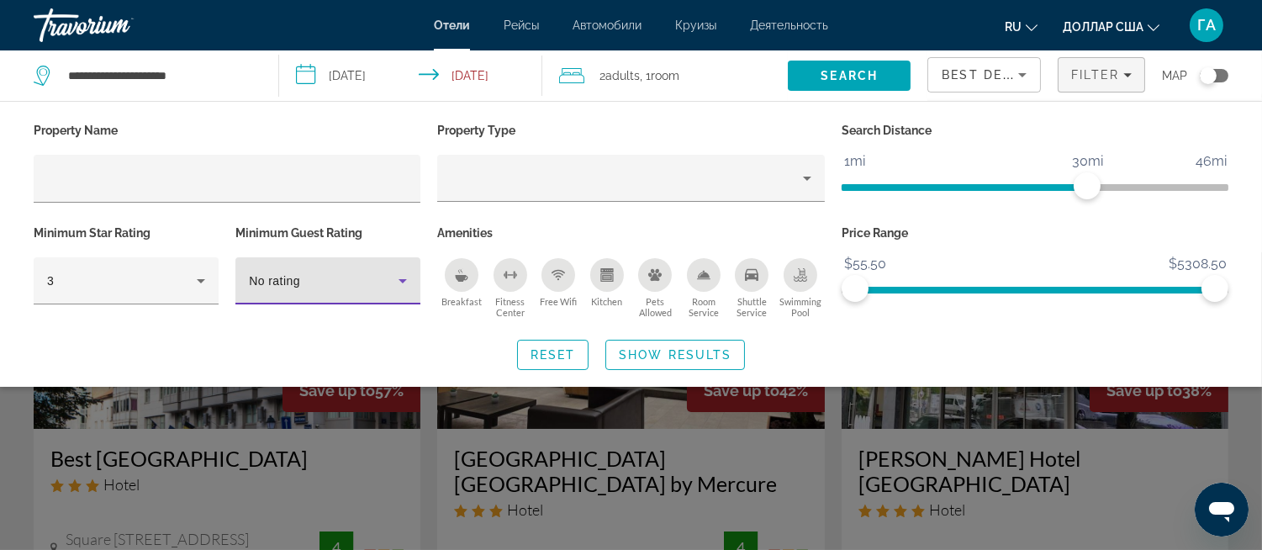
click at [407, 278] on icon "Hotel Filters" at bounding box center [403, 281] width 20 height 20
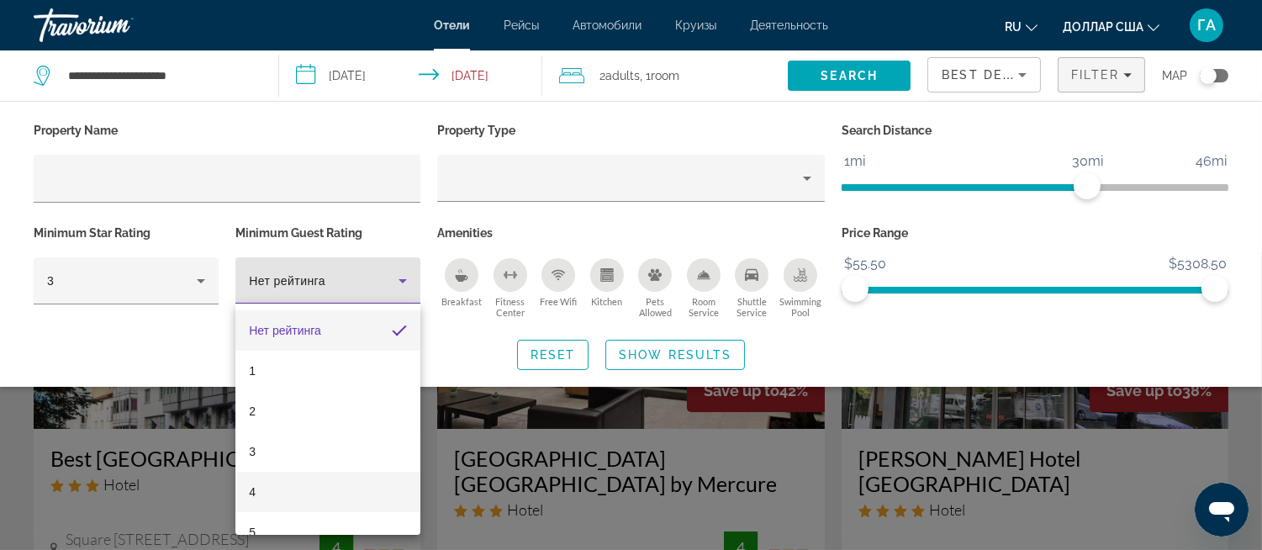
click at [278, 491] on mat-option "4" at bounding box center [327, 492] width 185 height 40
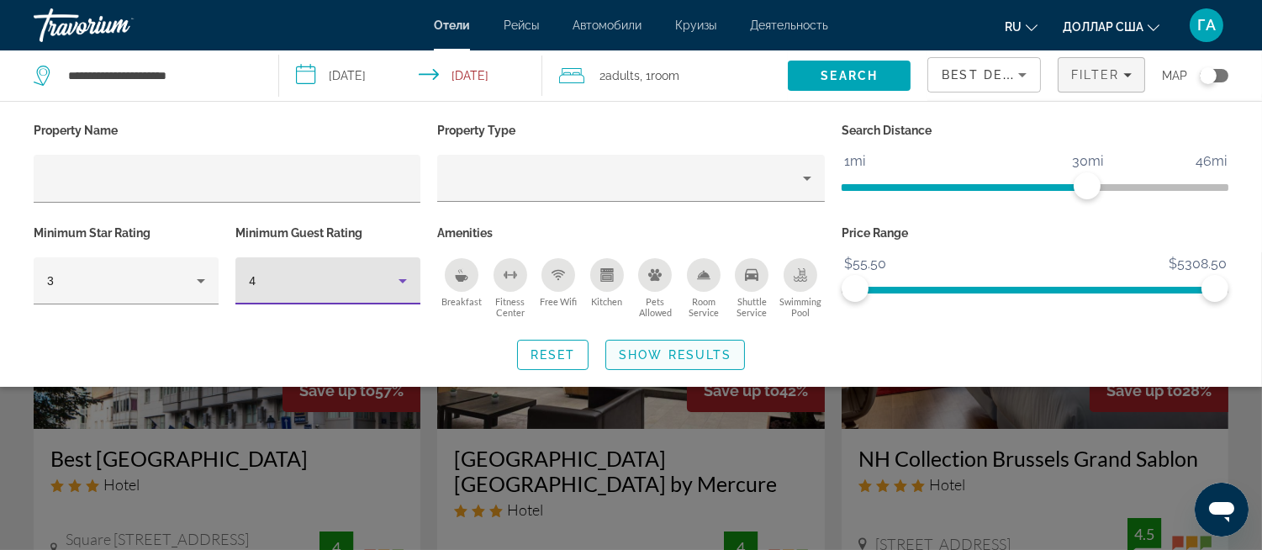
click at [691, 354] on span "Show Results" at bounding box center [675, 354] width 113 height 13
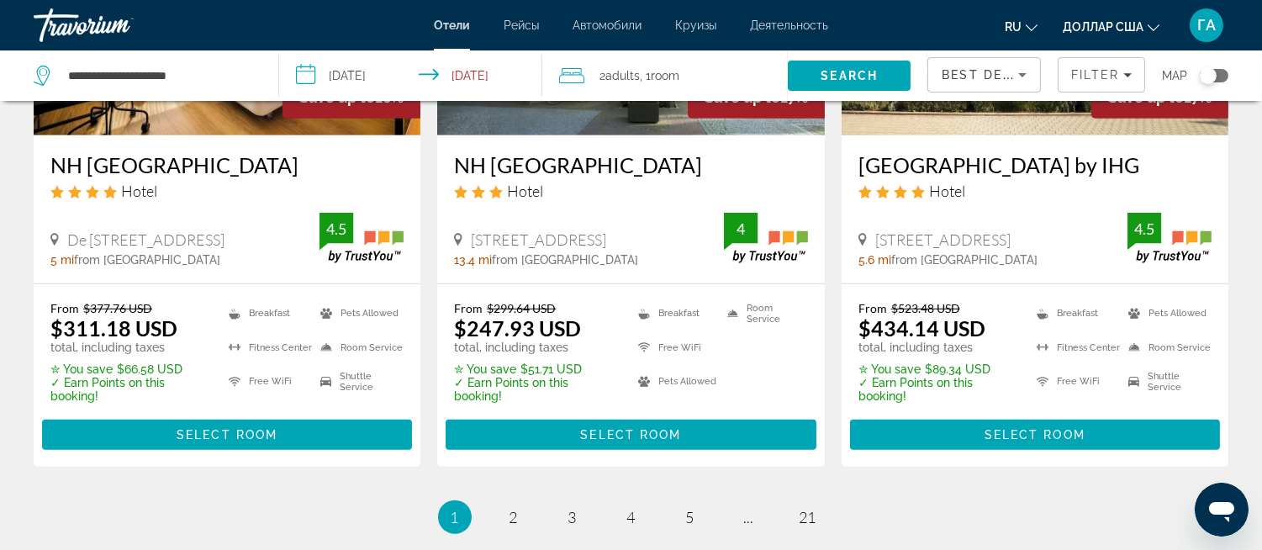
scroll to position [2242, 0]
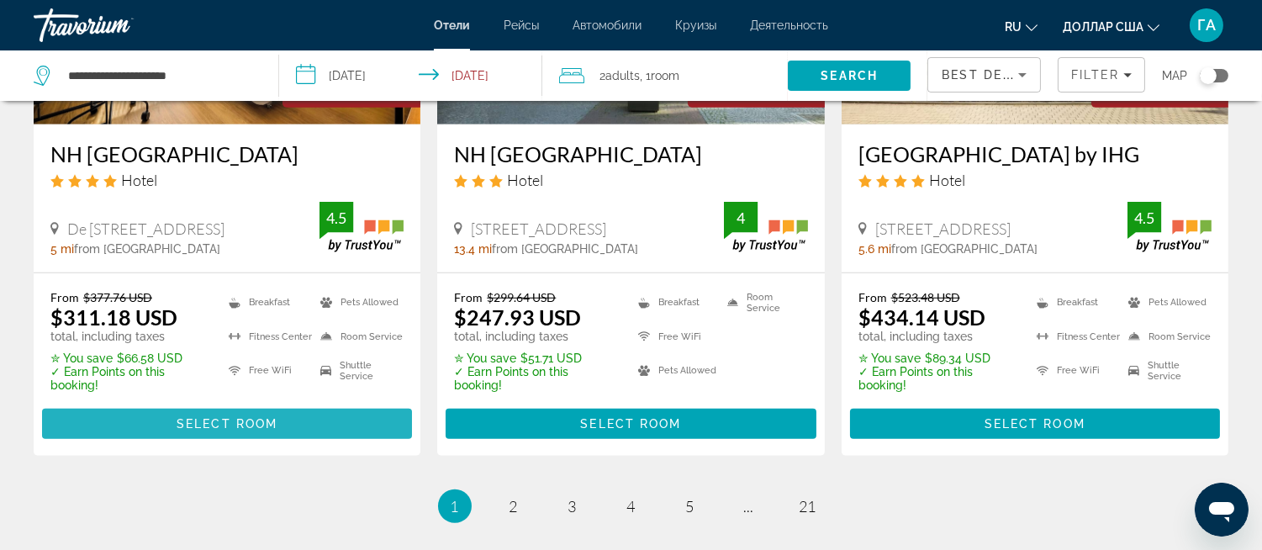
click at [246, 417] on span "Select Room" at bounding box center [227, 423] width 101 height 13
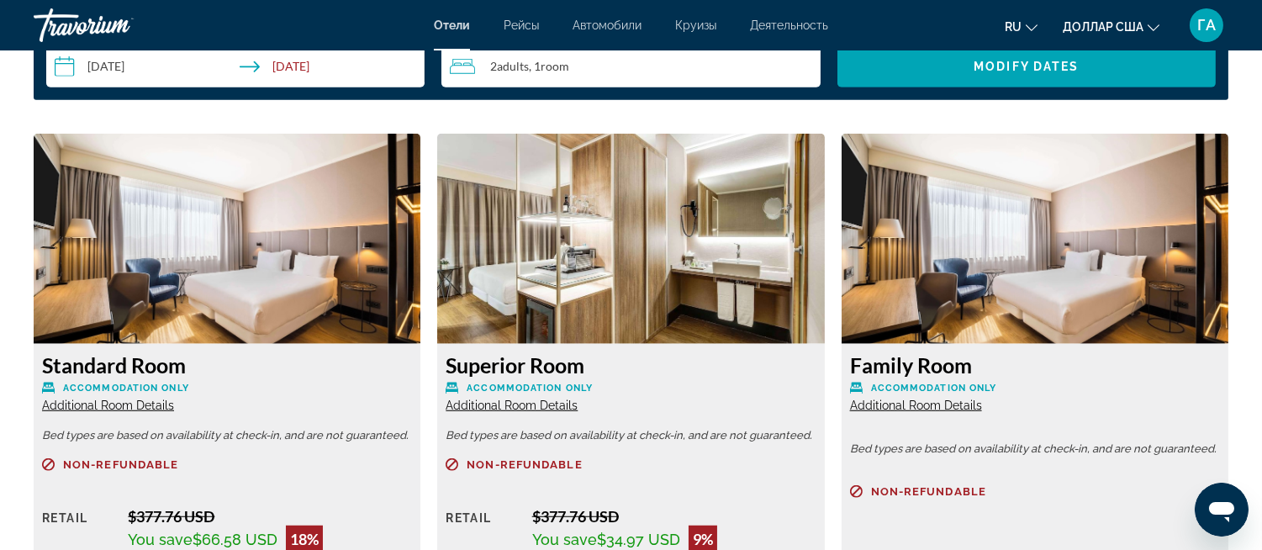
scroll to position [2242, 0]
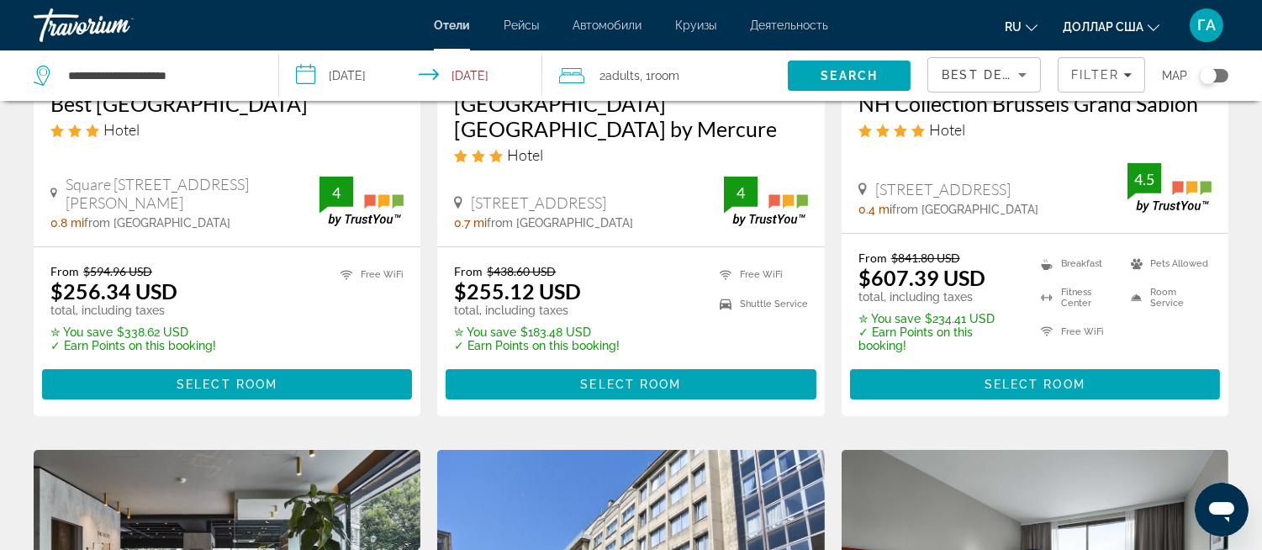
scroll to position [467, 0]
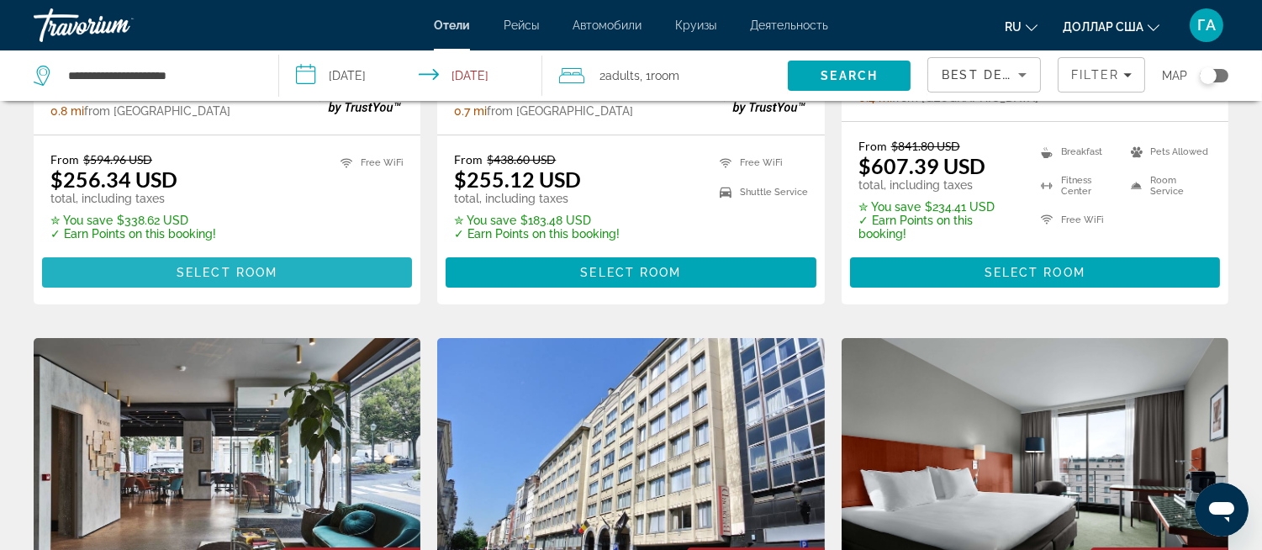
click at [237, 270] on span "Select Room" at bounding box center [227, 272] width 101 height 13
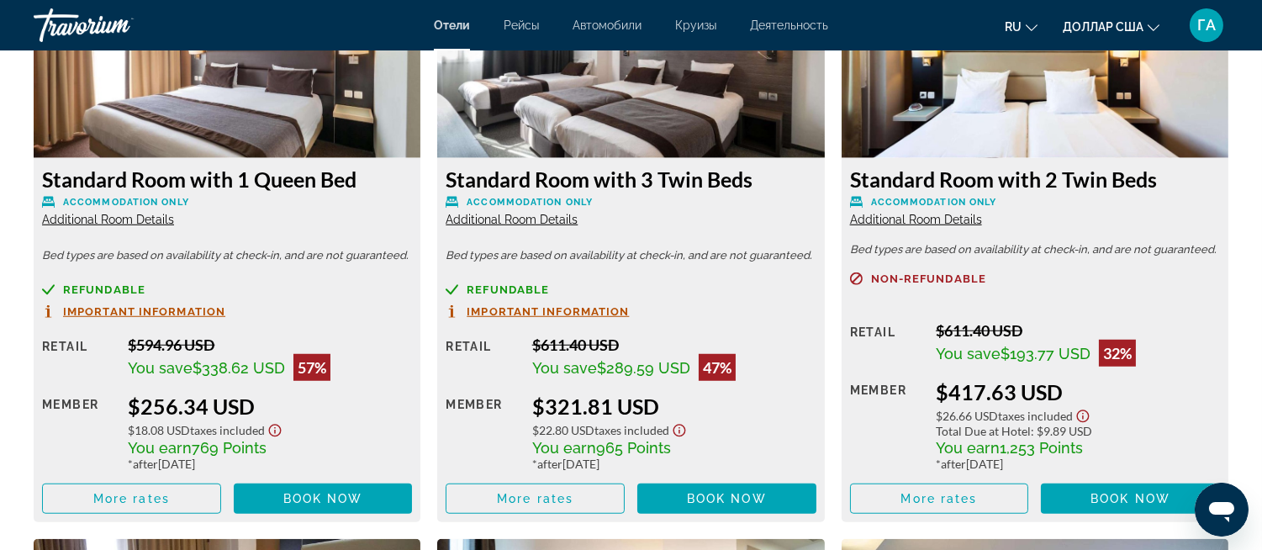
scroll to position [2429, 0]
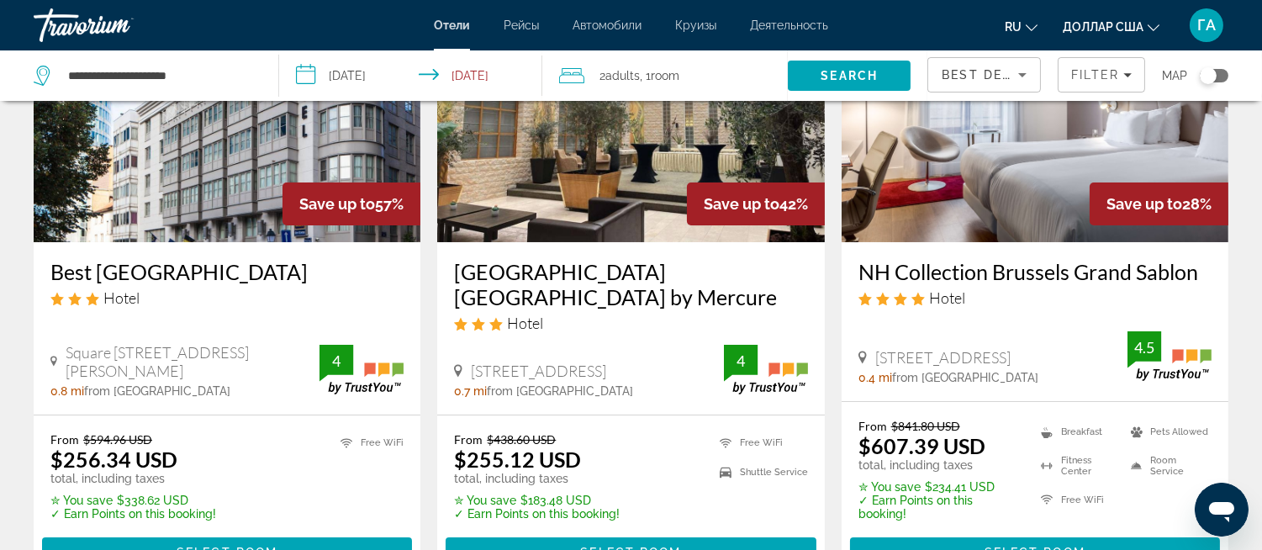
scroll to position [280, 0]
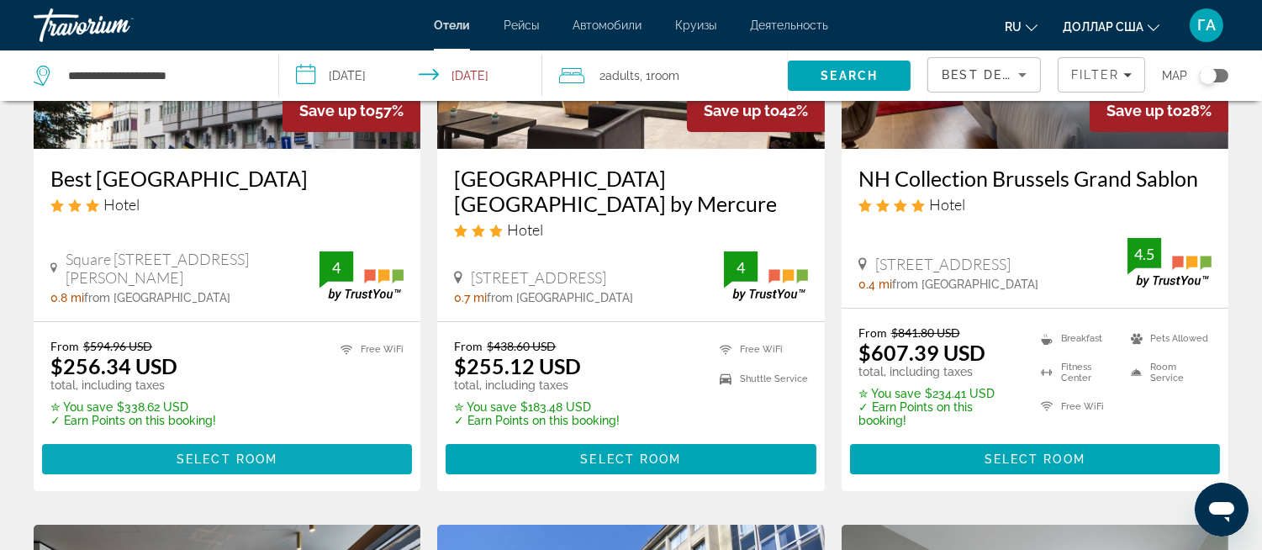
click at [221, 457] on span "Select Room" at bounding box center [227, 458] width 101 height 13
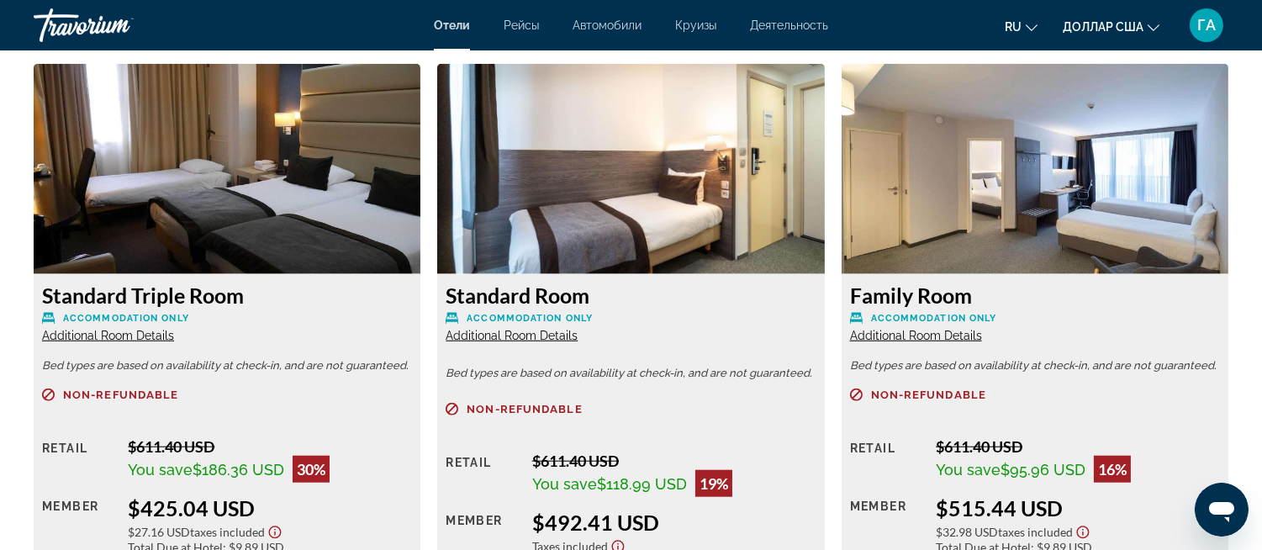
scroll to position [2896, 0]
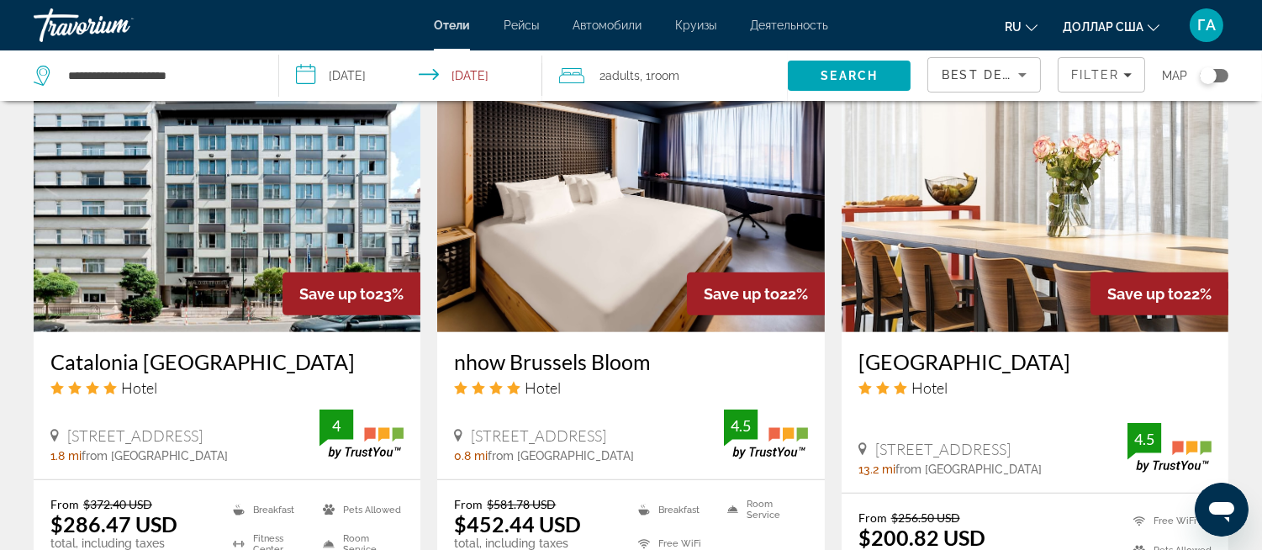
scroll to position [1588, 0]
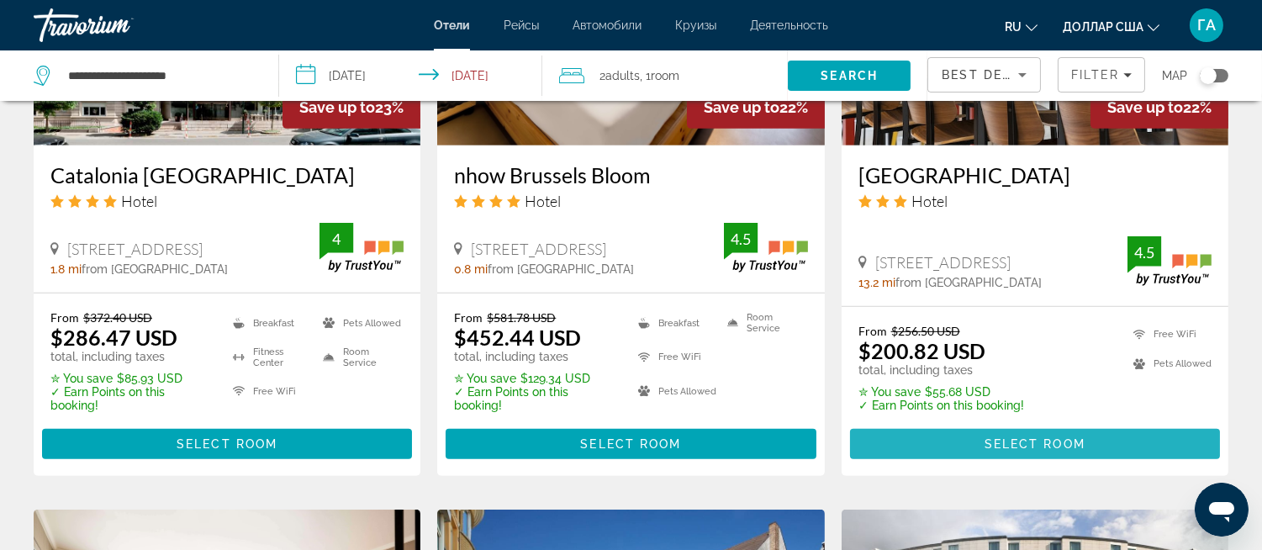
click at [1006, 437] on span "Select Room" at bounding box center [1035, 443] width 101 height 13
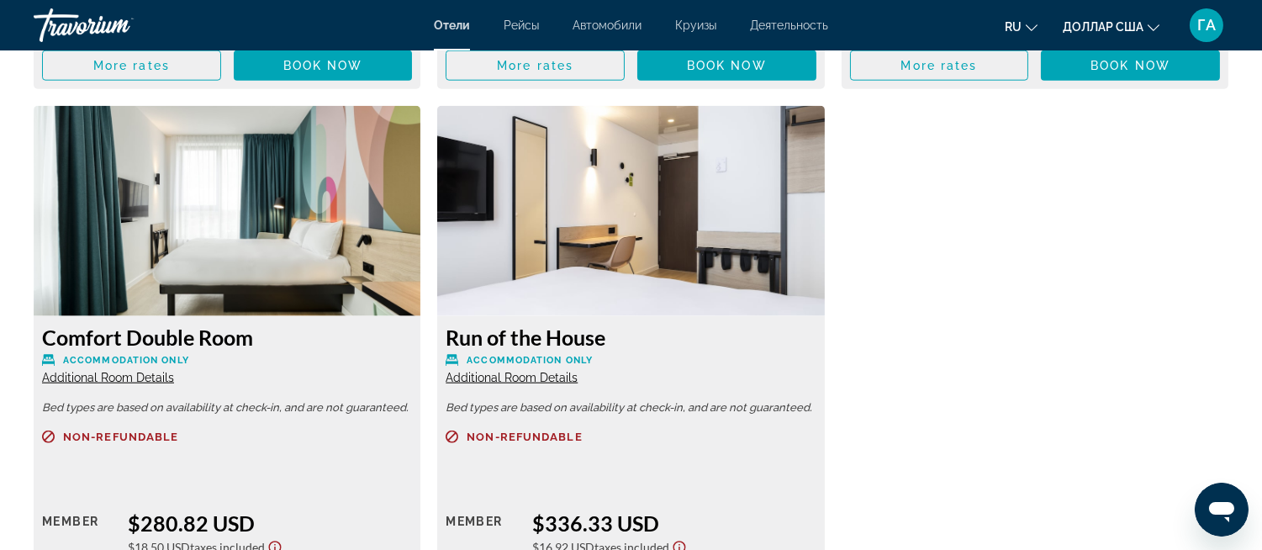
scroll to position [3551, 0]
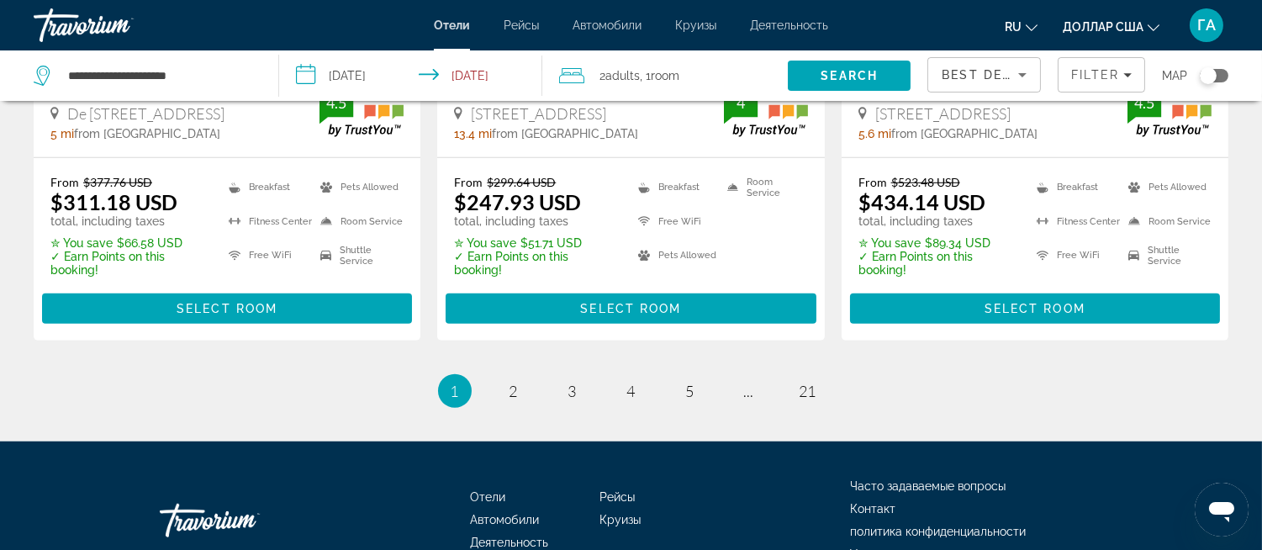
scroll to position [2429, 0]
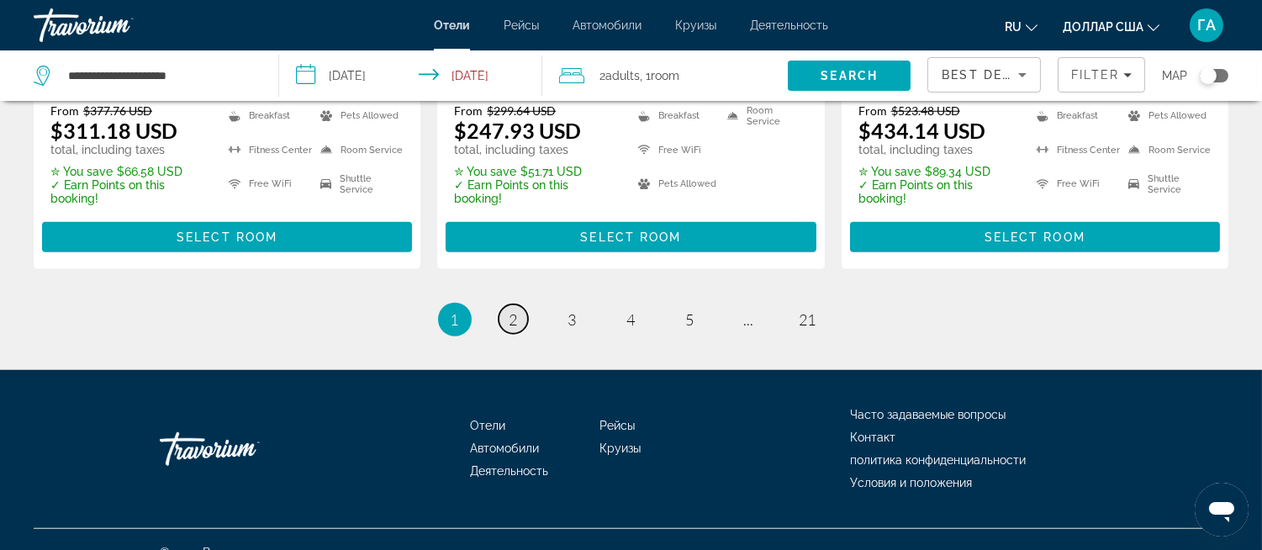
click at [510, 310] on span "2" at bounding box center [514, 319] width 8 height 19
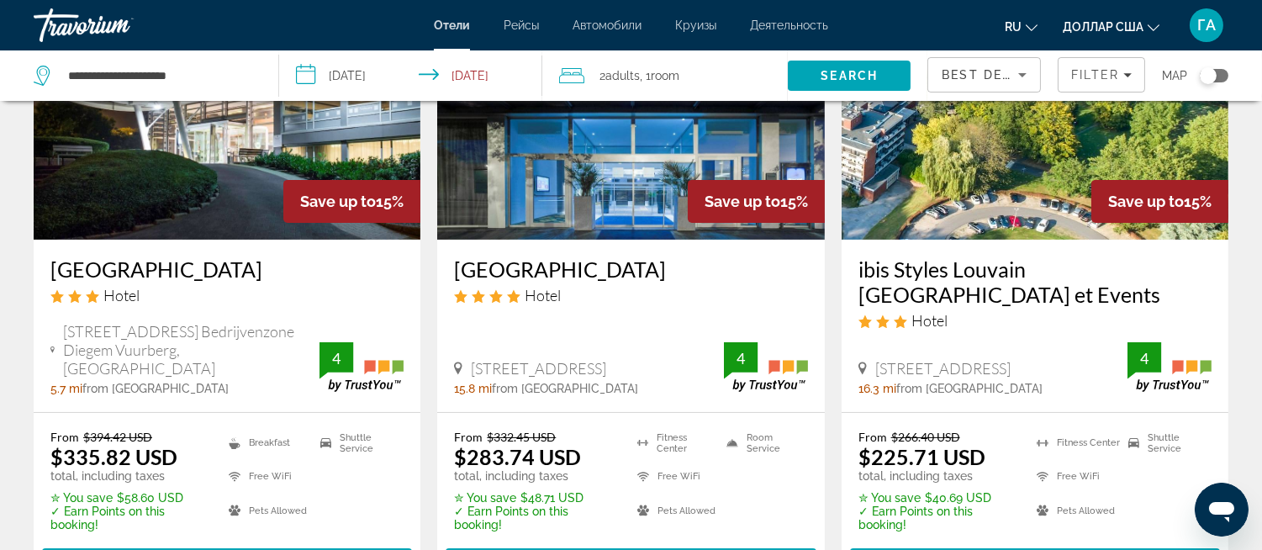
scroll to position [934, 0]
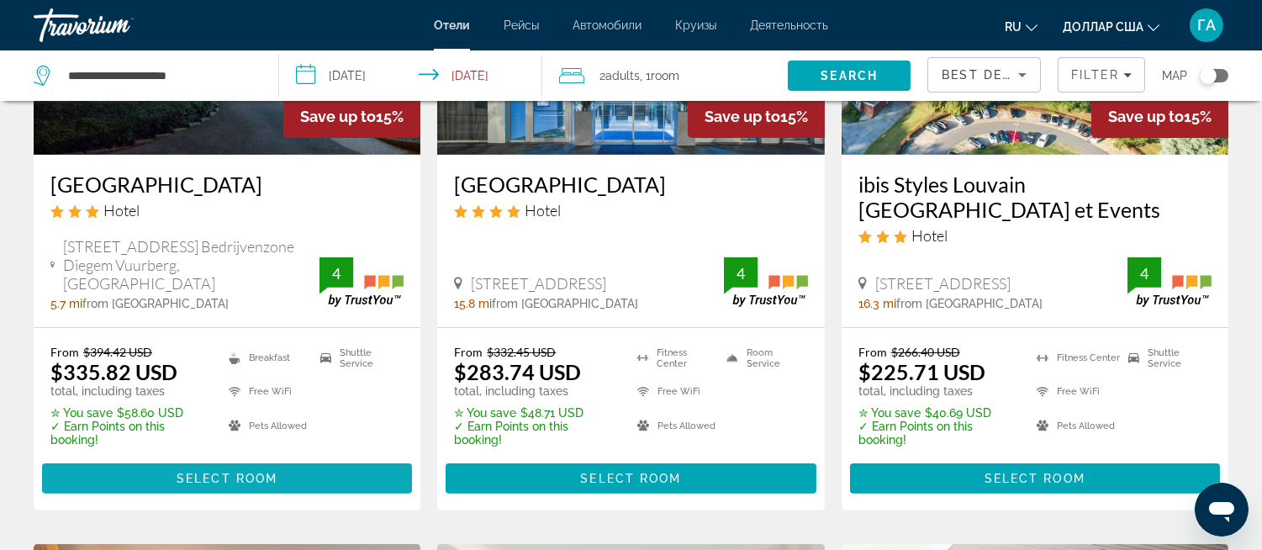
click at [262, 472] on span "Select Room" at bounding box center [227, 478] width 101 height 13
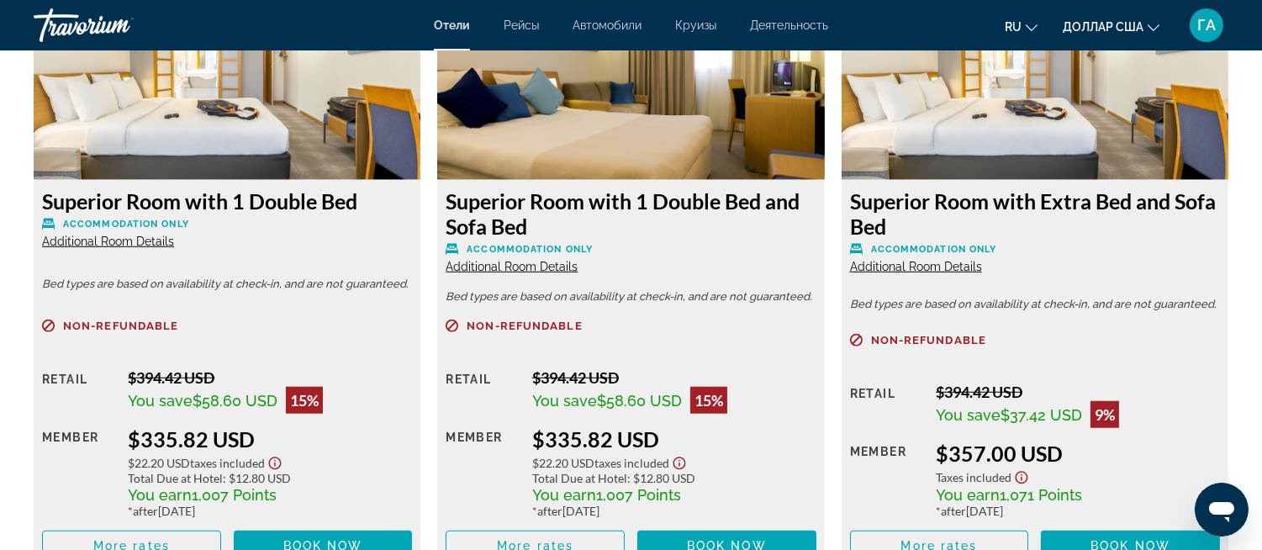
scroll to position [2335, 0]
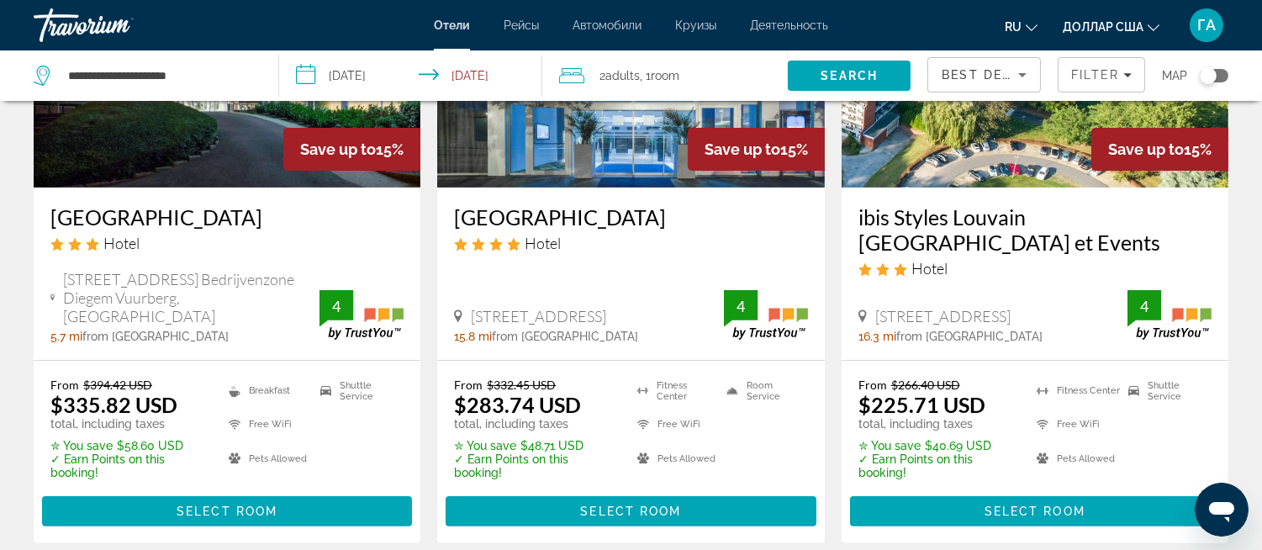
scroll to position [934, 0]
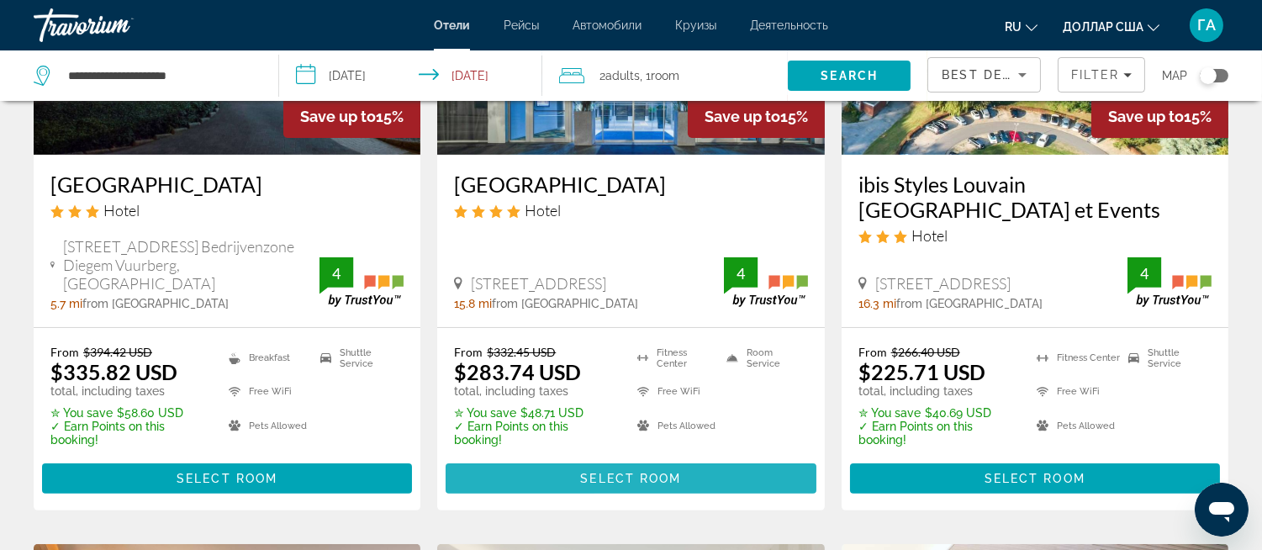
click at [599, 472] on span "Select Room" at bounding box center [630, 478] width 101 height 13
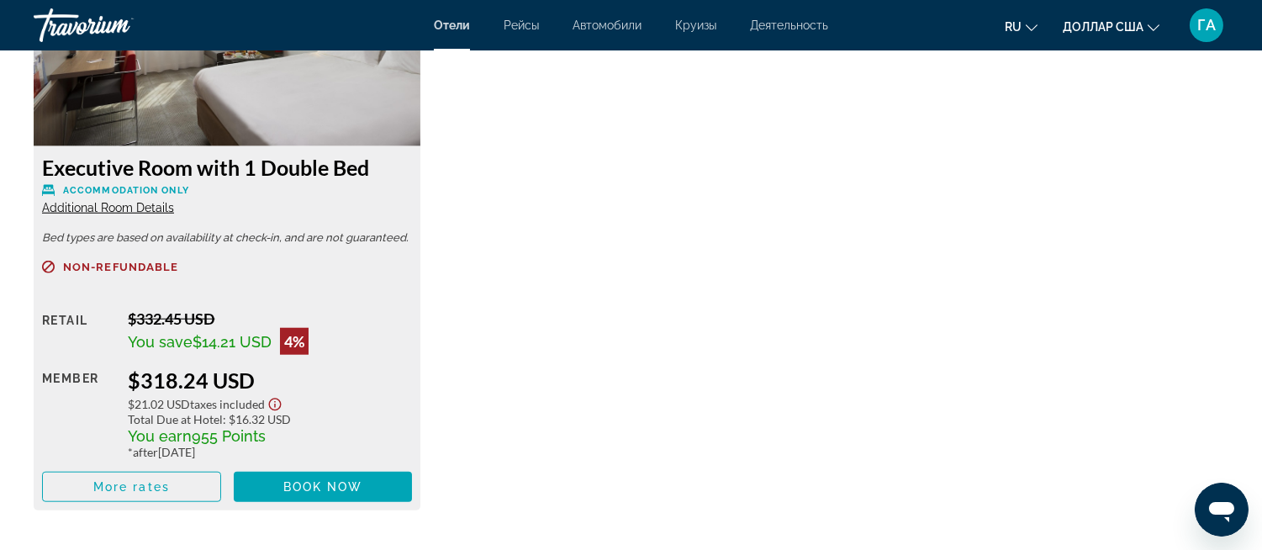
scroll to position [3083, 0]
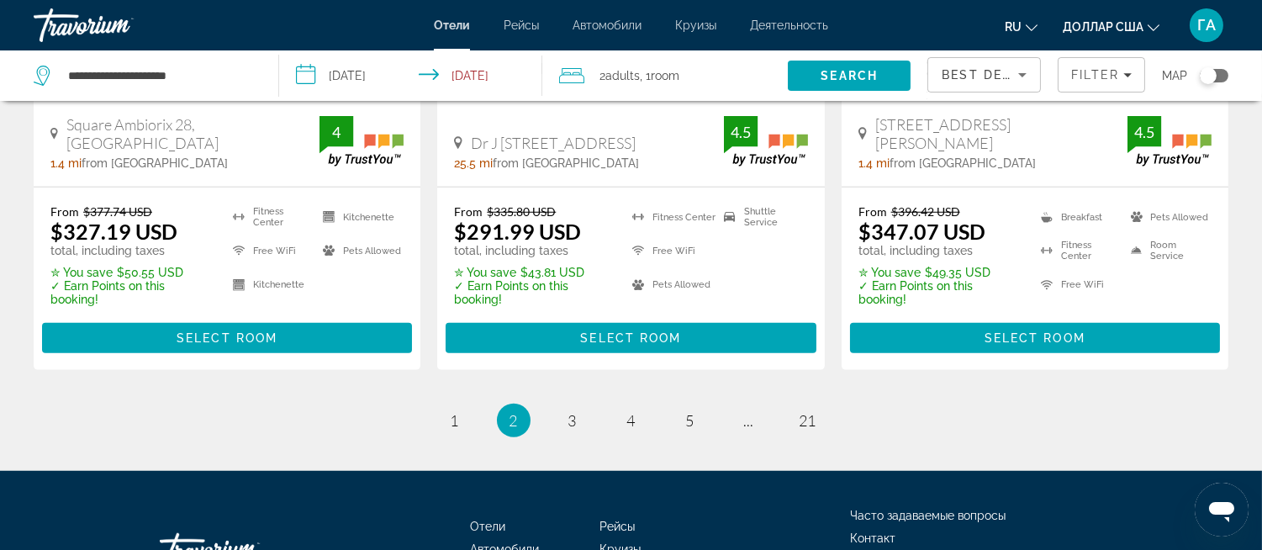
scroll to position [2444, 0]
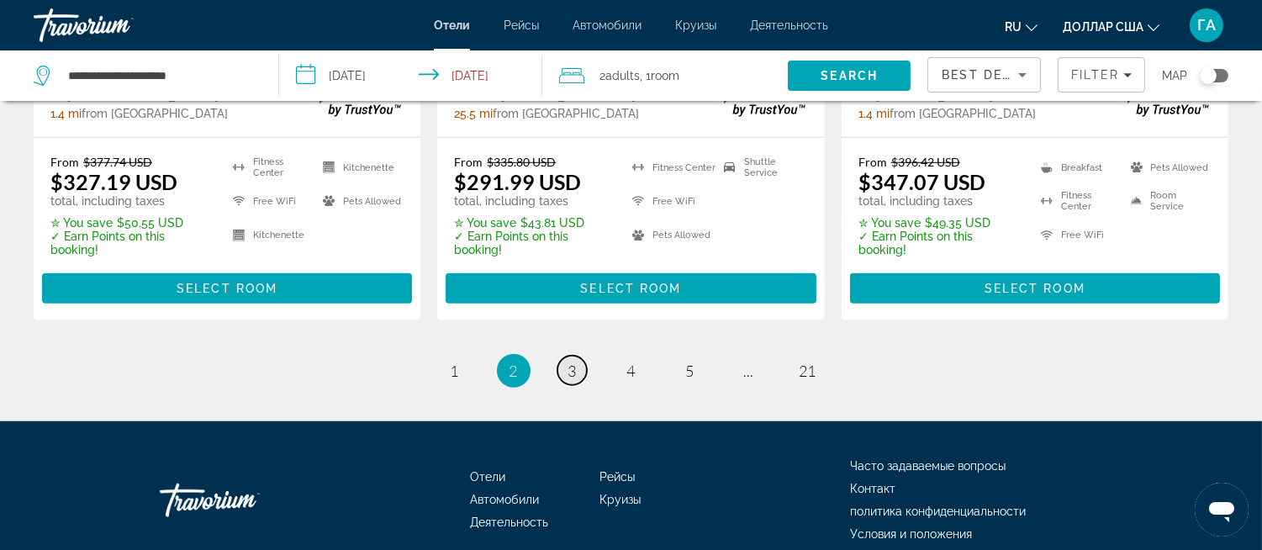
click at [580, 356] on link "page 3" at bounding box center [572, 370] width 29 height 29
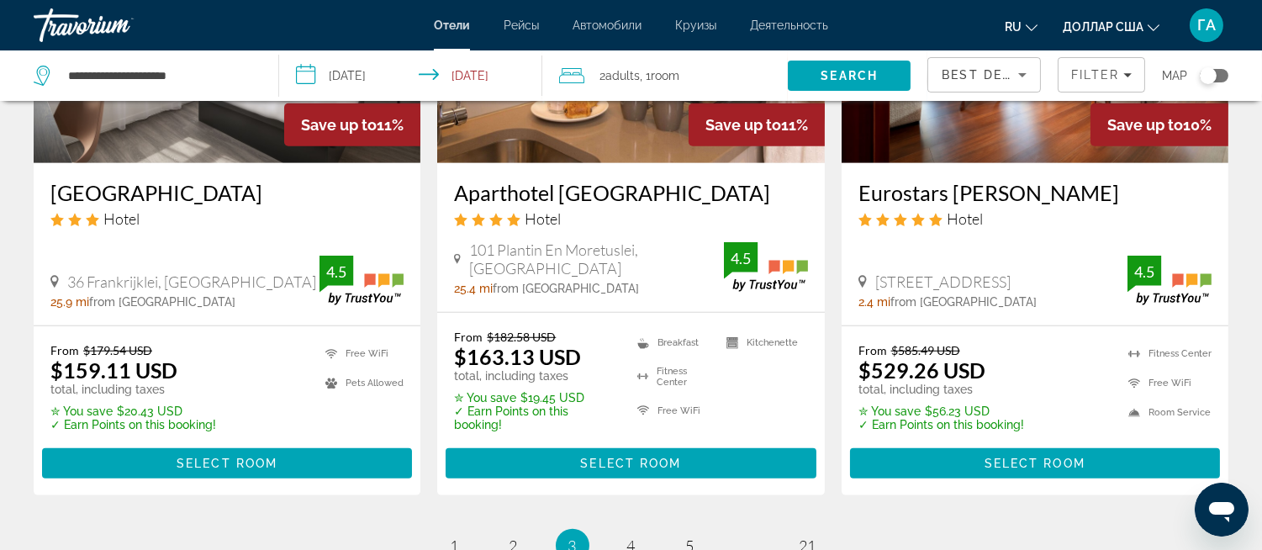
scroll to position [2335, 0]
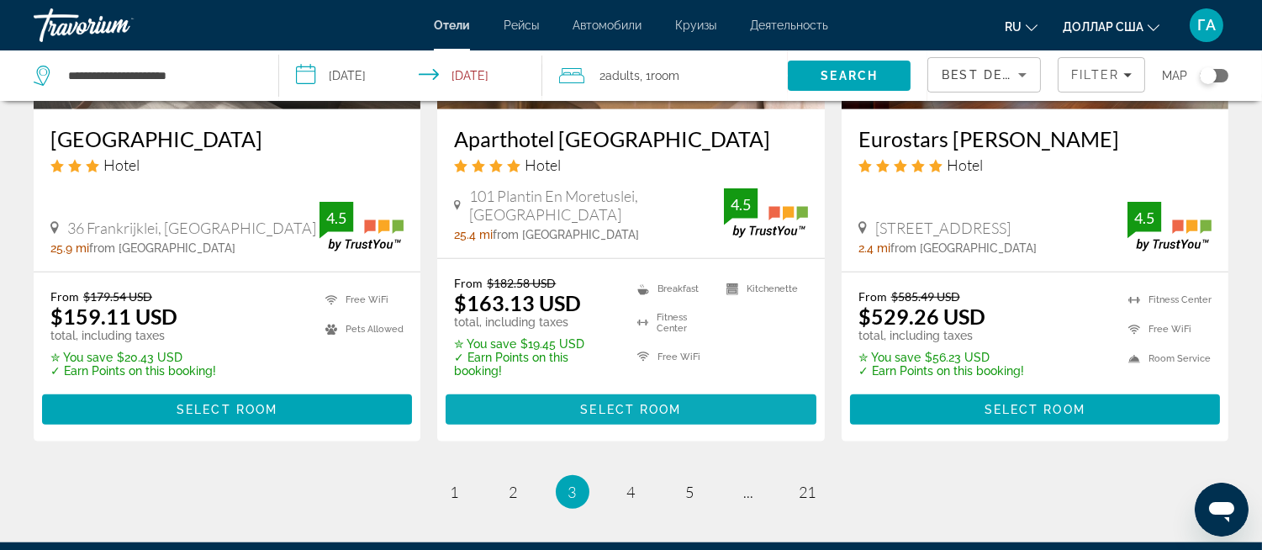
click at [648, 403] on span "Select Room" at bounding box center [630, 409] width 101 height 13
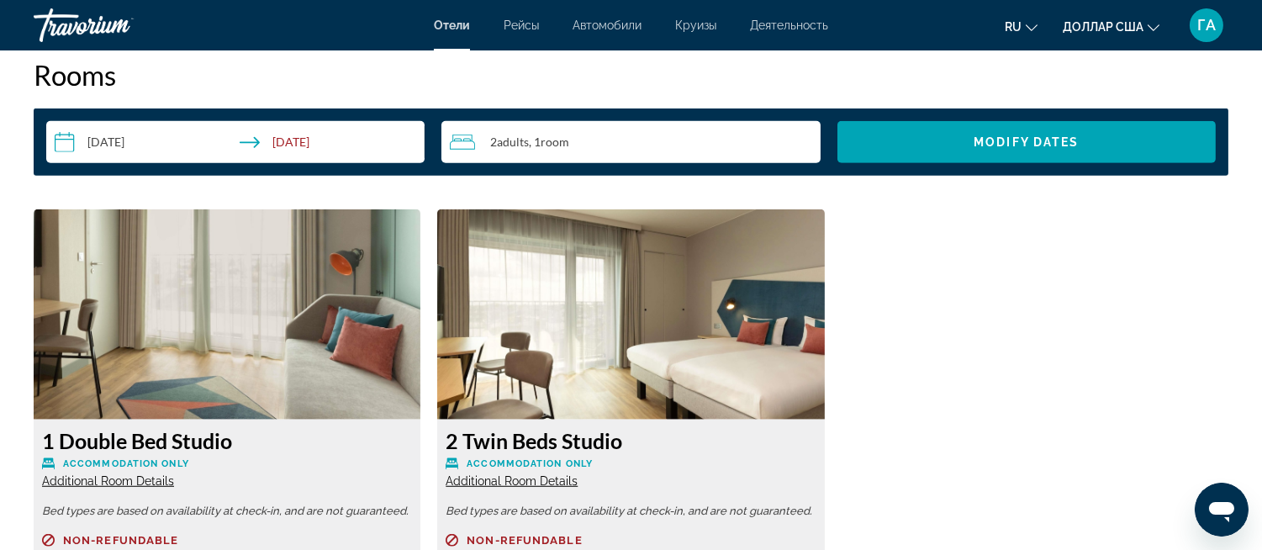
scroll to position [2055, 0]
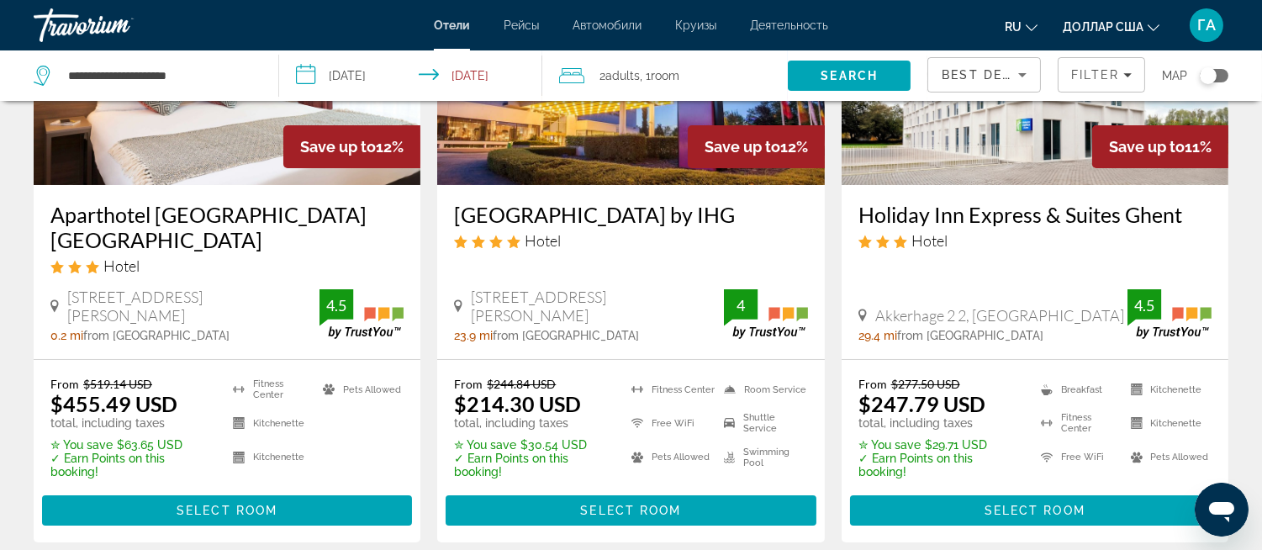
scroll to position [373, 0]
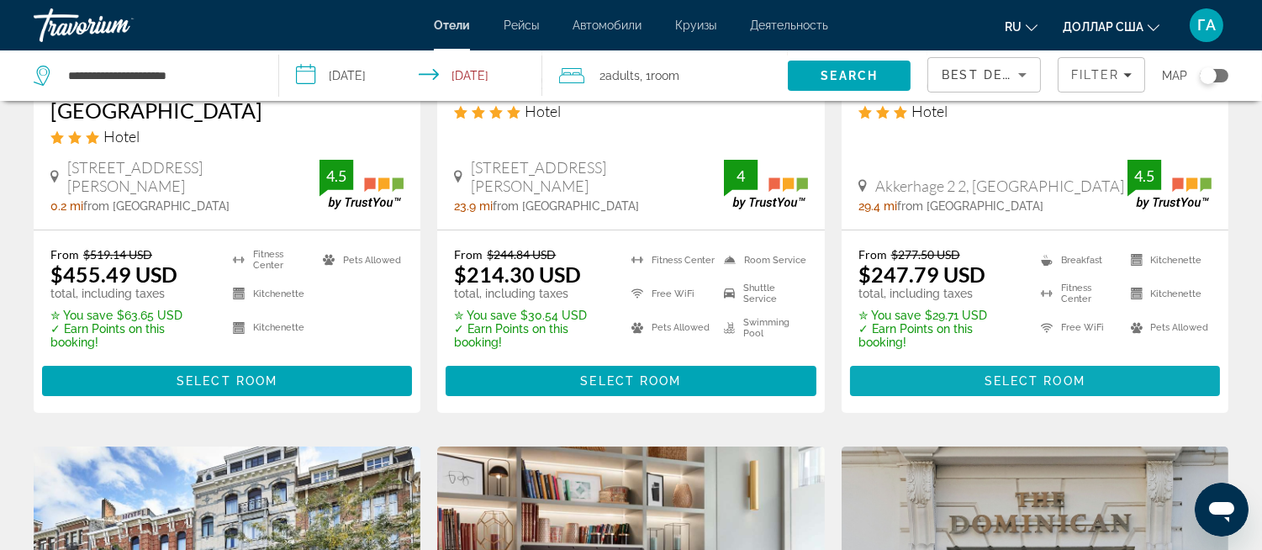
click at [1030, 379] on span "Select Room" at bounding box center [1035, 380] width 101 height 13
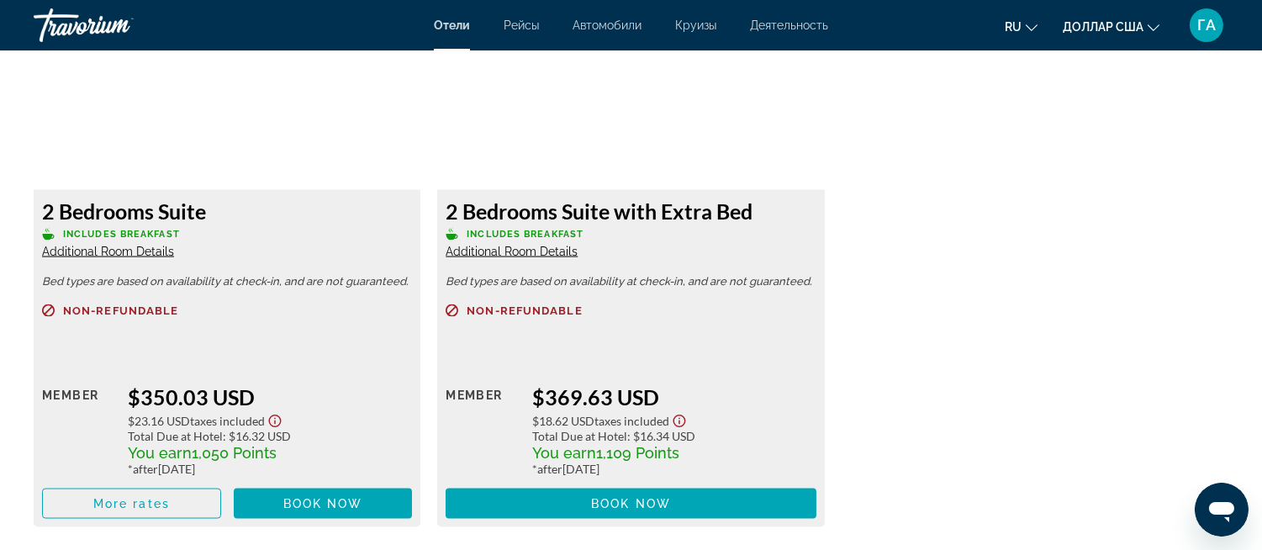
scroll to position [4671, 0]
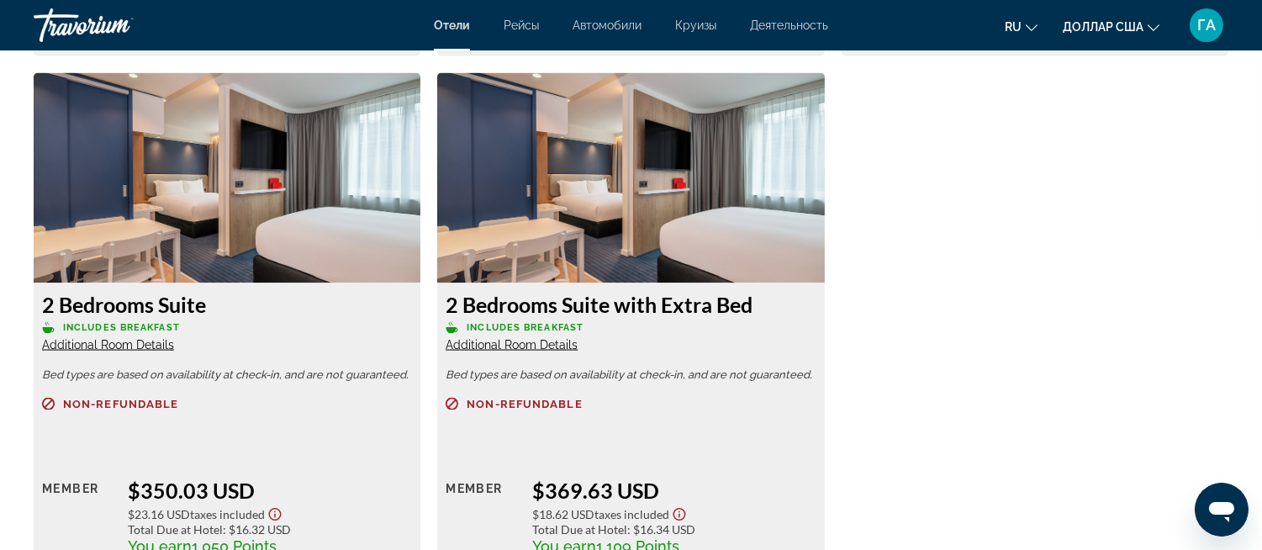
drag, startPoint x: 502, startPoint y: 307, endPoint x: 776, endPoint y: 300, distance: 274.3
click at [776, 300] on h3 "2 Bedrooms Suite with Extra Bed" at bounding box center [631, 304] width 370 height 25
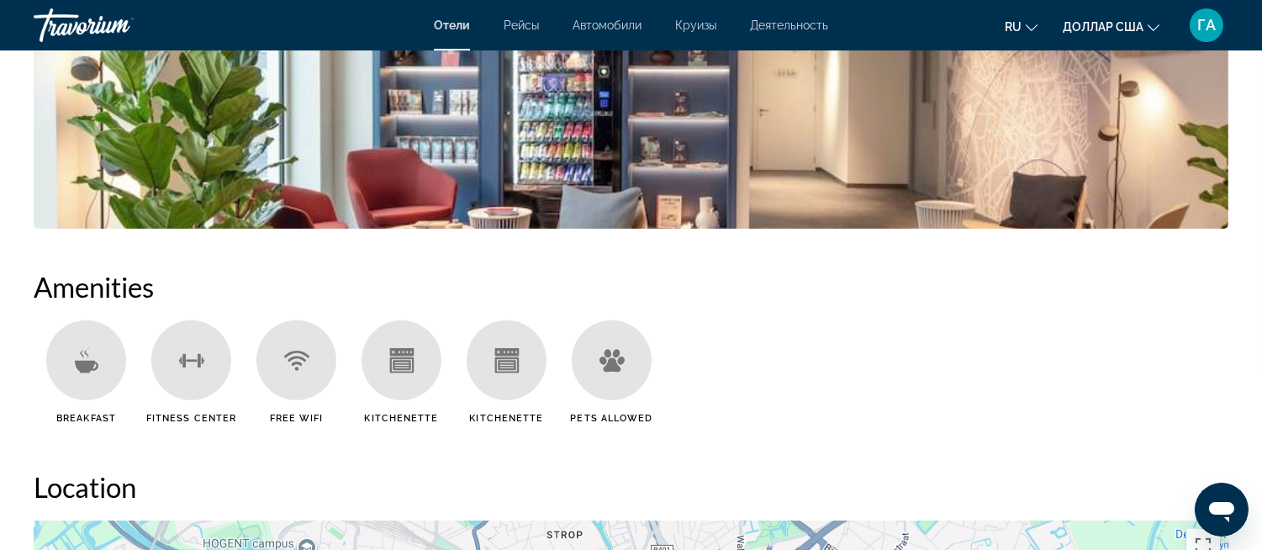
scroll to position [1587, 0]
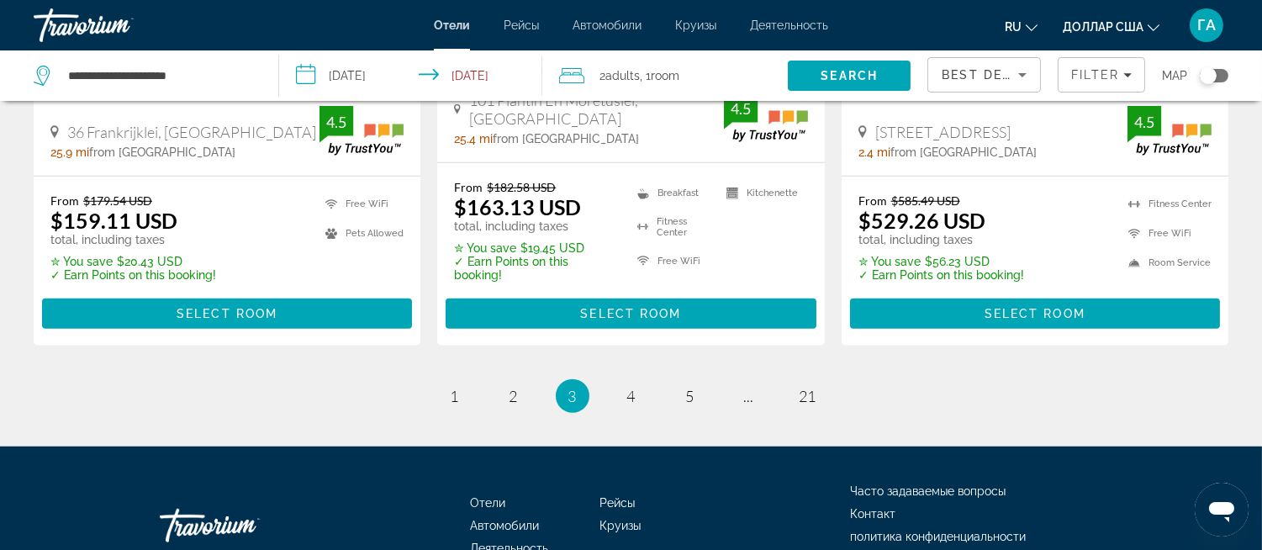
scroll to position [2492, 0]
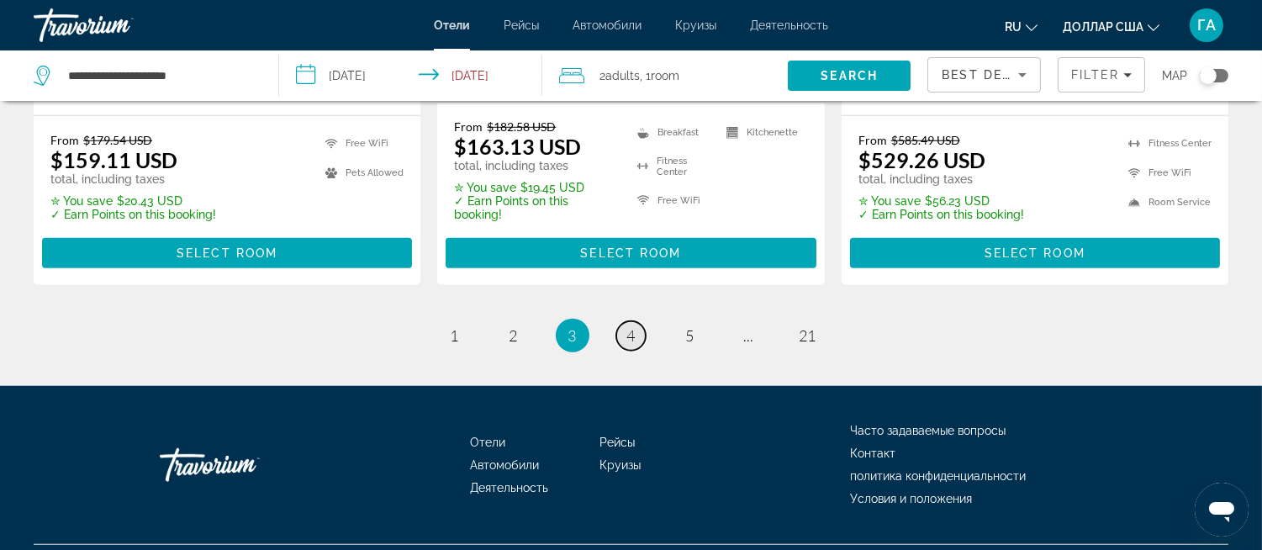
click at [627, 326] on span "4" at bounding box center [631, 335] width 8 height 19
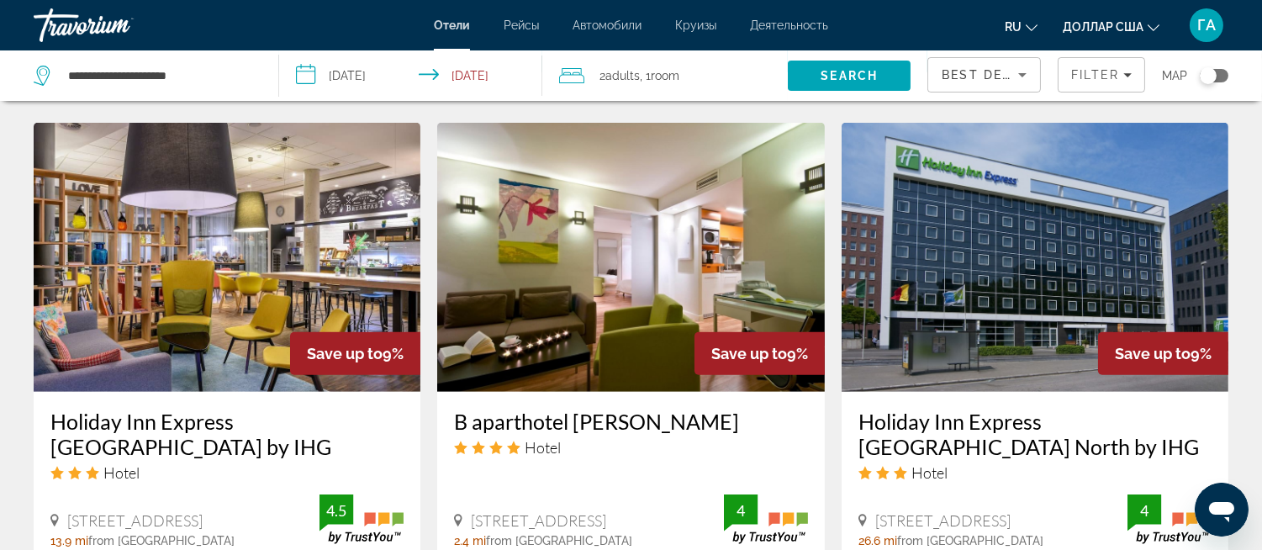
scroll to position [2149, 0]
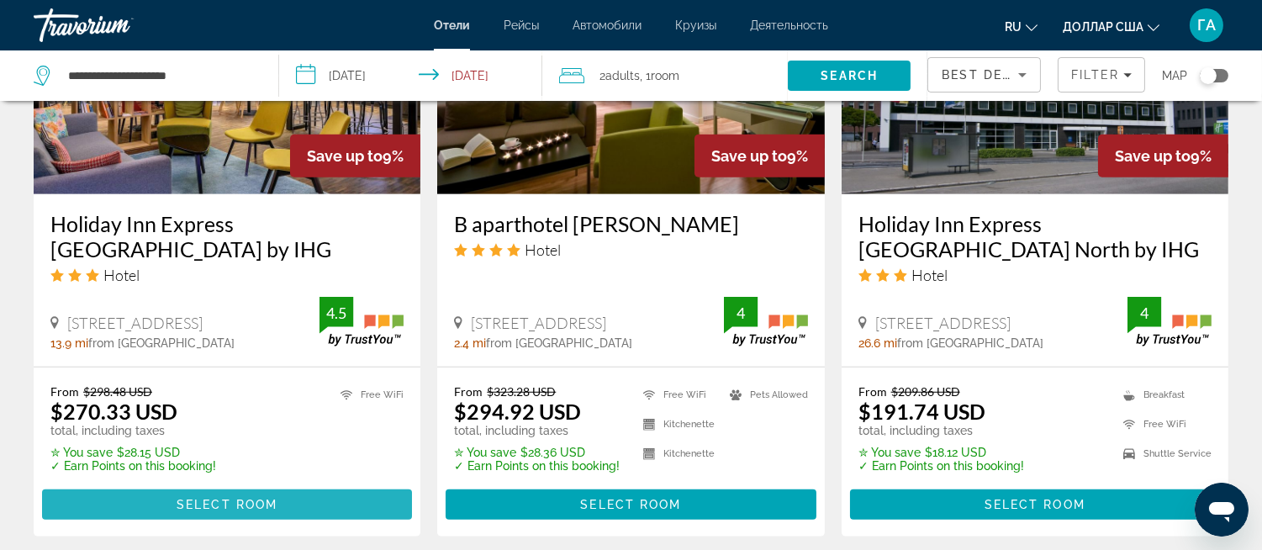
click at [215, 498] on span "Select Room" at bounding box center [227, 504] width 101 height 13
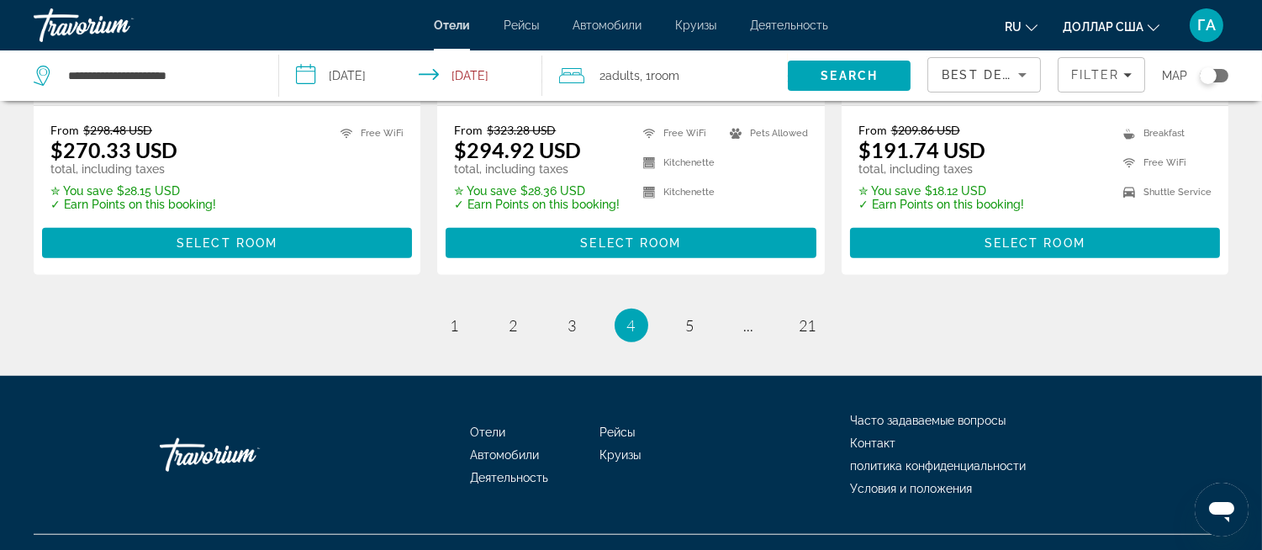
scroll to position [2431, 0]
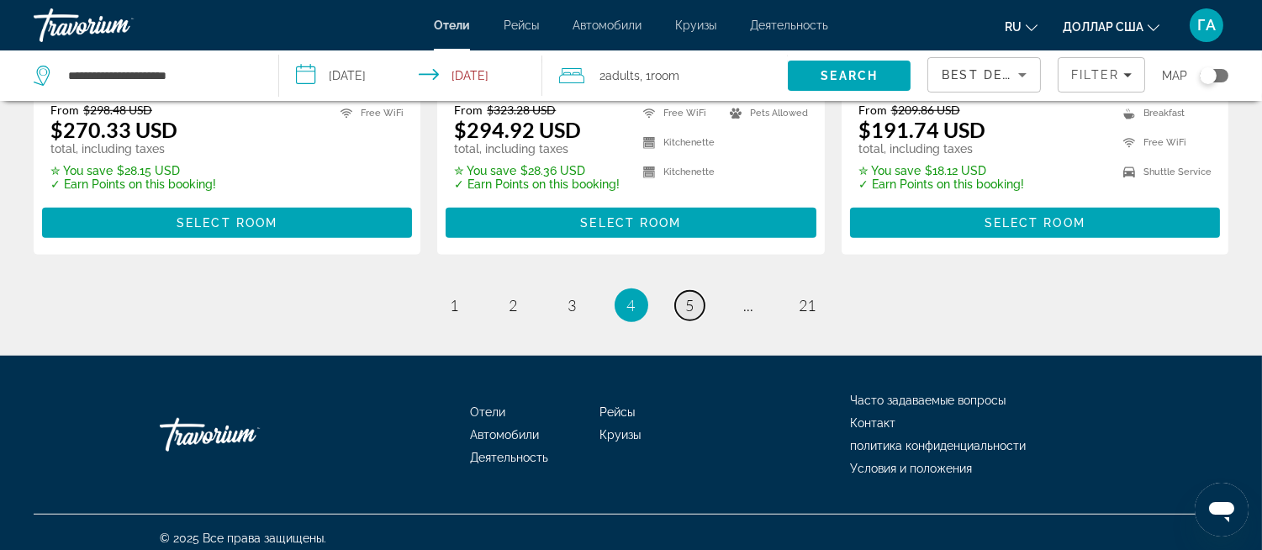
click at [692, 303] on link "page 5" at bounding box center [689, 305] width 29 height 29
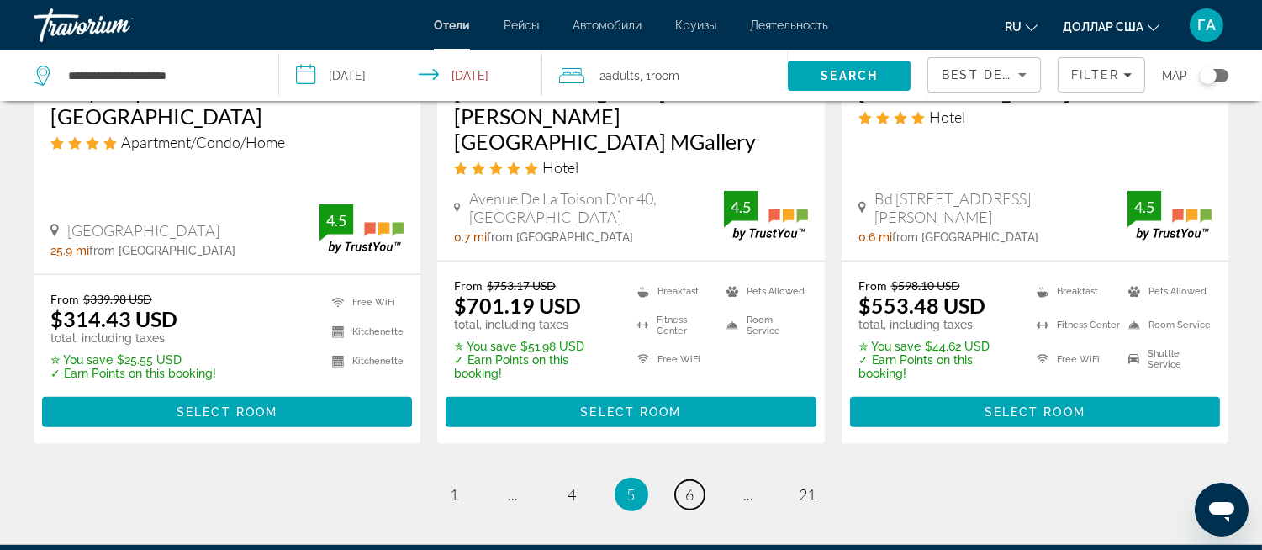
scroll to position [2335, 0]
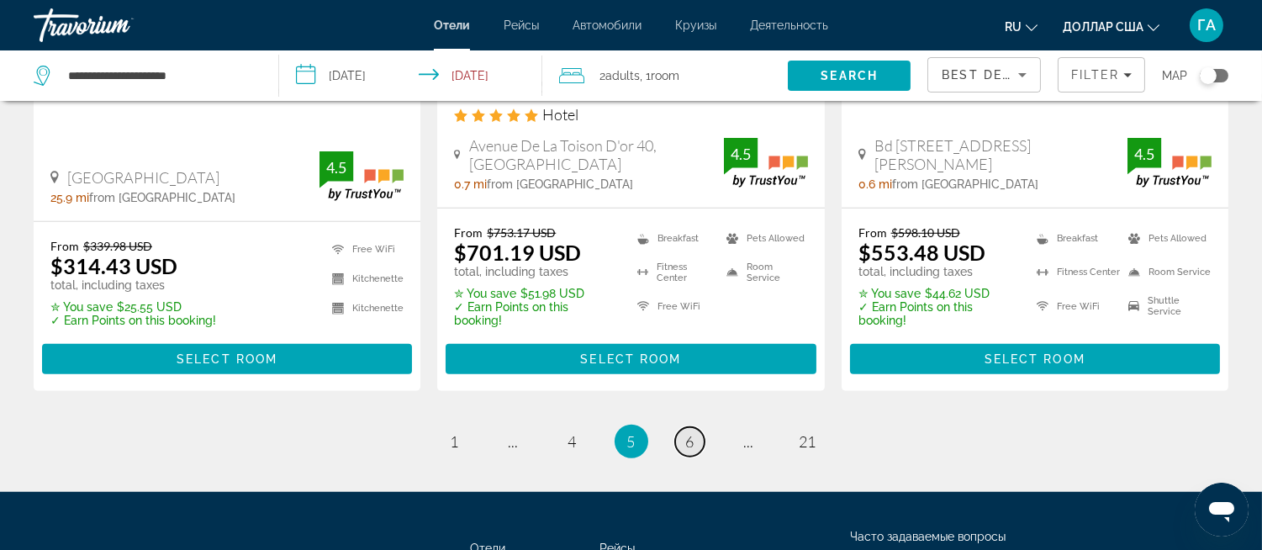
click at [692, 432] on span "6" at bounding box center [690, 441] width 8 height 19
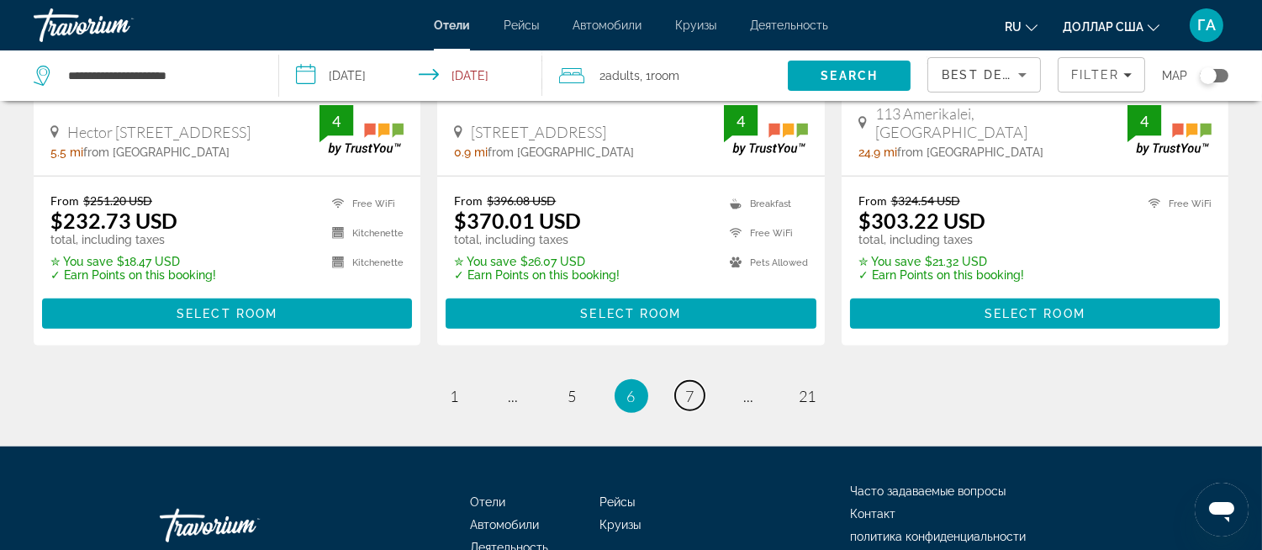
scroll to position [2432, 0]
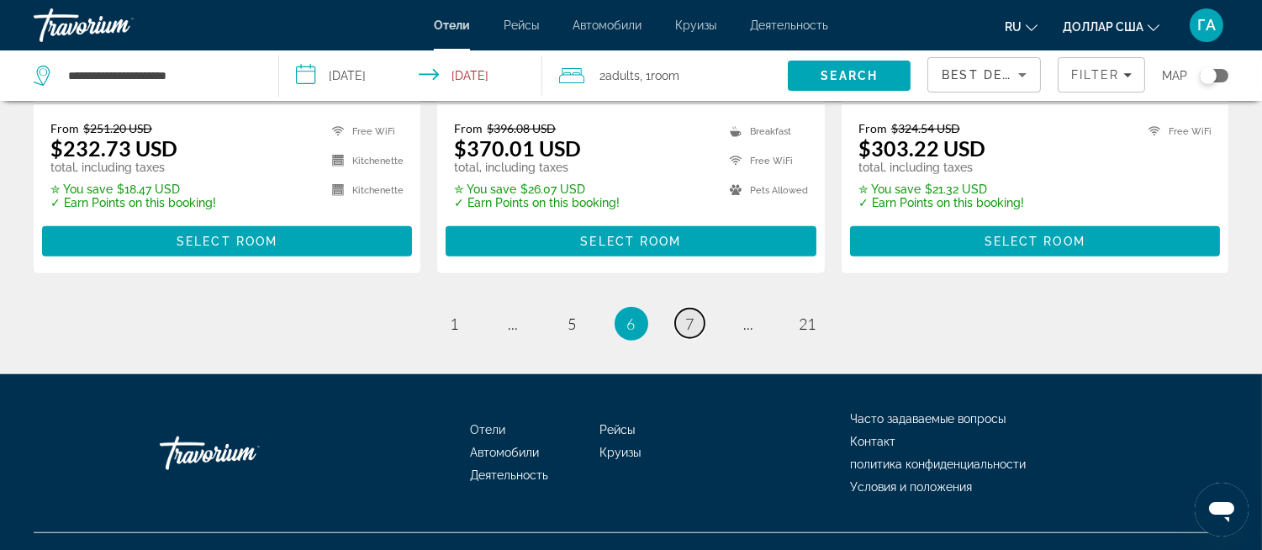
click at [696, 309] on link "page 7" at bounding box center [689, 323] width 29 height 29
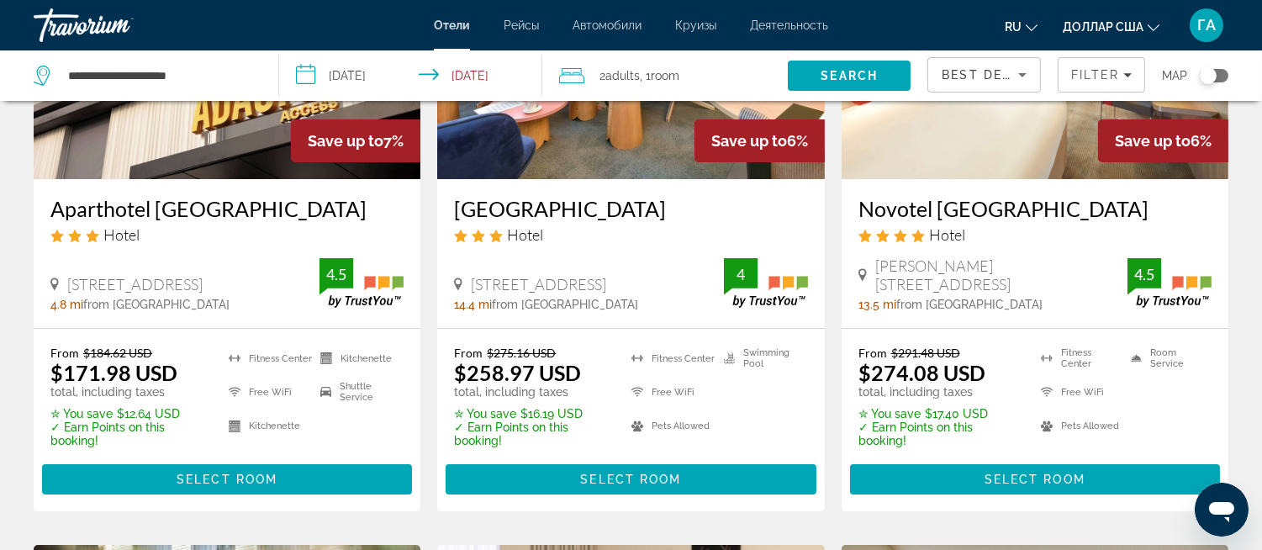
scroll to position [280, 0]
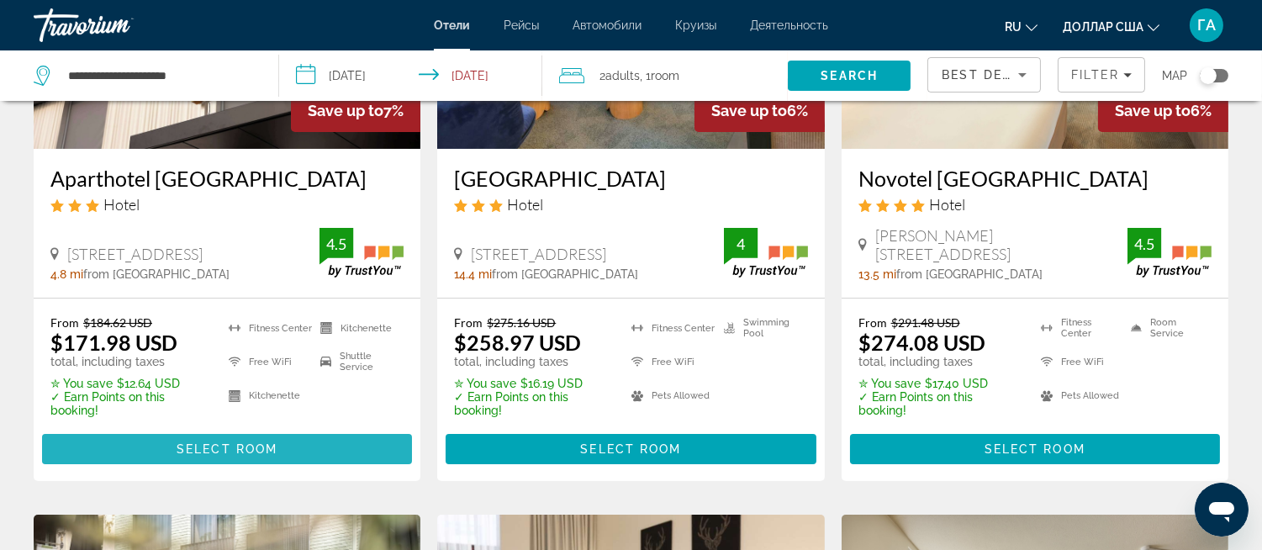
click at [262, 456] on span "Select Room" at bounding box center [227, 448] width 101 height 13
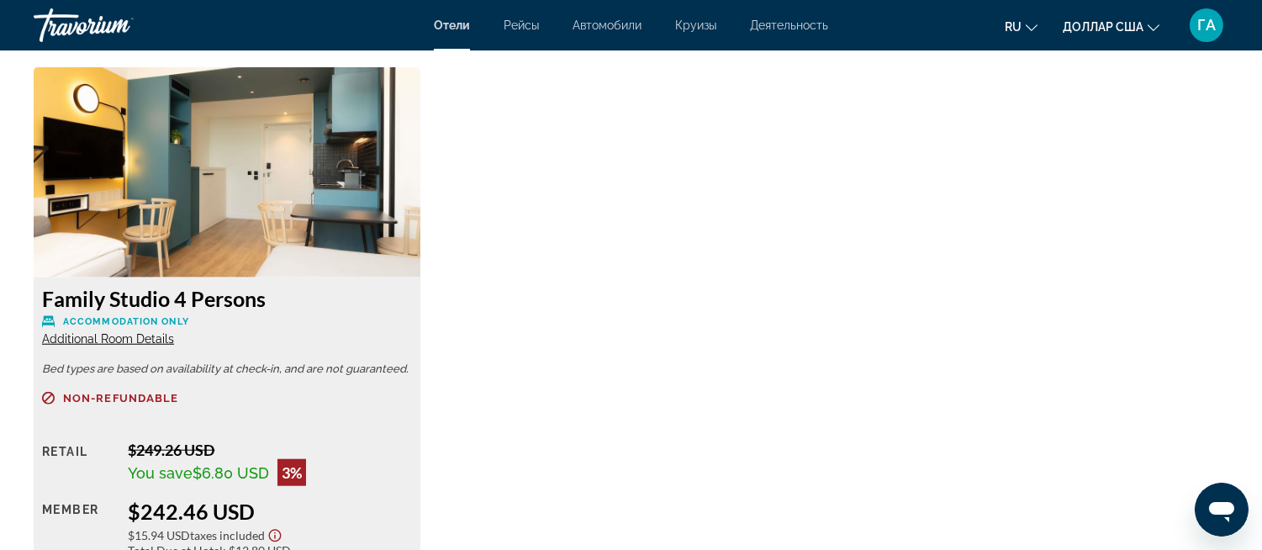
scroll to position [2896, 0]
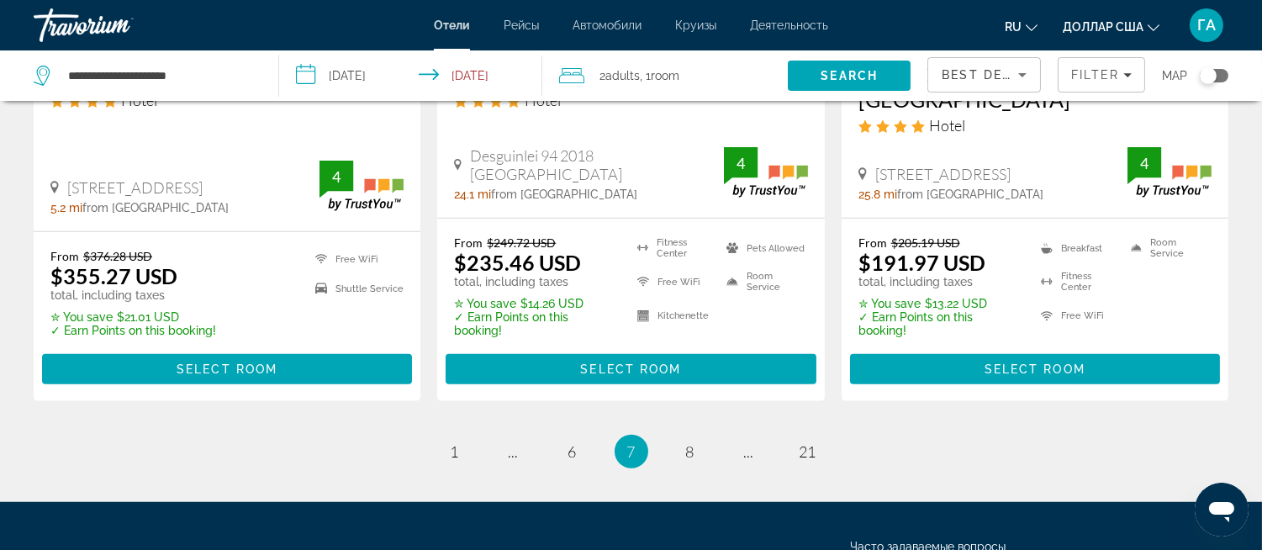
scroll to position [2429, 0]
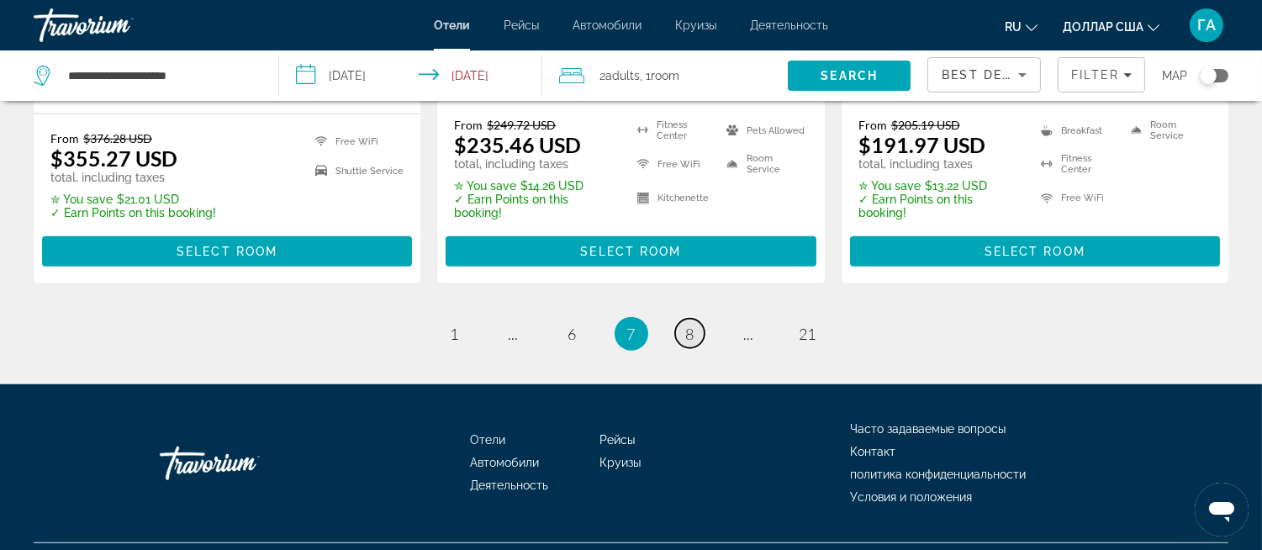
click at [686, 325] on span "8" at bounding box center [690, 334] width 8 height 19
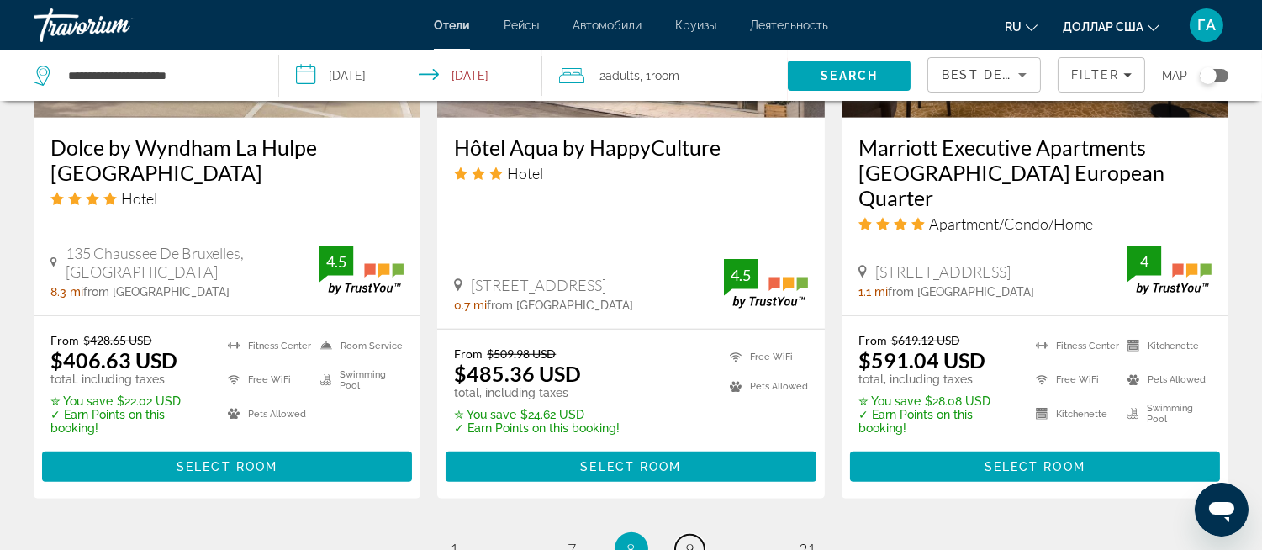
scroll to position [2242, 0]
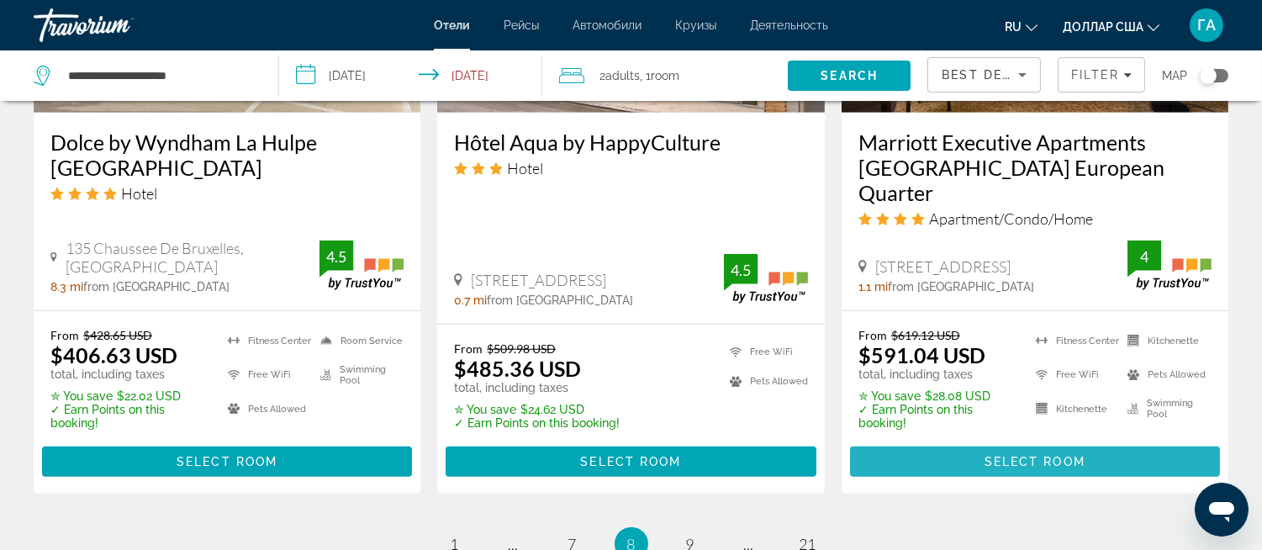
click at [1051, 455] on span "Select Room" at bounding box center [1035, 461] width 101 height 13
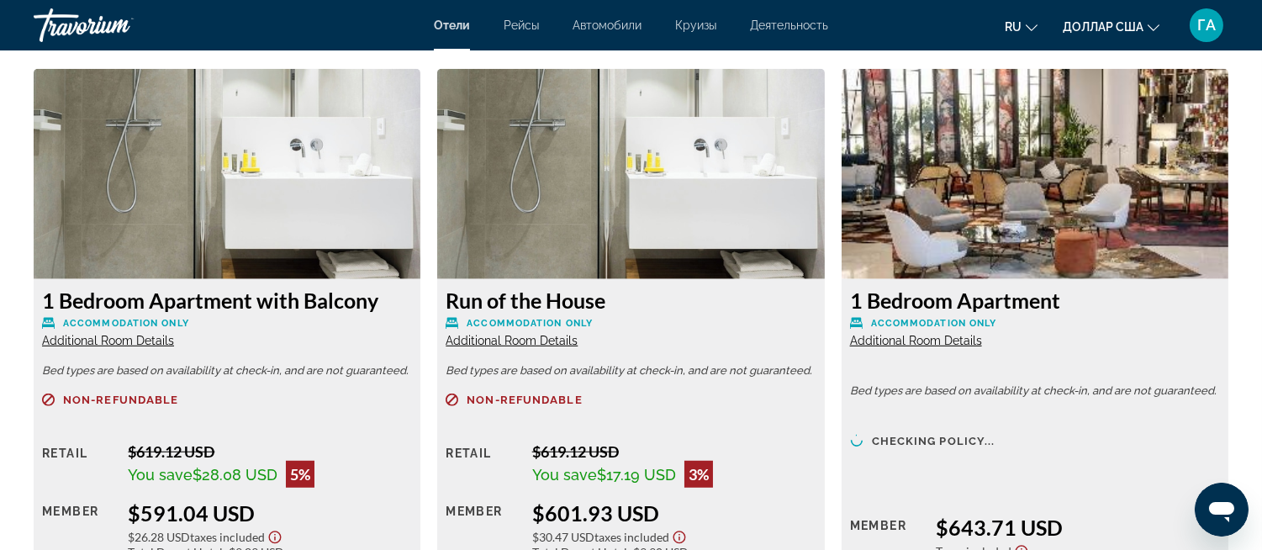
scroll to position [2335, 0]
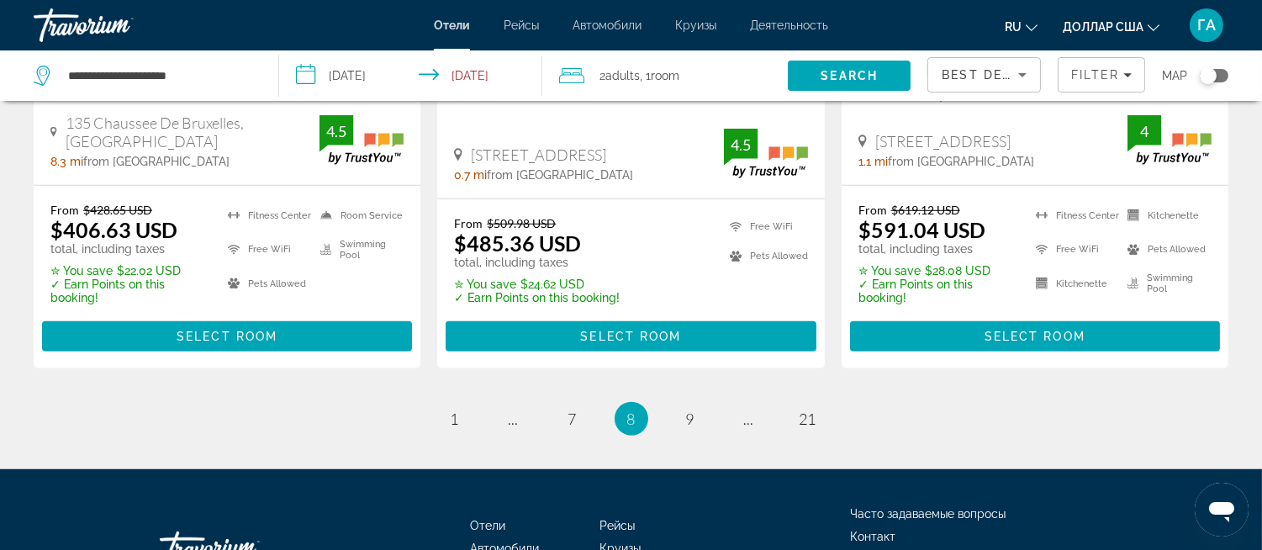
scroll to position [2416, 0]
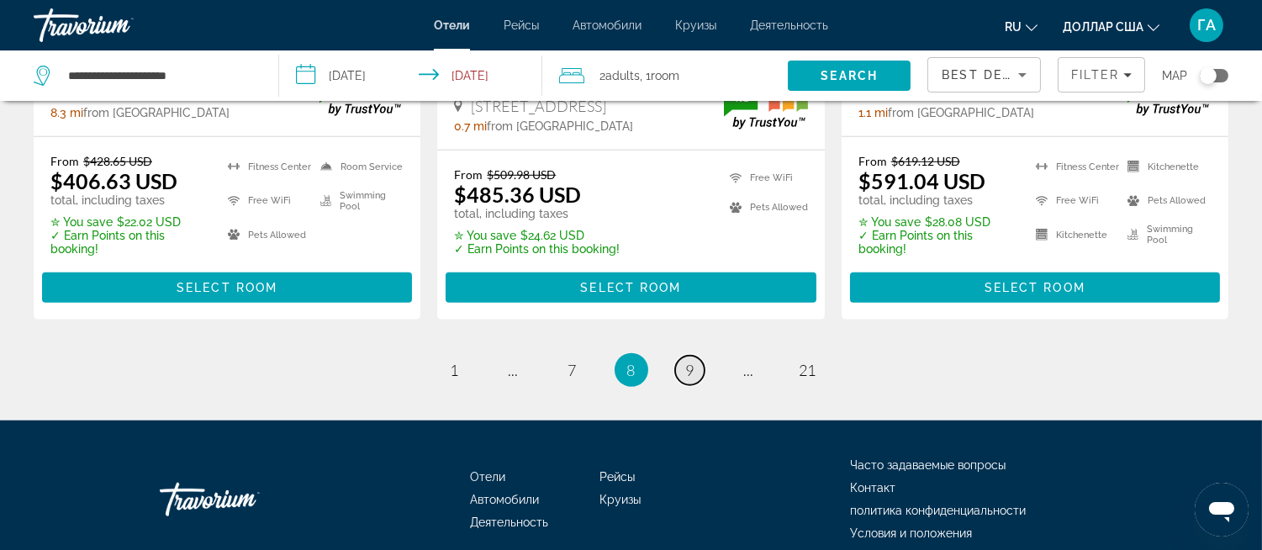
click at [687, 361] on span "9" at bounding box center [690, 370] width 8 height 19
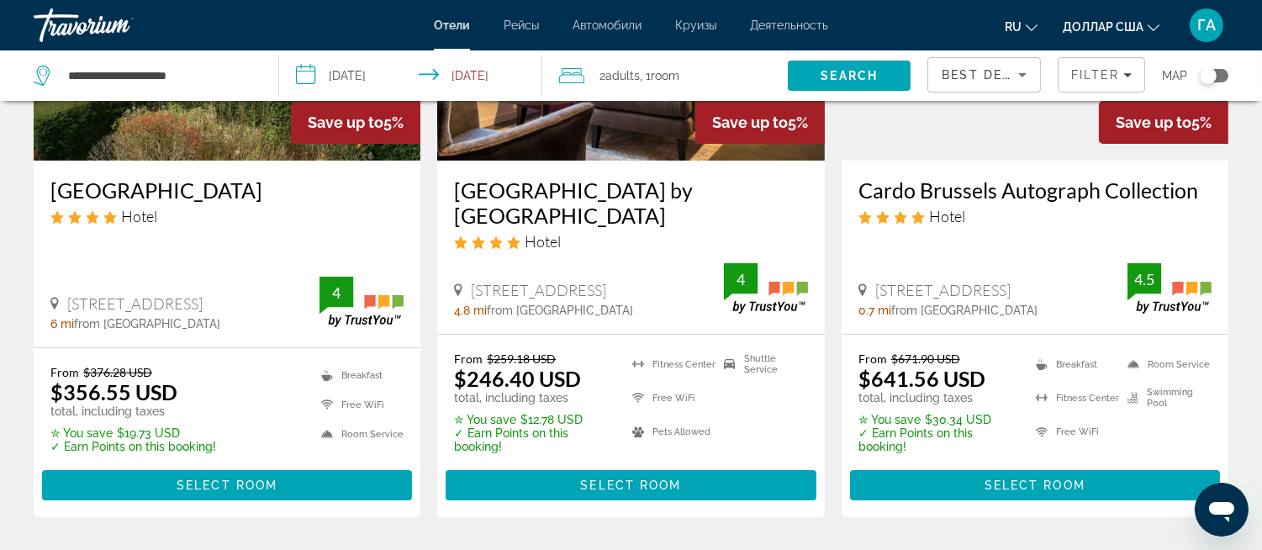
scroll to position [934, 0]
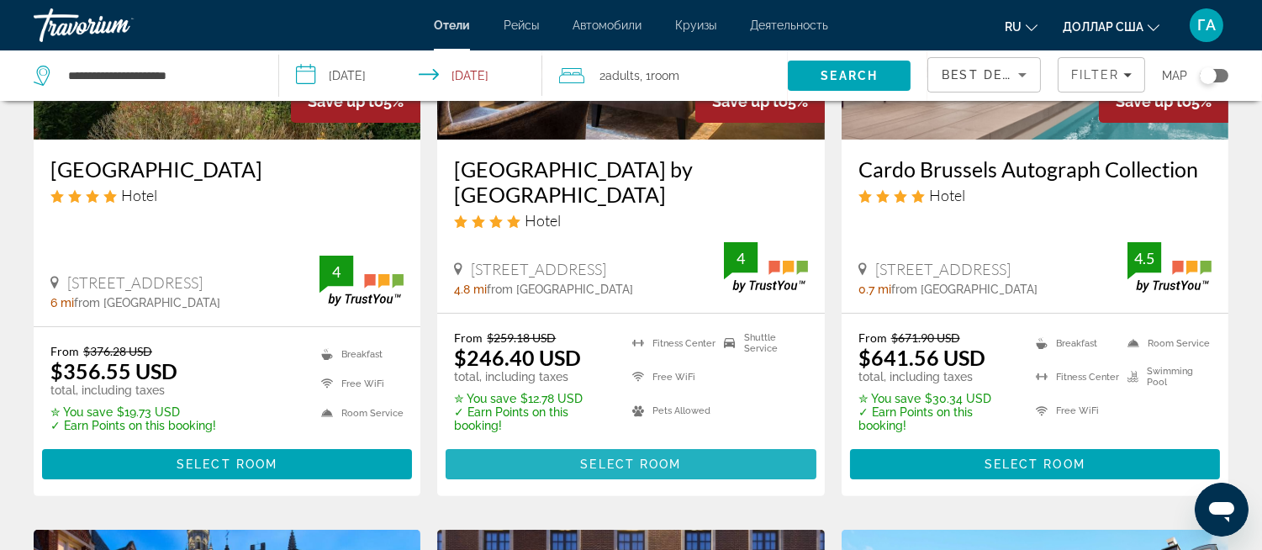
click at [636, 458] on span "Select Room" at bounding box center [630, 464] width 101 height 13
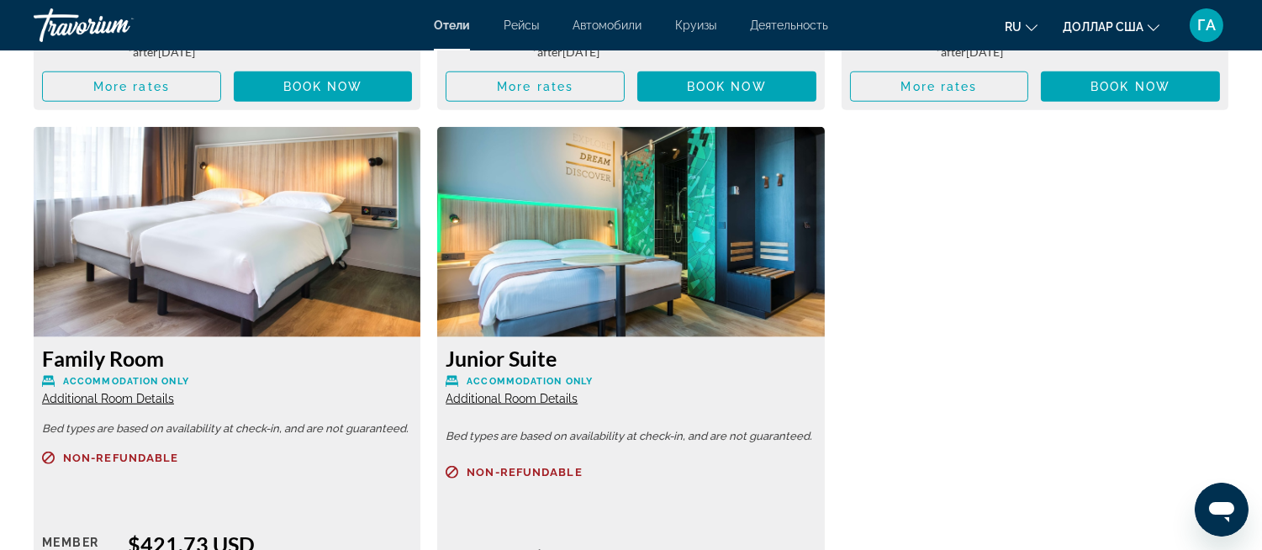
scroll to position [3083, 0]
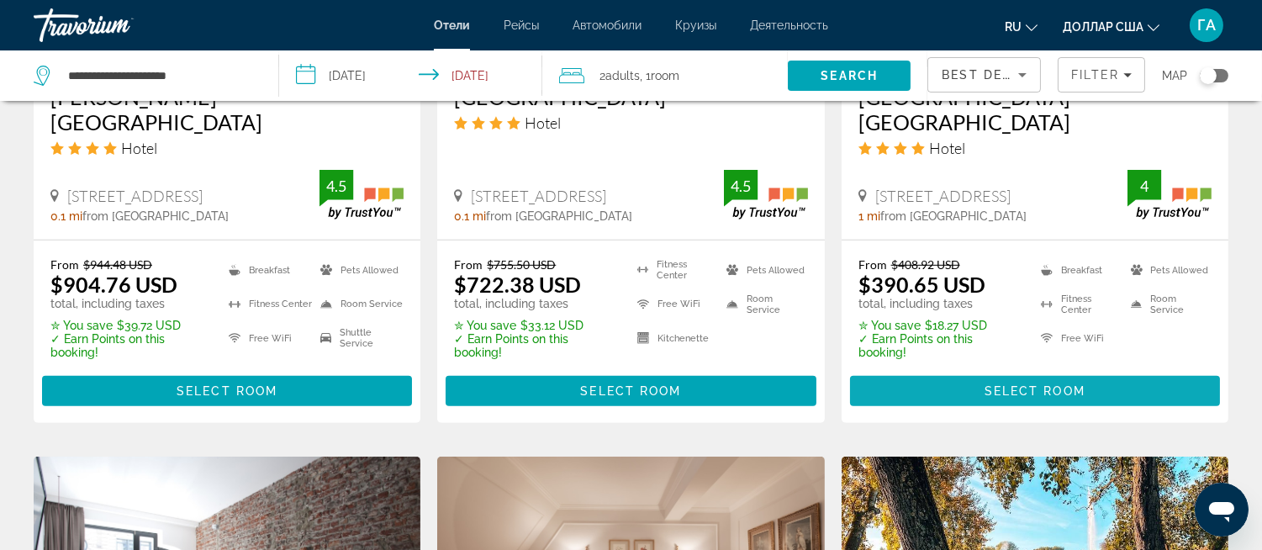
scroll to position [1682, 0]
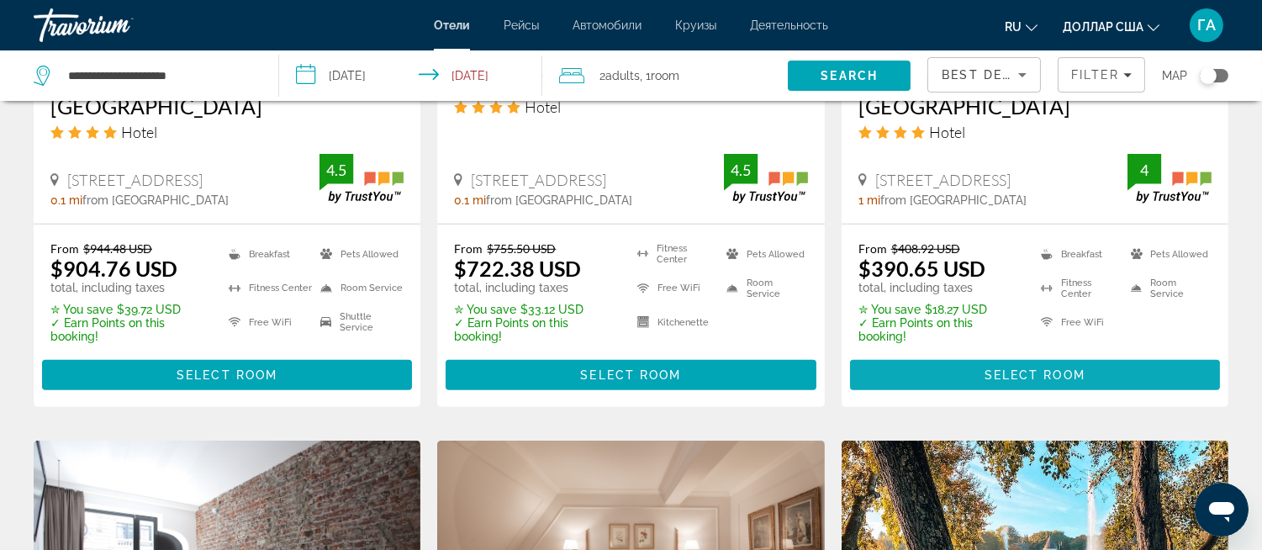
click at [1033, 368] on span "Select Room" at bounding box center [1035, 374] width 101 height 13
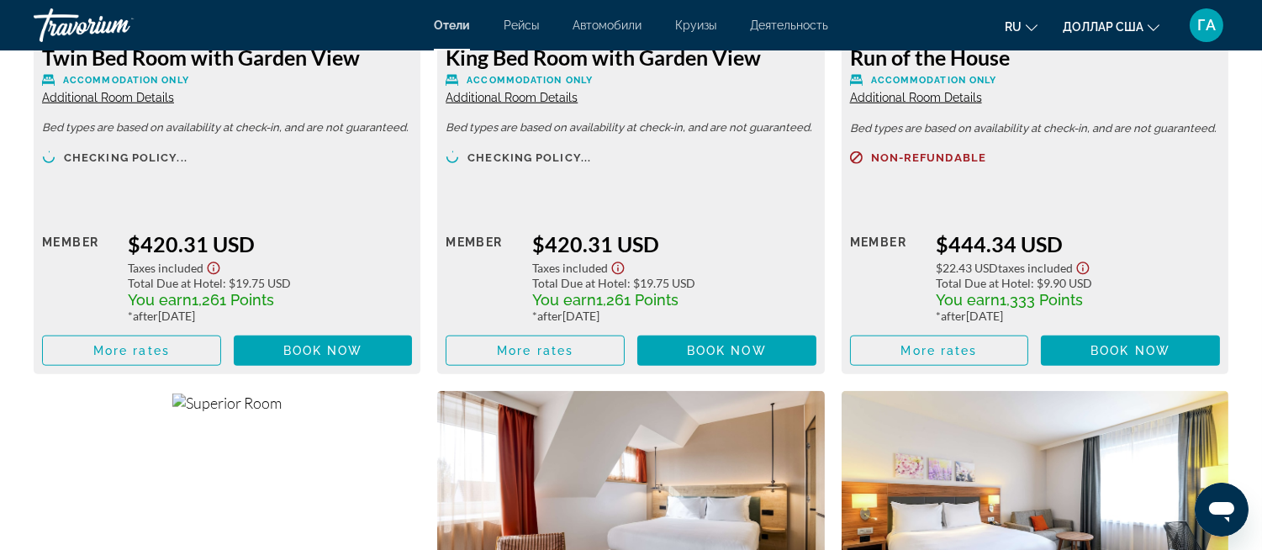
scroll to position [3507, 0]
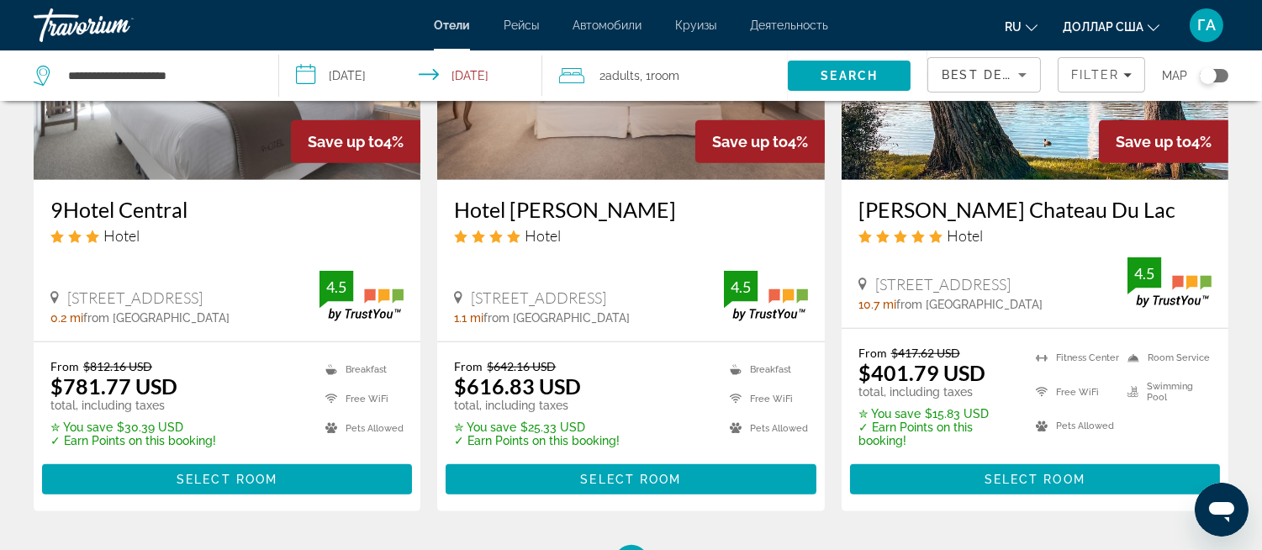
scroll to position [2456, 0]
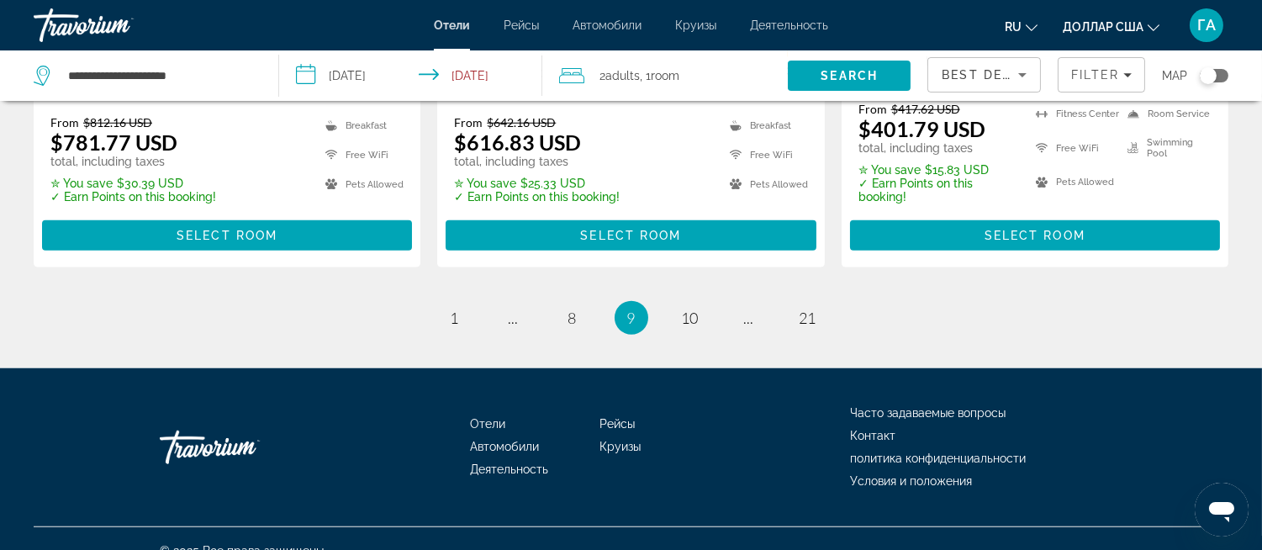
click at [674, 301] on li "page 10" at bounding box center [691, 318] width 34 height 34
click at [685, 309] on span "10" at bounding box center [690, 318] width 17 height 19
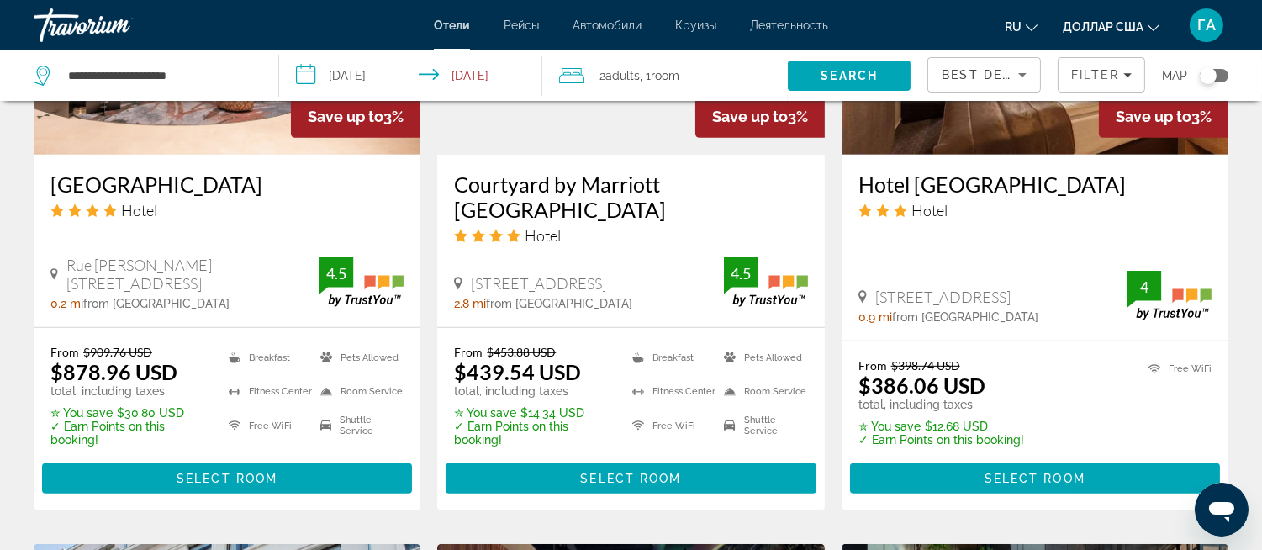
scroll to position [1588, 0]
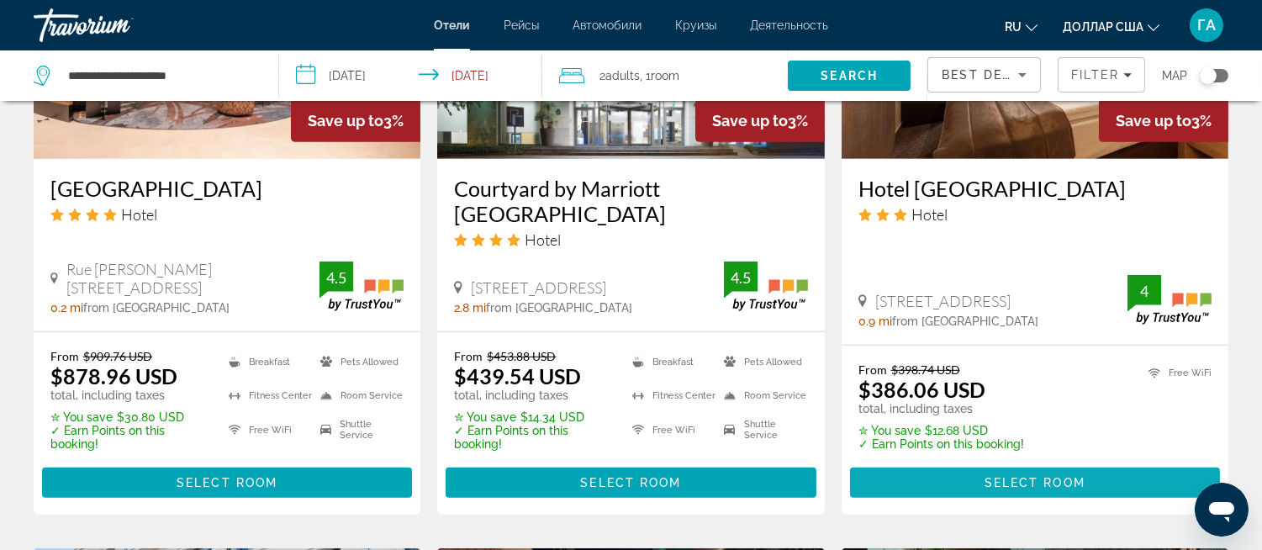
click at [950, 463] on span "Основное содержание" at bounding box center [1035, 483] width 370 height 40
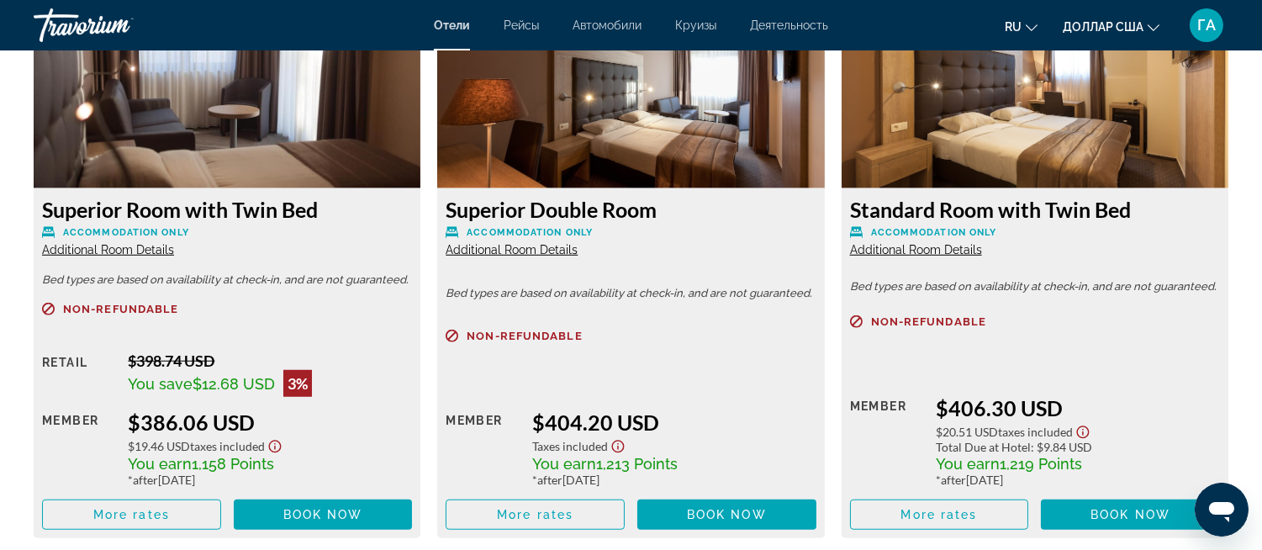
scroll to position [2335, 0]
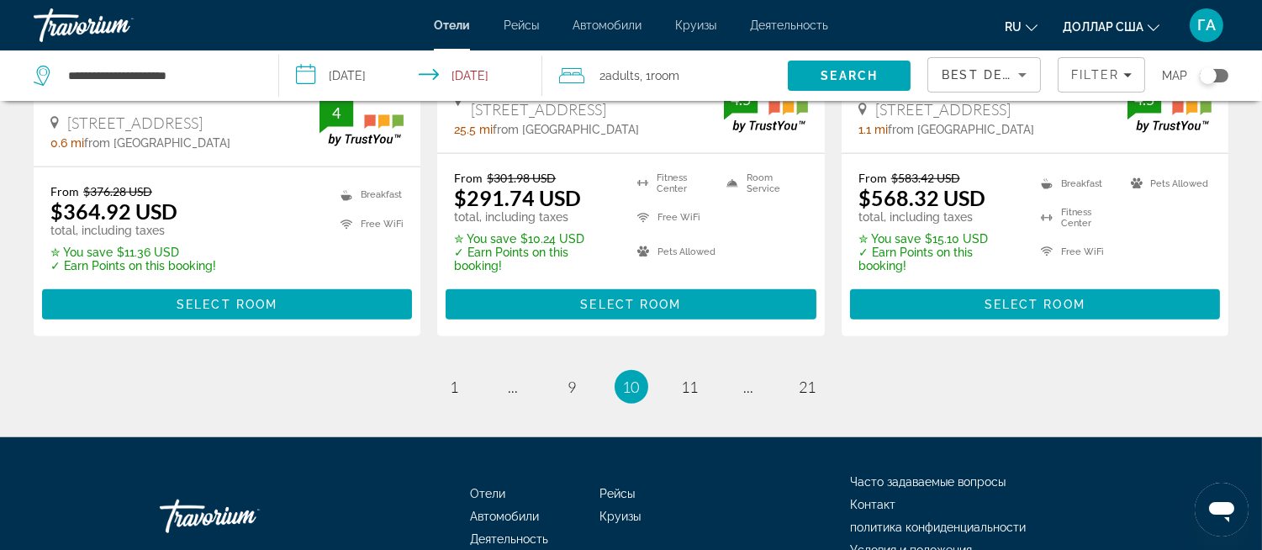
scroll to position [2494, 0]
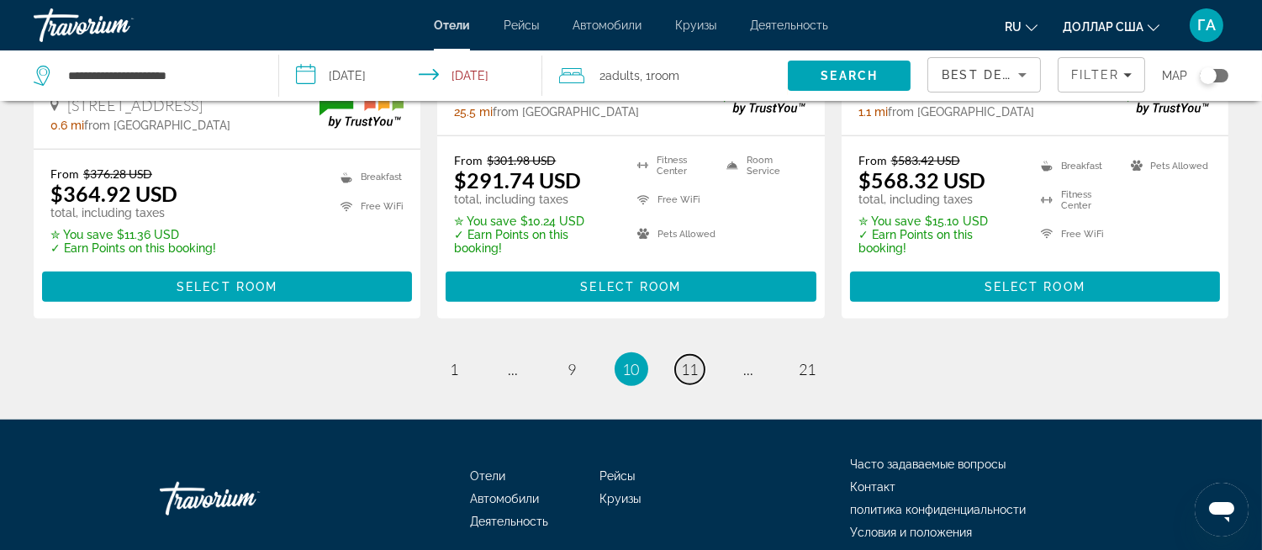
click at [700, 355] on link "page 11" at bounding box center [689, 369] width 29 height 29
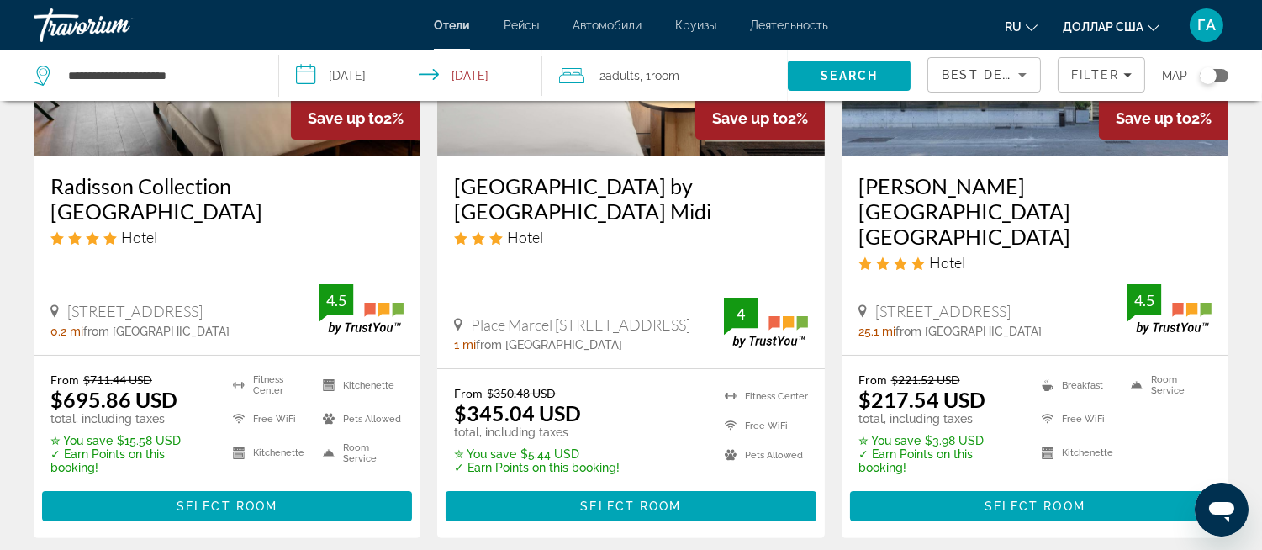
scroll to position [934, 0]
